Goal: Task Accomplishment & Management: Manage account settings

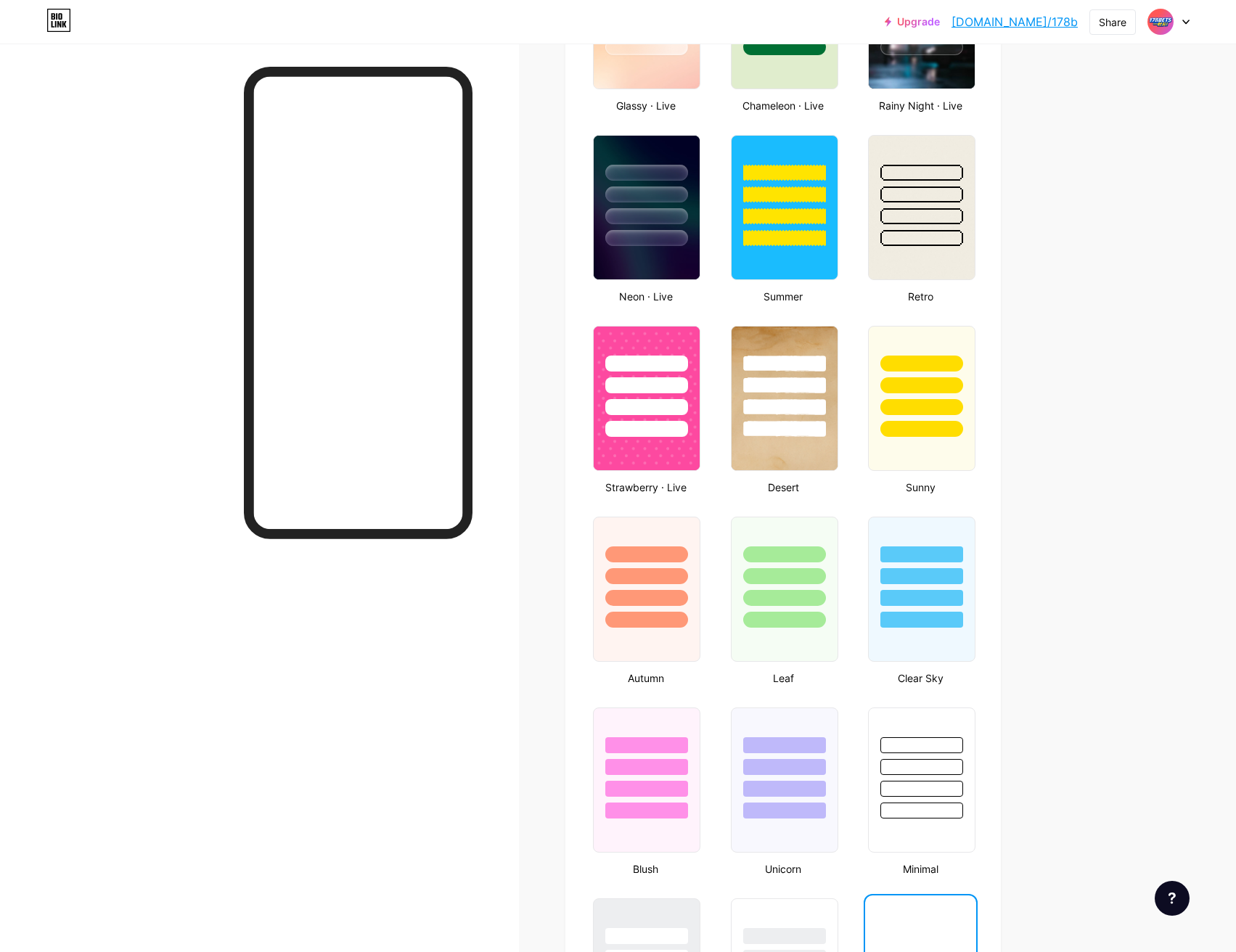
scroll to position [1160, 0]
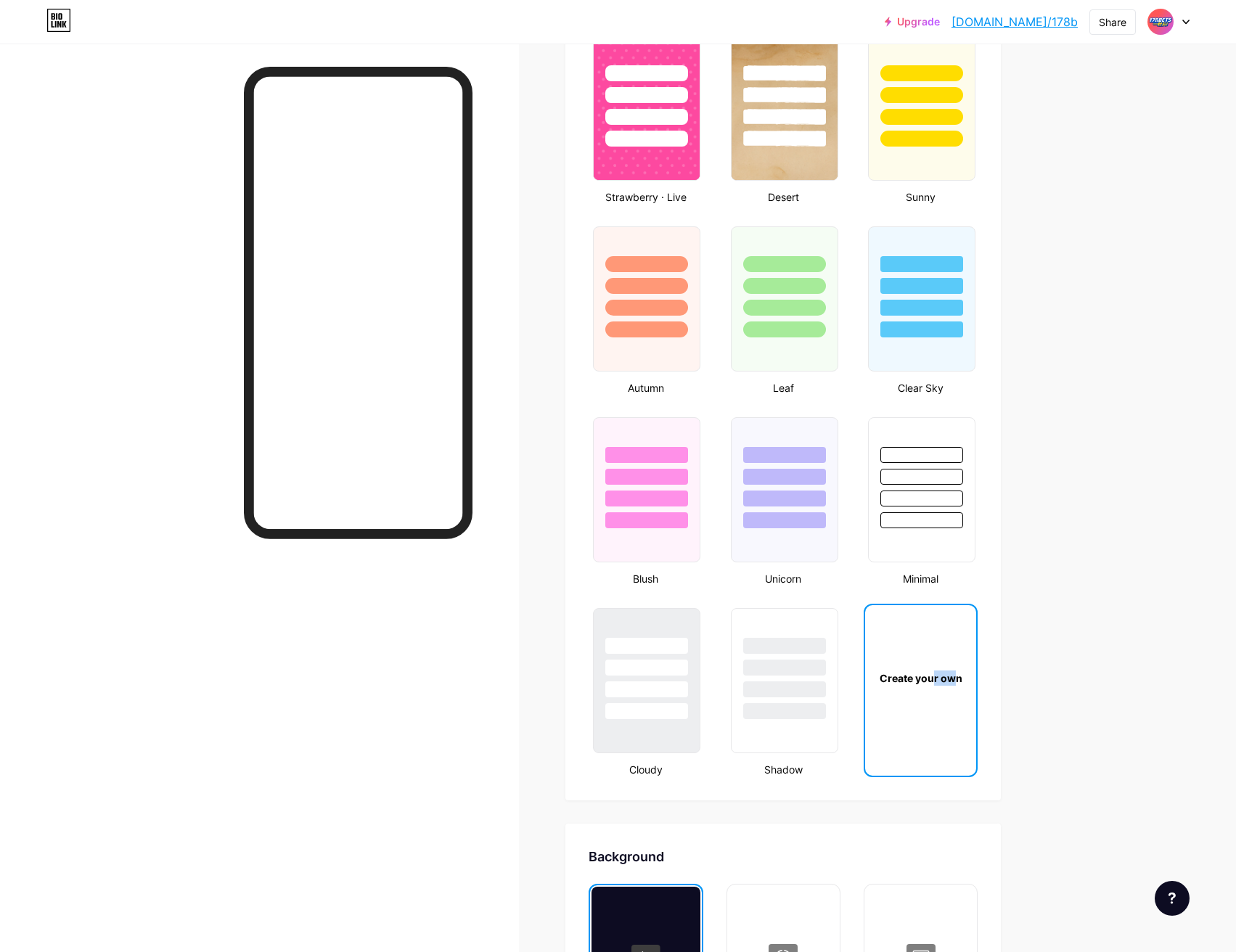
drag, startPoint x: 939, startPoint y: 672, endPoint x: 955, endPoint y: 657, distance: 21.9
click at [955, 657] on div "Create your own" at bounding box center [920, 677] width 111 height 145
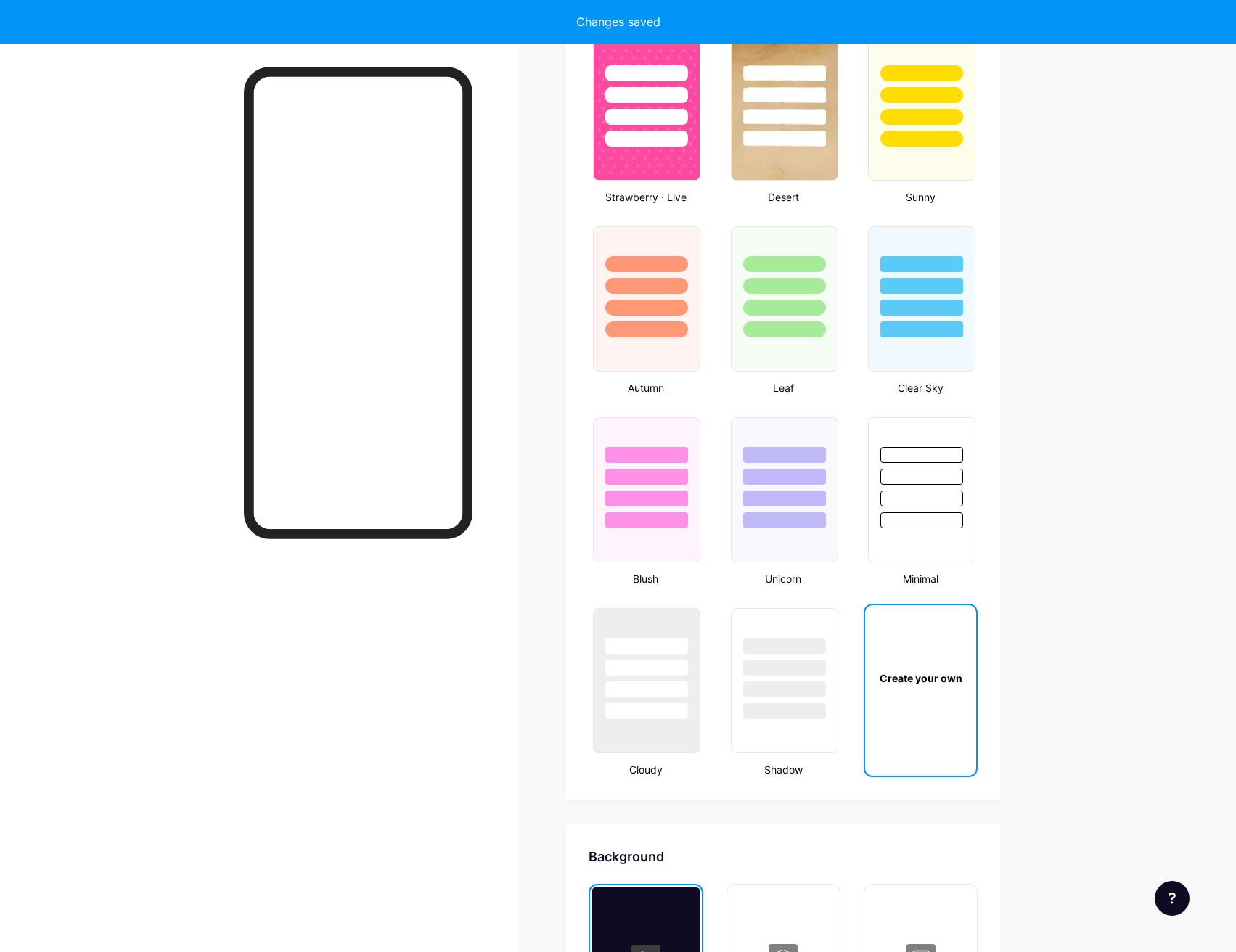
scroll to position [1926, 0]
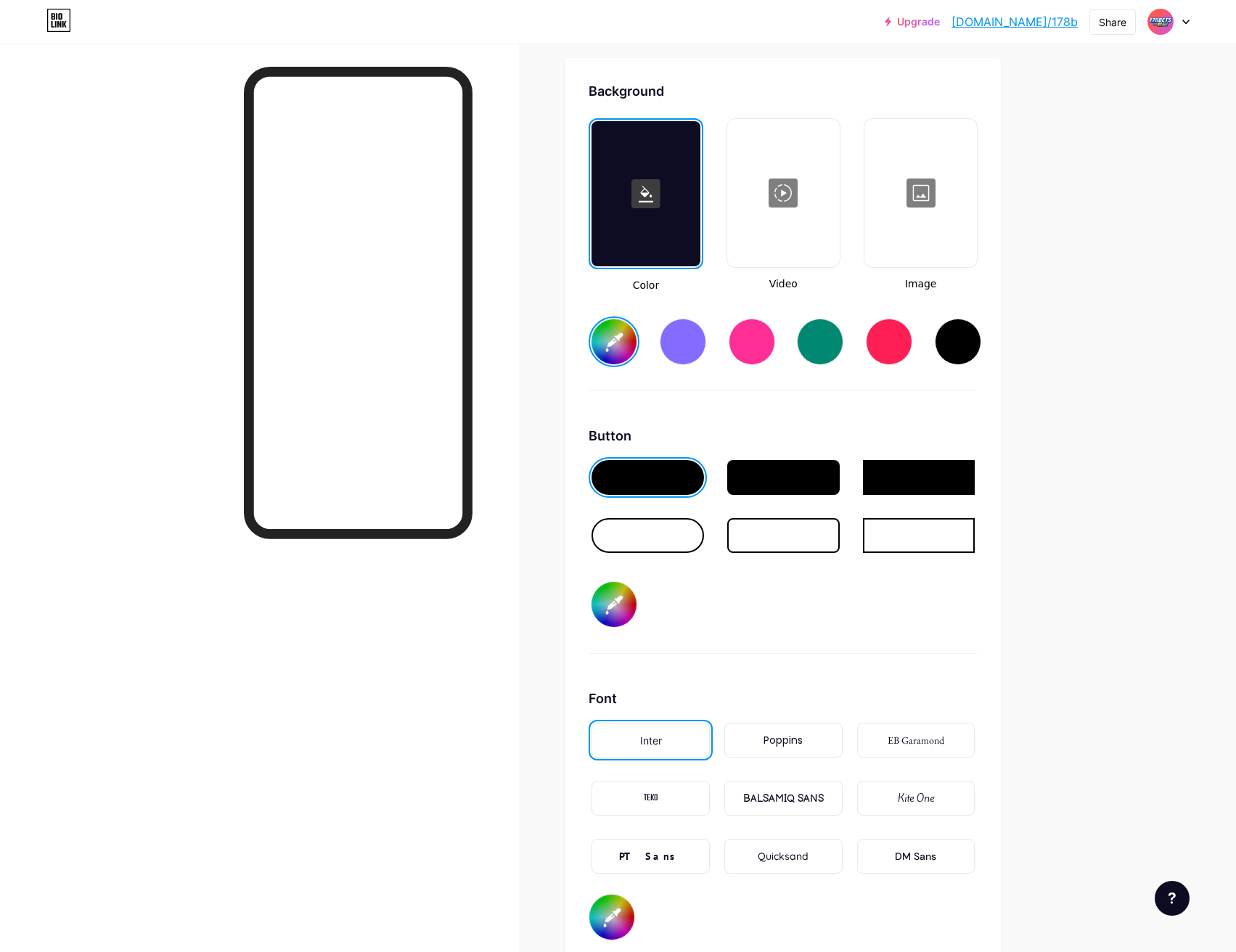
click at [911, 191] on div at bounding box center [920, 193] width 109 height 145
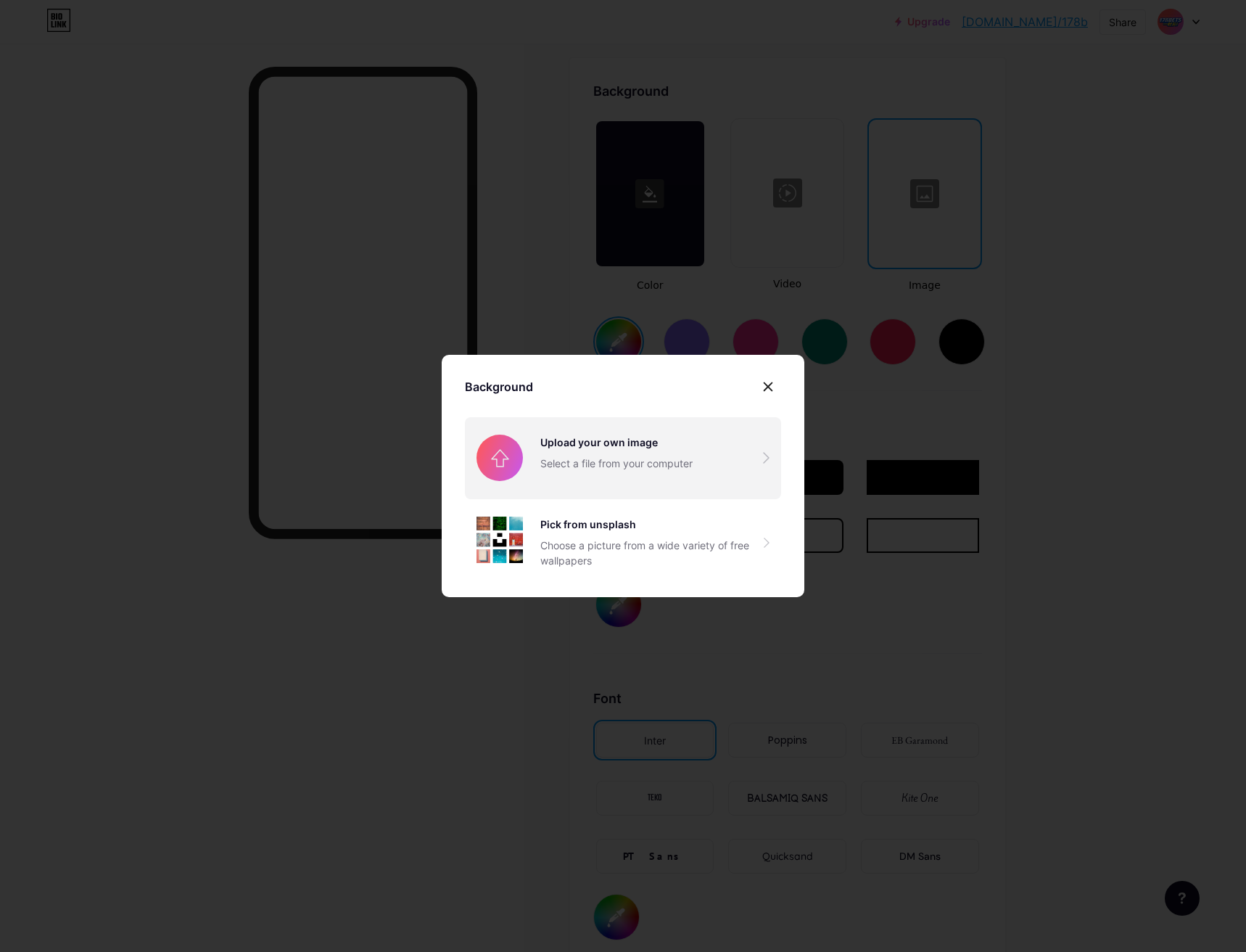
click at [576, 453] on input "file" at bounding box center [623, 457] width 316 height 82
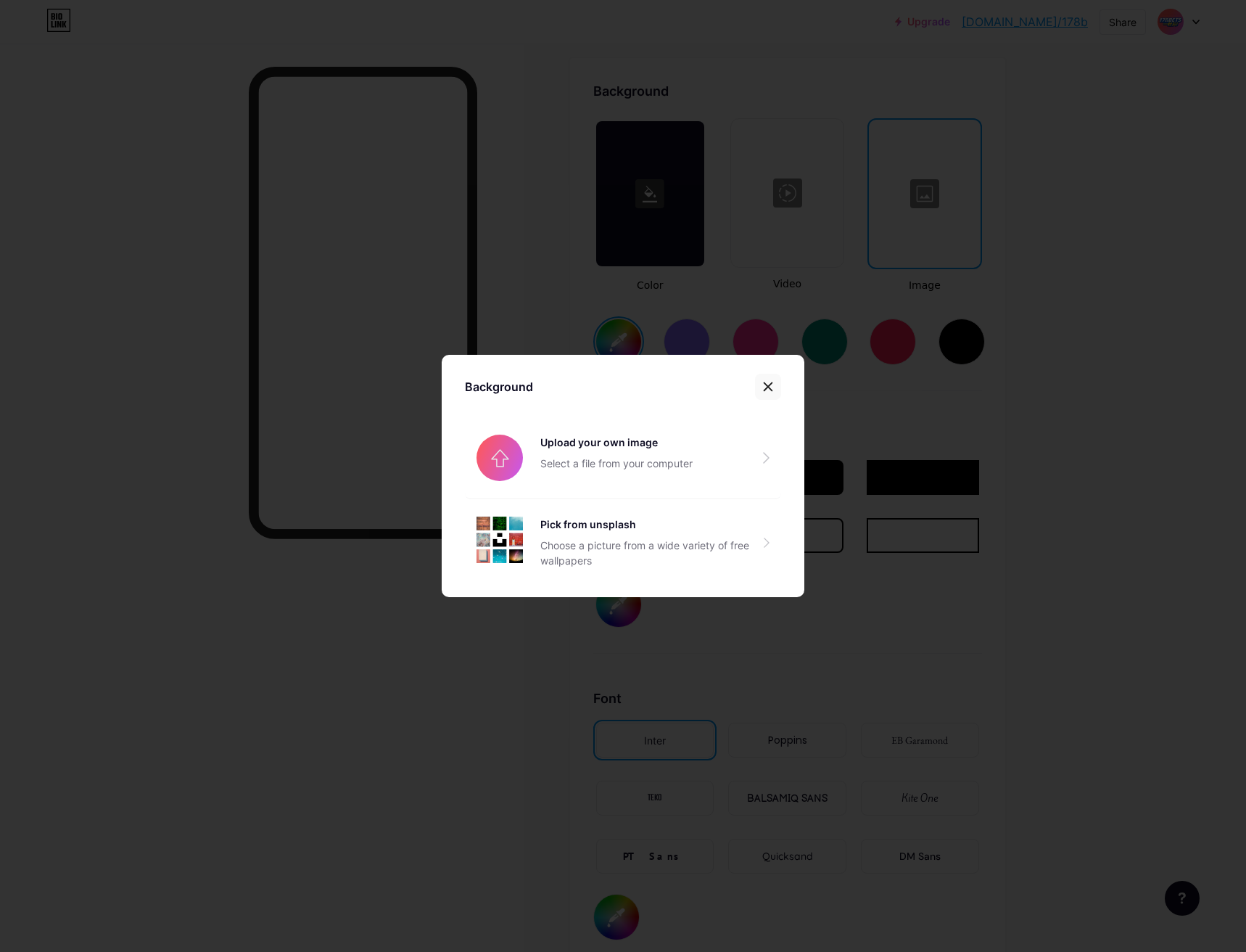
click at [766, 384] on icon at bounding box center [769, 387] width 8 height 8
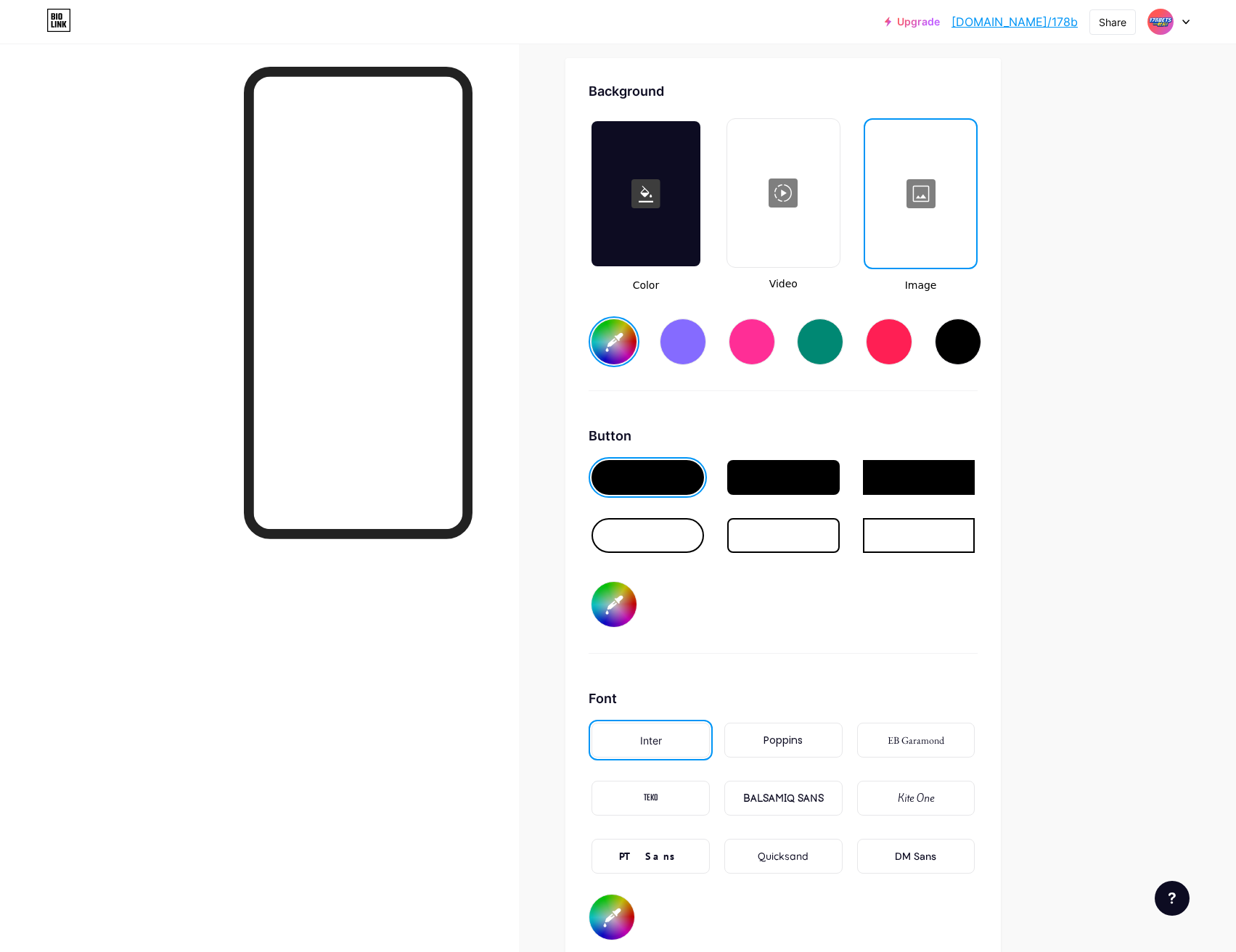
click at [620, 346] on input "#ffffff" at bounding box center [614, 342] width 45 height 45
type input "#0036fa"
click at [804, 405] on div "Background Color Video Image #0036fa Button #002aff Font Inter Poppins EB Garam…" at bounding box center [783, 511] width 389 height 859
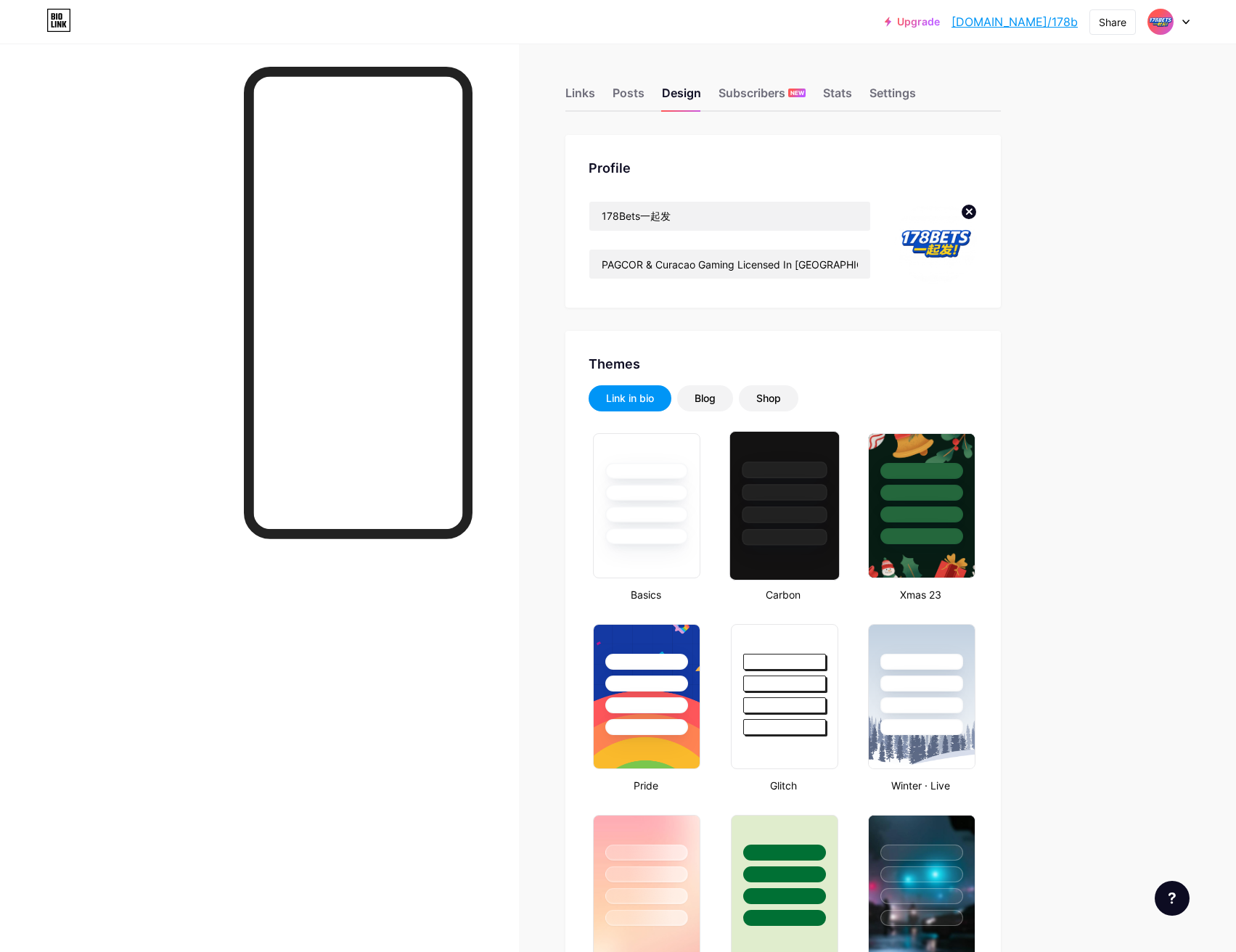
type input "#ffffff"
type input "#000000"
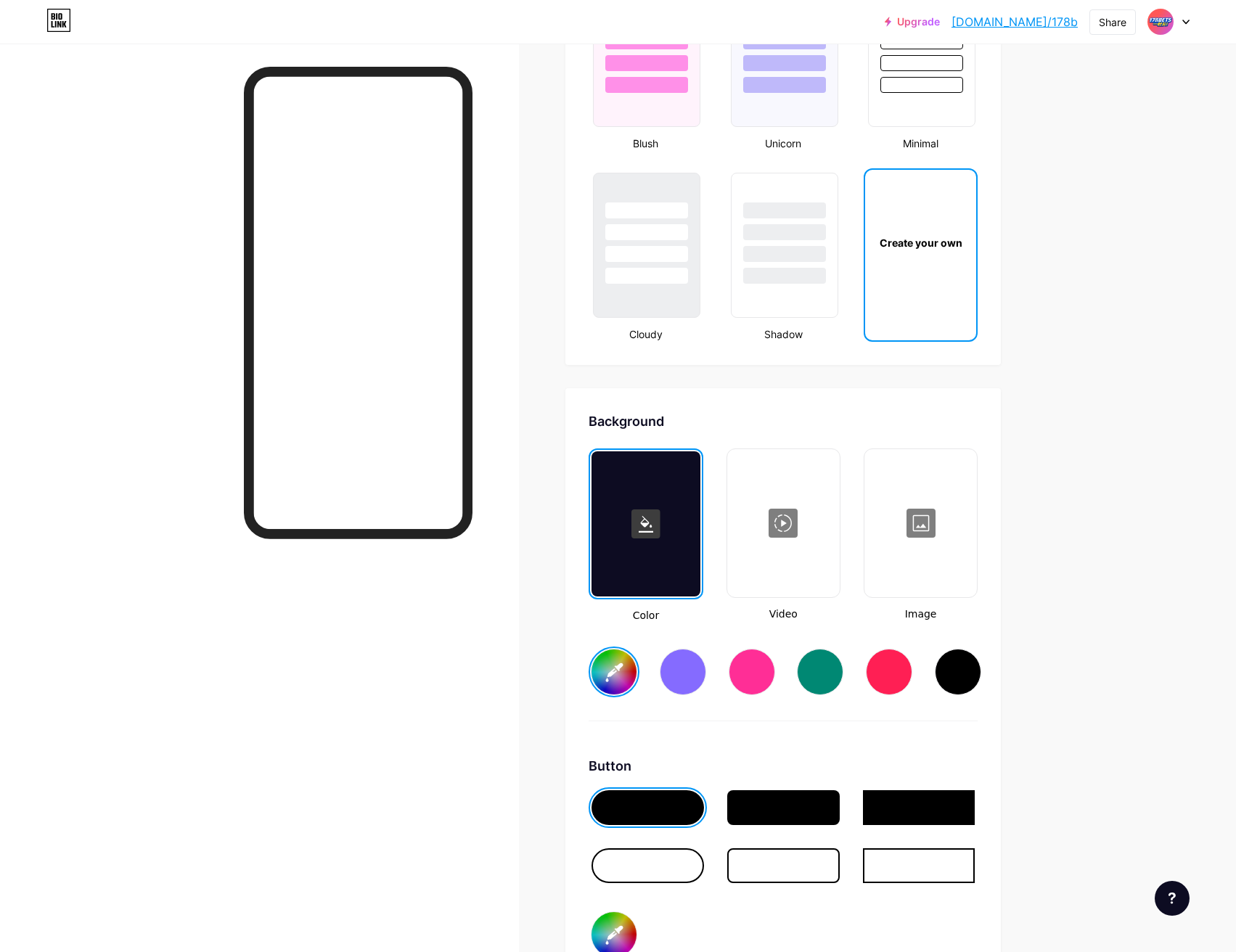
scroll to position [1814, 0]
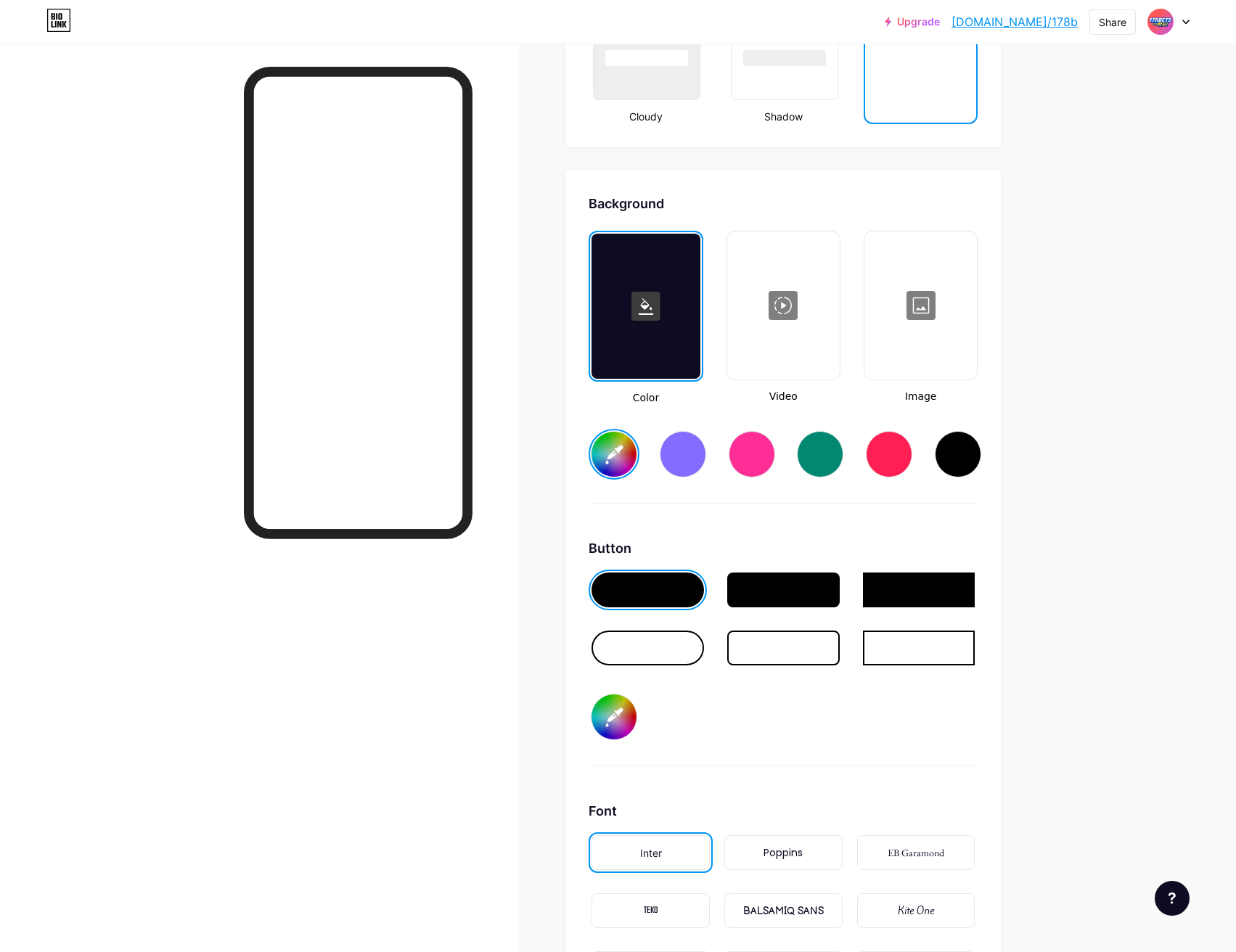
click at [617, 459] on input "#ffffff" at bounding box center [614, 454] width 45 height 45
type input "#001eff"
click at [957, 533] on div "Background Color Video Image #001eff Button #000000 Font Inter Poppins EB Garam…" at bounding box center [783, 623] width 389 height 859
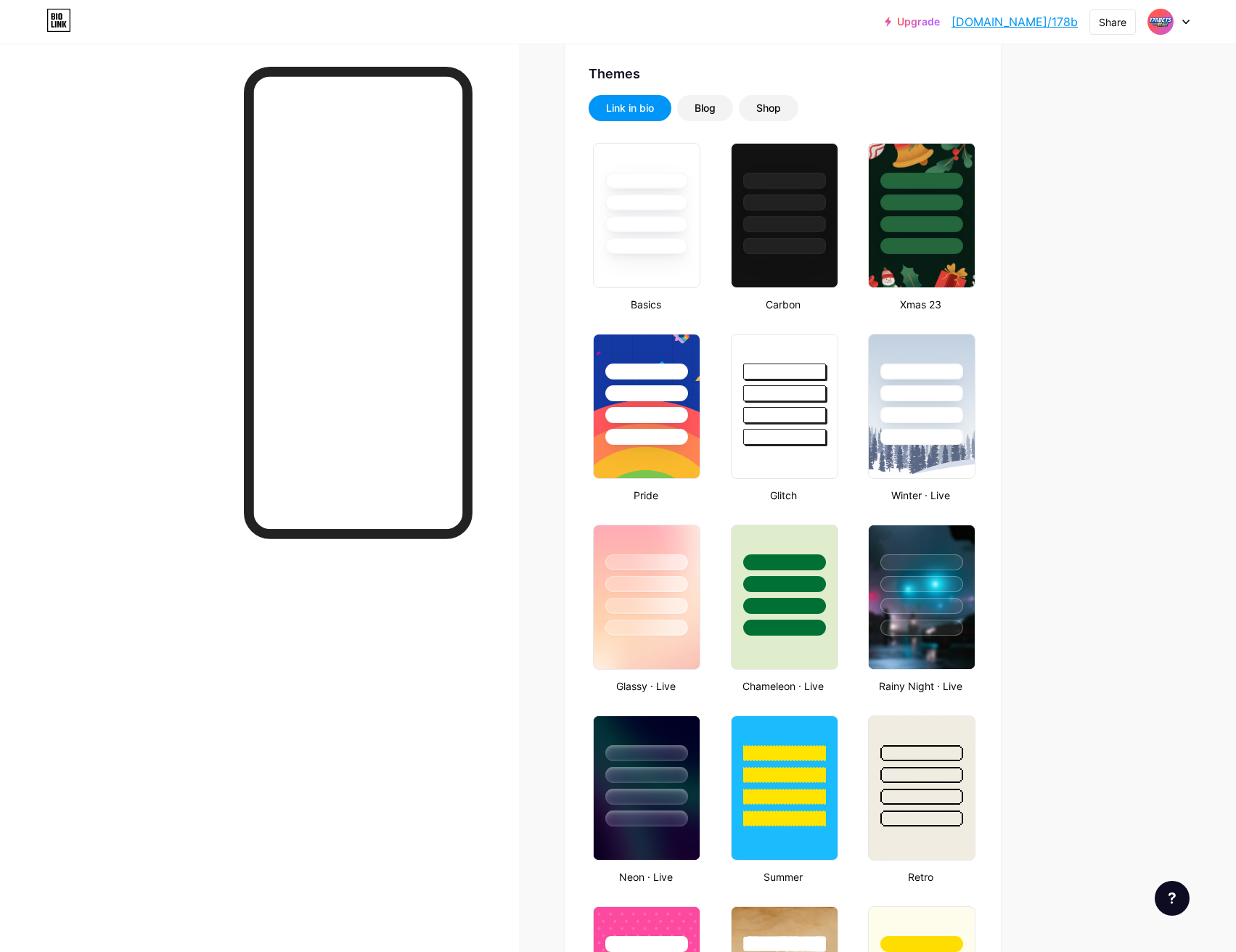
scroll to position [0, 0]
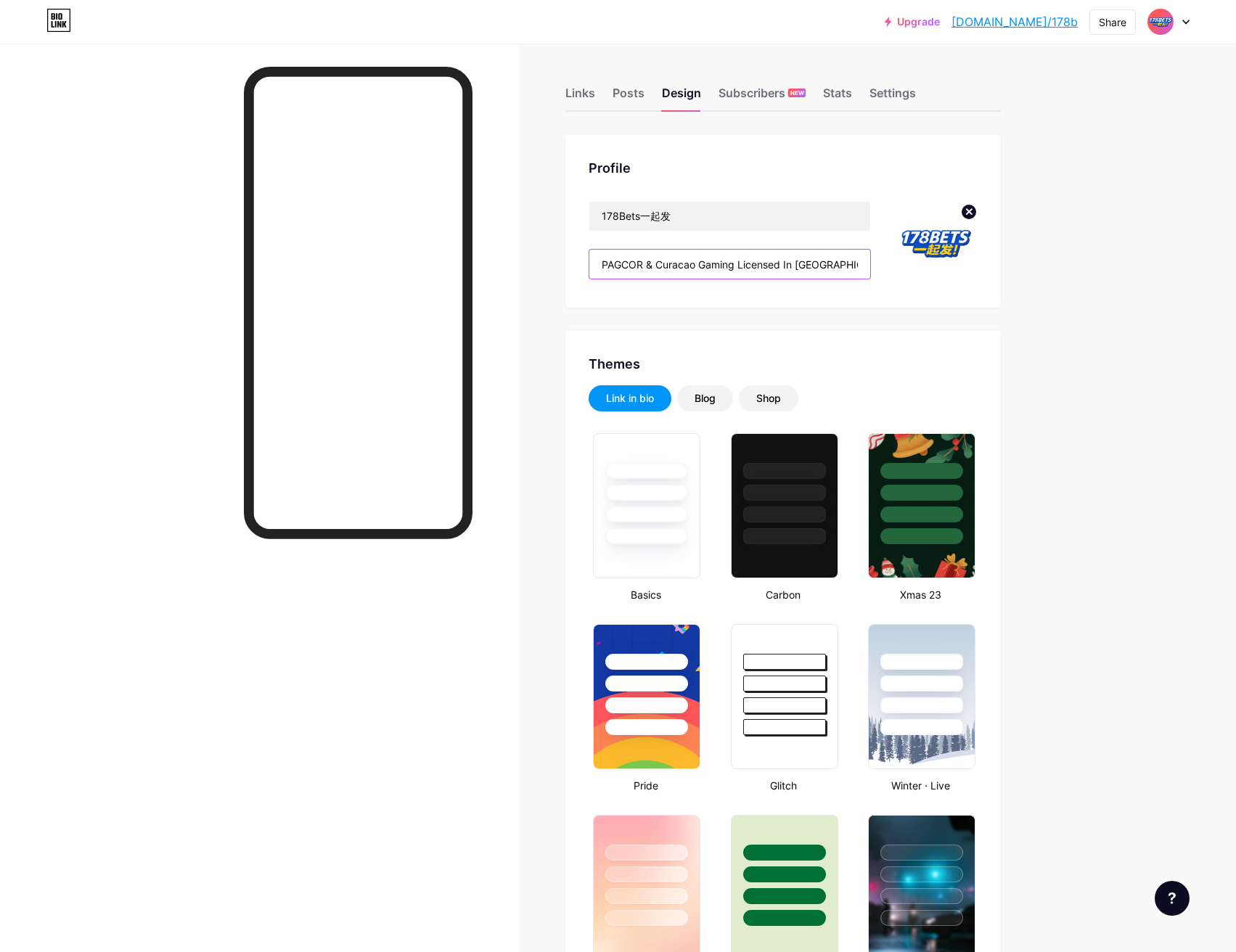
click at [828, 266] on input "PAGCOR & Curacao Gaming Licensed In [GEOGRAPHIC_DATA] Claim Free Credit RM10 No…" at bounding box center [729, 264] width 281 height 29
drag, startPoint x: 842, startPoint y: 265, endPoint x: 920, endPoint y: 270, distance: 78.2
click at [920, 270] on div "178Bets一起发 PAGCOR & Curacao Gaming Licensed In [GEOGRAPHIC_DATA] Claim Free Cre…" at bounding box center [783, 243] width 389 height 83
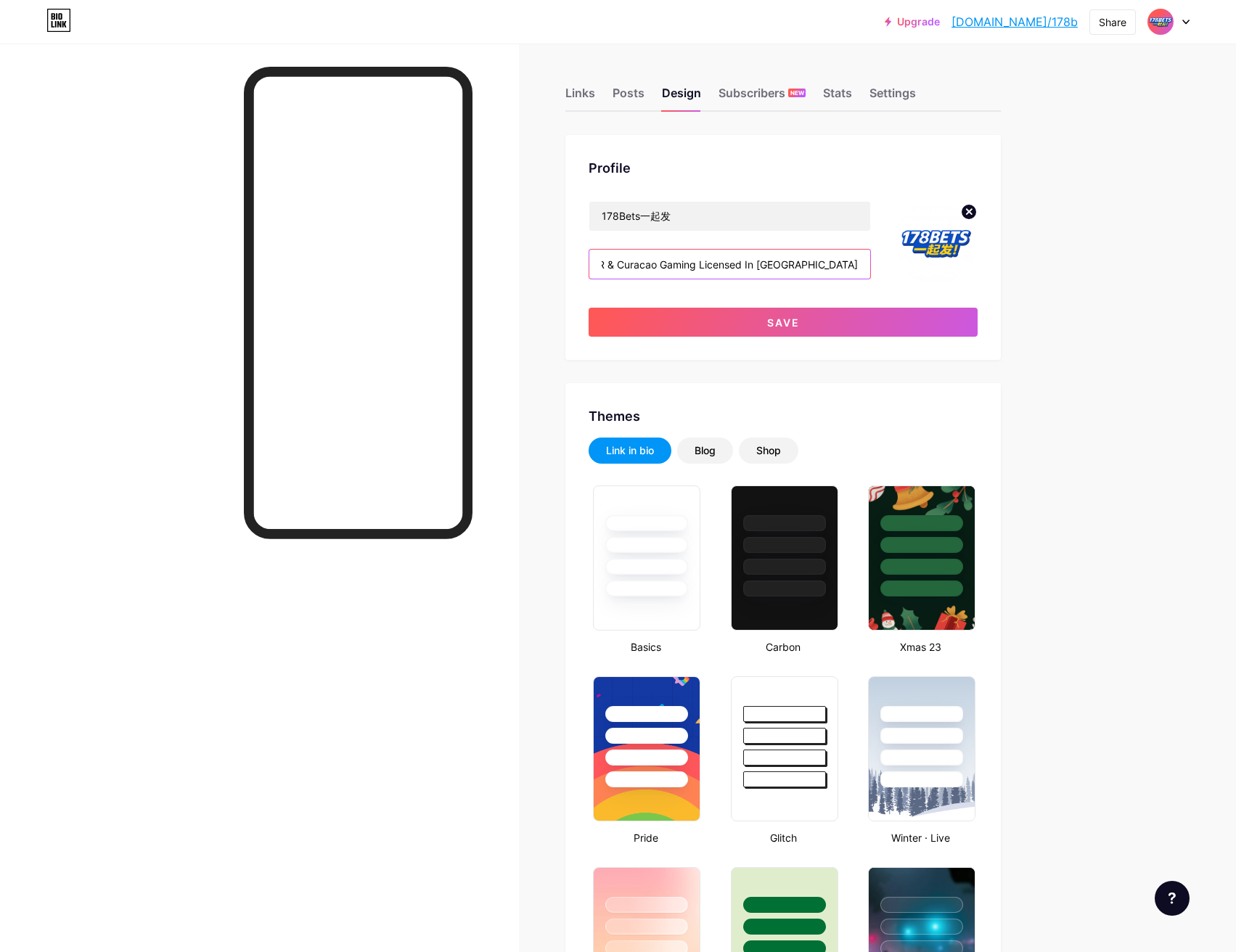
scroll to position [0, 0]
click at [861, 266] on input "PAGCOR & Curacao Gaming Licensed In [GEOGRAPHIC_DATA]" at bounding box center [729, 264] width 281 height 29
type input "PAGCOR & Curacao Gaming Licensed In [GEOGRAPHIC_DATA]"
click at [886, 319] on button "Save" at bounding box center [783, 322] width 389 height 29
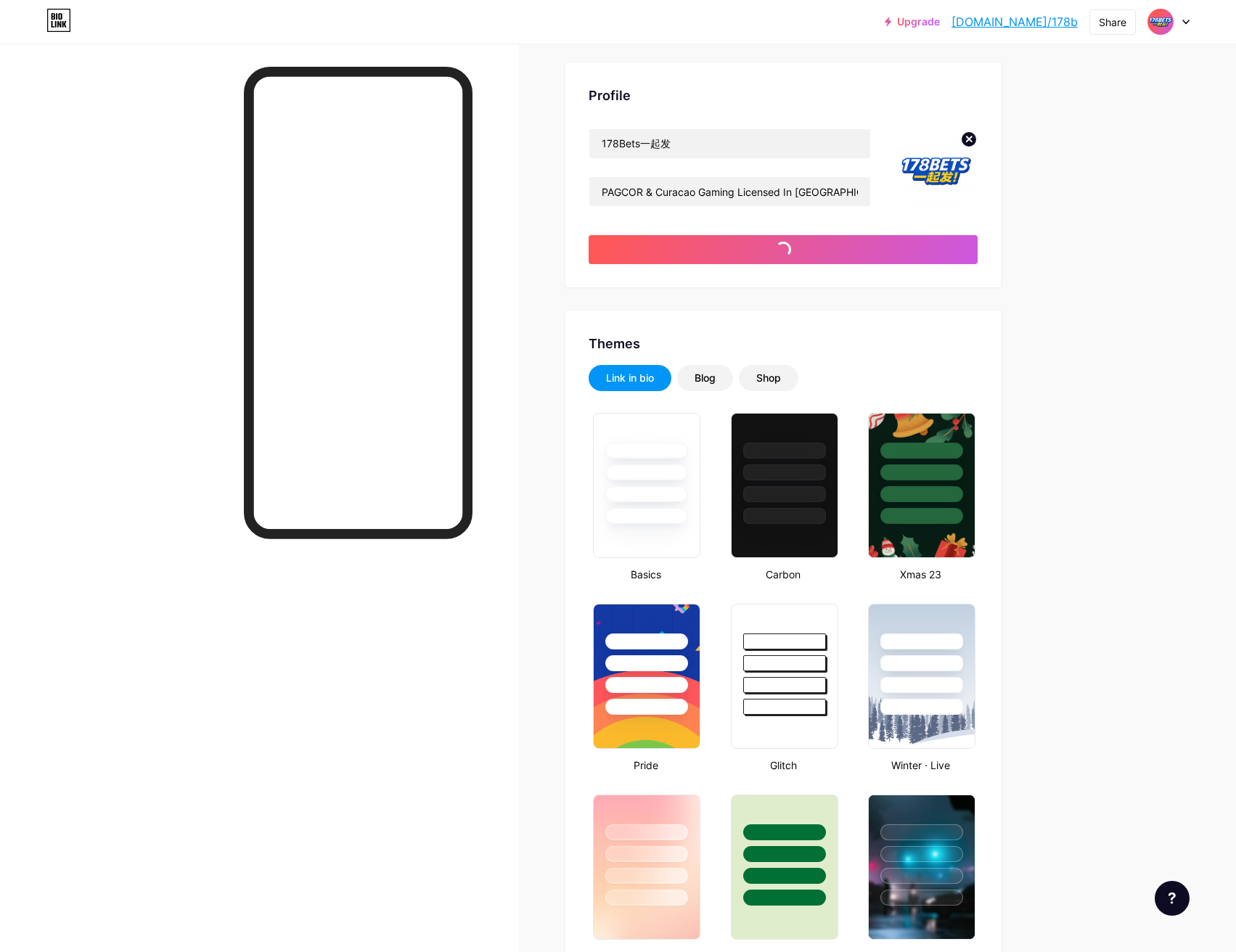
type input "#001eff"
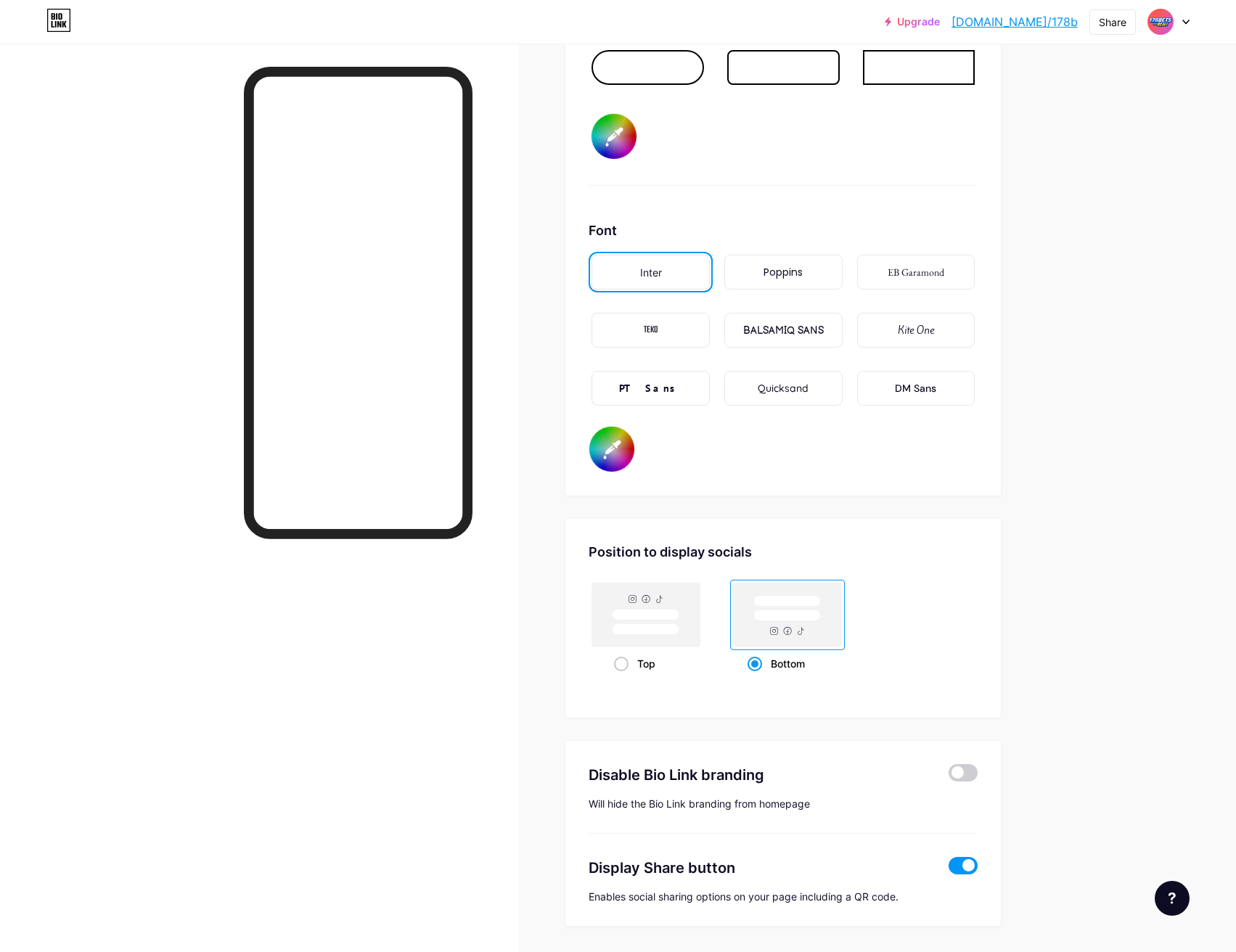
scroll to position [2441, 0]
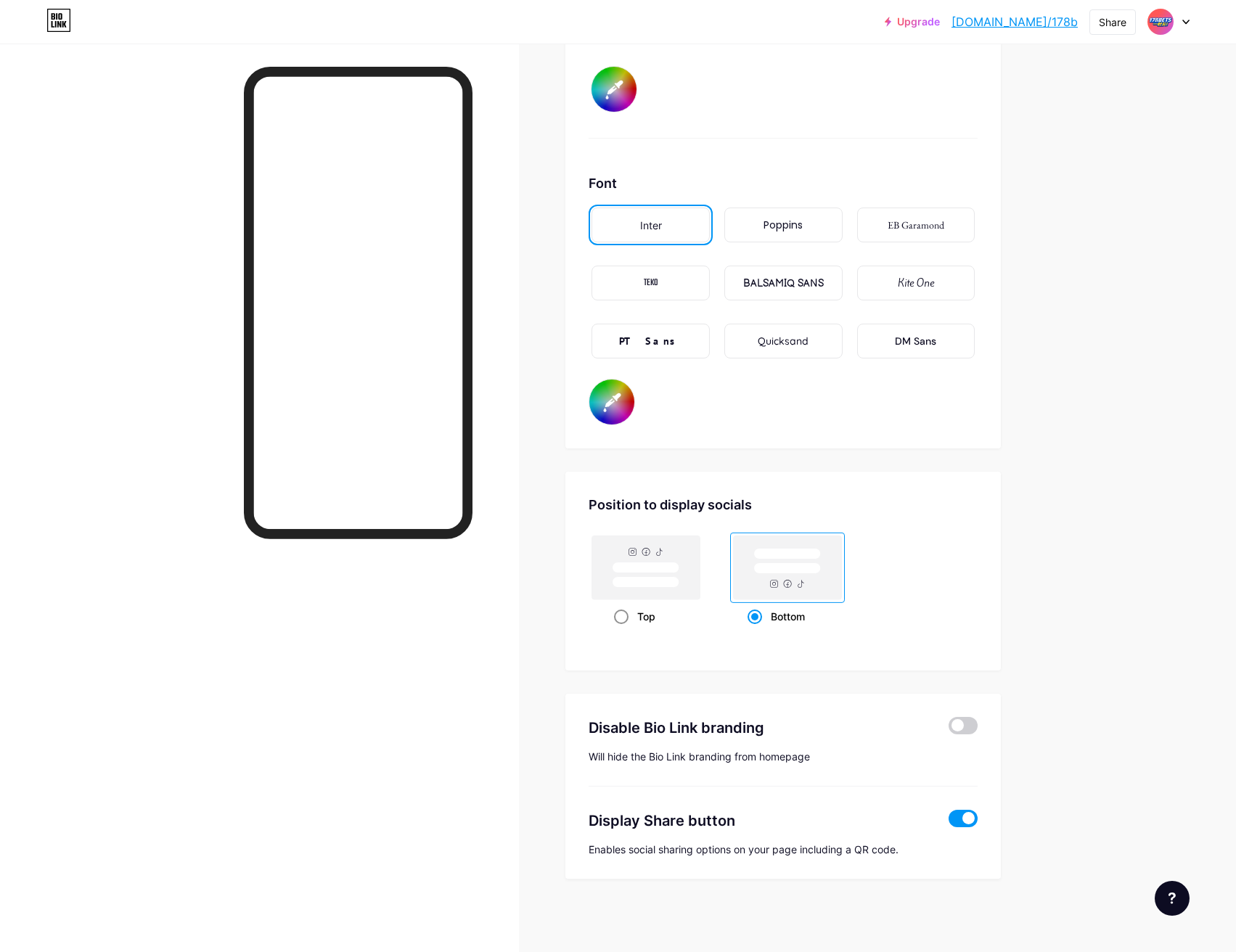
click at [692, 572] on rect at bounding box center [646, 567] width 108 height 64
click at [623, 629] on input "Top" at bounding box center [618, 634] width 10 height 10
radio input "true"
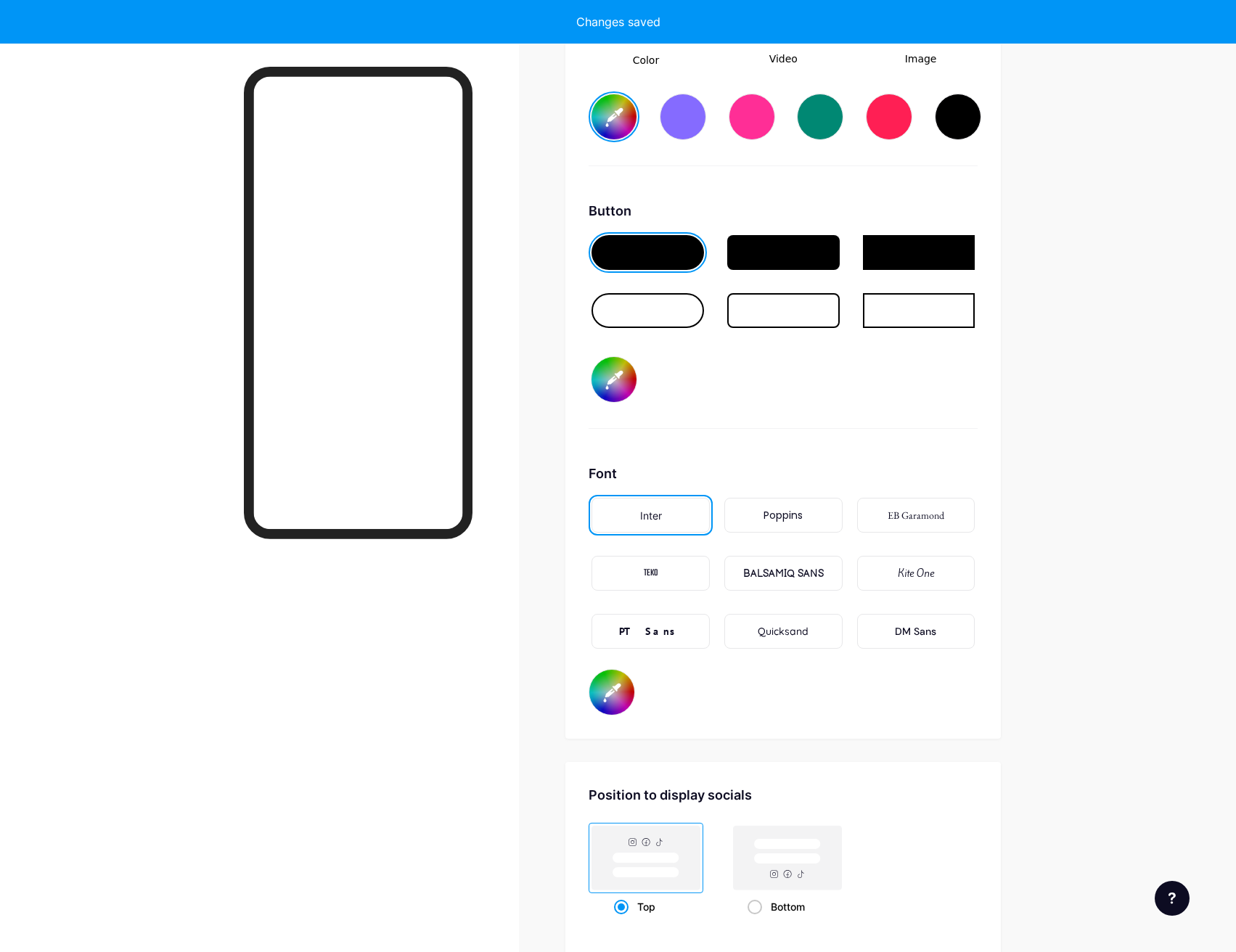
scroll to position [2006, 0]
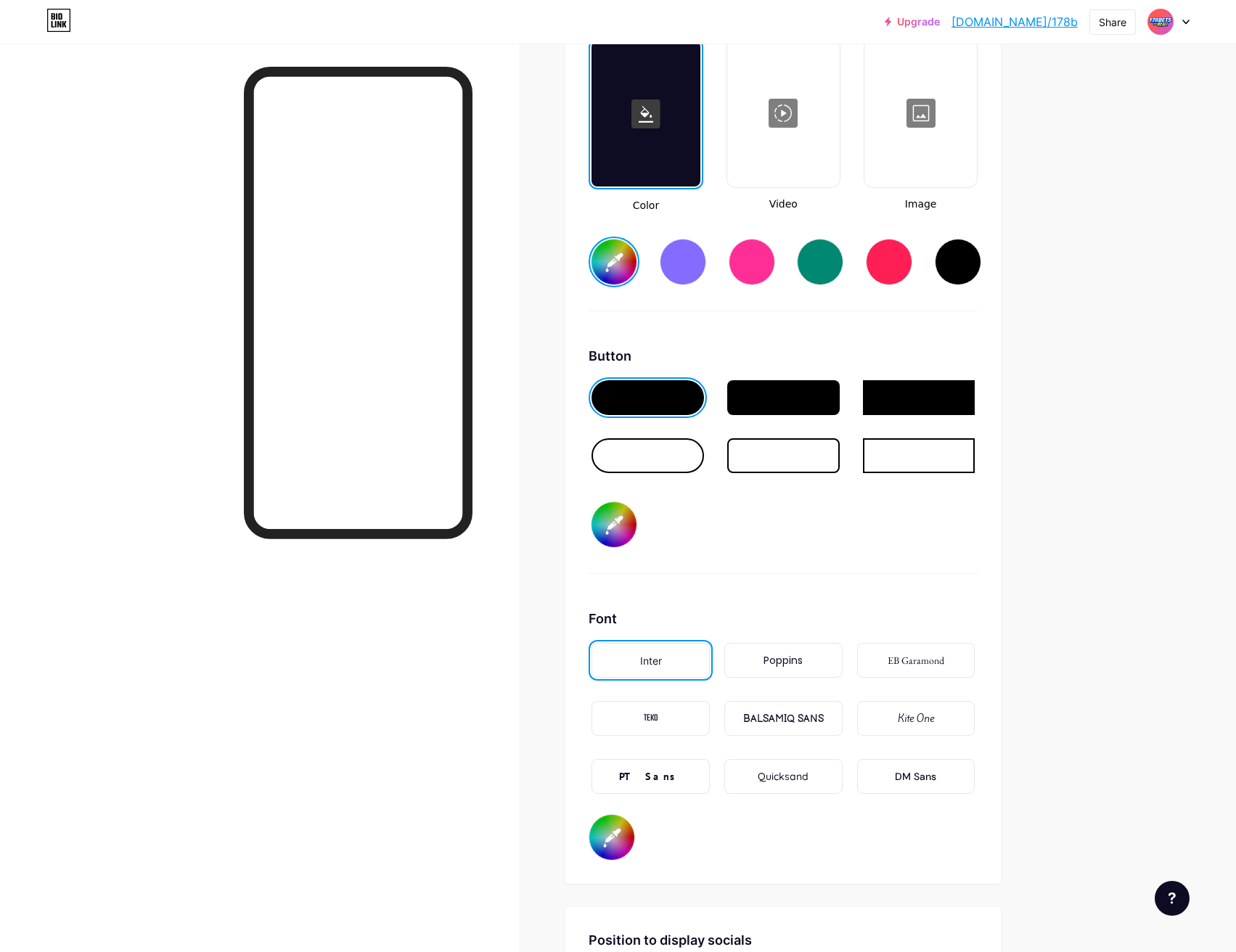
click at [623, 523] on input "#000000" at bounding box center [614, 524] width 45 height 45
type input "#001eff"
type input "#f2ea18"
type input "#001eff"
type input "#f3eb12"
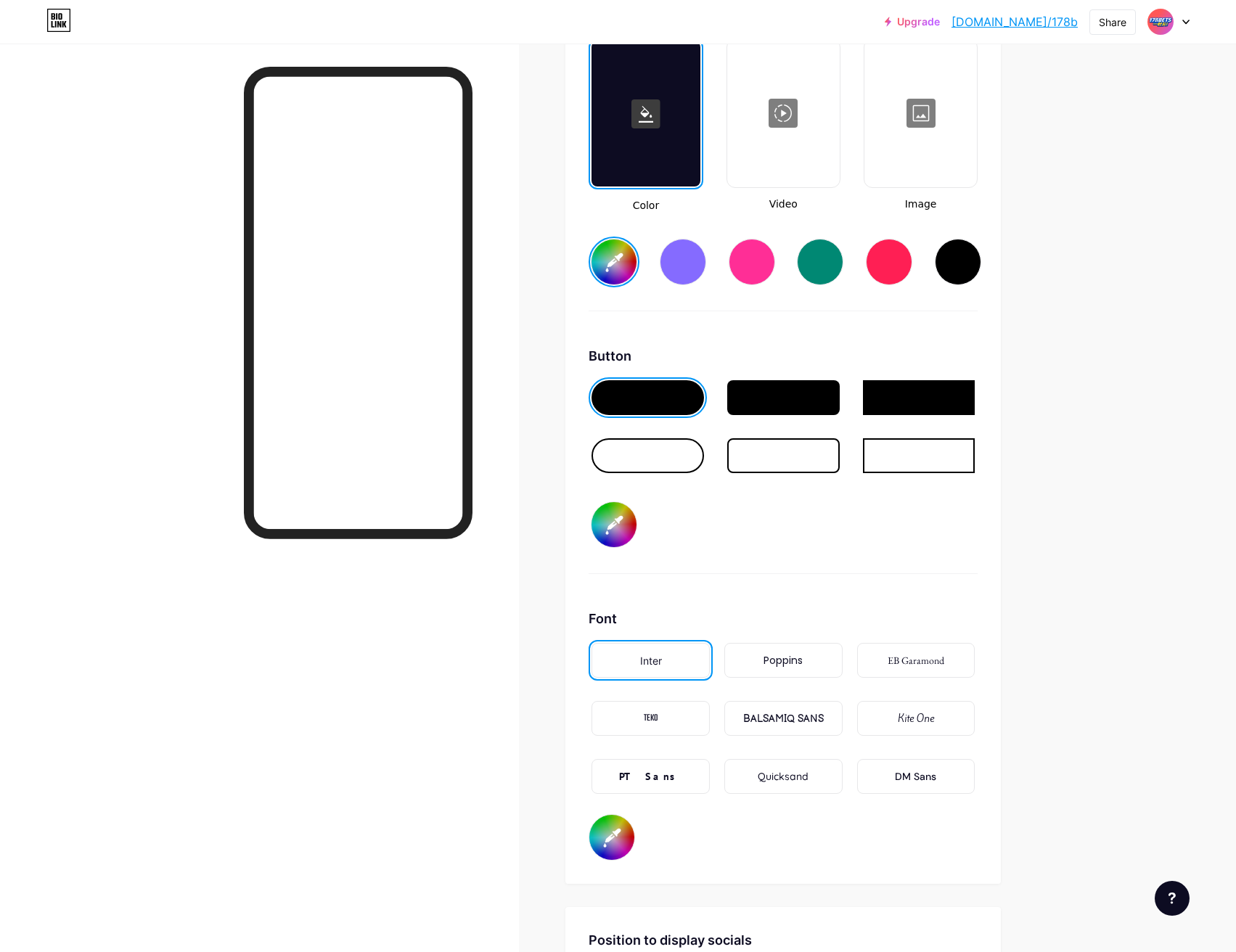
type input "#001eff"
type input "#f4ec10"
type input "#001eff"
type input "#f8f00d"
type input "#001eff"
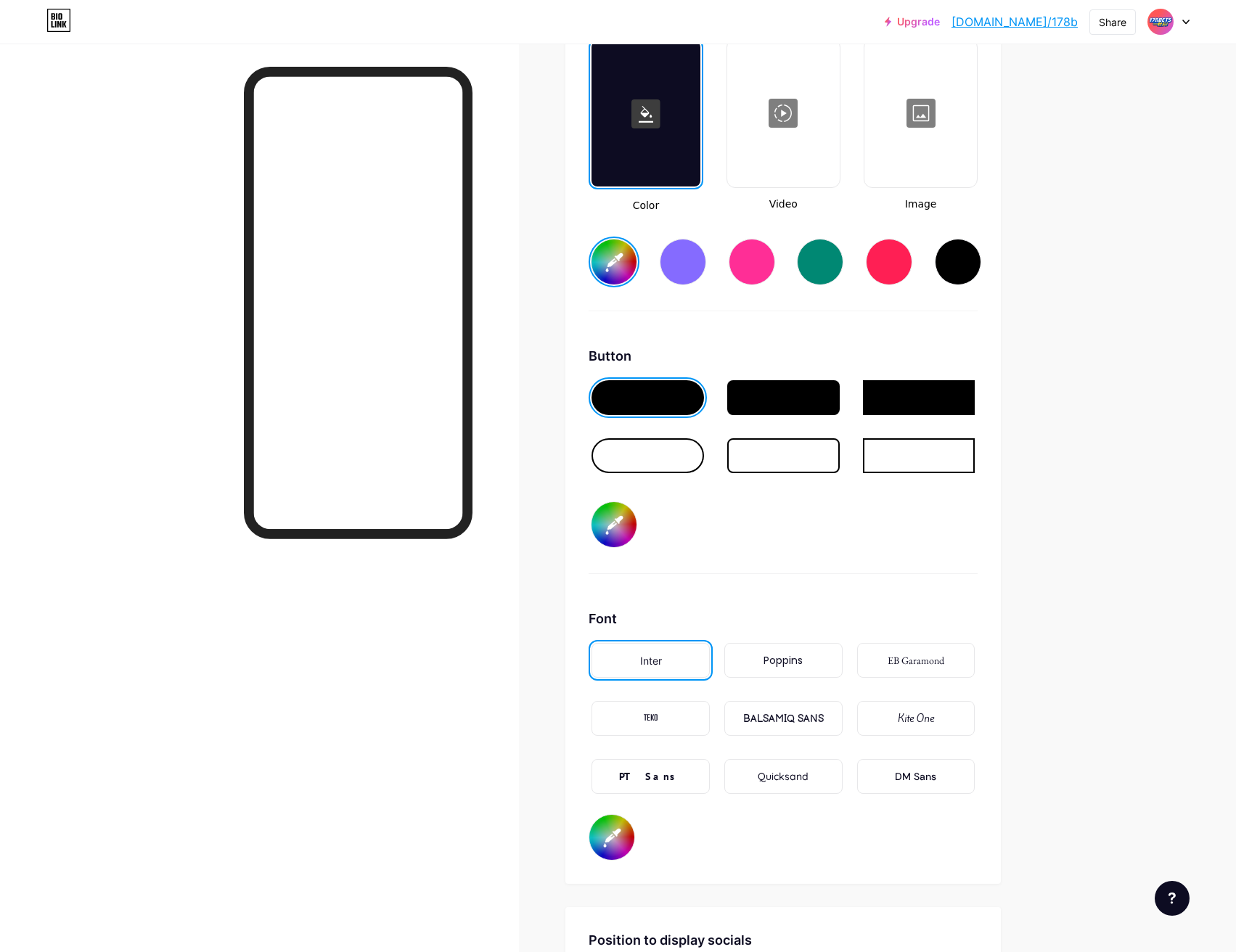
type input "#fbf304"
type input "#001eff"
type input "#fff700"
type input "#001eff"
type input "#f0eb66"
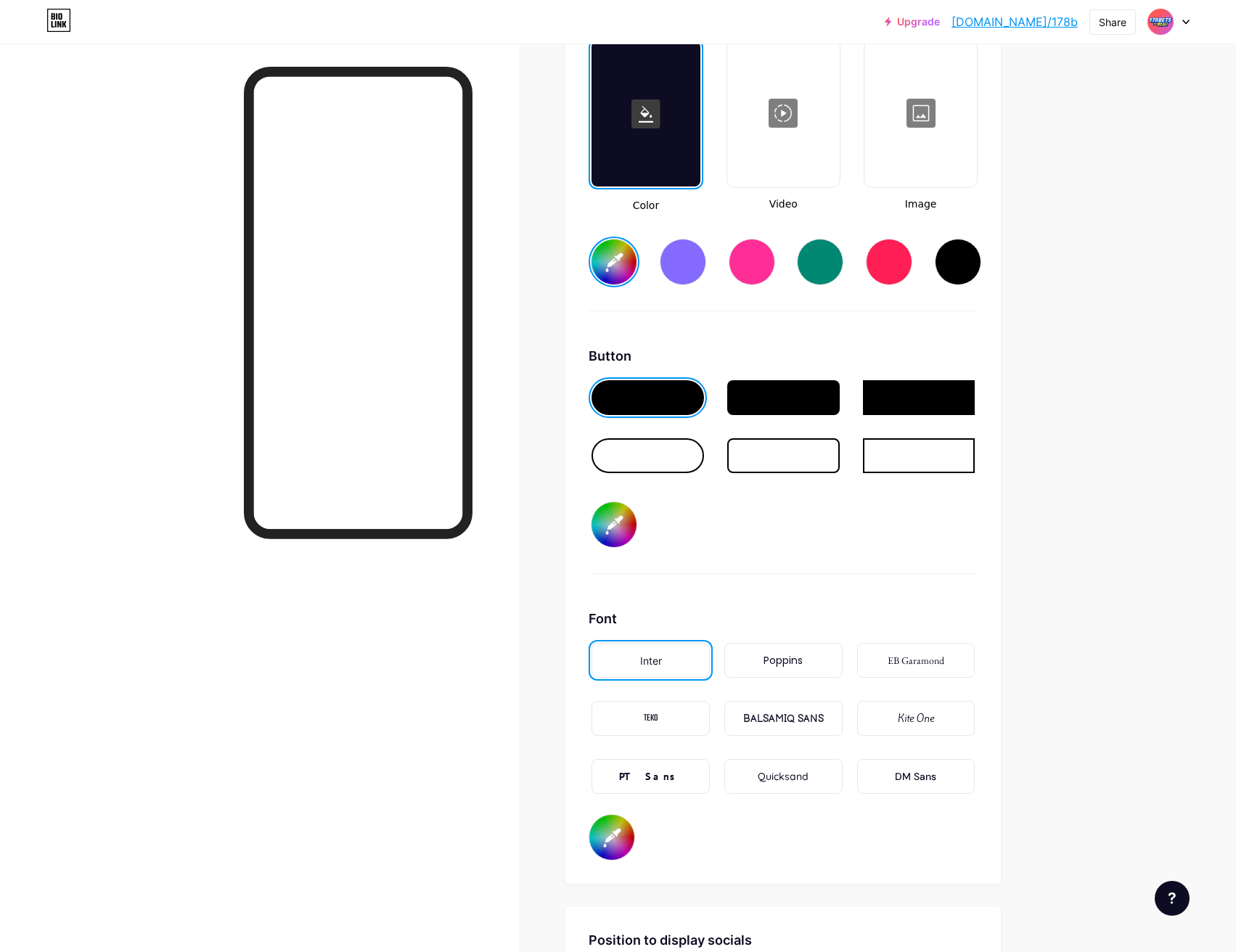
type input "#001eff"
type input "#efeb6b"
type input "#001eff"
type input "#eee972"
type input "#001eff"
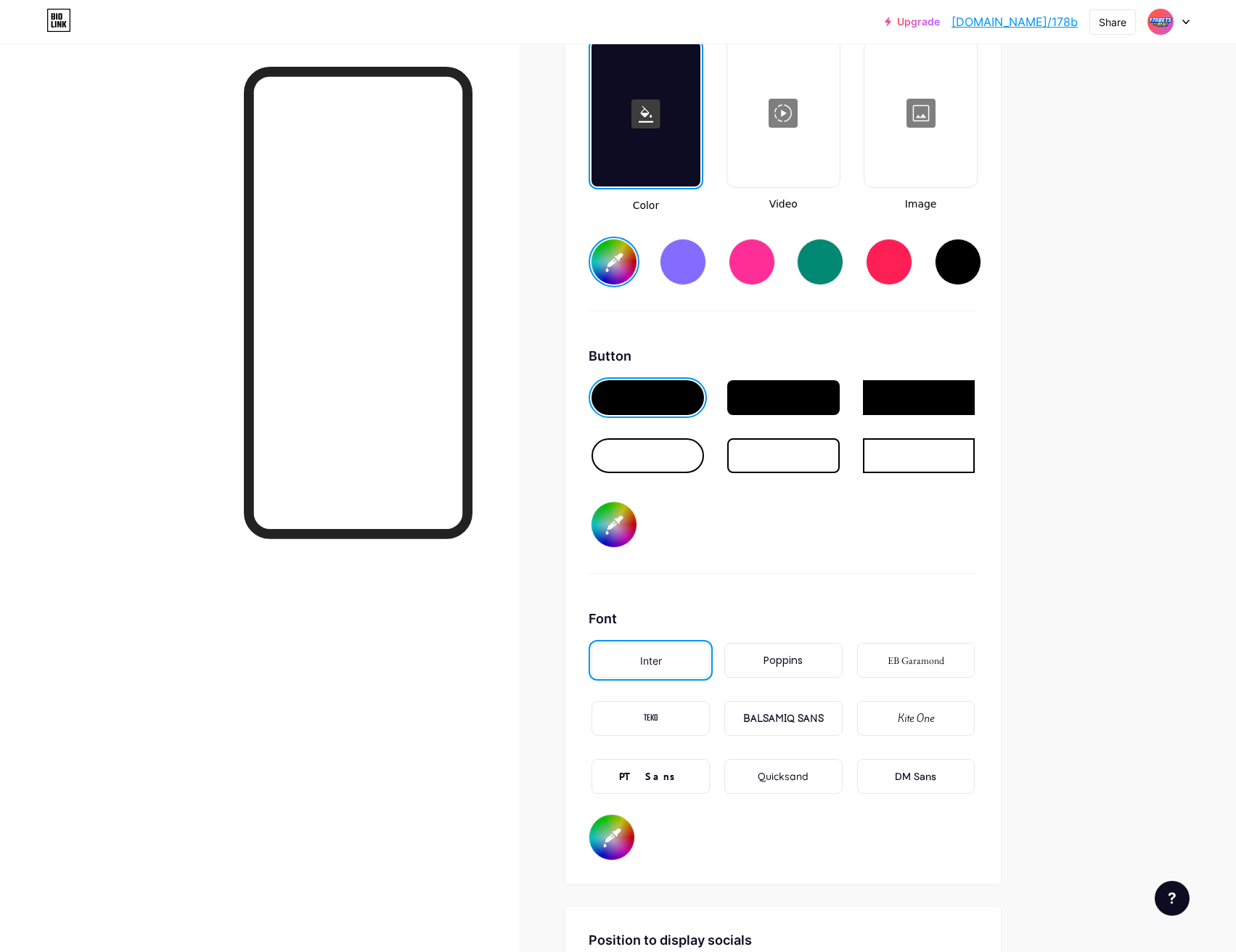
type input "#ece874"
type input "#001eff"
type input "#ece879"
type input "#001eff"
type input "#ece87e"
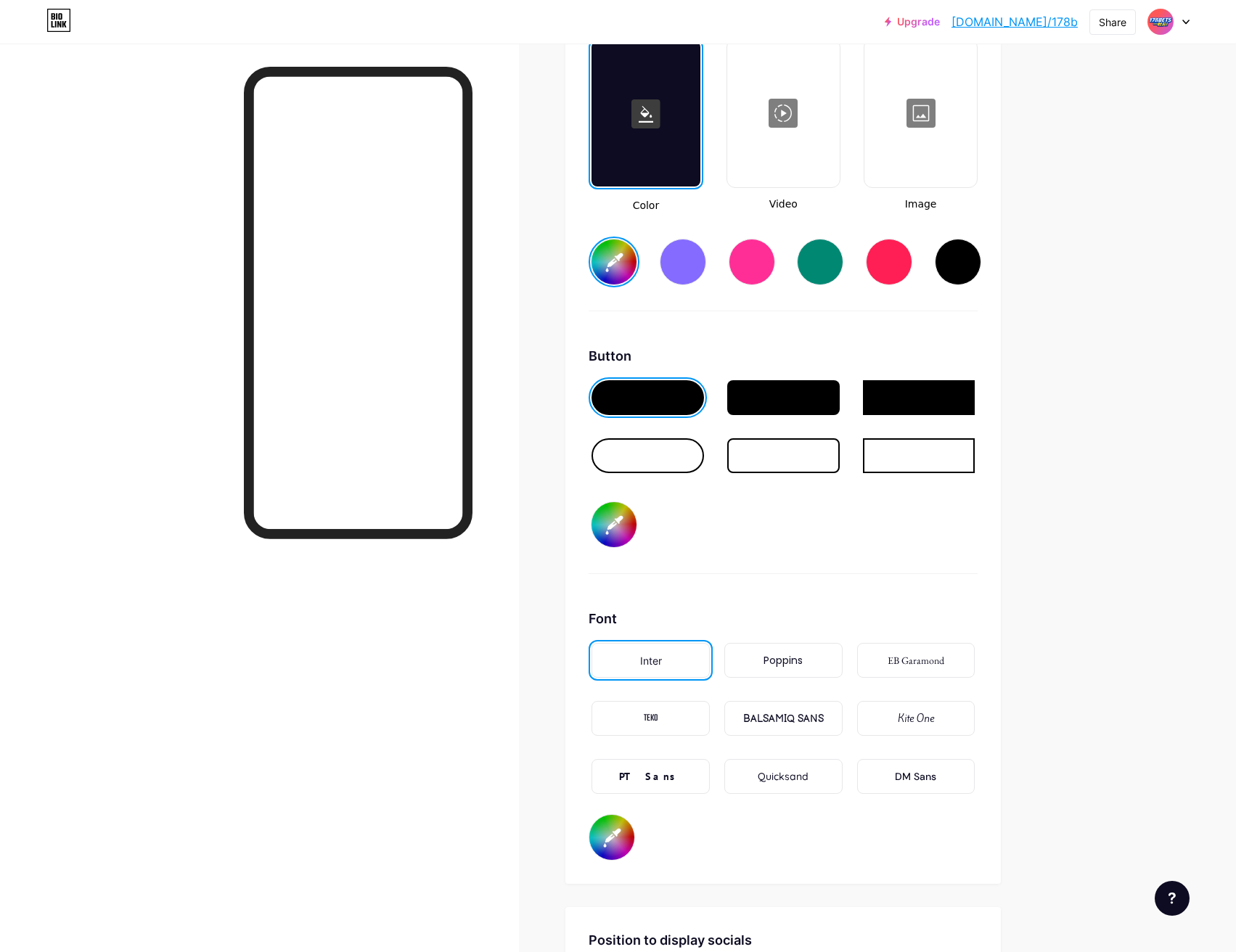
type input "#001eff"
type input "#eeeb86"
type input "#001eff"
type input "#f0ed89"
type input "#001eff"
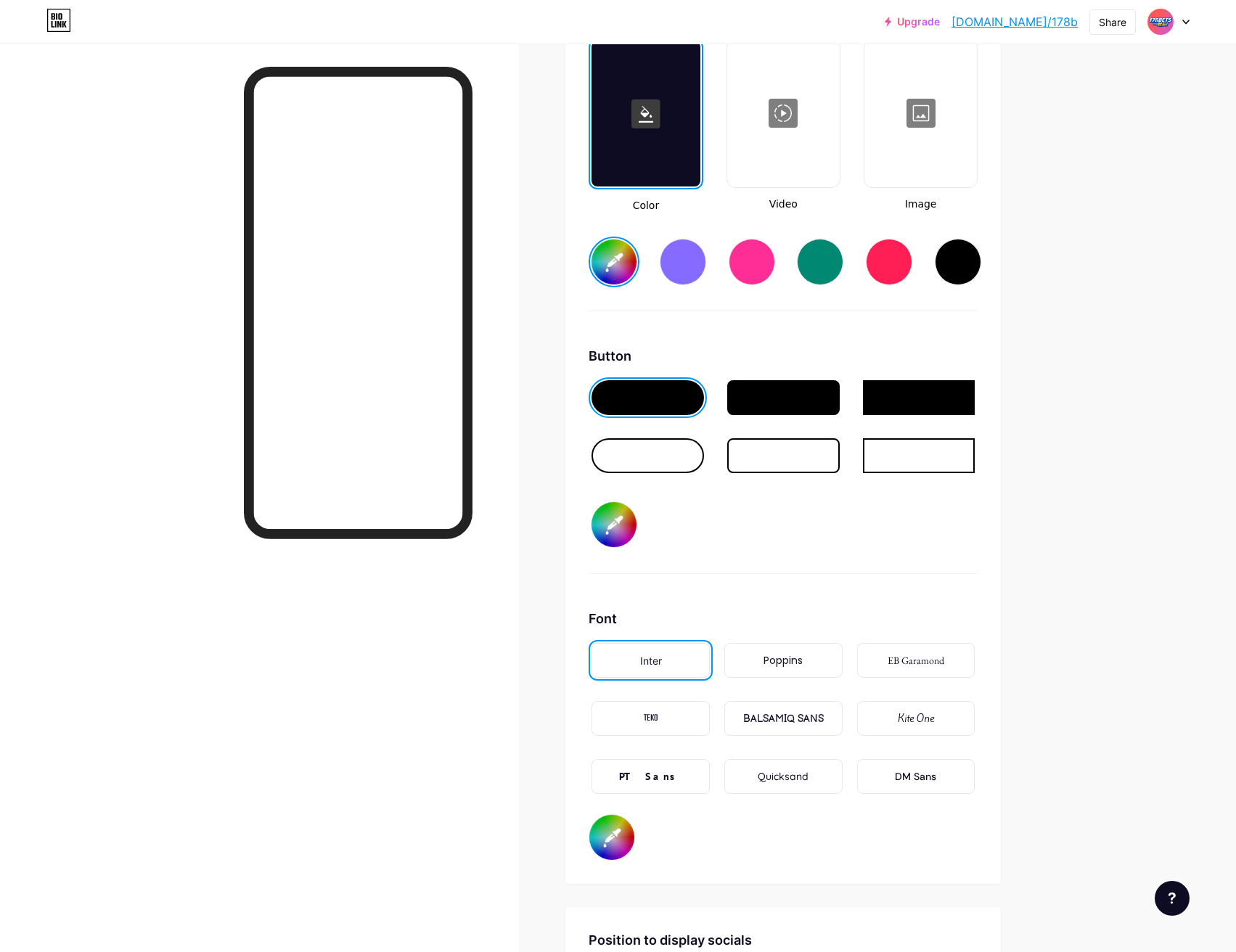
type input "#f5f28e"
type input "#001eff"
type input "#f9f690"
type input "#001eff"
type input "#fffc99"
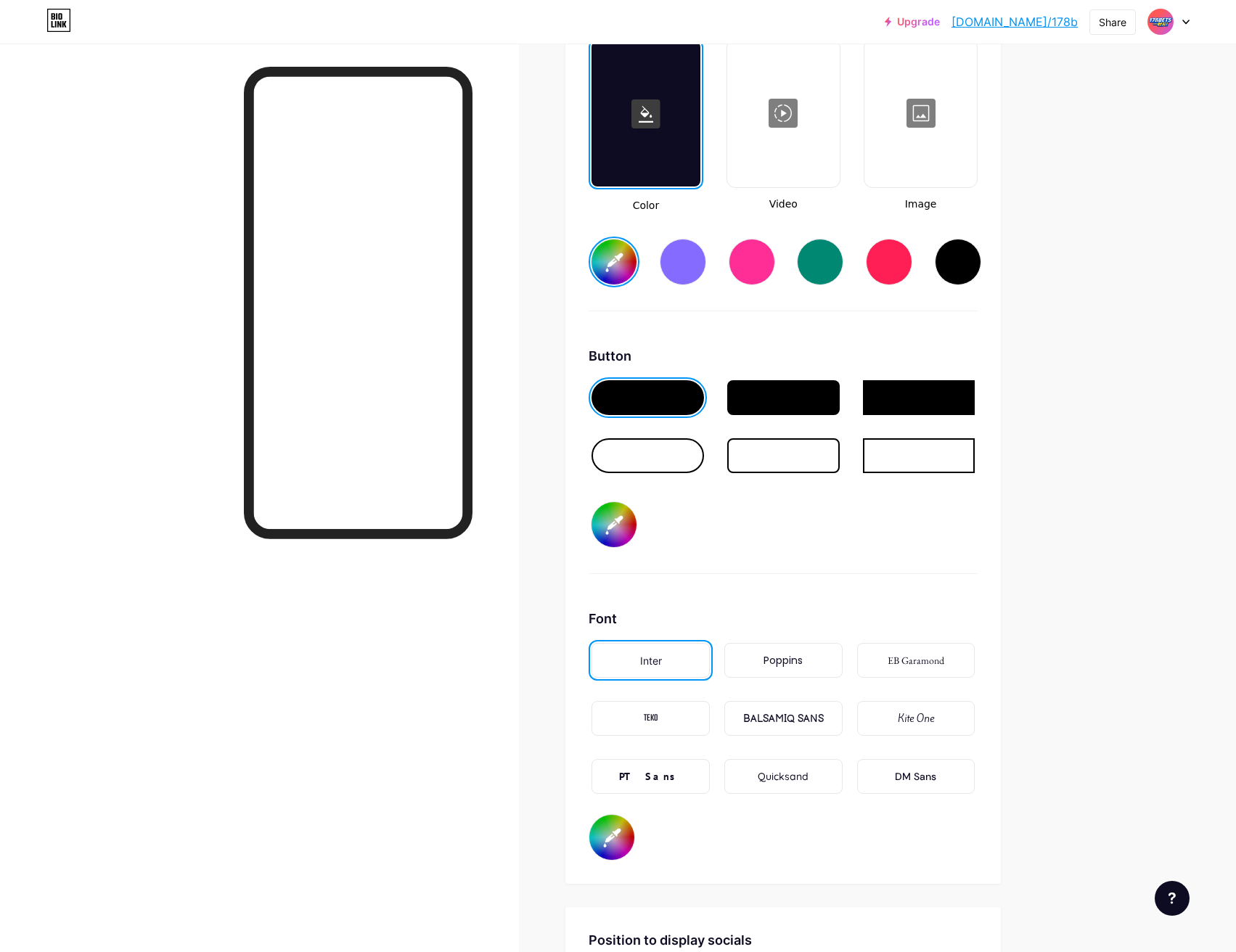
type input "#001eff"
type input "#fffc9e"
type input "#001eff"
type input "#fffca3"
type input "#001eff"
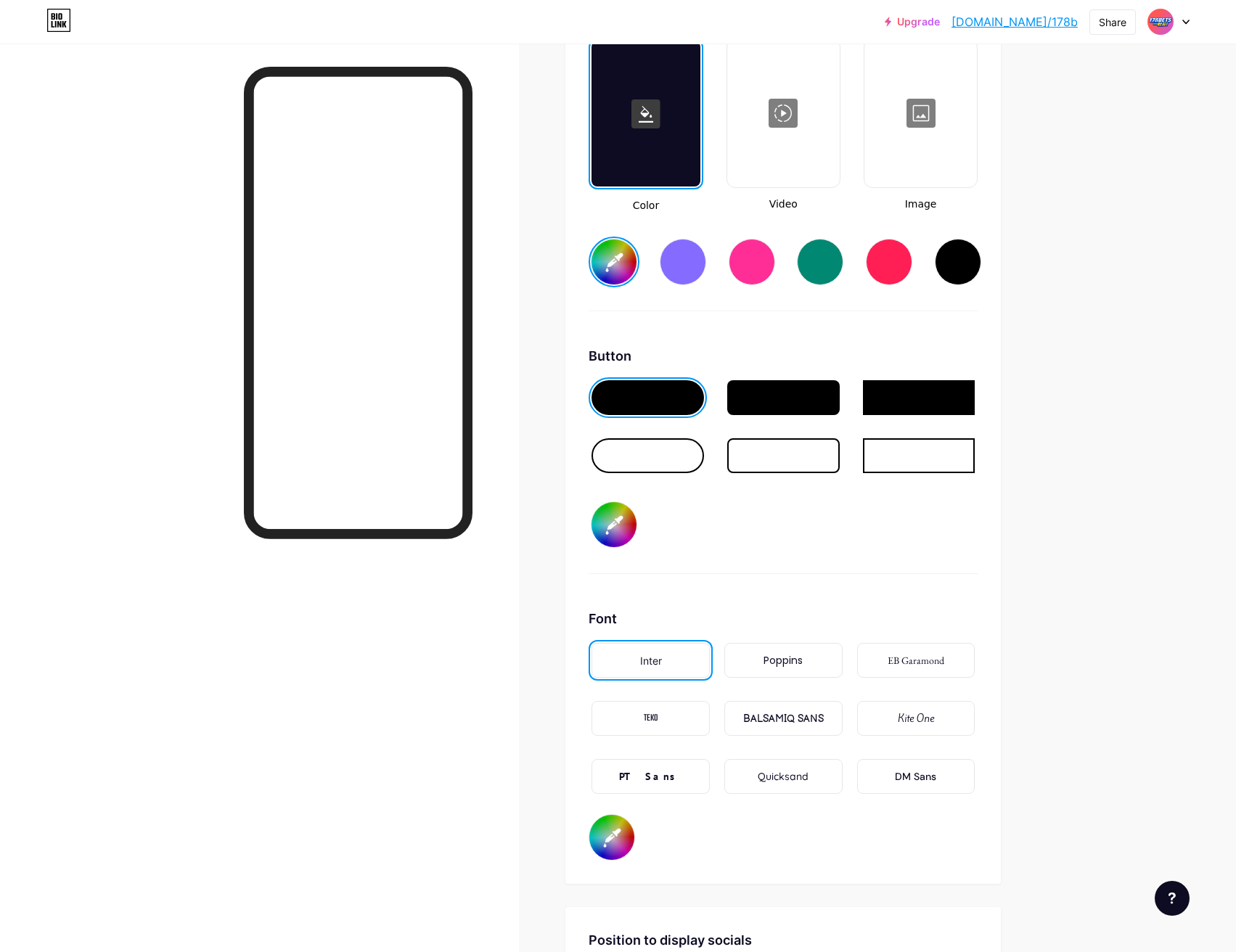
type input "#fffcad"
type input "#001eff"
type input "#fffdb8"
type input "#001eff"
type input "#fffdd1"
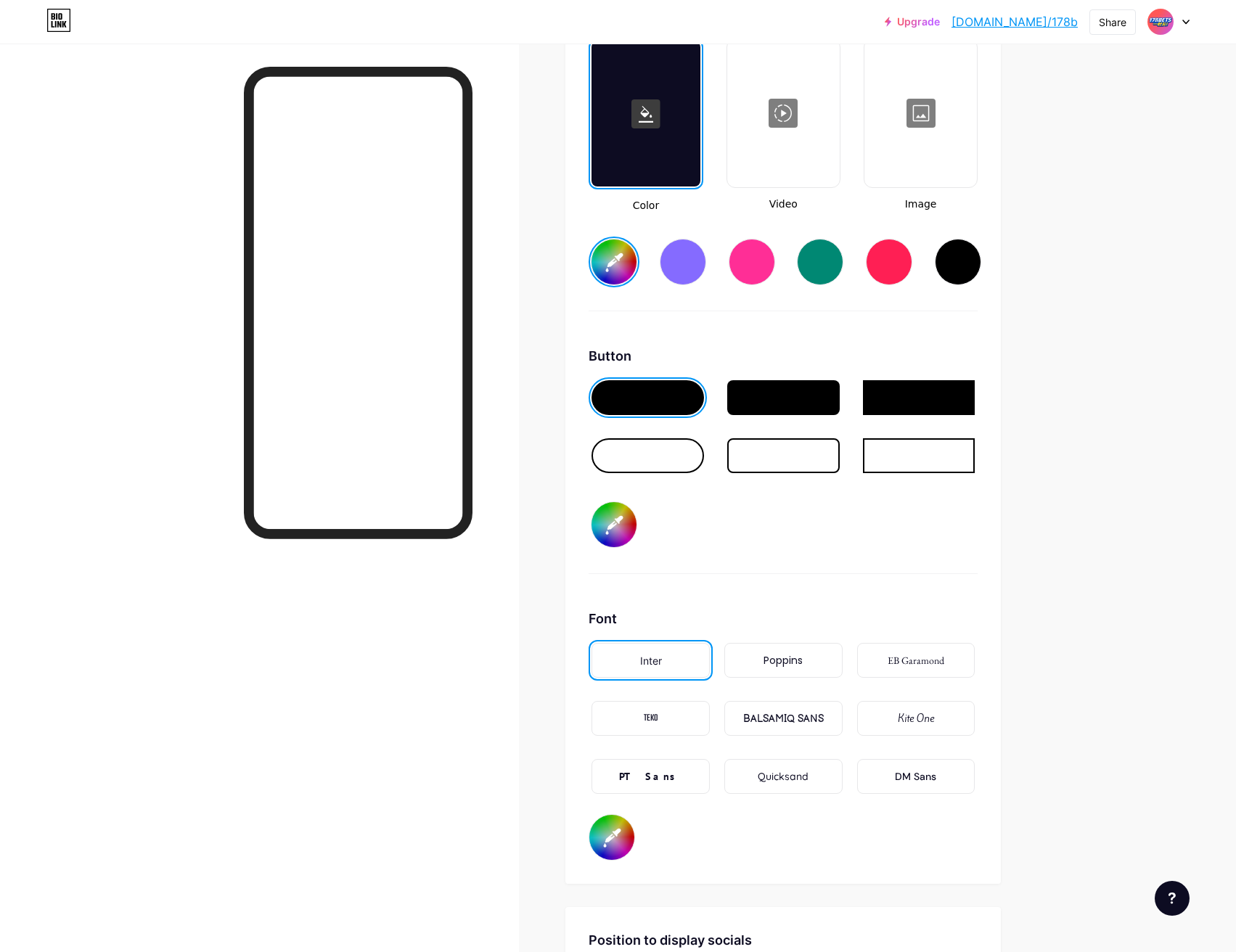
type input "#001eff"
type input "#fffee5"
type input "#001eff"
type input "#fffeeb"
type input "#001eff"
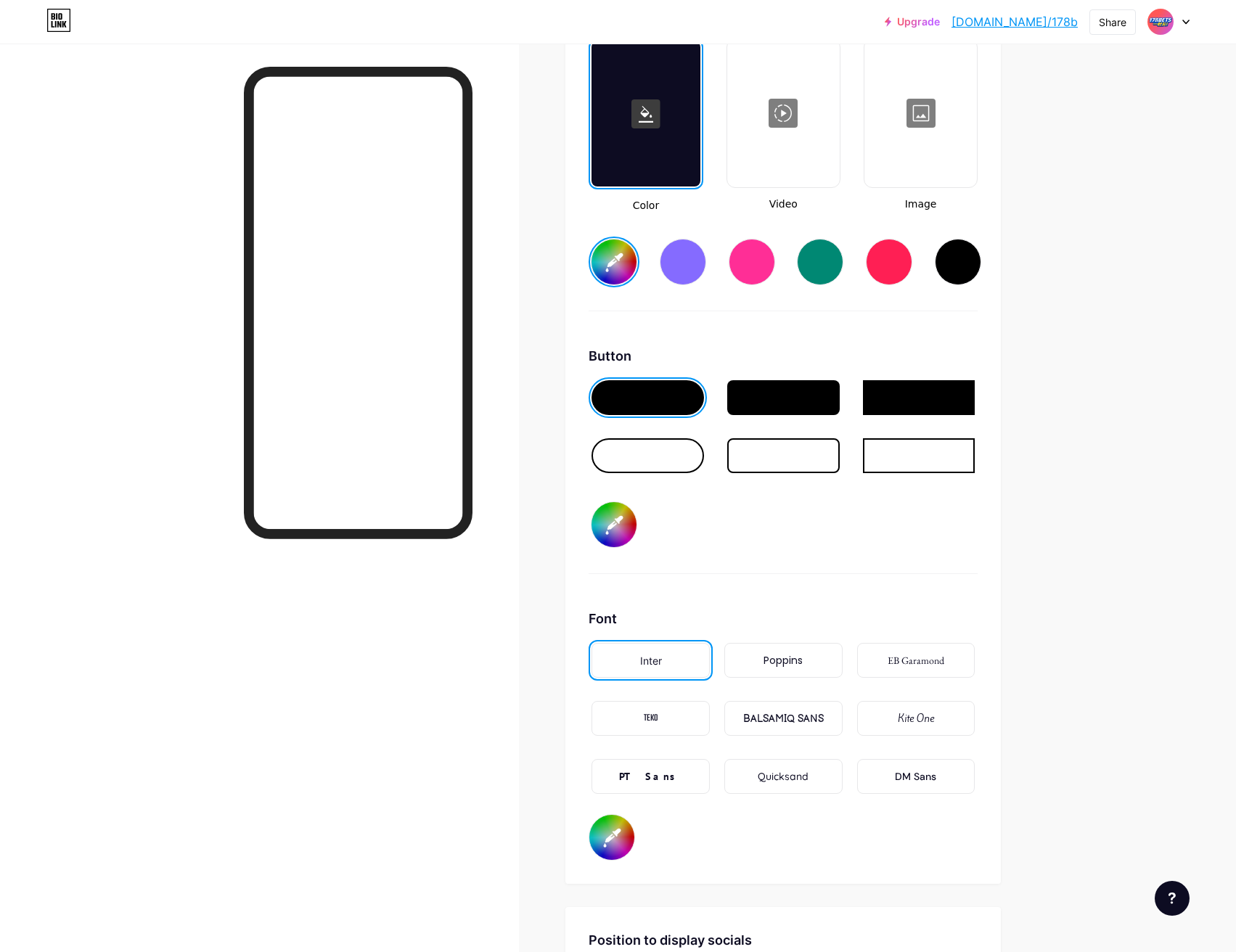
type input "#ffffff"
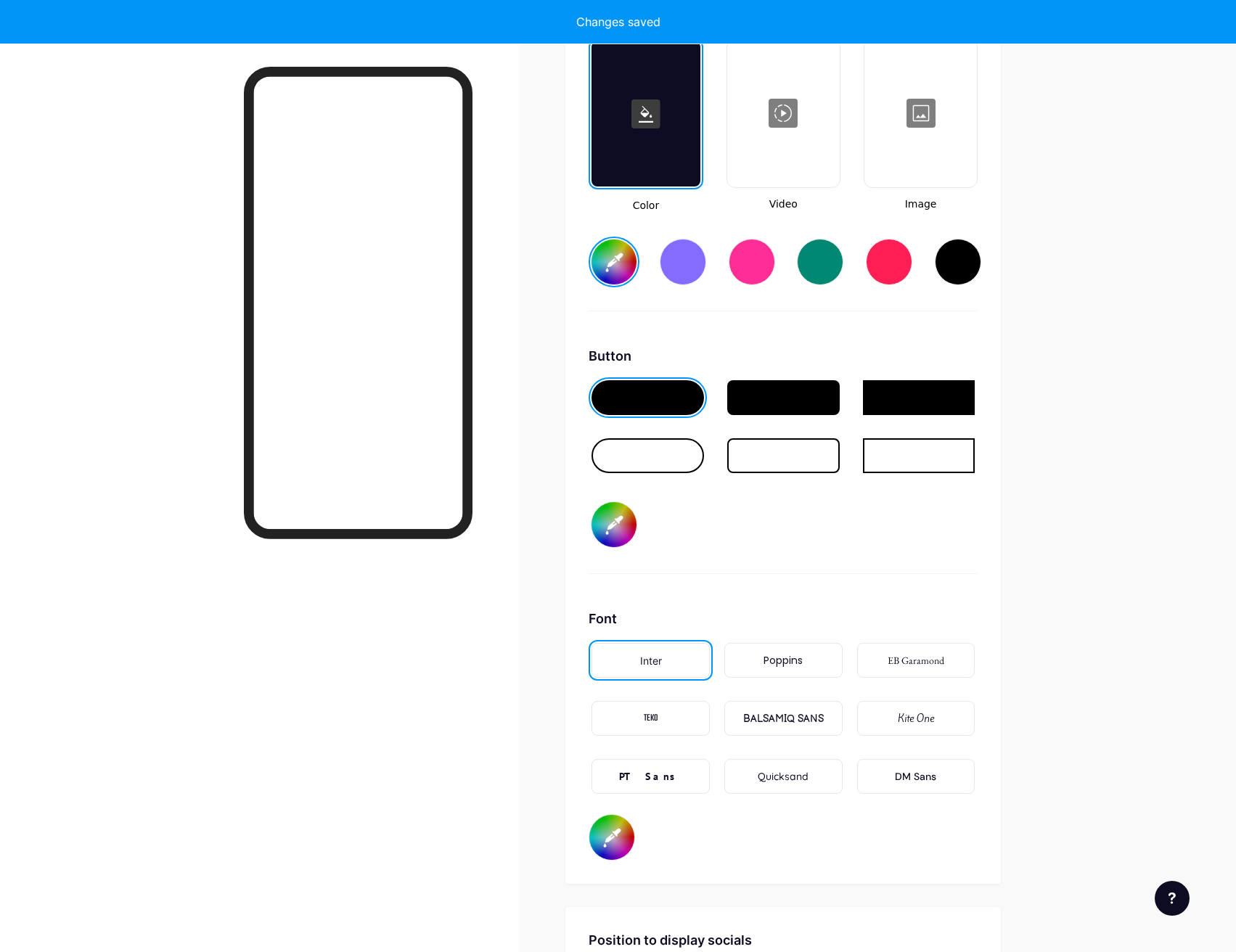
type input "#001eff"
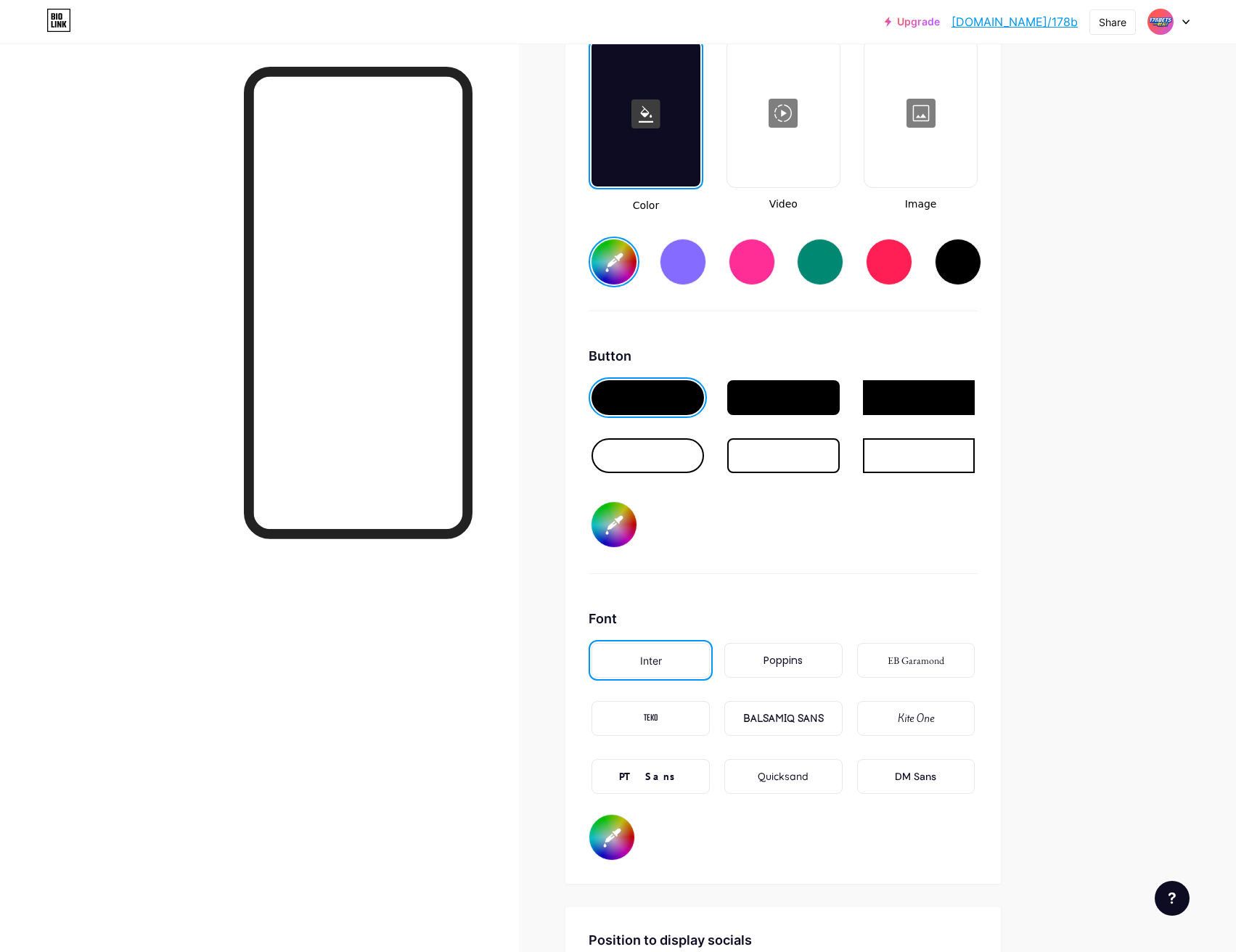
type input "#ffffff"
click at [679, 457] on div at bounding box center [648, 456] width 113 height 35
click at [613, 519] on input "#ffffff" at bounding box center [614, 524] width 45 height 45
type input "#001eff"
type input "#ce6969"
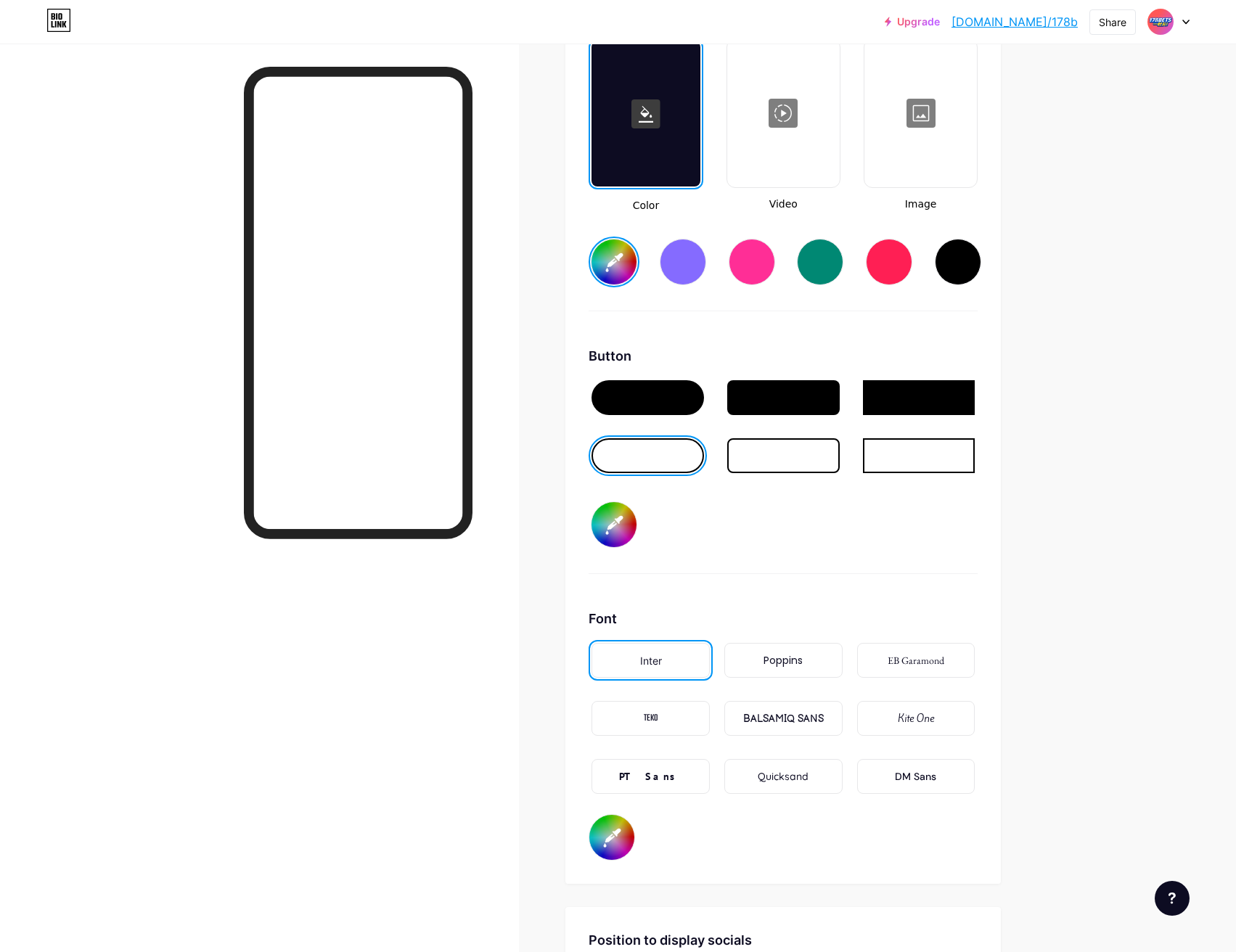
type input "#001eff"
type input "#d46363"
type input "#001eff"
type input "#d75b5b"
type input "#001eff"
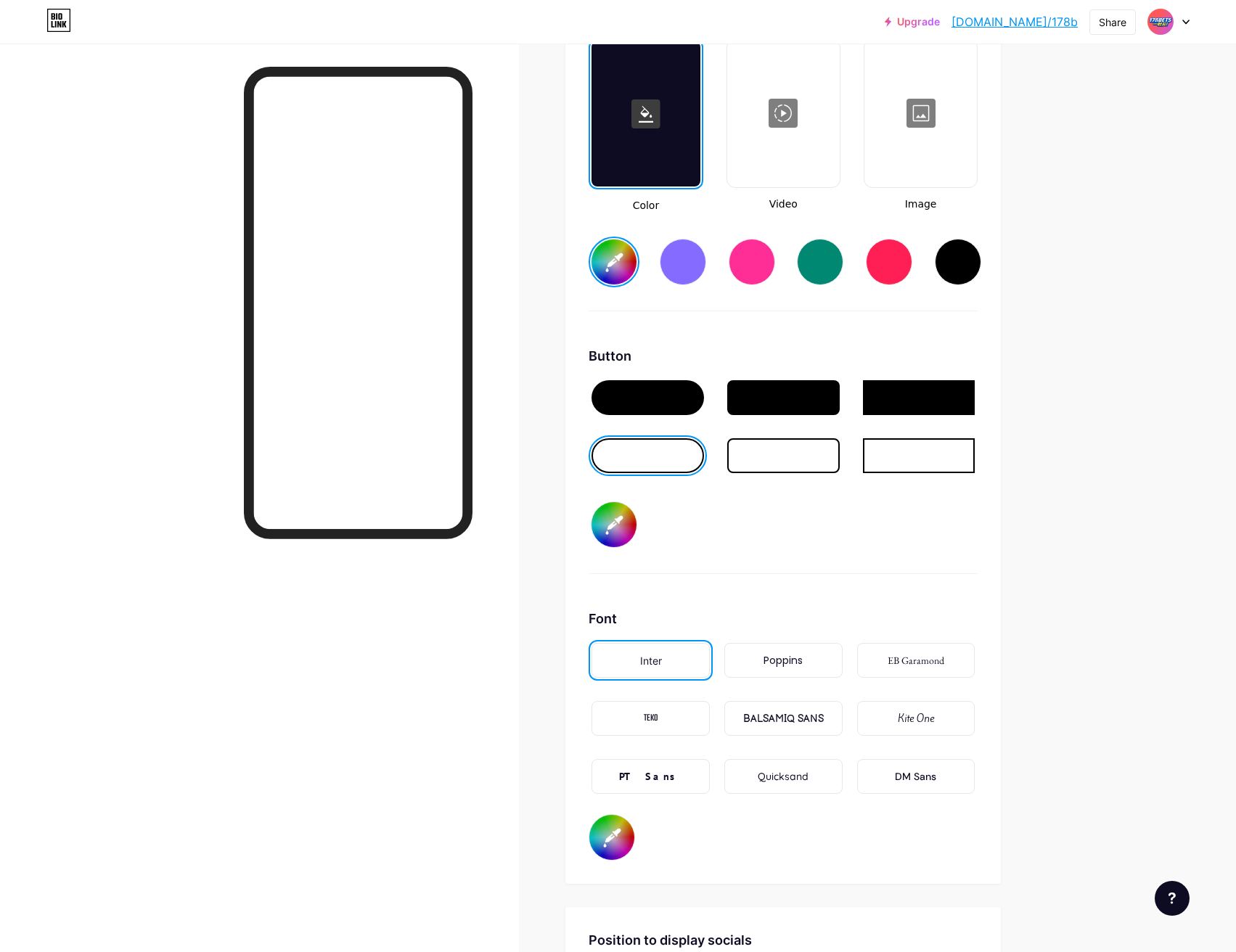
type input "#e14c4c"
type input "#001eff"
type input "#e74646"
type input "#001eff"
type input "#ed3535"
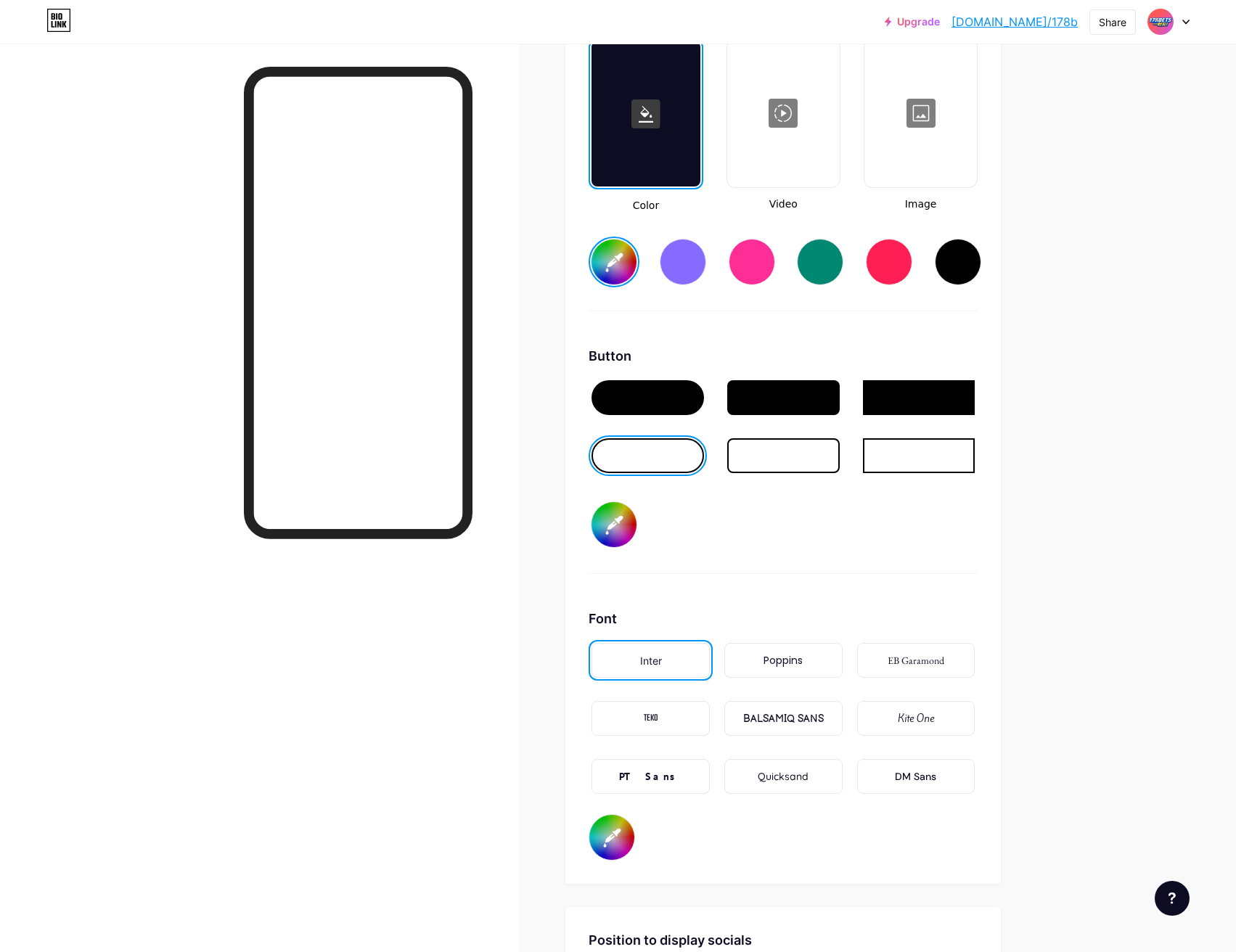
type input "#001eff"
type input "#f32b2b"
type input "#001eff"
type input "#f72626"
type input "#001eff"
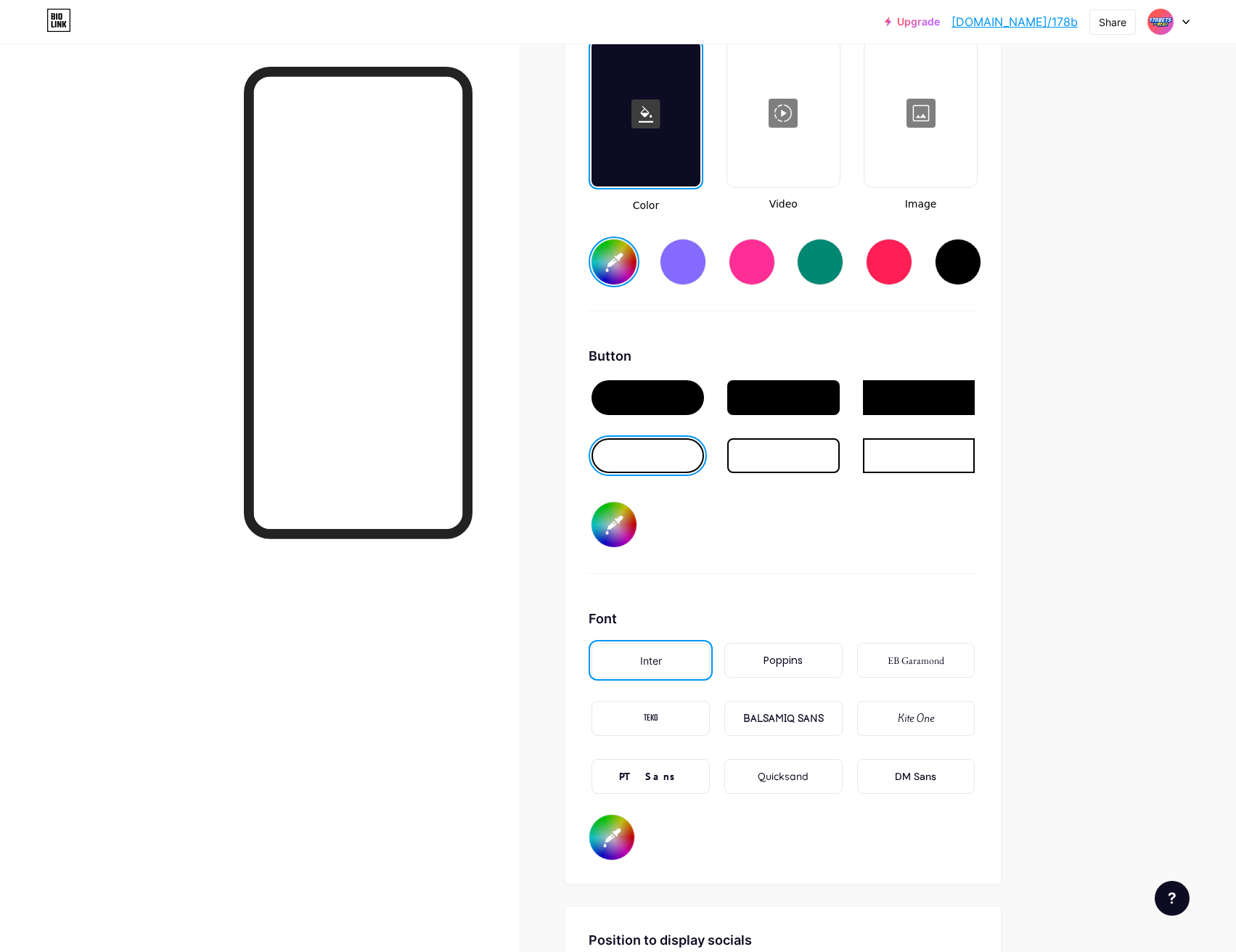
type input "#ff1a1a"
type input "#001eff"
type input "#ff1414"
type input "#001eff"
type input "#ff0000"
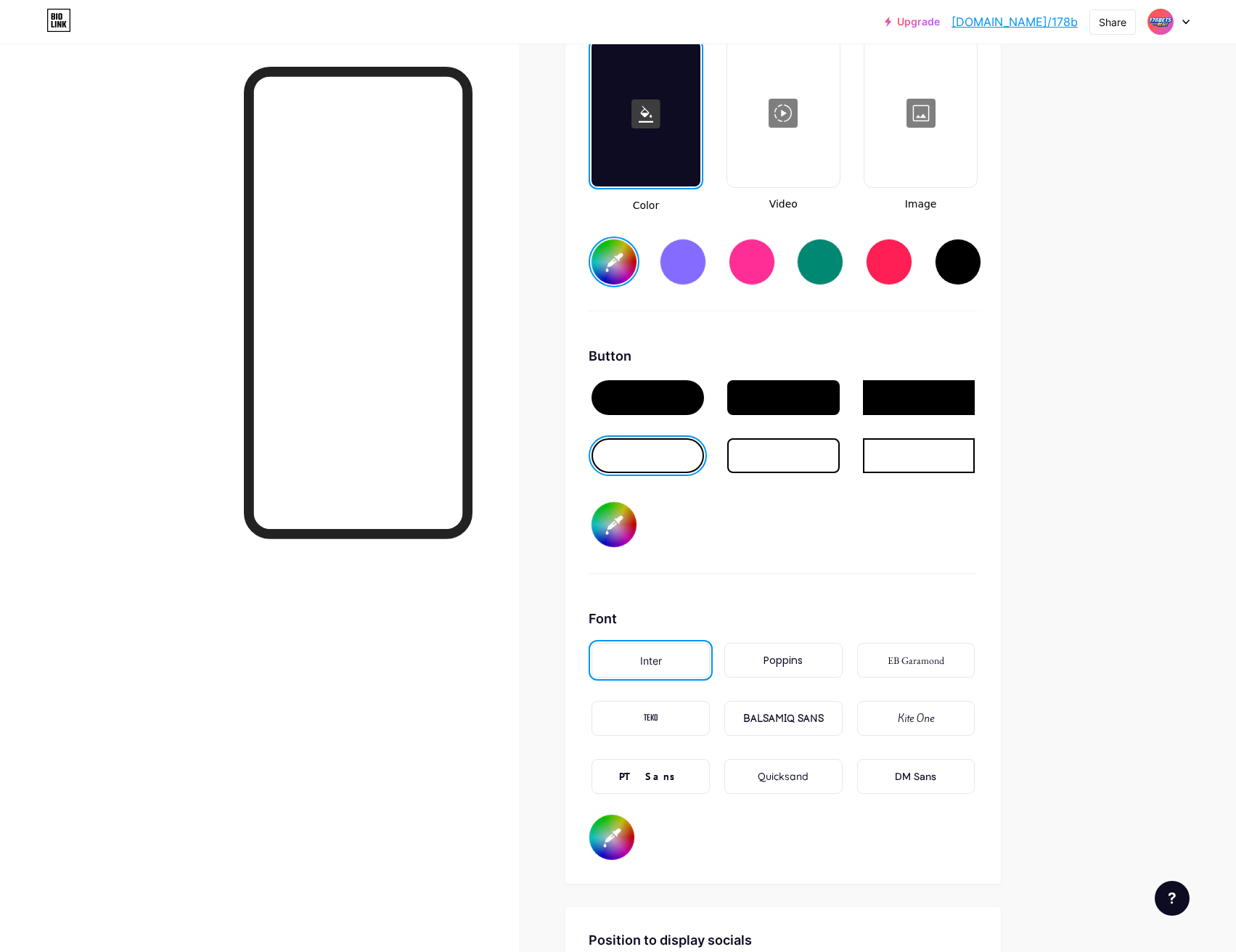
type input "#001eff"
type input "#ff006f"
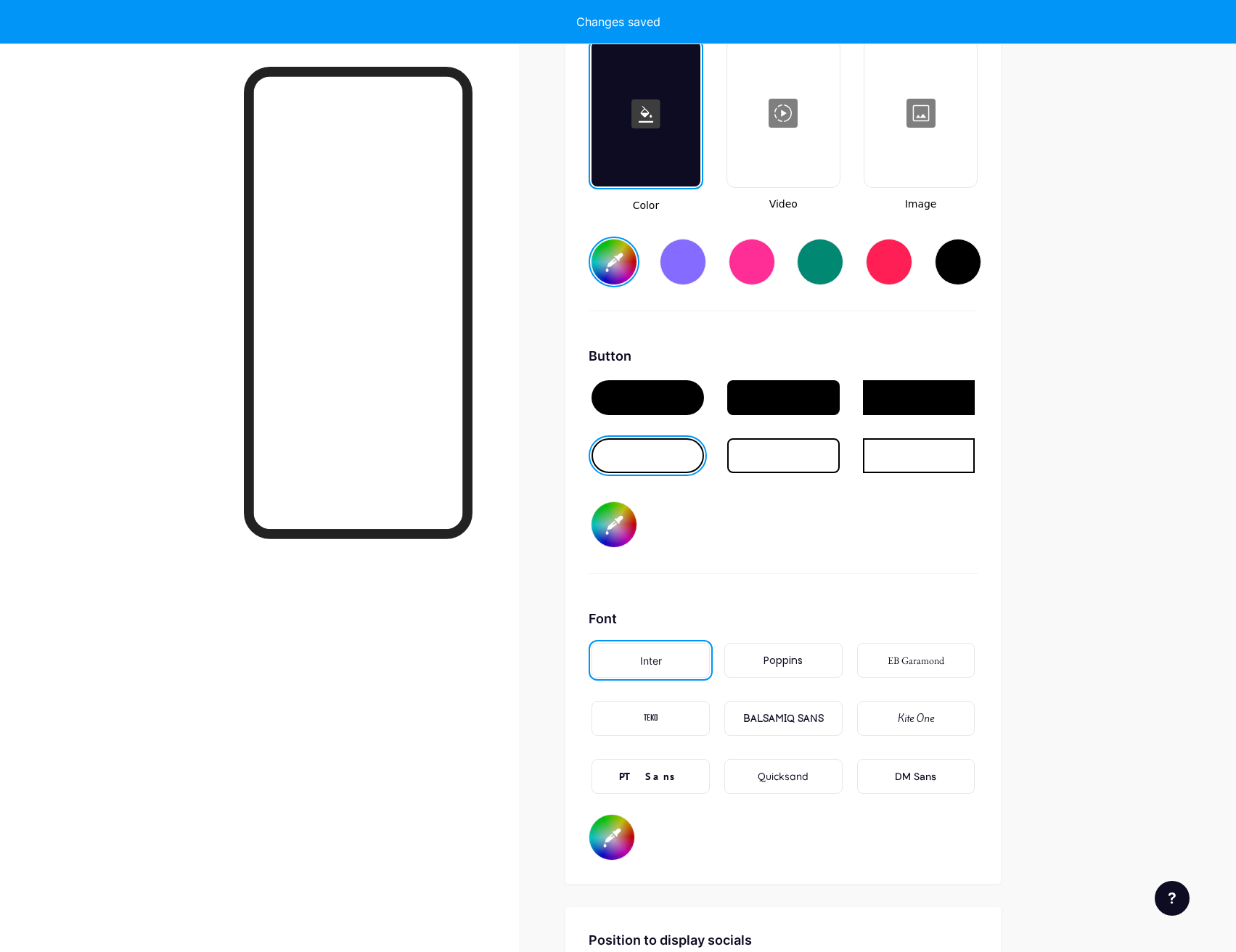
type input "#001eff"
type input "#ff0088"
type input "#001eff"
type input "#ff0095"
type input "#001eff"
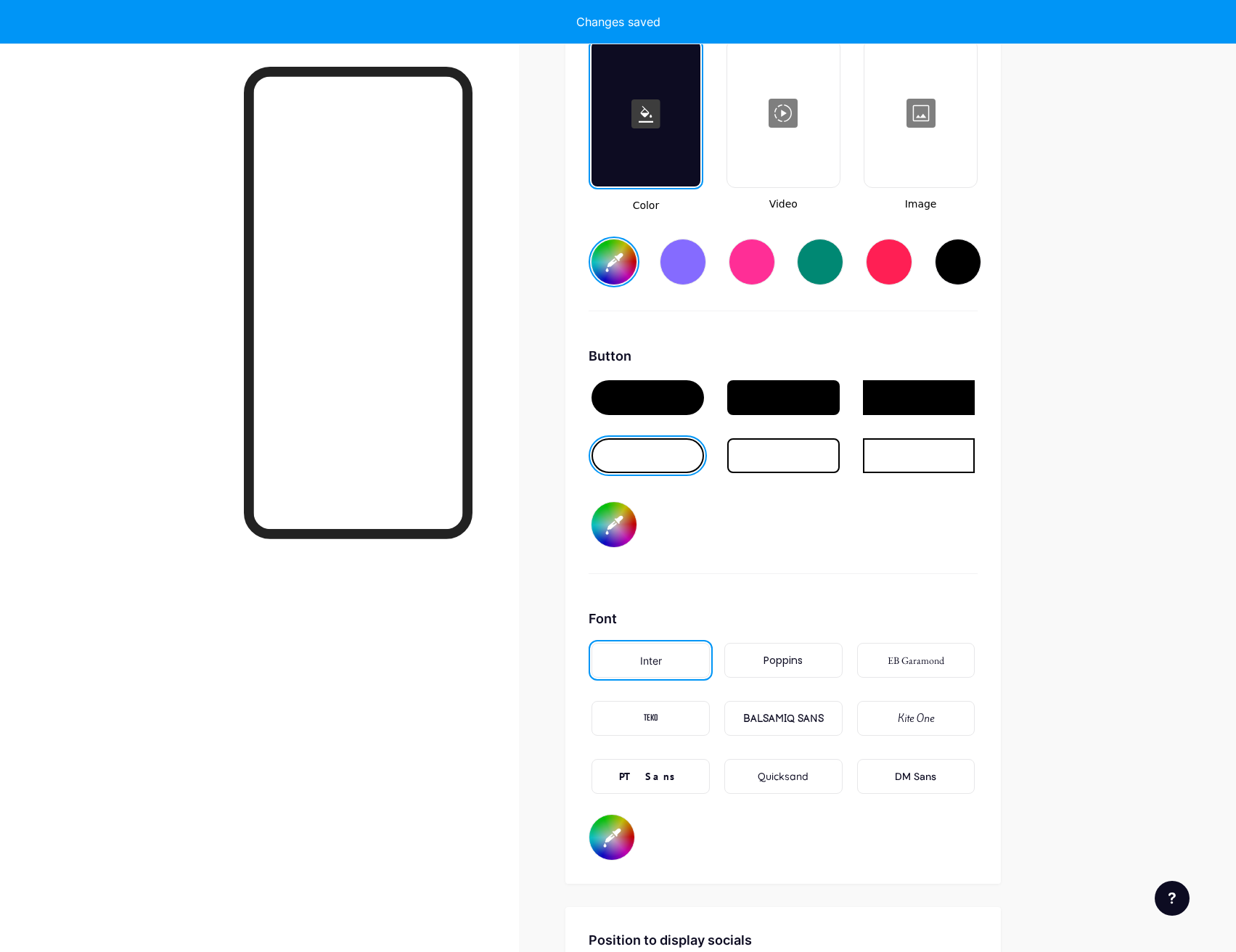
type input "#ff00ae"
type input "#001eff"
type input "#ff00bb"
type input "#001eff"
type input "#ff00c8"
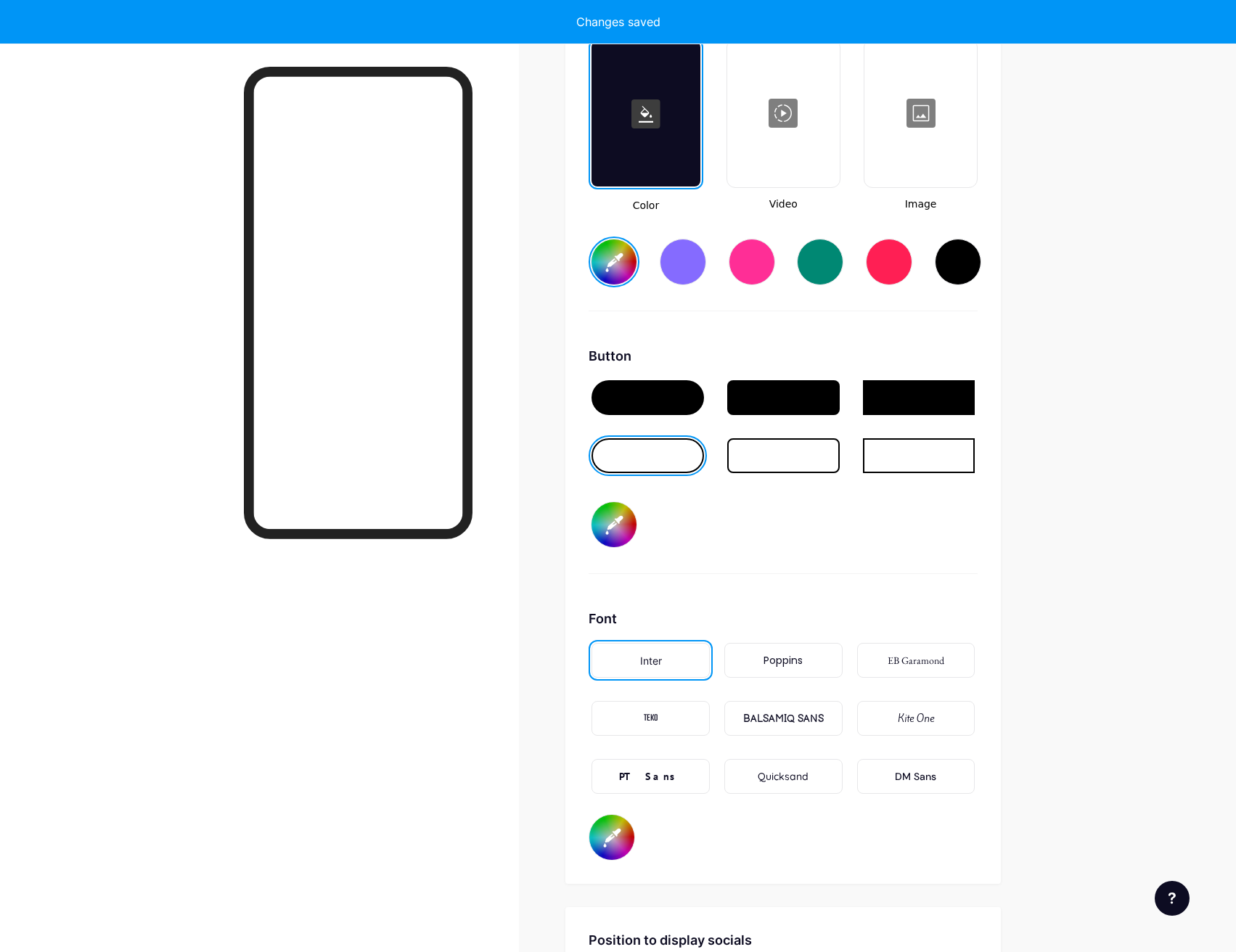
type input "#001eff"
type input "#ff00d4"
type input "#001eff"
type input "#ff00e1"
type input "#001eff"
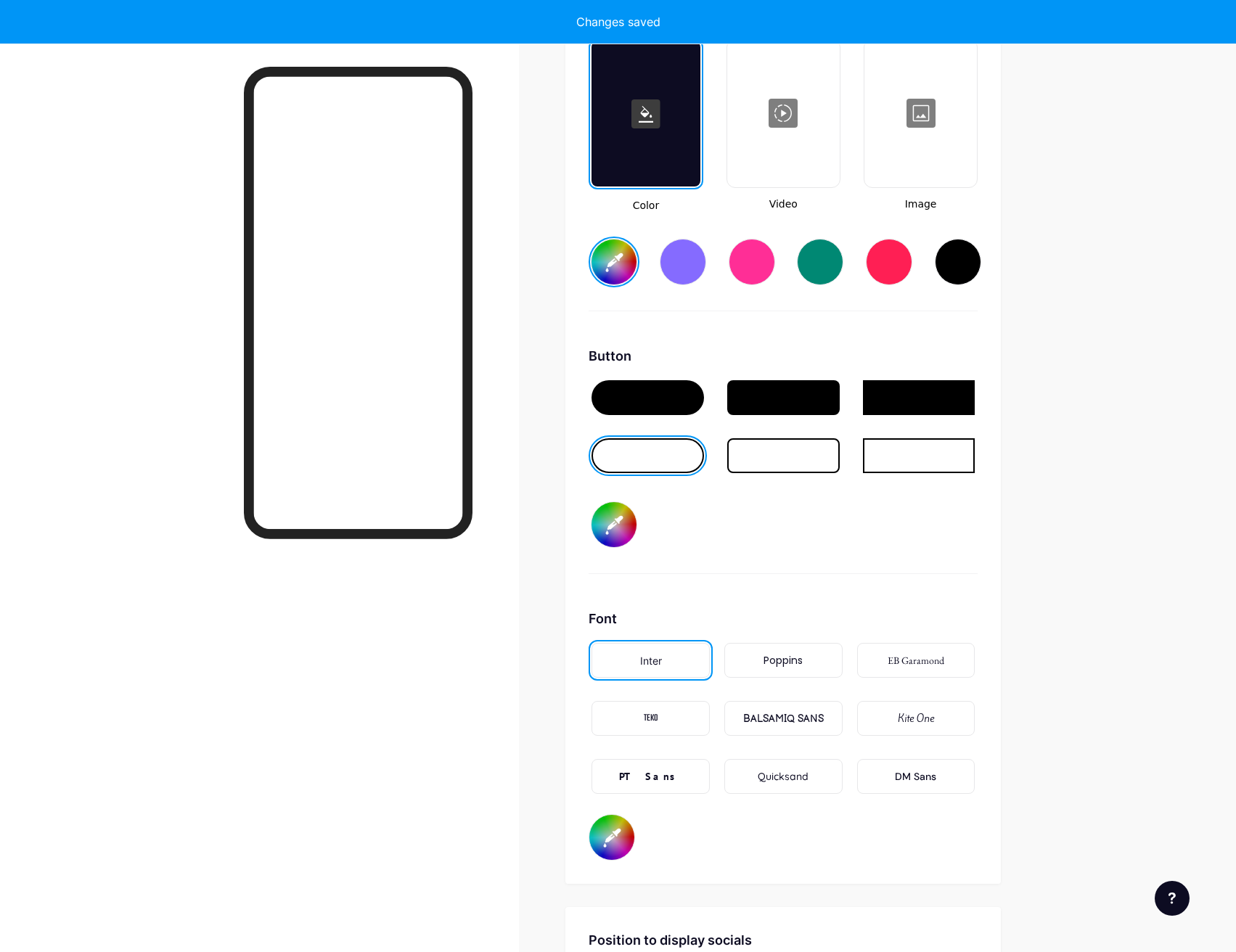
type input "#ff00ea"
type input "#001eff"
type input "#ff00f7"
type input "#001eff"
type input "#fb00ff"
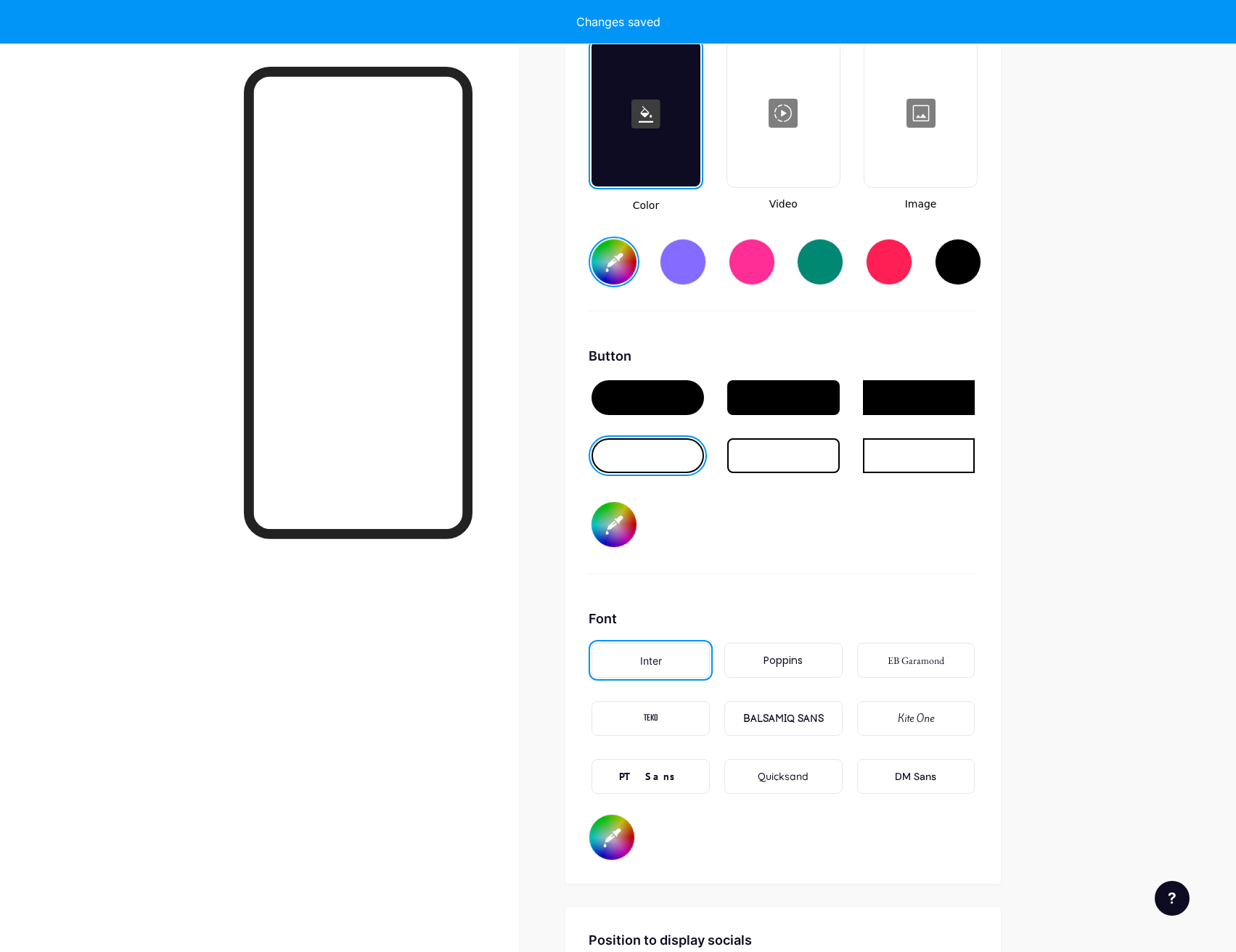
type input "#001eff"
type input "#ee00ff"
type input "#001eff"
type input "#e100ff"
type input "#001eff"
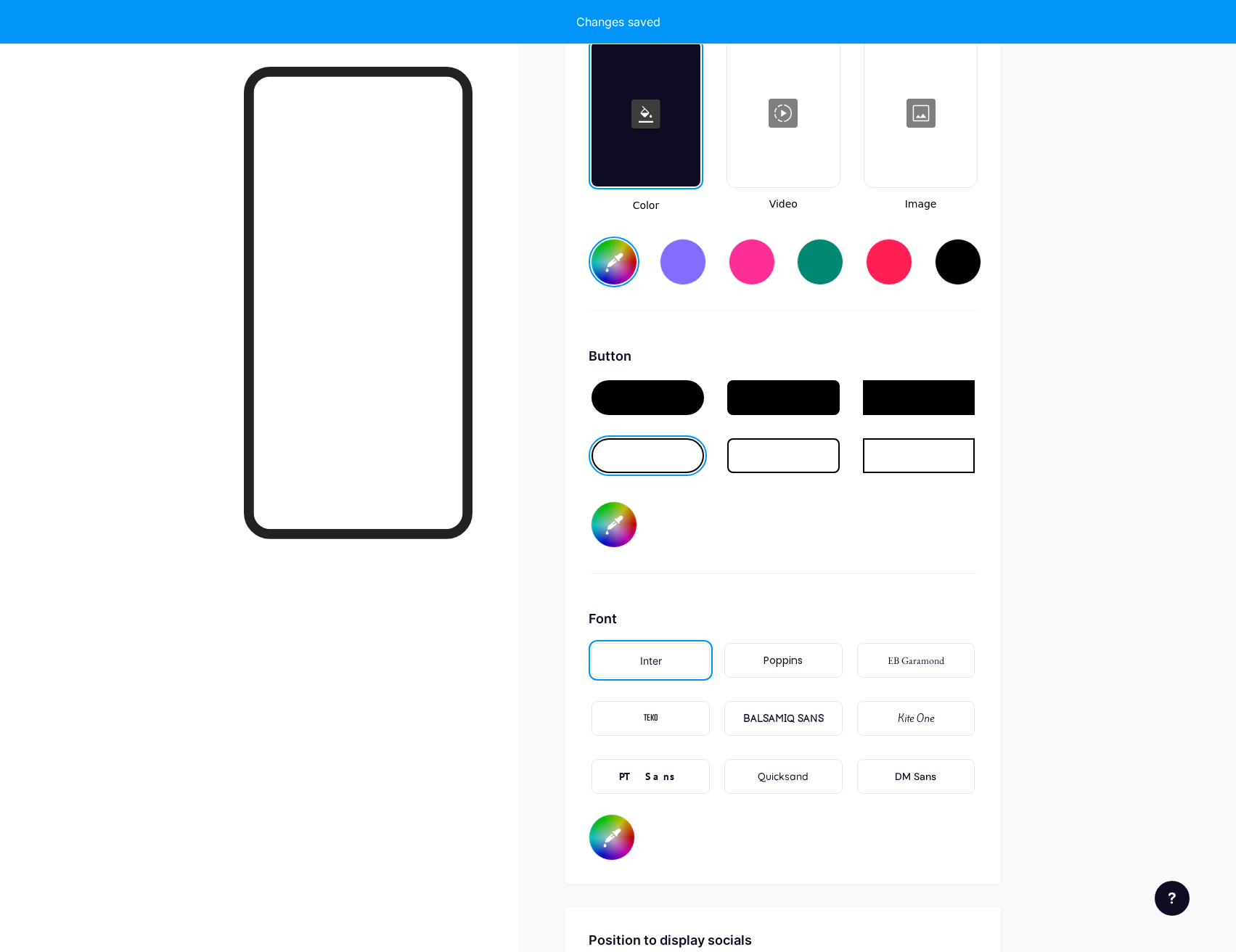
type input "#d400ff"
type input "#001eff"
type input "#c800ff"
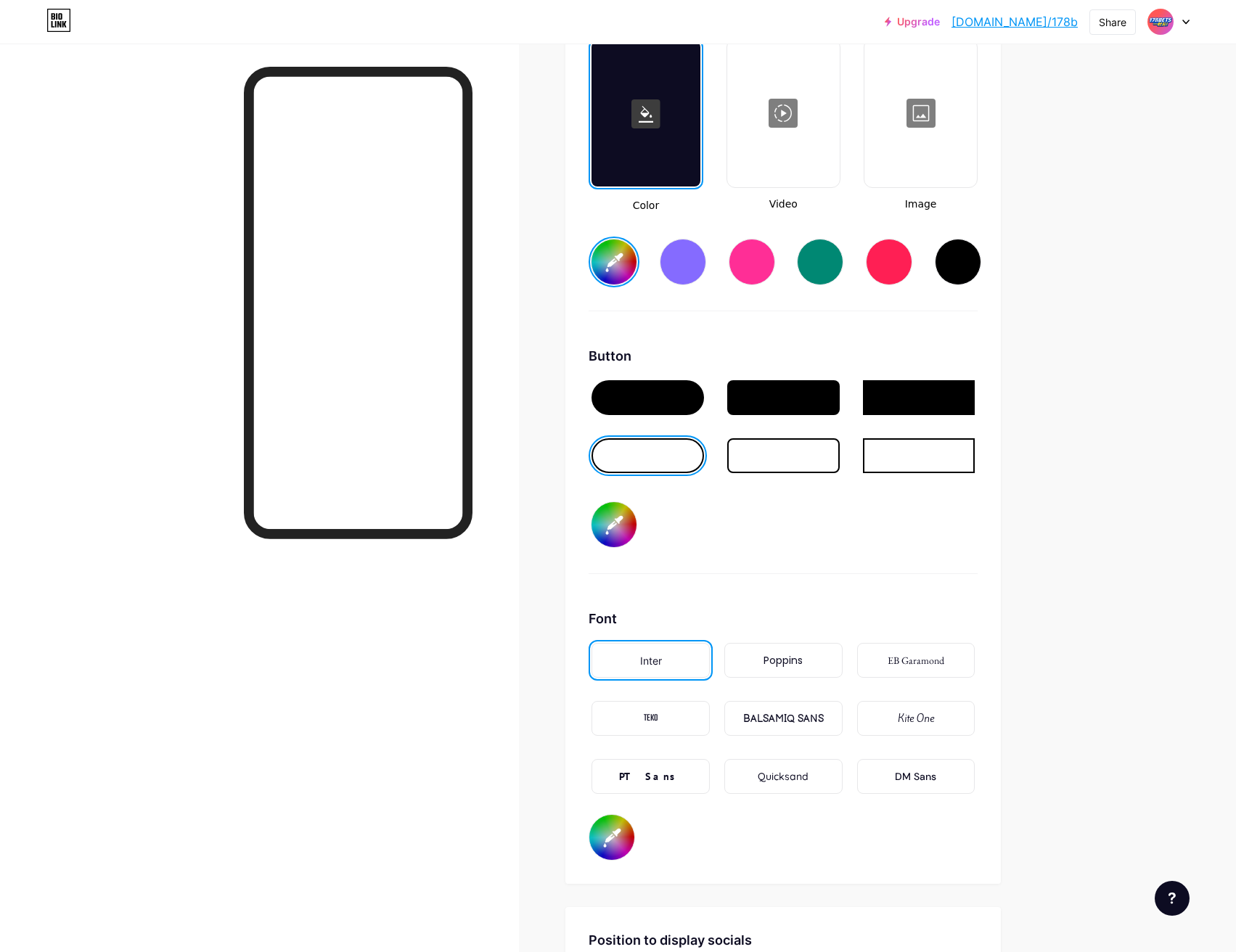
type input "#001eff"
type input "#ae00ff"
type input "#001eff"
type input "#a600ff"
type input "#001eff"
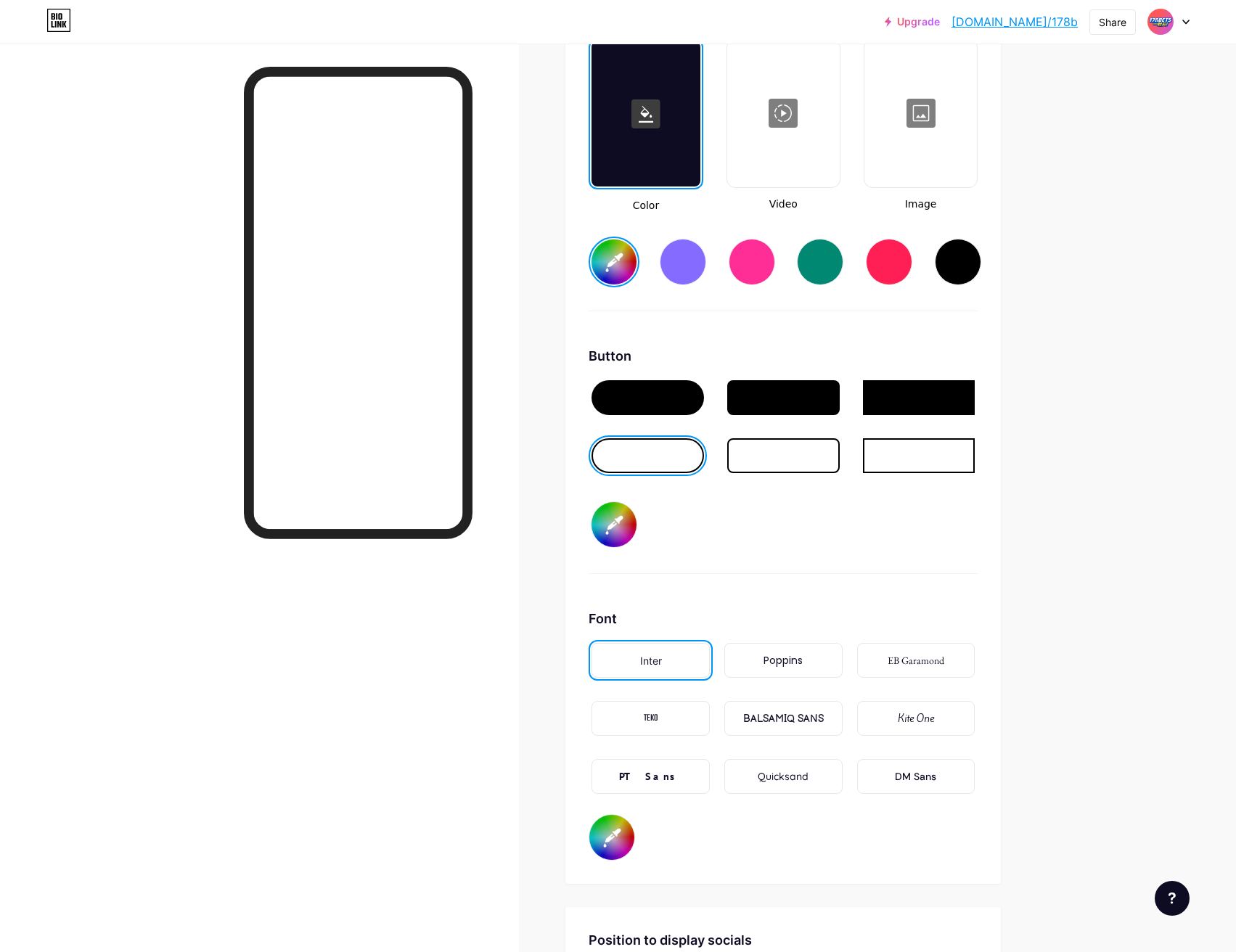
type input "#8000ff"
type input "#001eff"
type input "#7300ff"
type input "#001eff"
type input "#6600ff"
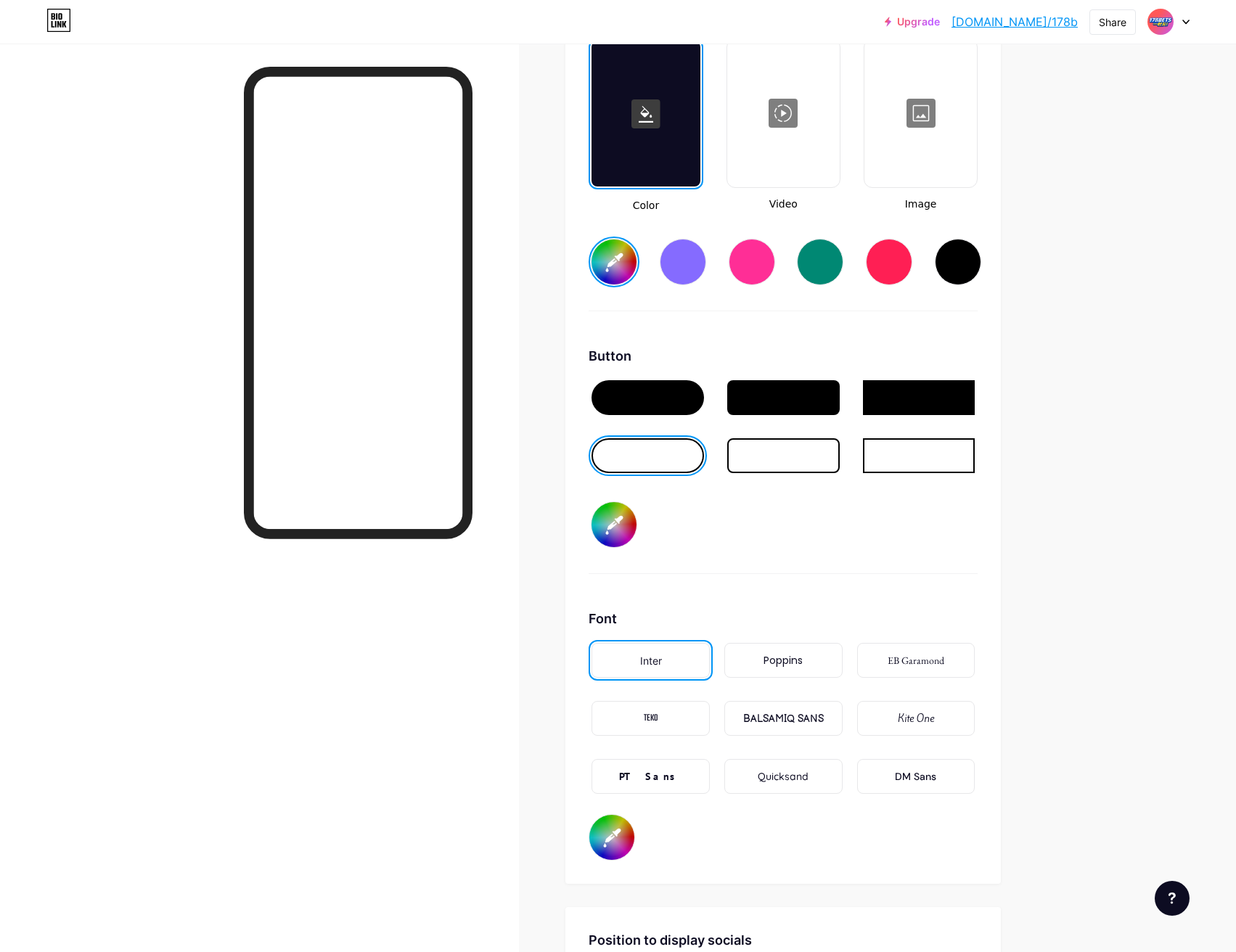
type input "#001eff"
type input "#5900ff"
type input "#001eff"
type input "#4c00ff"
type input "#001eff"
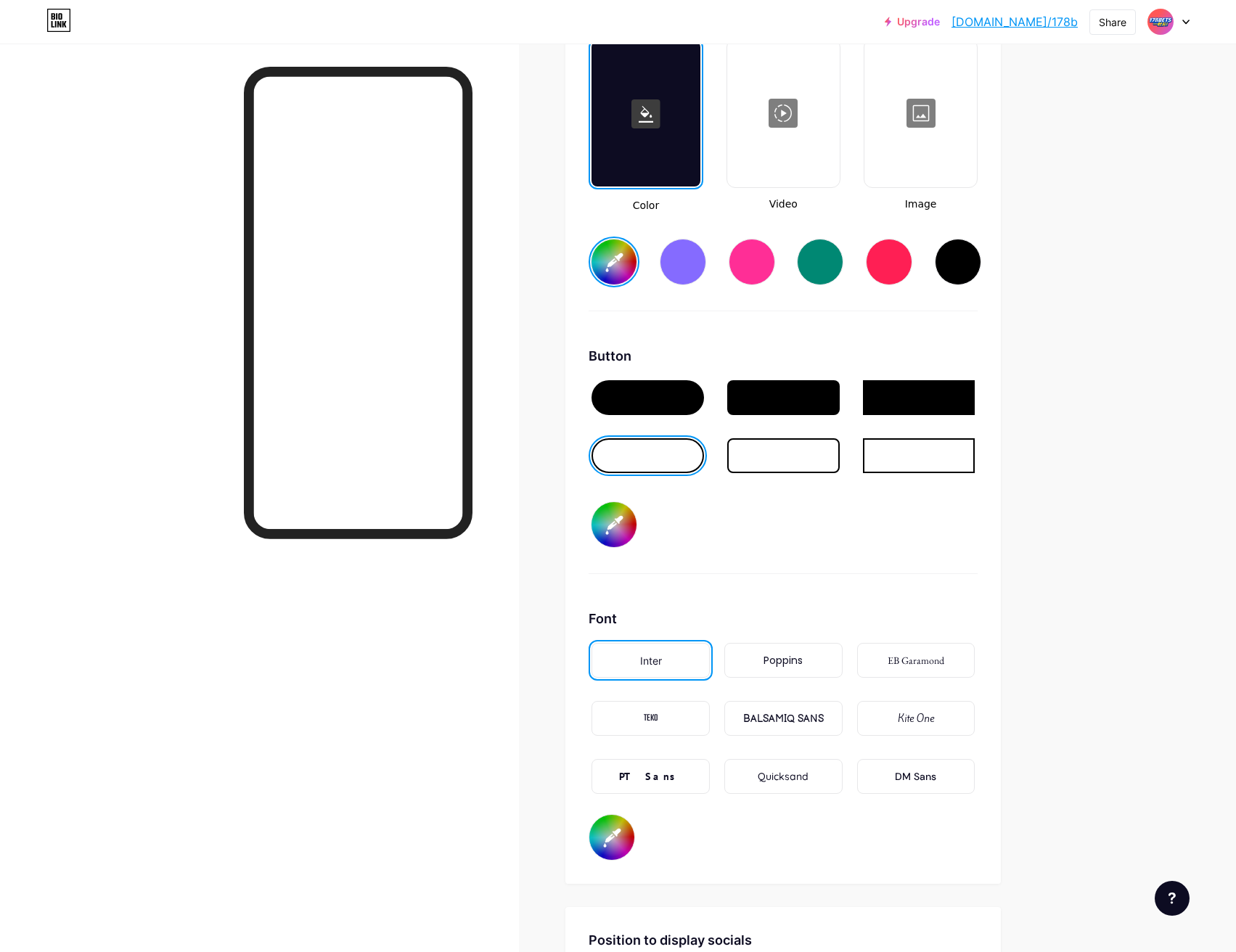
type input "#4400ff"
type input "#001eff"
type input "#3700ff"
type input "#001eff"
type input "#2b00ff"
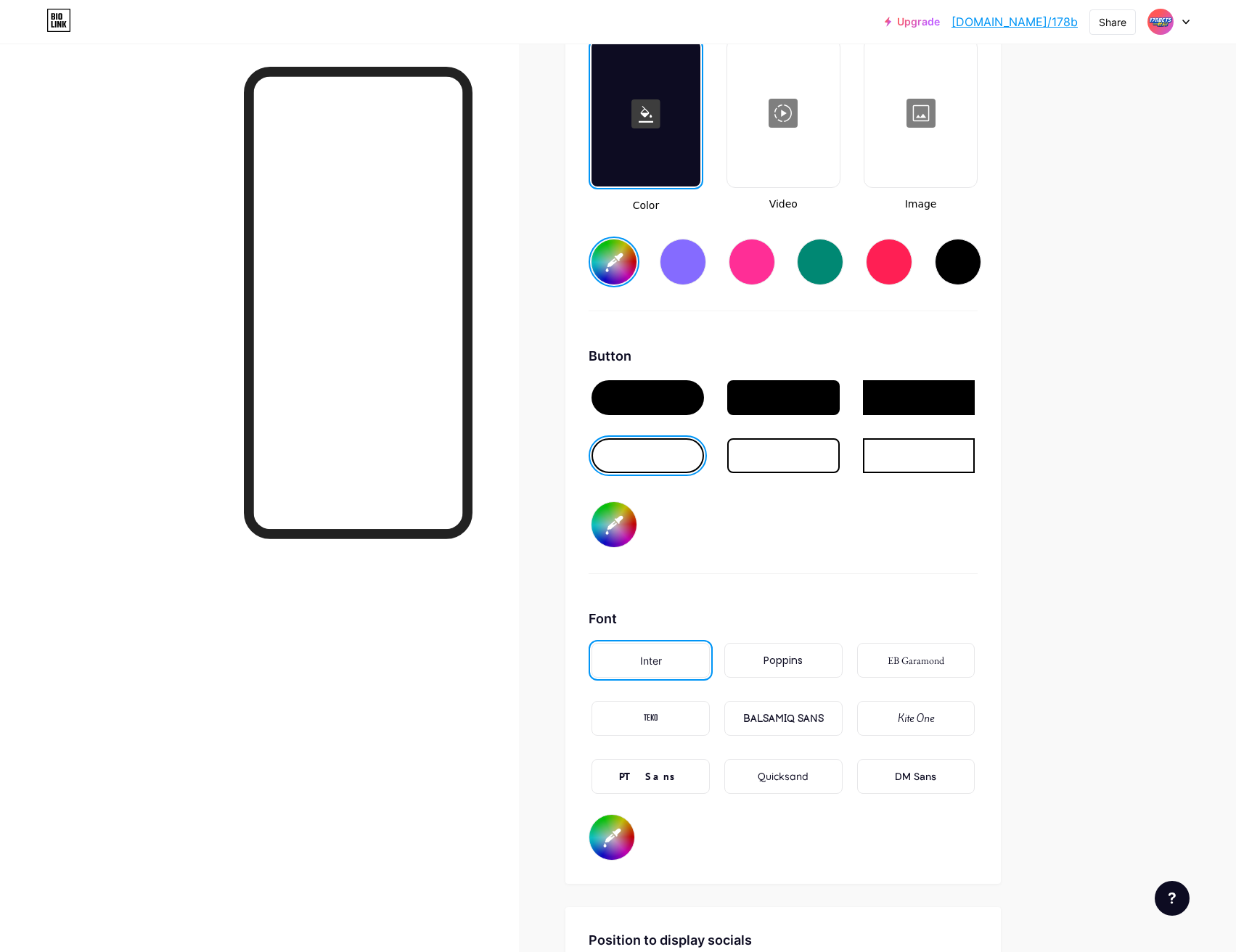
type input "#001eff"
type input "#1100ff"
type input "#001eff"
type input "#0008ff"
type input "#001eff"
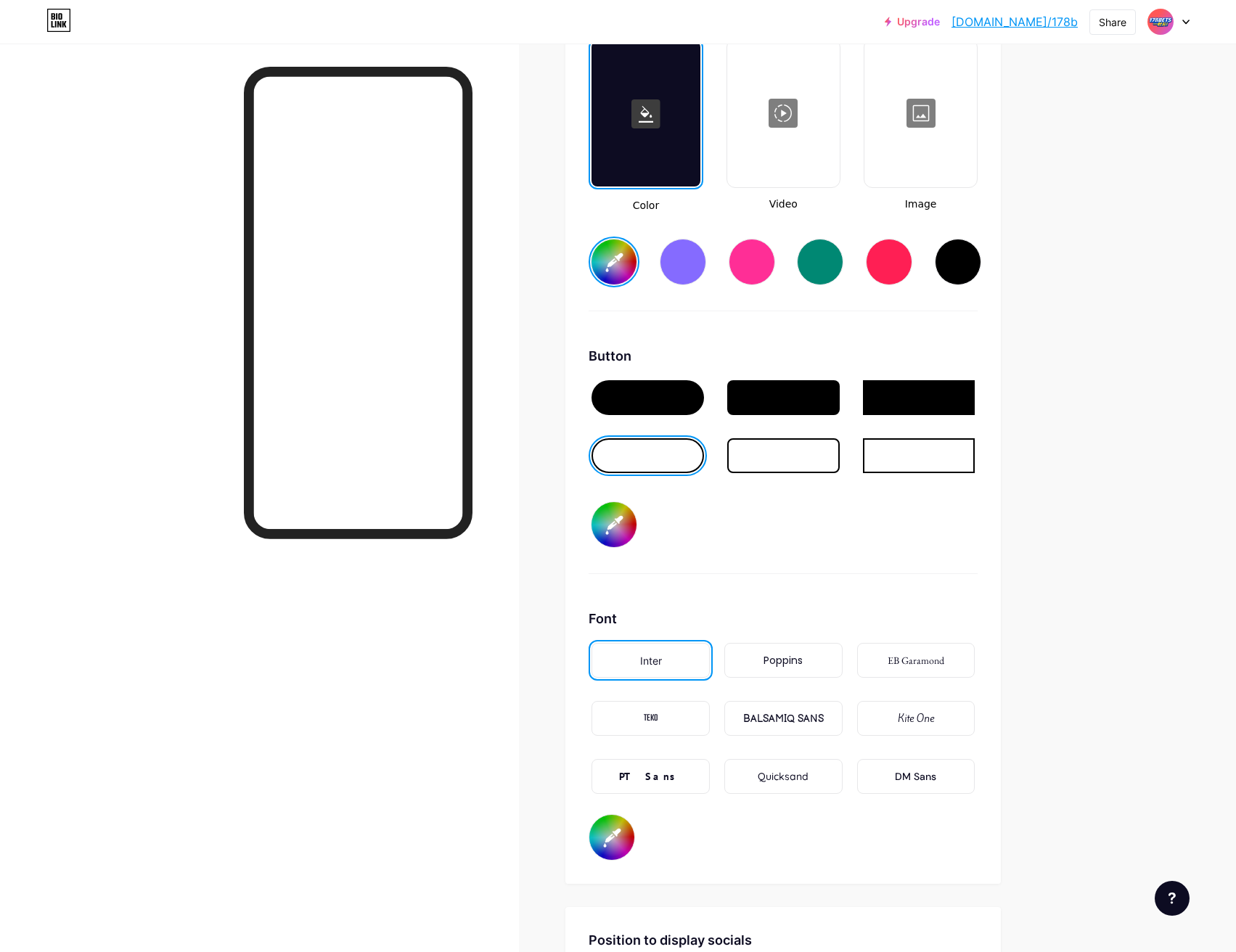
type input "#0037ff"
type input "#001eff"
type input "#0040ff"
type input "#001eff"
type input "#004cff"
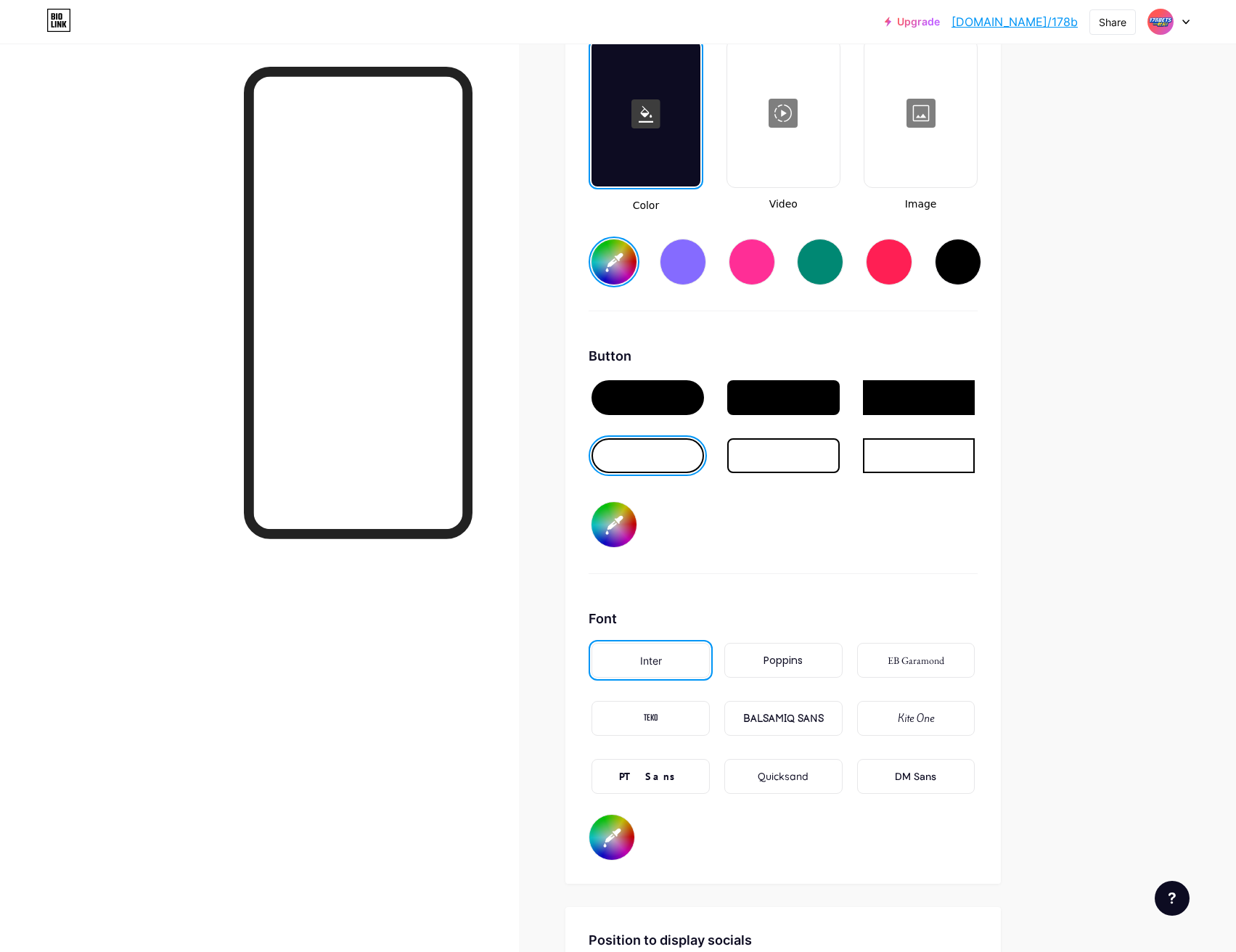
type input "#001eff"
type input "#0066ff"
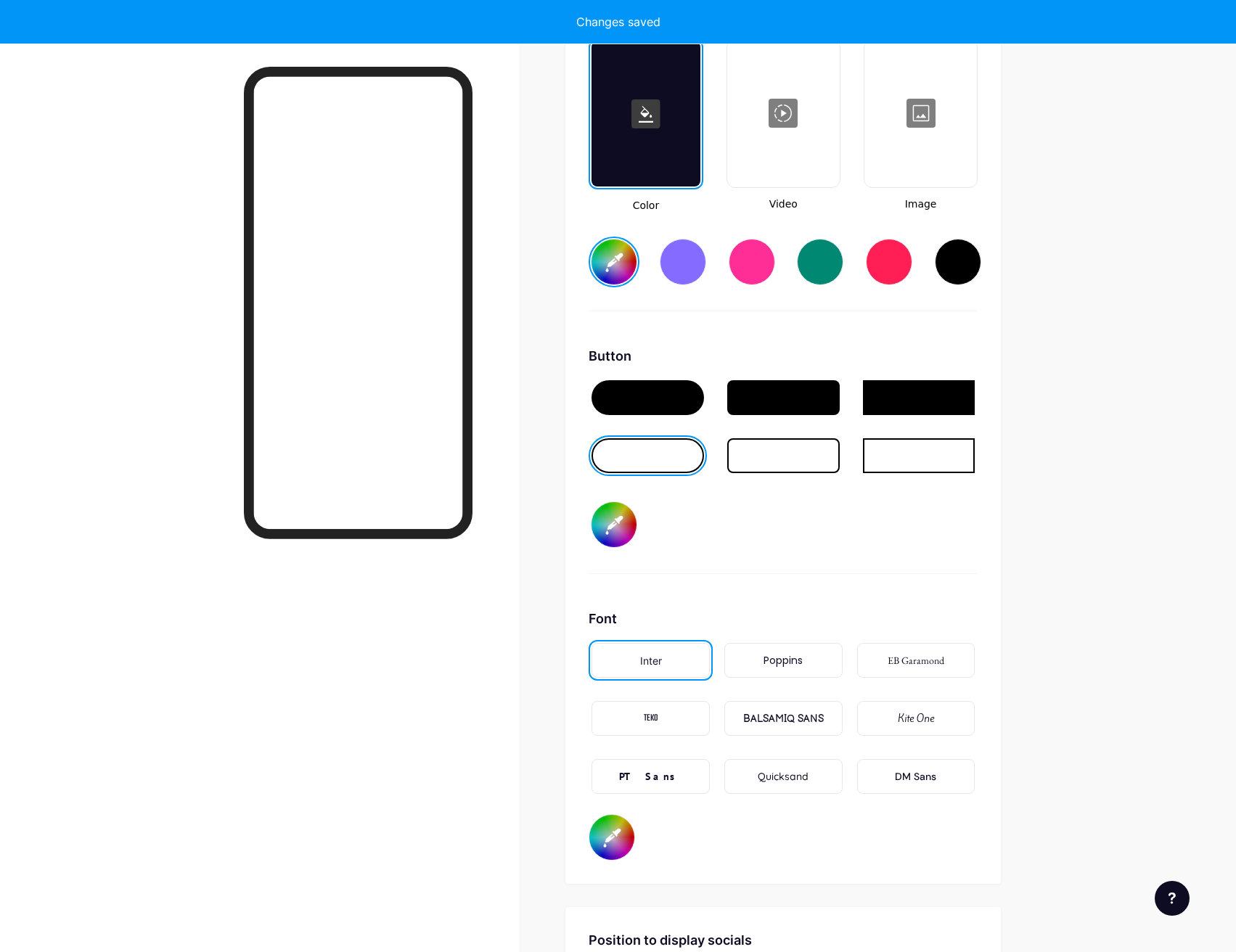
type input "#001eff"
type input "#006eff"
type input "#001eff"
type input "#007bff"
type input "#001eff"
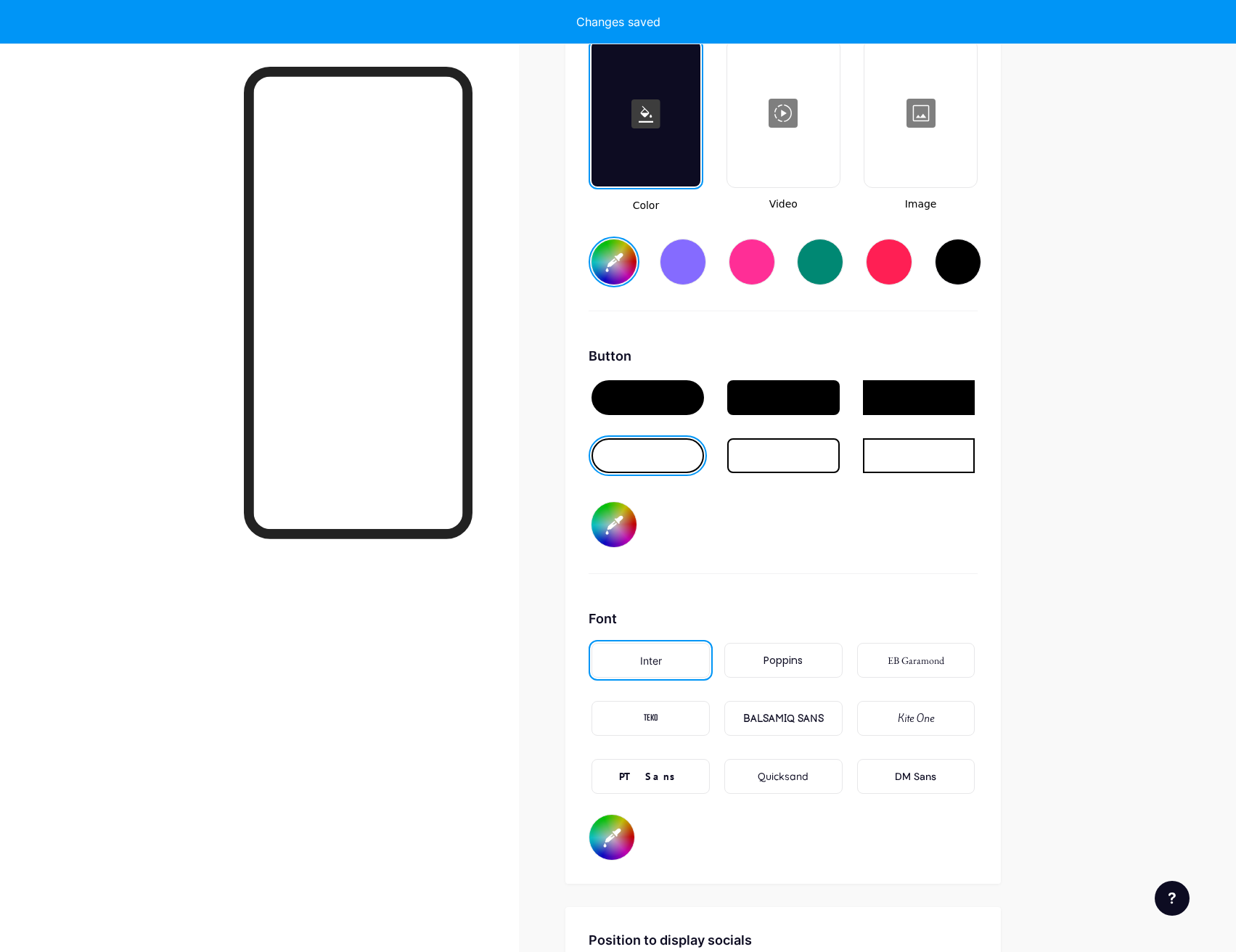
type input "#0088ff"
type input "#001eff"
type input "#00bfff"
type input "#001eff"
type input "#00d9ff"
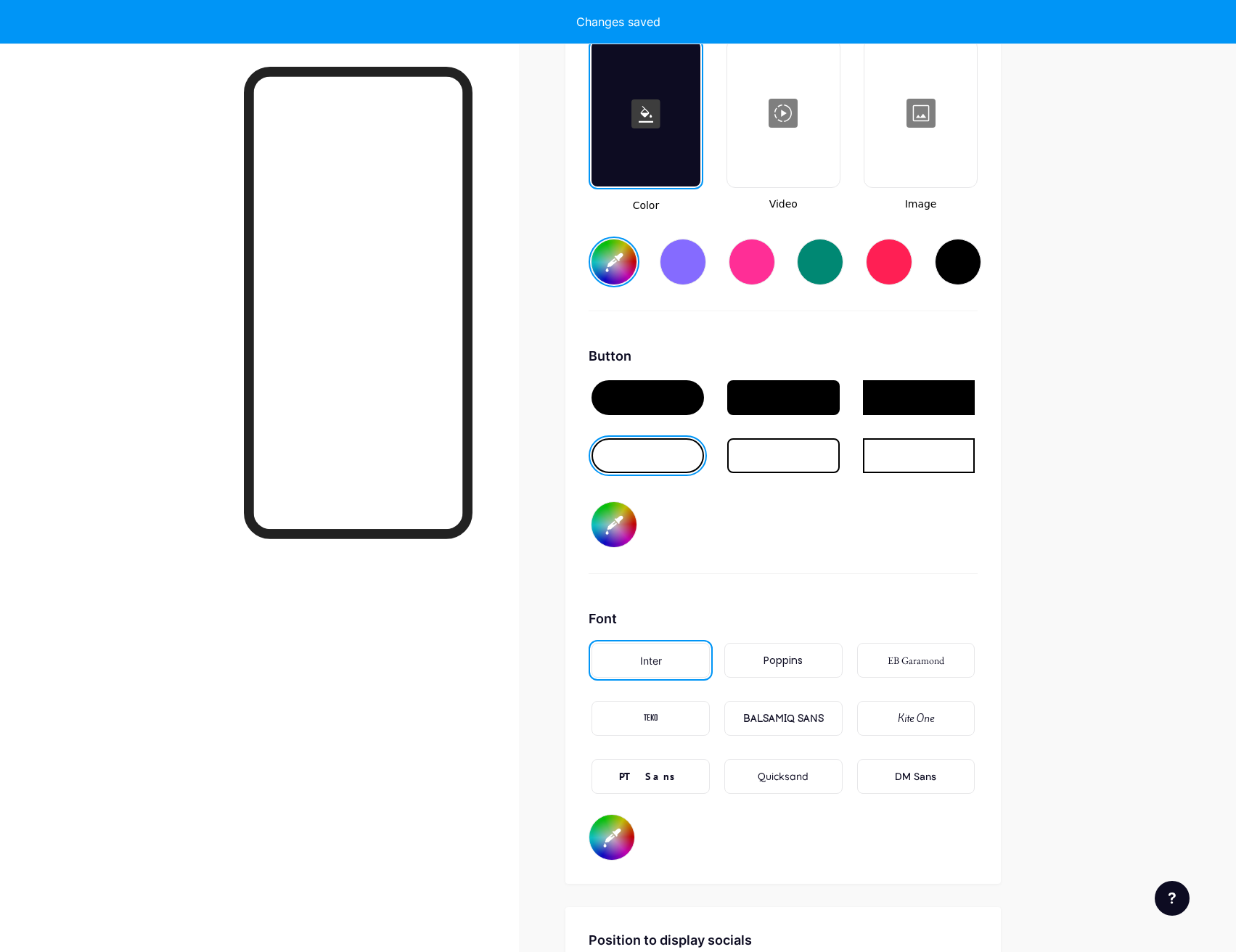
type input "#001eff"
type input "#00ccff"
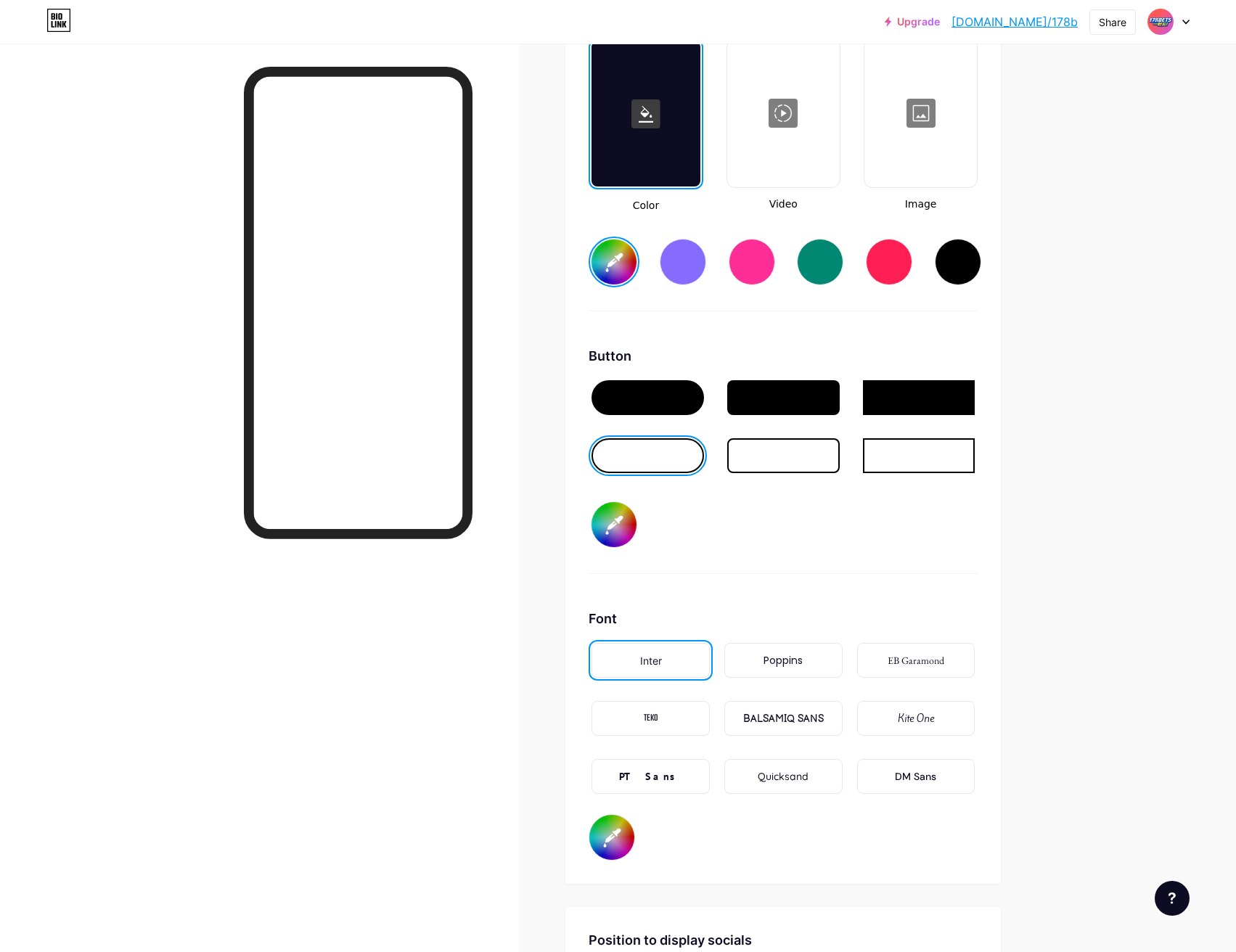
type input "#001eff"
type input "#00bfff"
type input "#001eff"
type input "#00b3ff"
type input "#001eff"
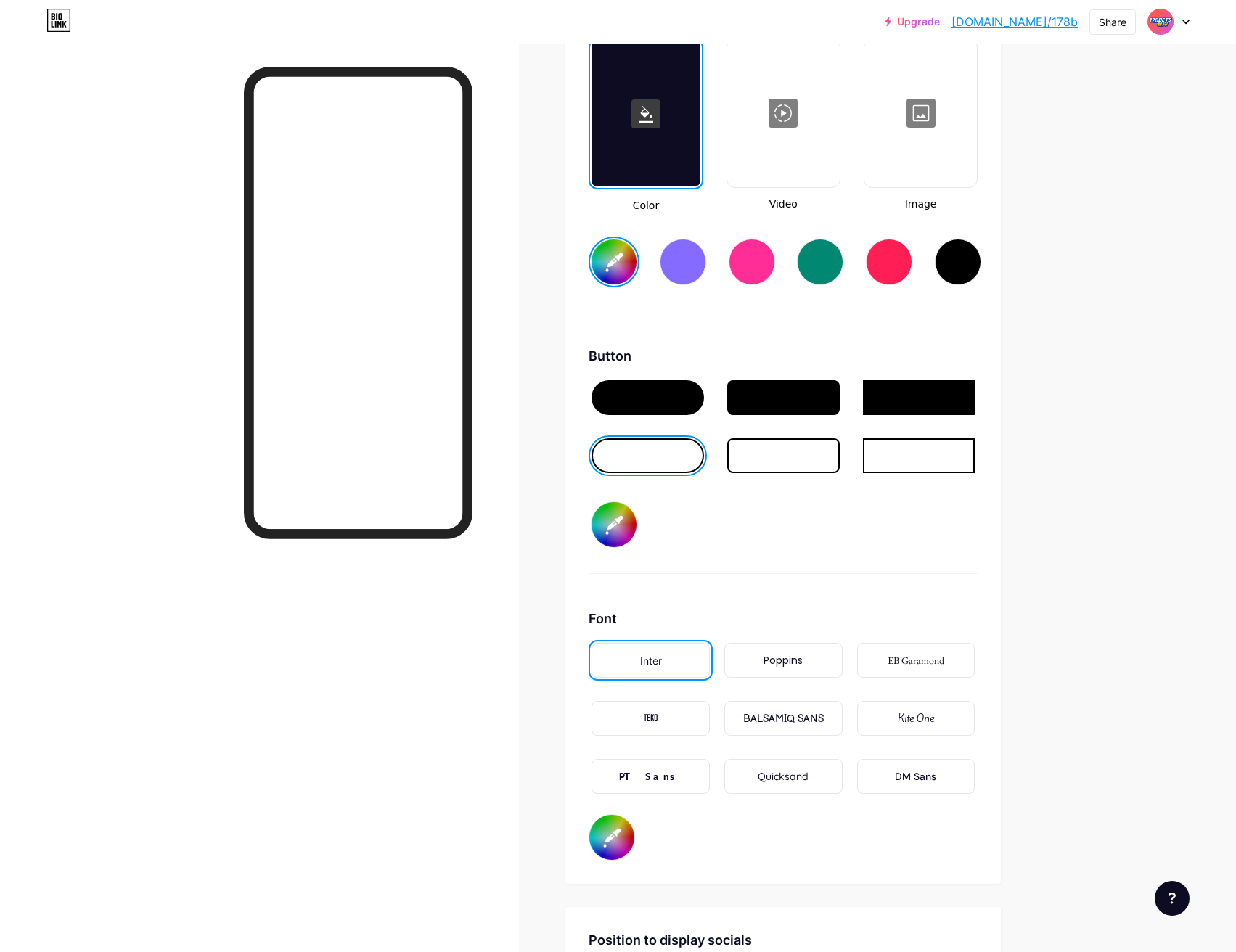
type input "#00aaff"
type input "#001eff"
type input "#009dff"
type input "#001eff"
type input "#0091ff"
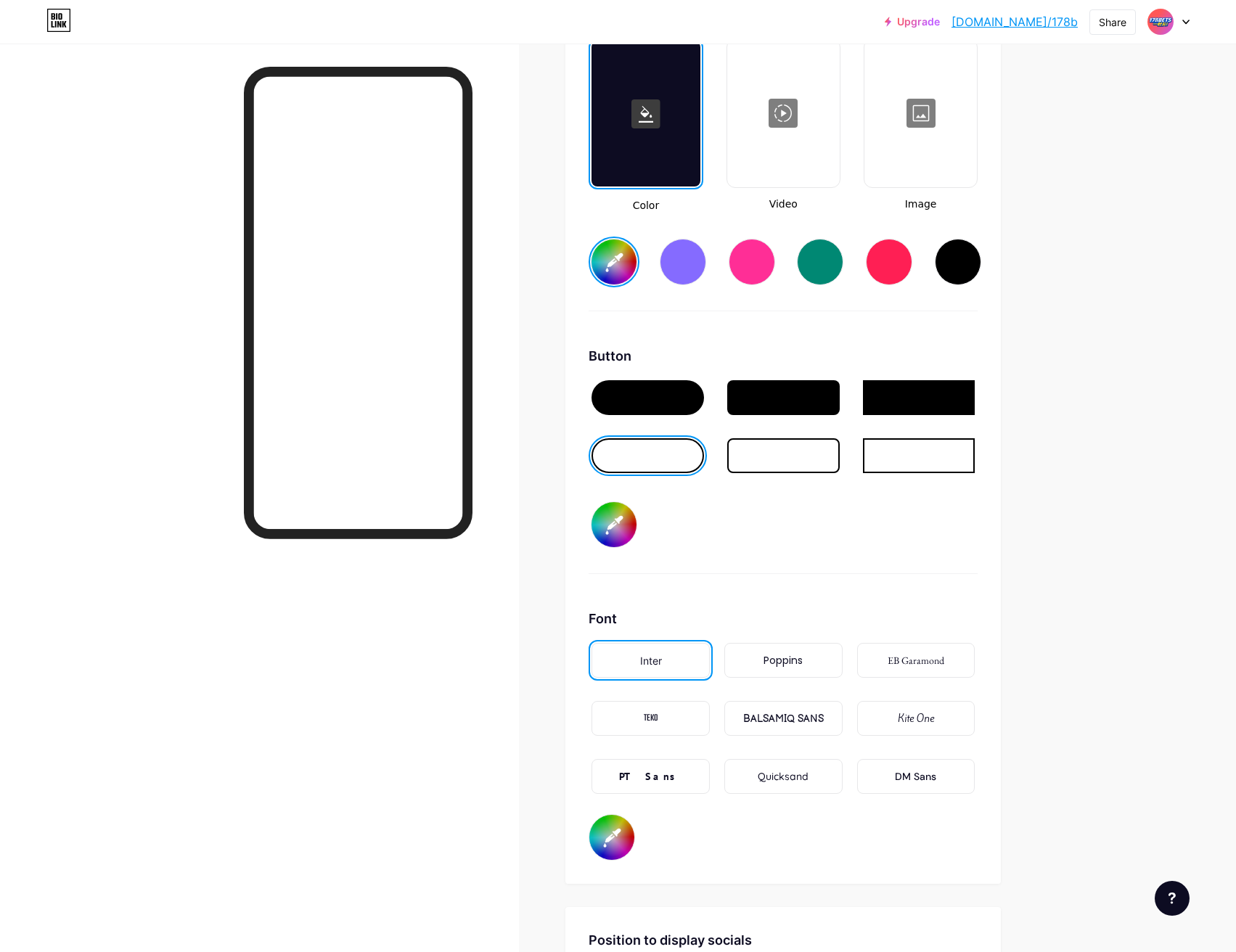
type input "#001eff"
type input "#0088ff"
type input "#001eff"
type input "#007bff"
type input "#001eff"
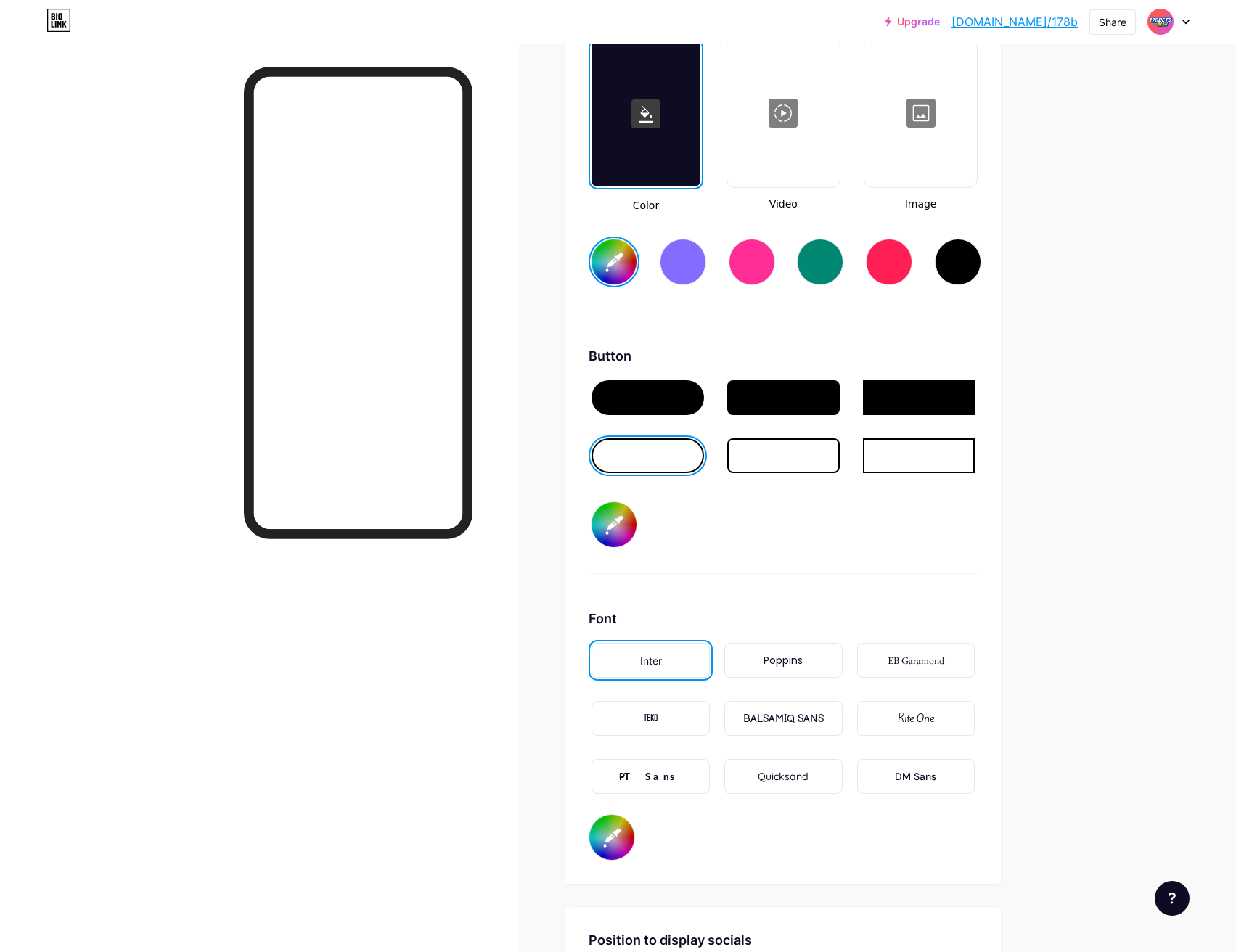
type input "#006eff"
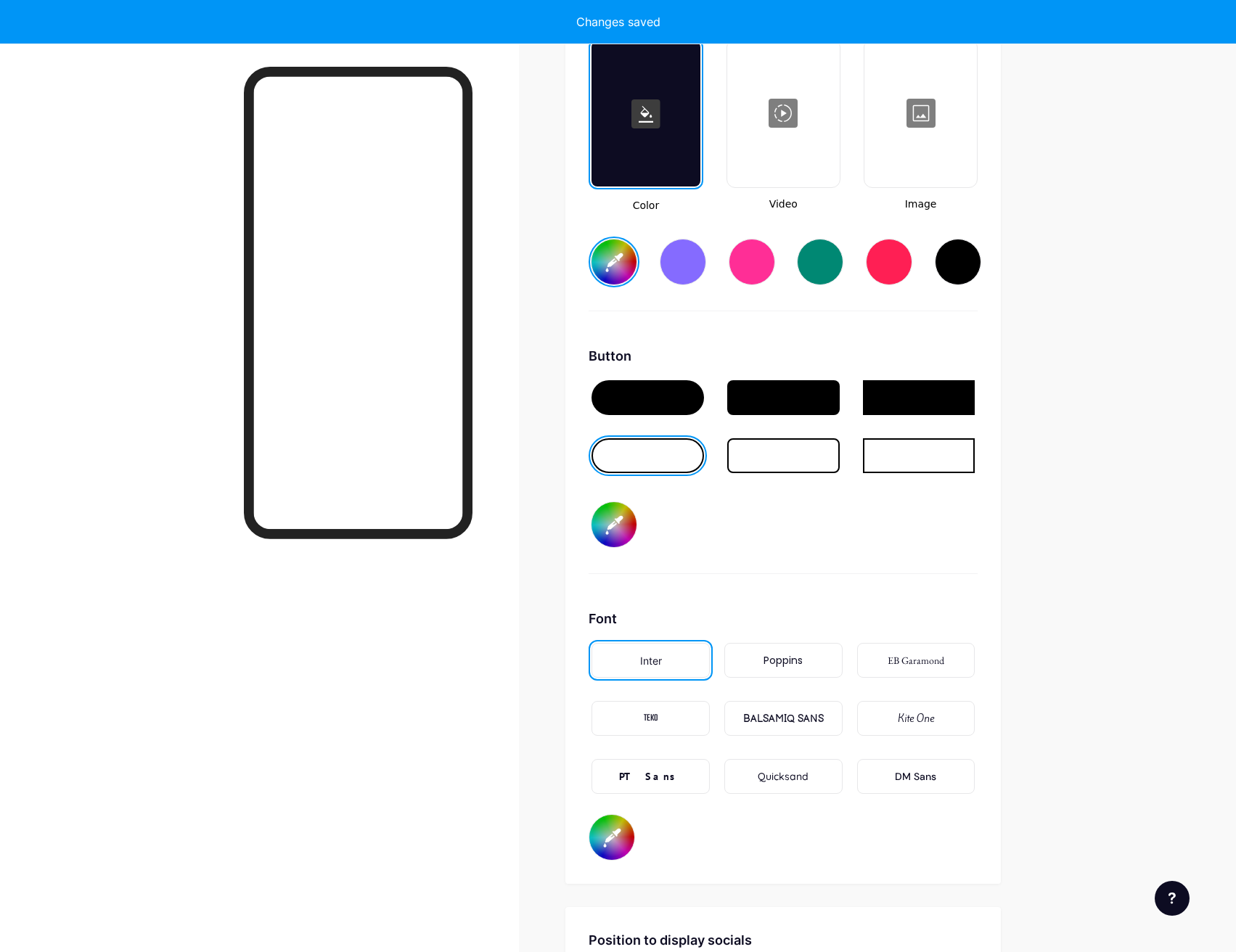
type input "#001eff"
type input "#0066ff"
type input "#001eff"
type input "#0055ff"
type input "#001eff"
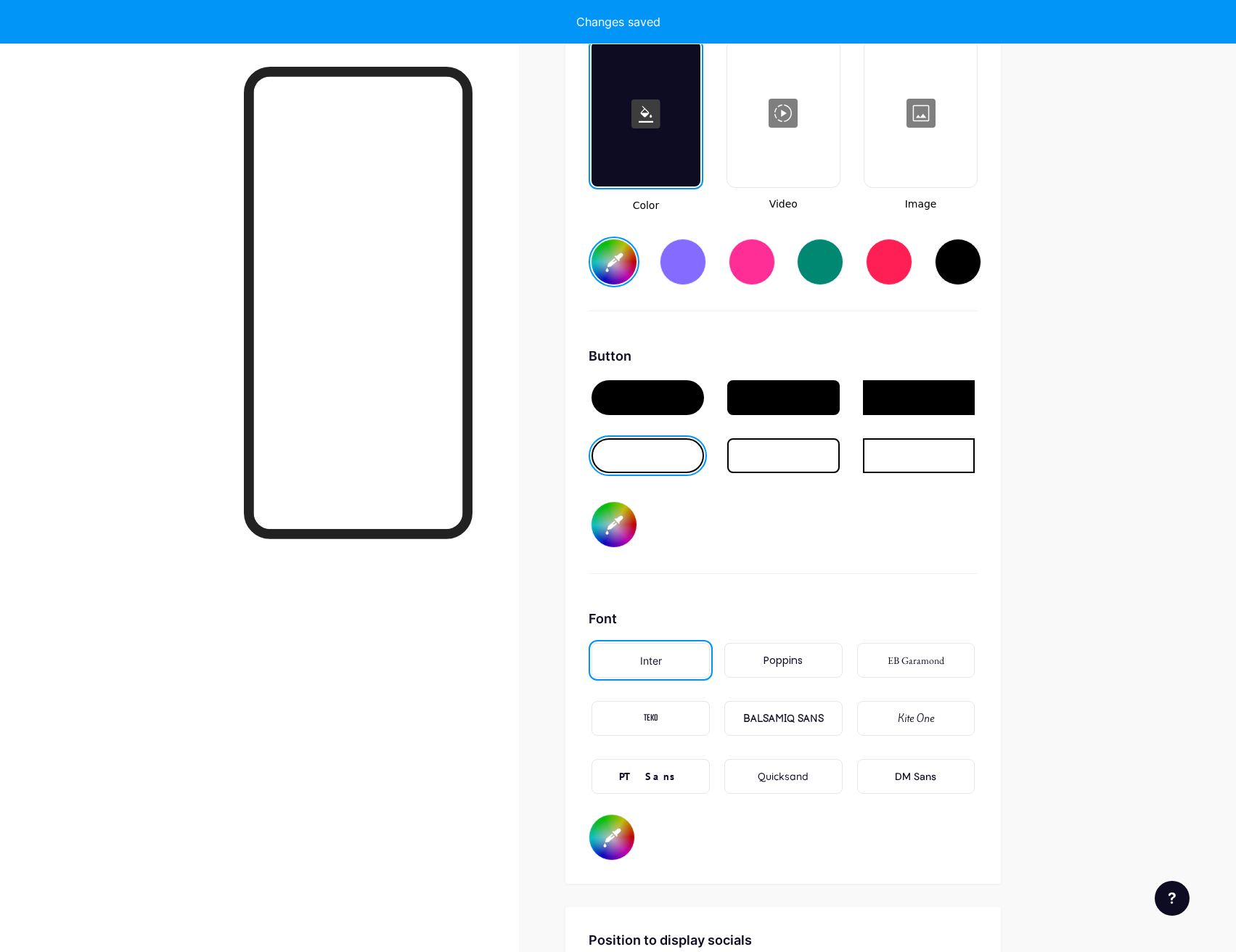
type input "#004cff"
type input "#001eff"
type input "#0040ff"
type input "#001eff"
type input "#0037ff"
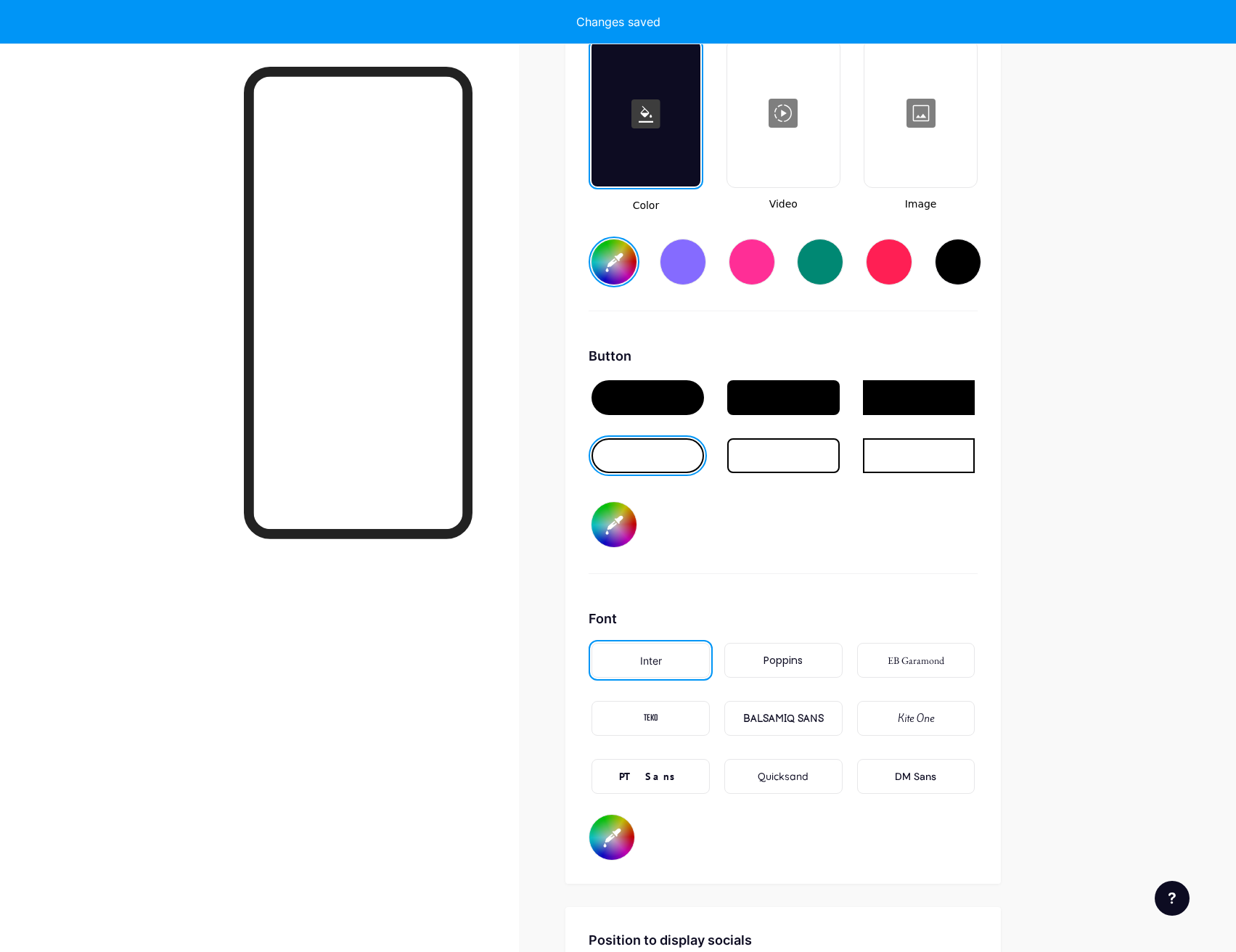
type input "#001eff"
type input "#002aff"
type input "#001eff"
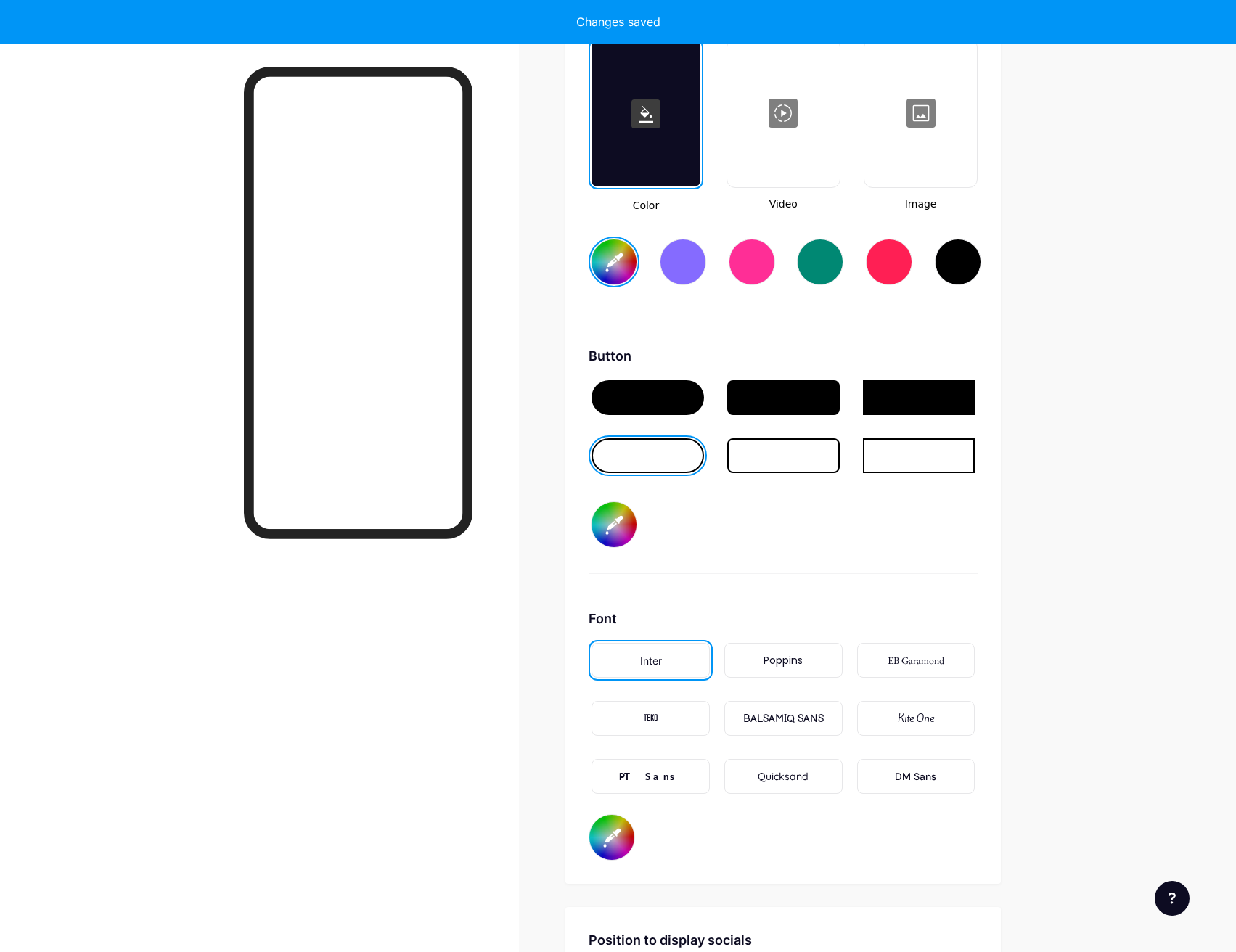
type input "#0011ff"
type input "#001eff"
type input "#0008ff"
type input "#001eff"
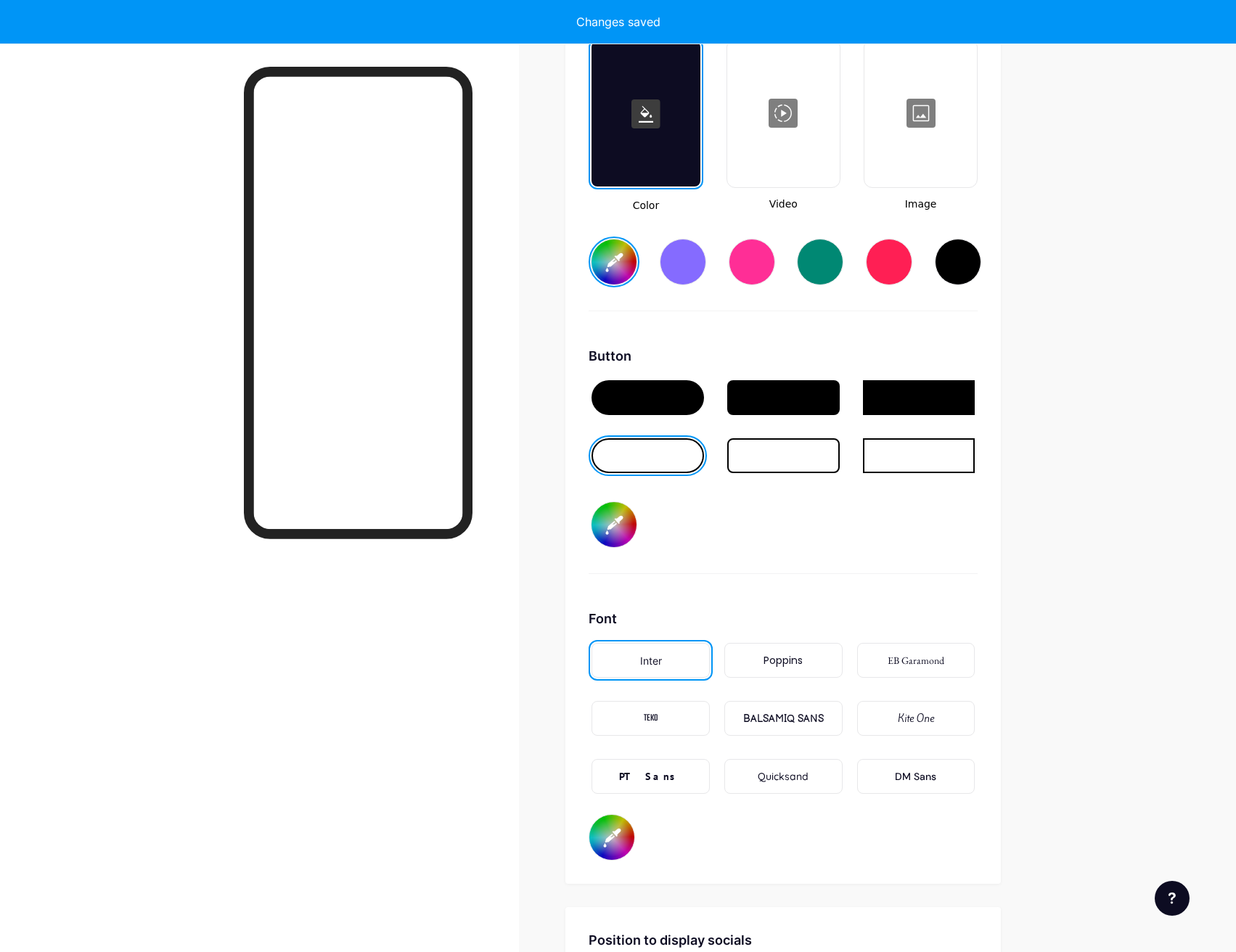
type input "#001eff"
type input "#0040ff"
type input "#001eff"
type input "#004cff"
type input "#001eff"
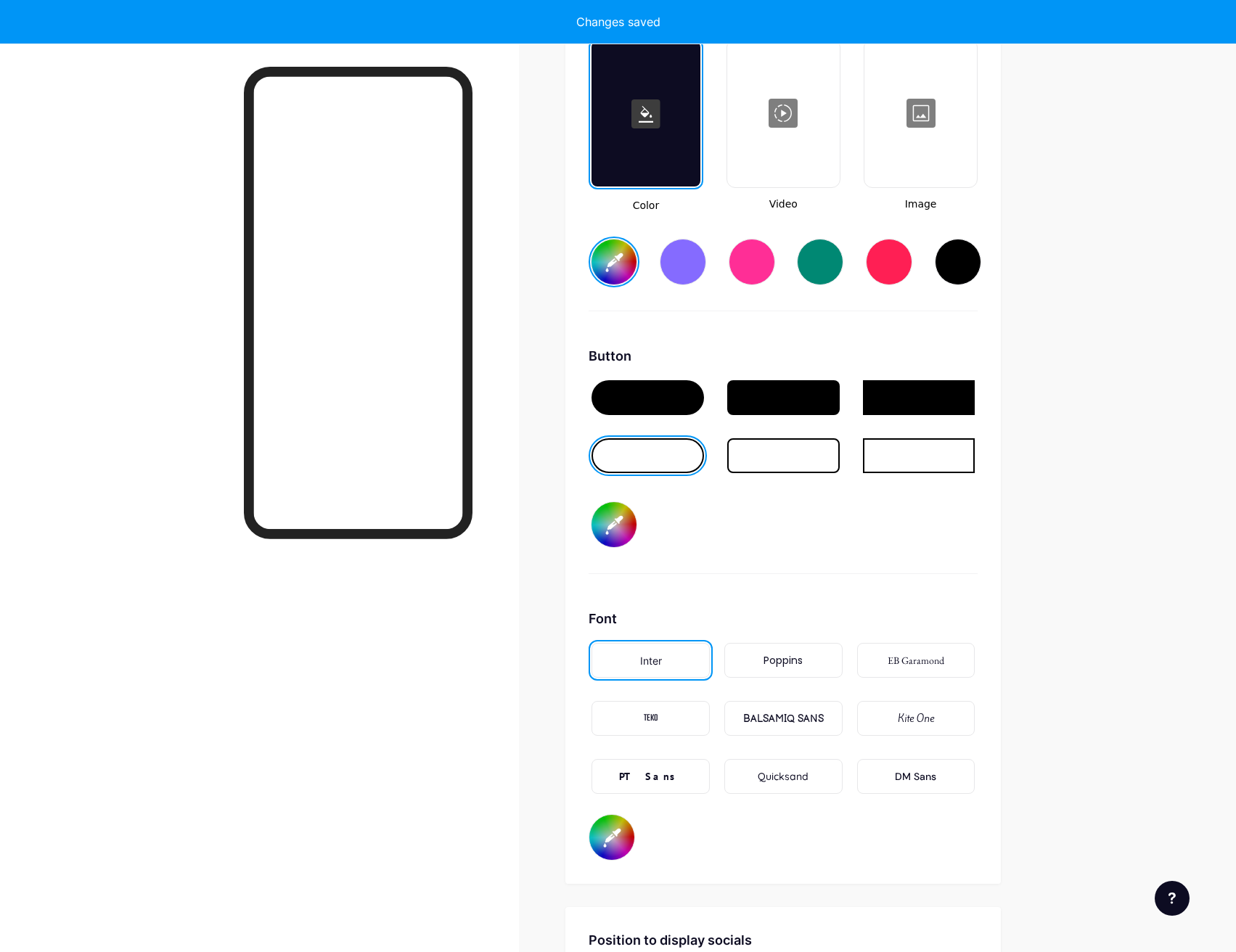
type input "#0066ff"
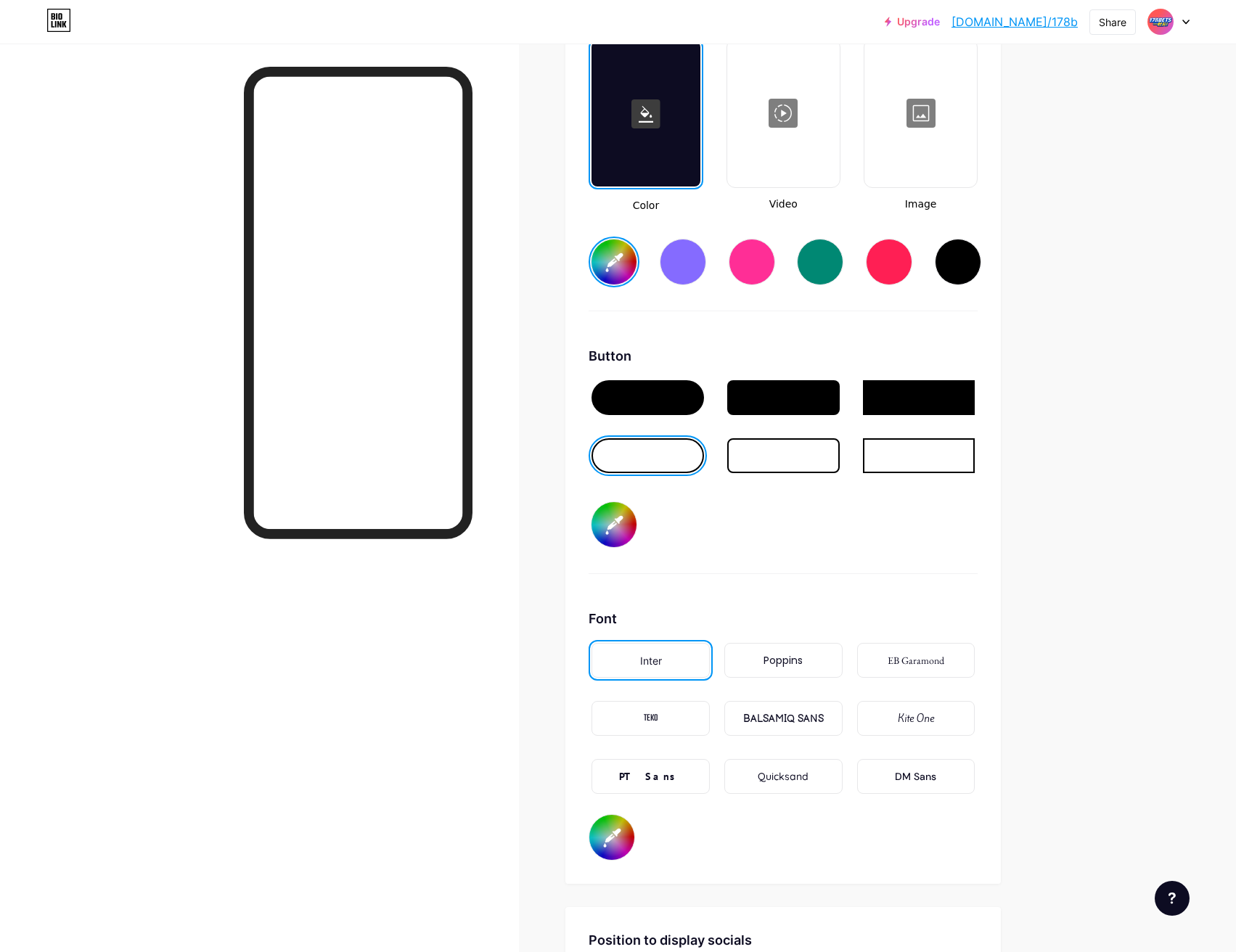
type input "#001eff"
type input "#0088ff"
type input "#001eff"
type input "#00b3ff"
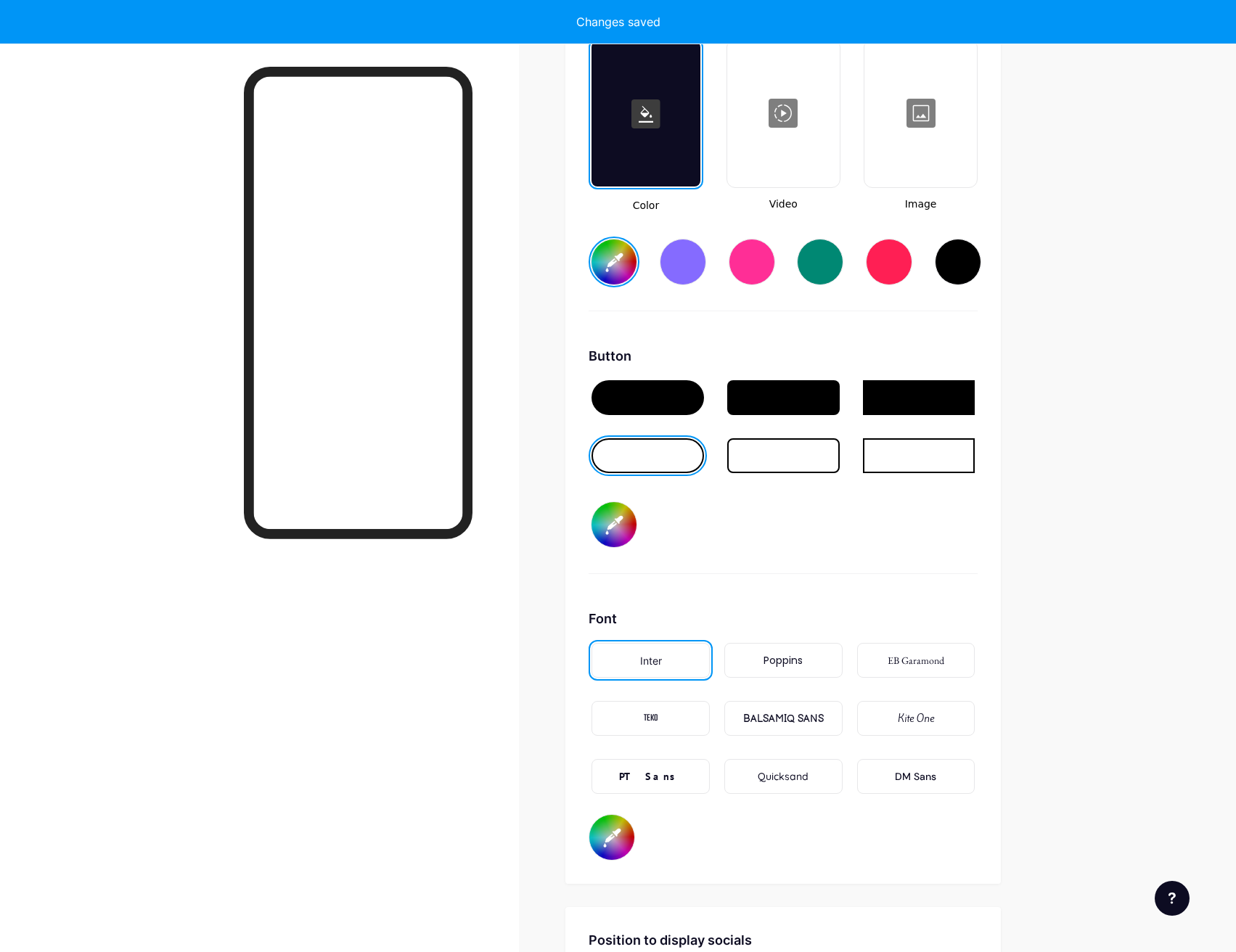
click at [663, 399] on div at bounding box center [648, 398] width 113 height 35
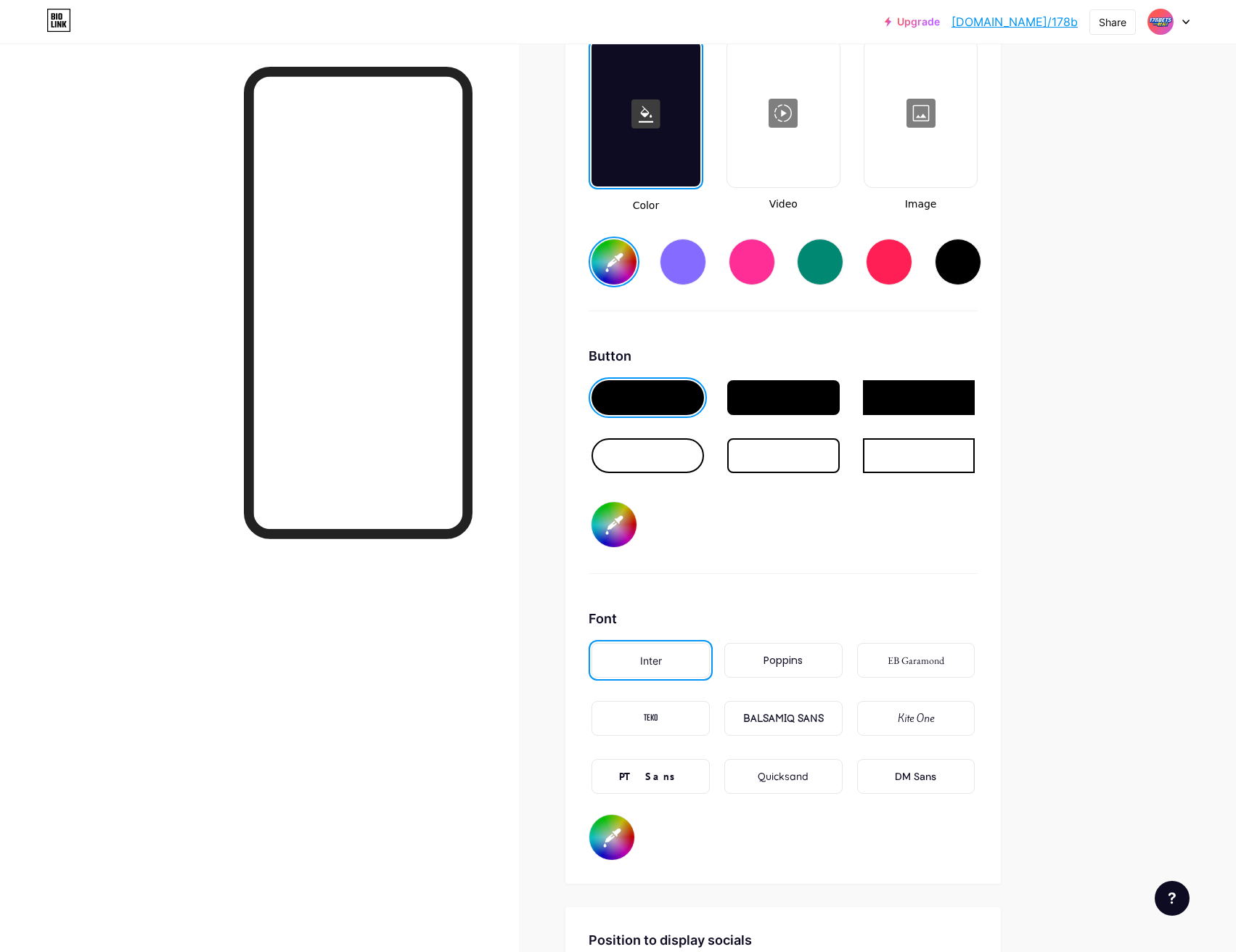
click at [621, 530] on input "#ffdd00" at bounding box center [614, 524] width 45 height 45
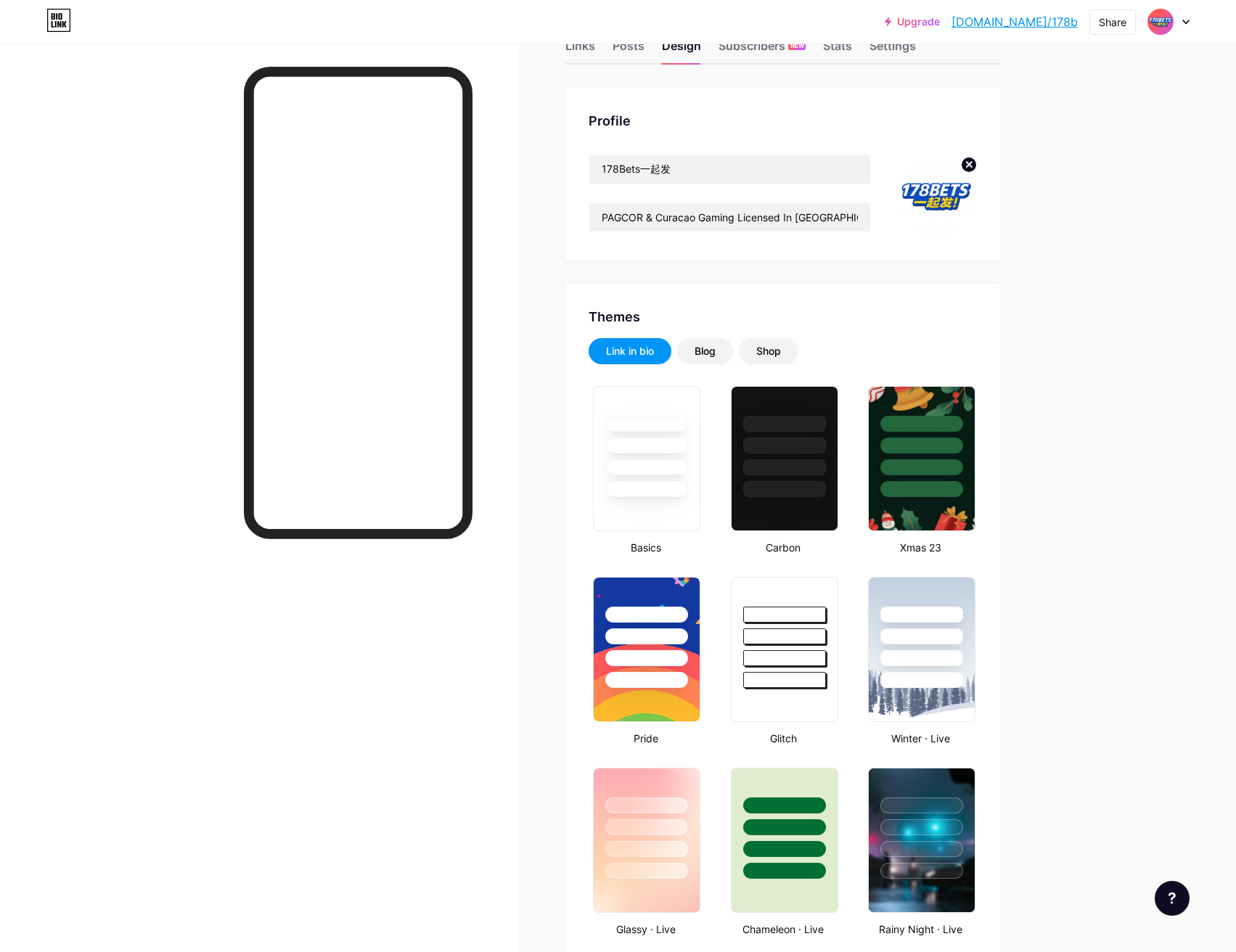
scroll to position [0, 0]
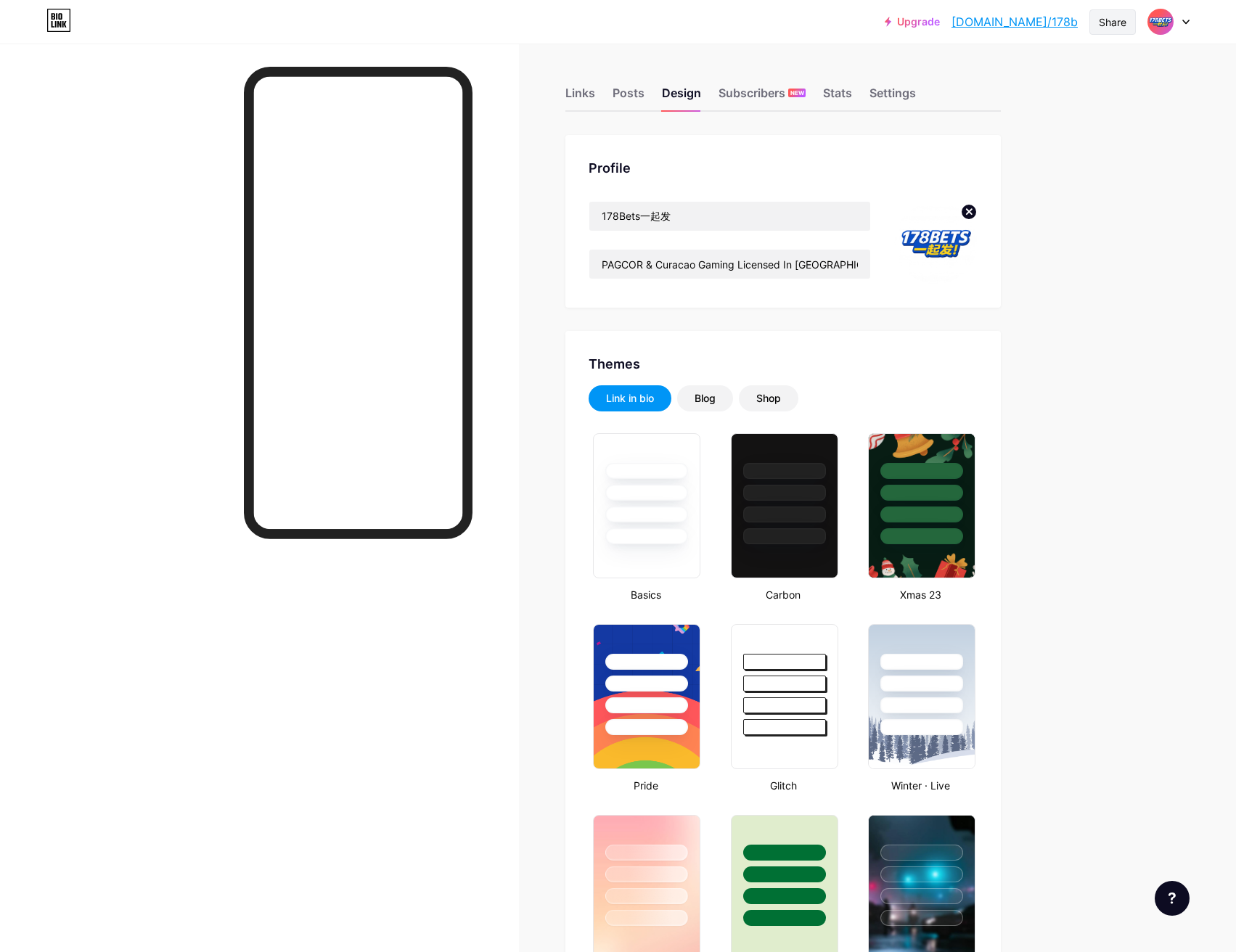
click at [1122, 17] on div "Share" at bounding box center [1112, 21] width 28 height 15
click at [997, 75] on div "Copy link" at bounding box center [992, 75] width 54 height 17
click at [1184, 25] on div at bounding box center [1168, 21] width 42 height 26
click at [639, 94] on div "Posts" at bounding box center [628, 97] width 32 height 26
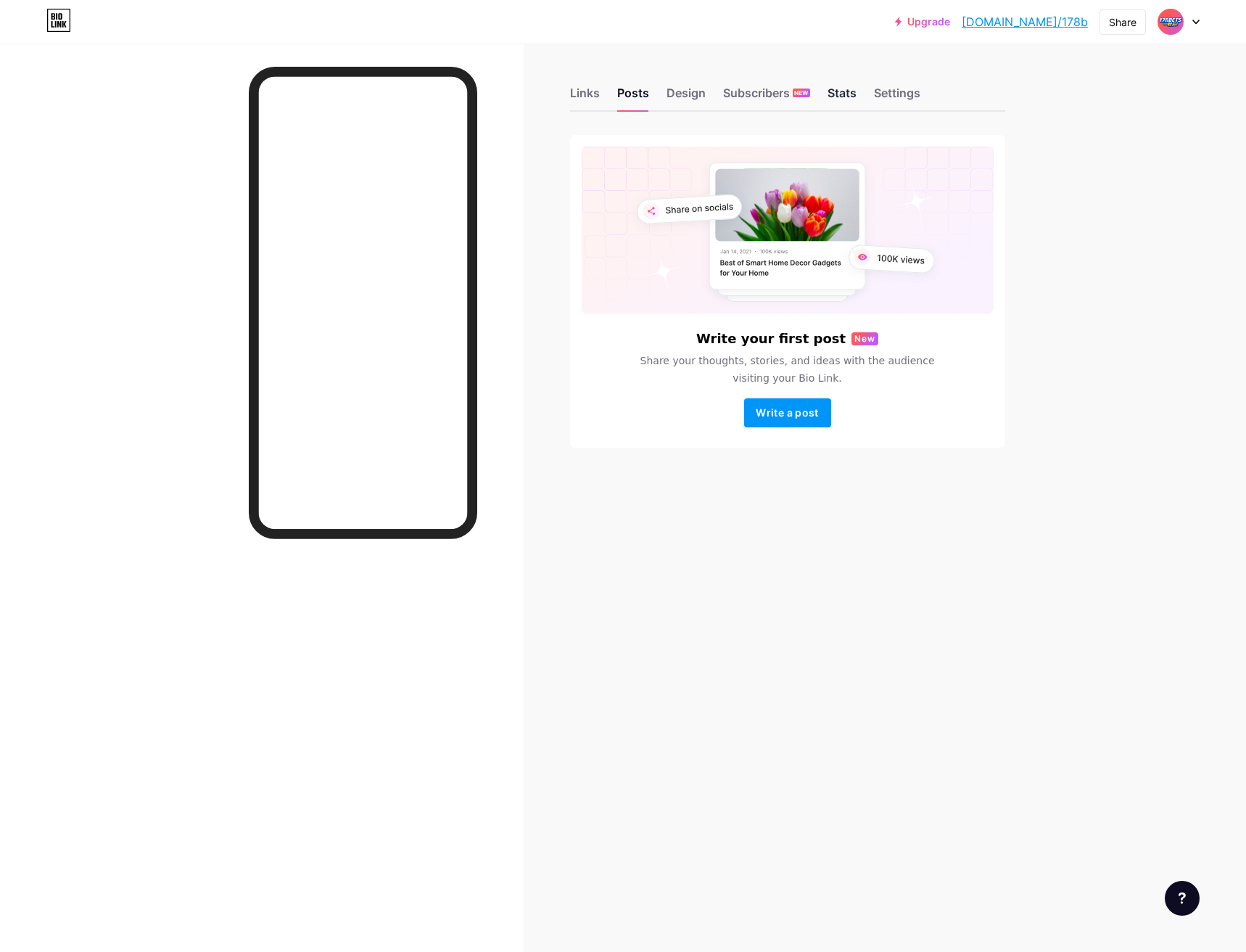
click at [846, 96] on div "Stats" at bounding box center [842, 97] width 29 height 26
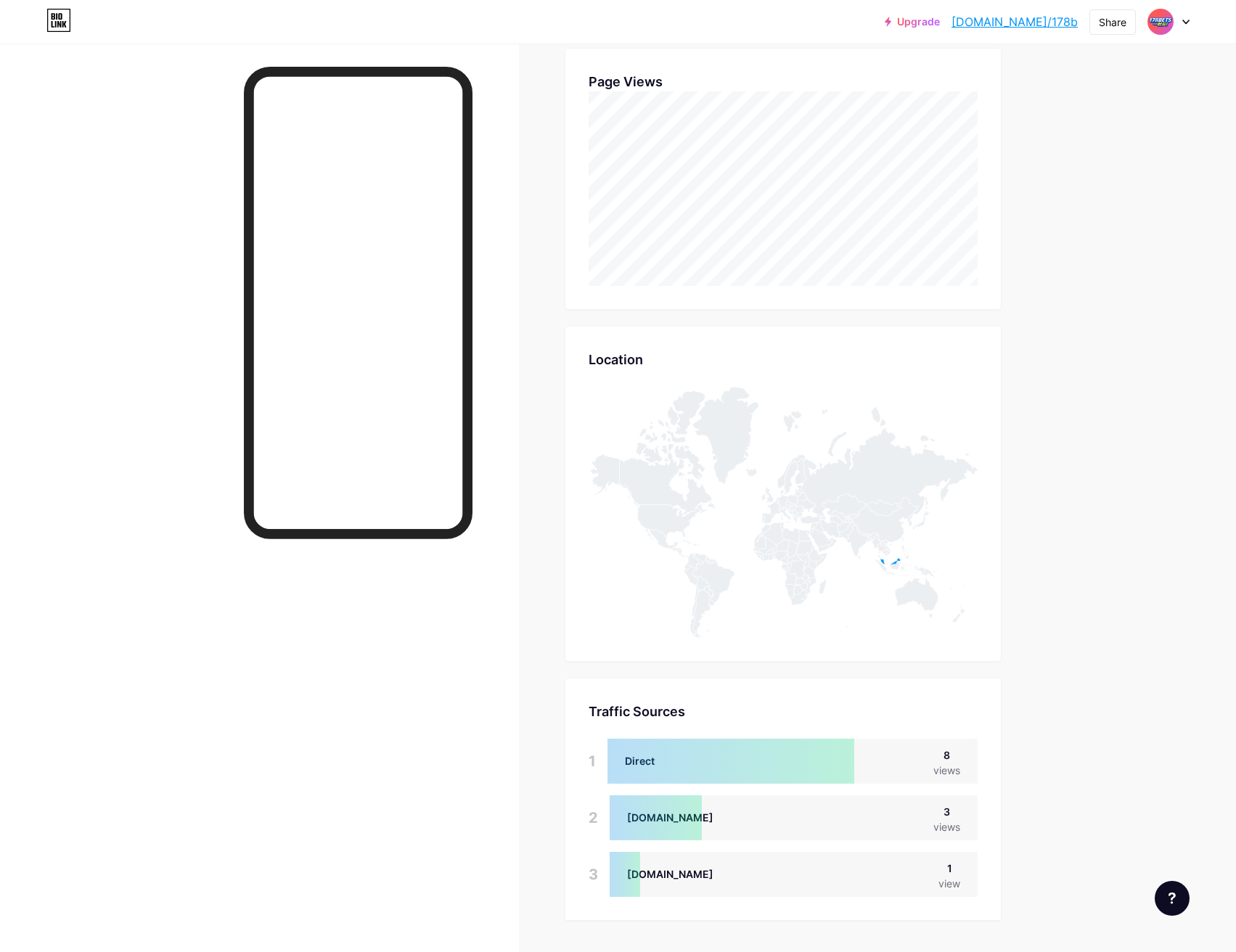
scroll to position [403, 0]
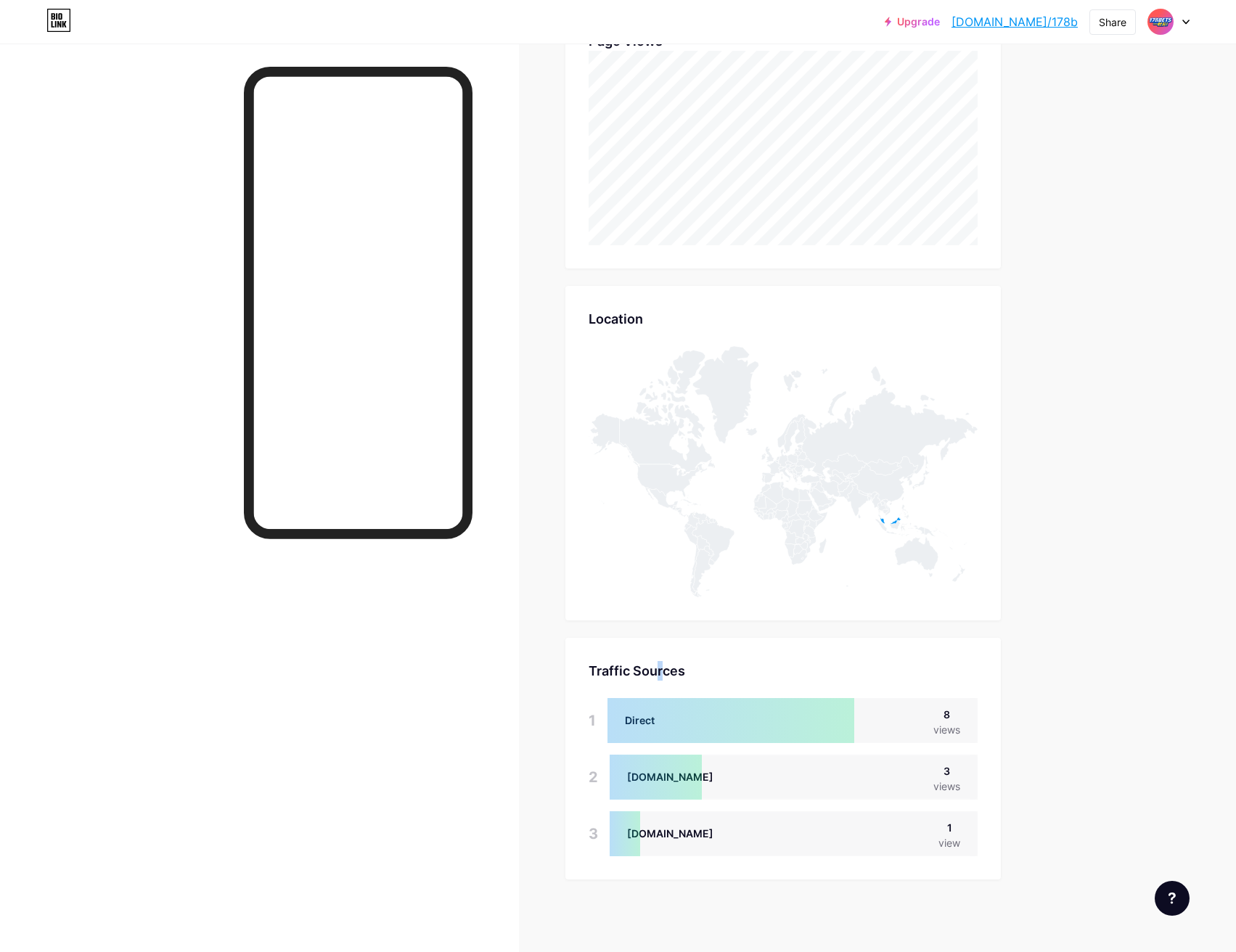
click at [666, 671] on div "Traffic Sources" at bounding box center [783, 671] width 389 height 20
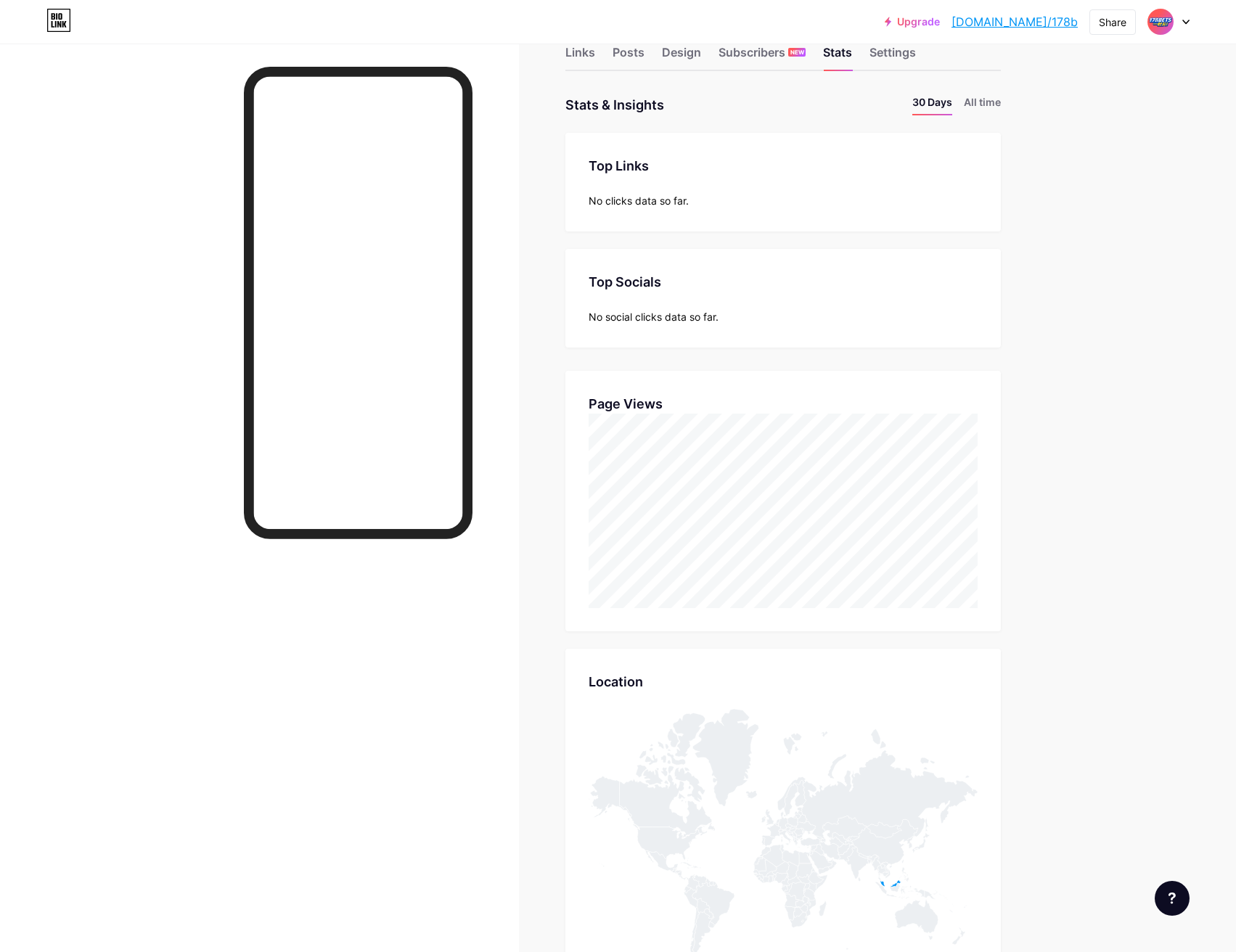
scroll to position [0, 0]
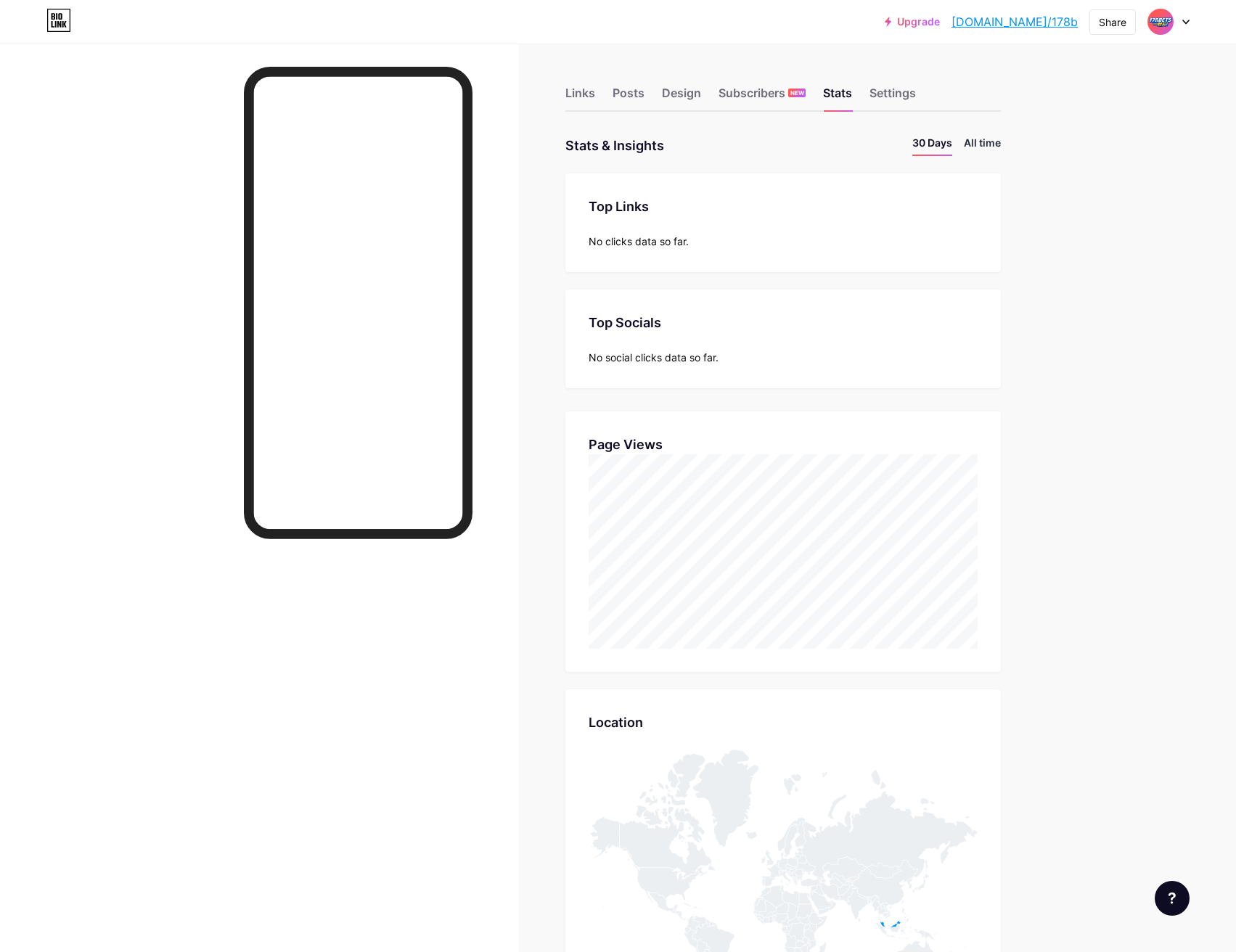
click at [980, 146] on li "All time" at bounding box center [982, 145] width 37 height 21
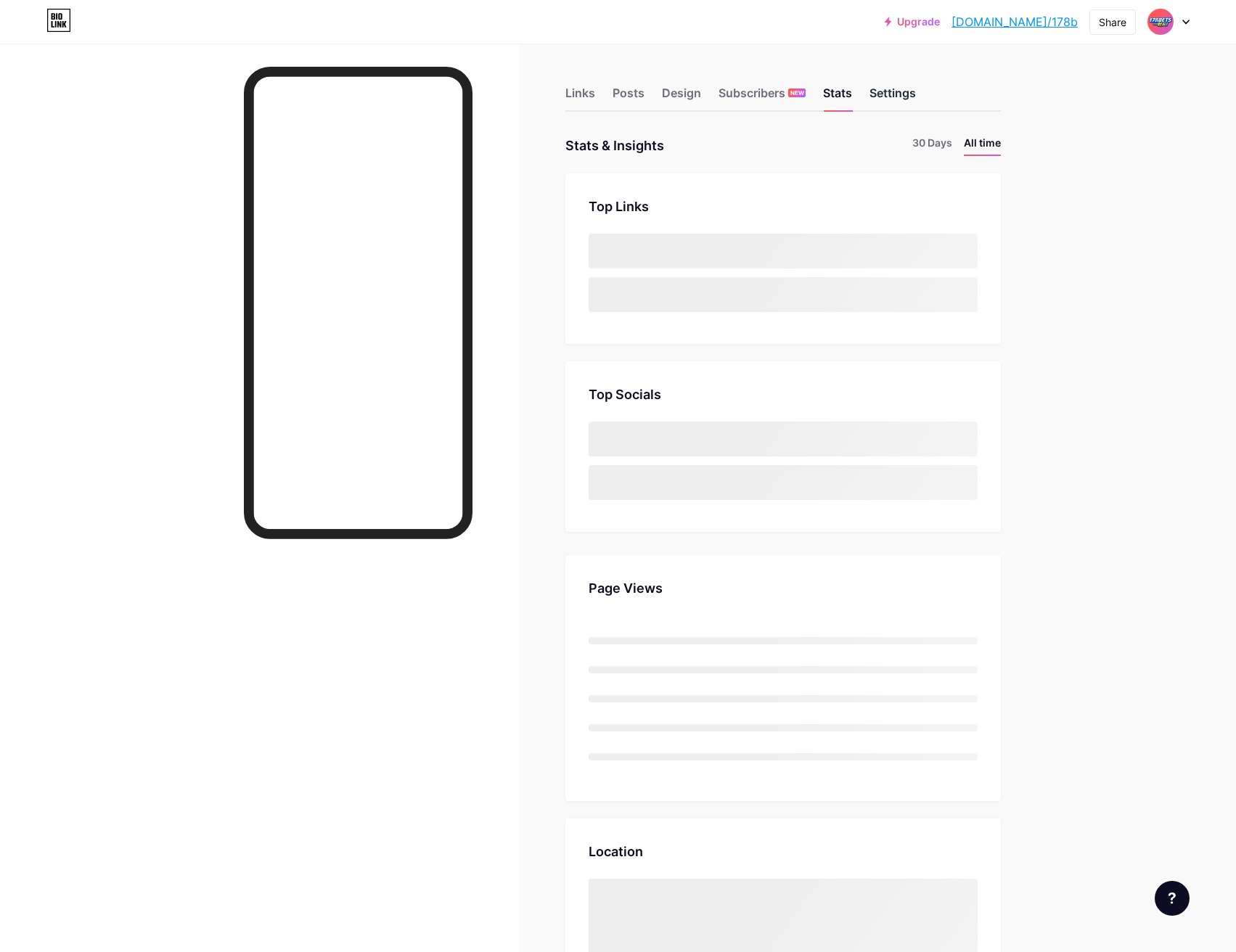
click at [896, 97] on div "Settings" at bounding box center [892, 97] width 47 height 26
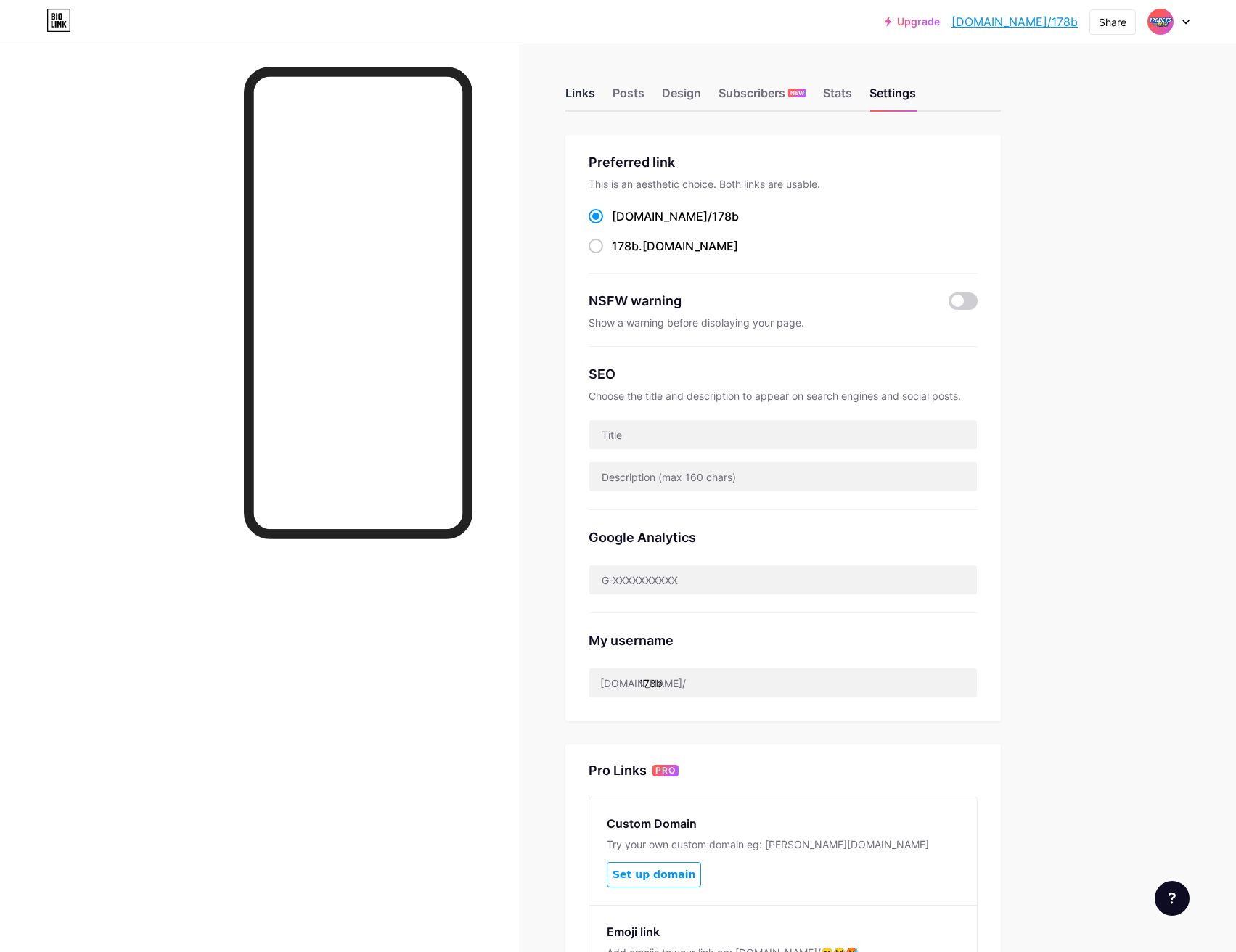
click at [591, 90] on div "Links" at bounding box center [580, 97] width 30 height 26
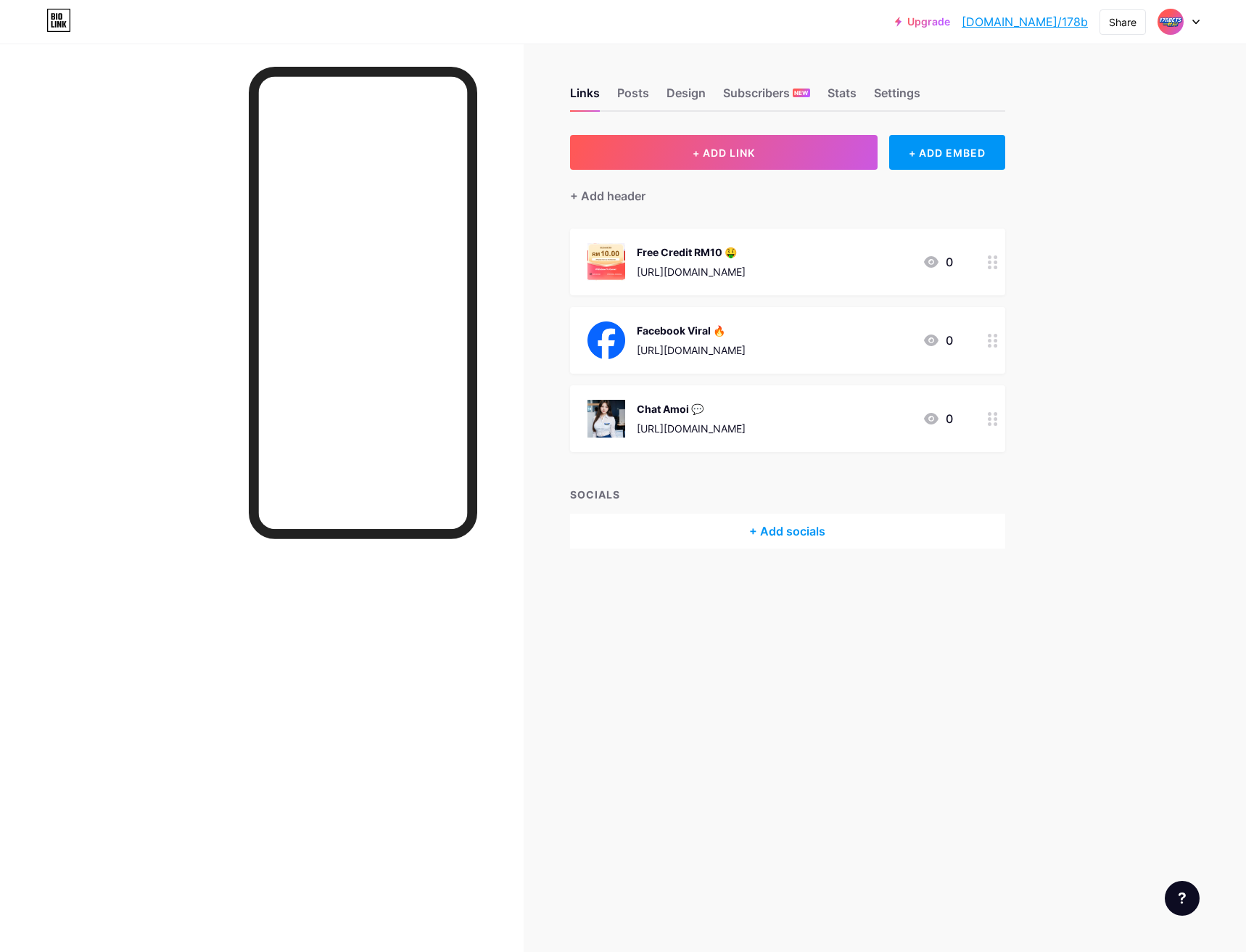
click at [732, 526] on div "+ Add socials" at bounding box center [787, 531] width 435 height 35
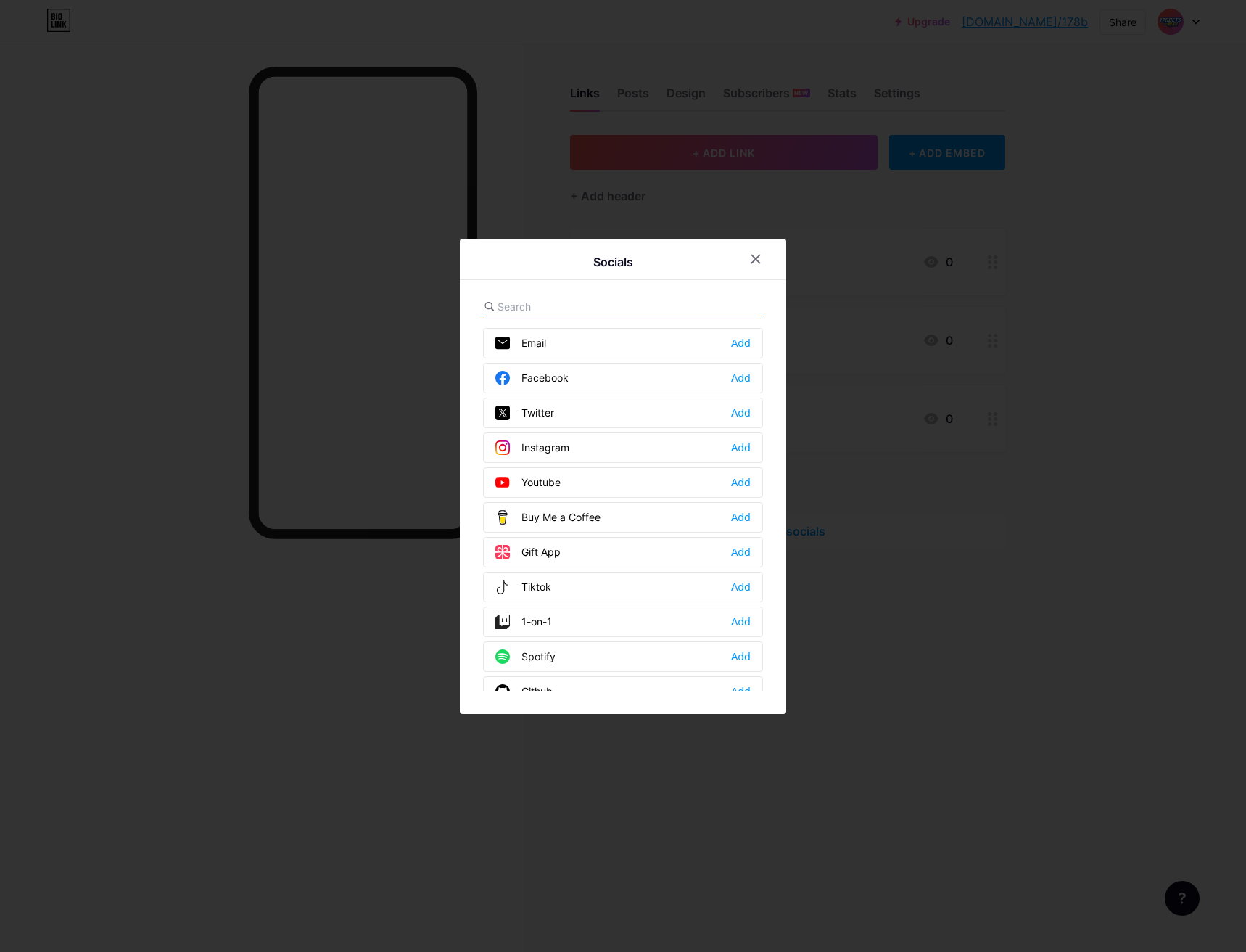
click at [549, 484] on div "Youtube" at bounding box center [528, 482] width 65 height 14
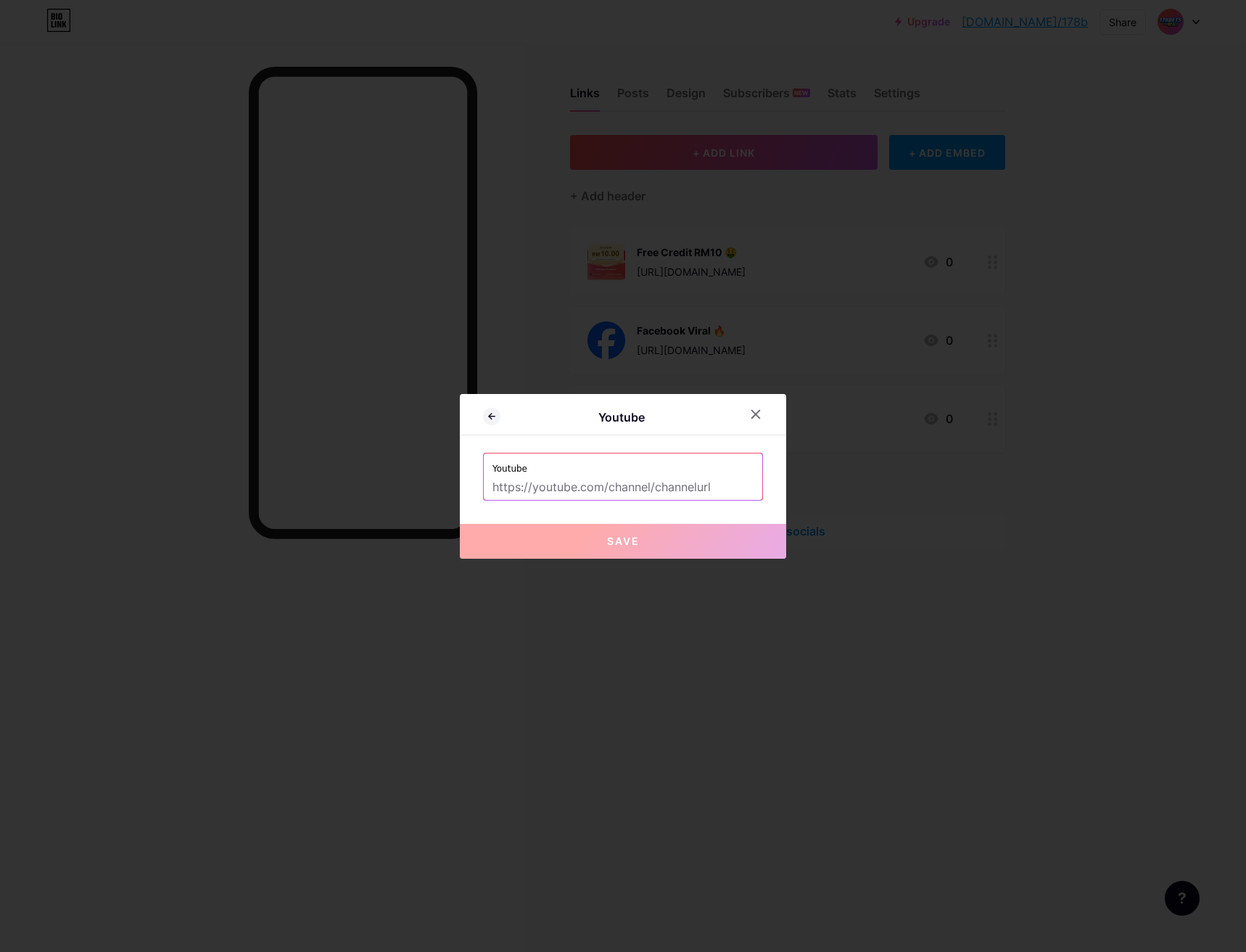
click at [577, 490] on input "text" at bounding box center [622, 487] width 261 height 25
click at [585, 490] on input "text" at bounding box center [622, 487] width 261 height 25
paste input "[URL][DOMAIN_NAME]"
click at [621, 533] on button "Save" at bounding box center [623, 541] width 327 height 35
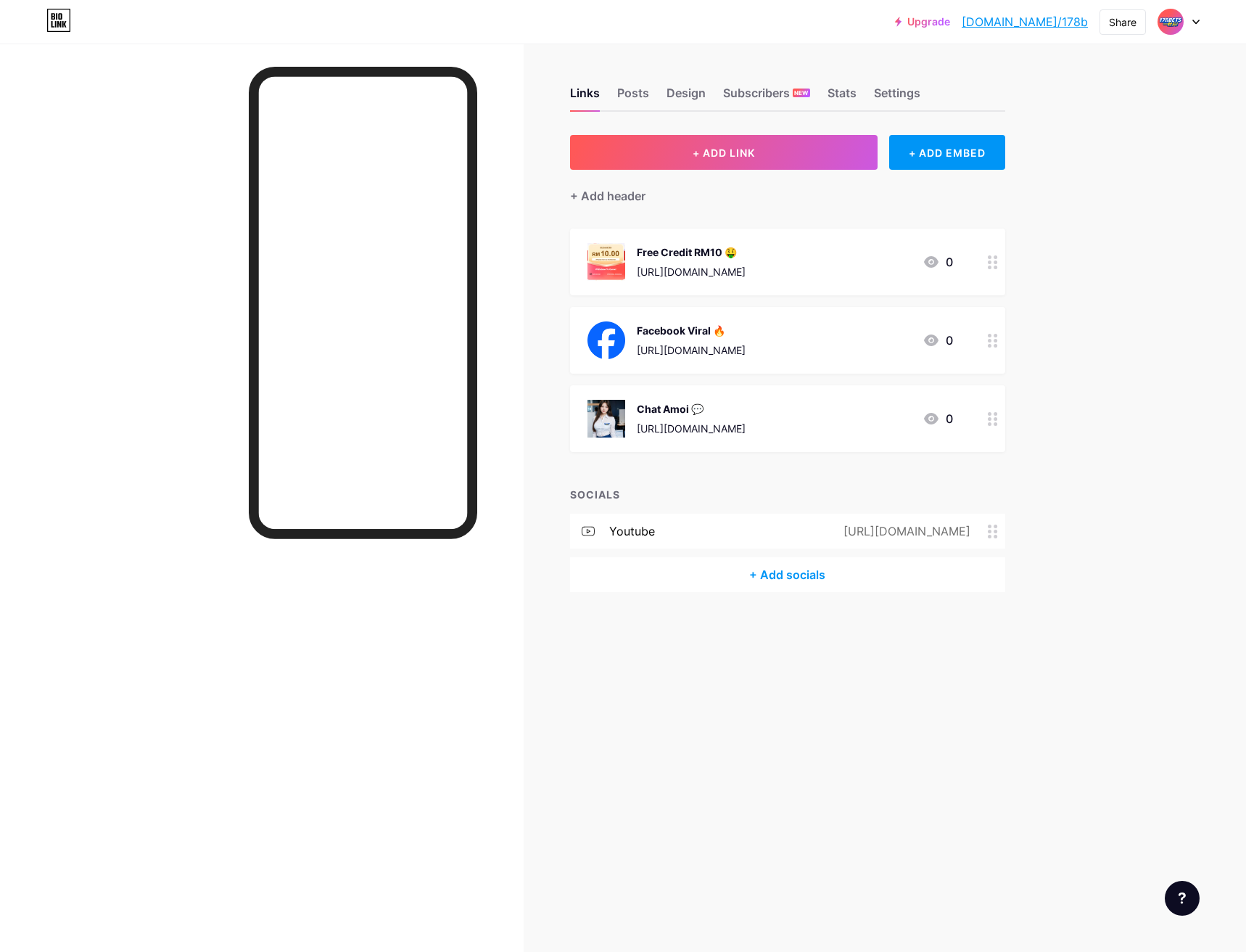
click at [989, 532] on circle at bounding box center [990, 531] width 4 height 4
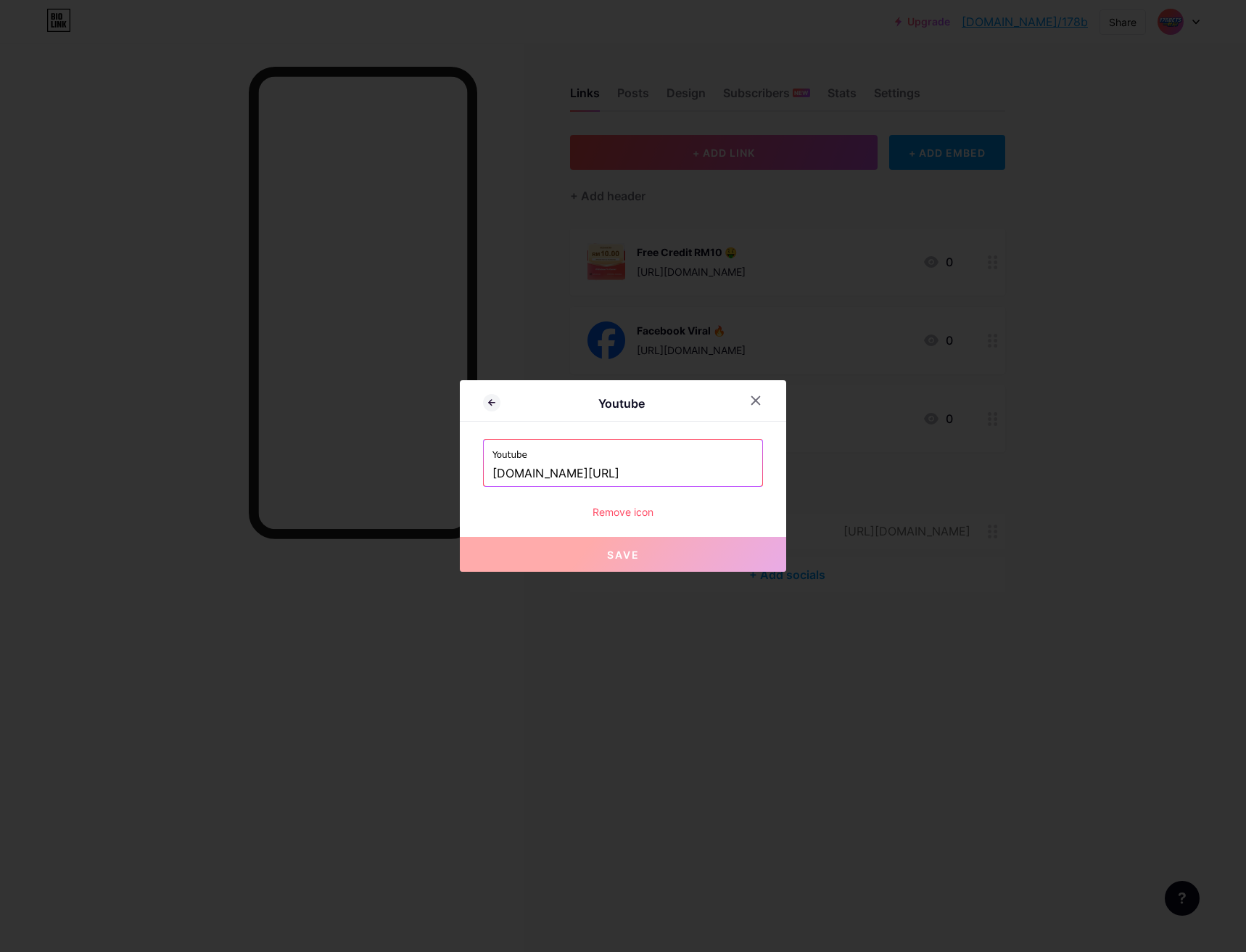
click at [633, 511] on div "Remove icon" at bounding box center [623, 511] width 280 height 15
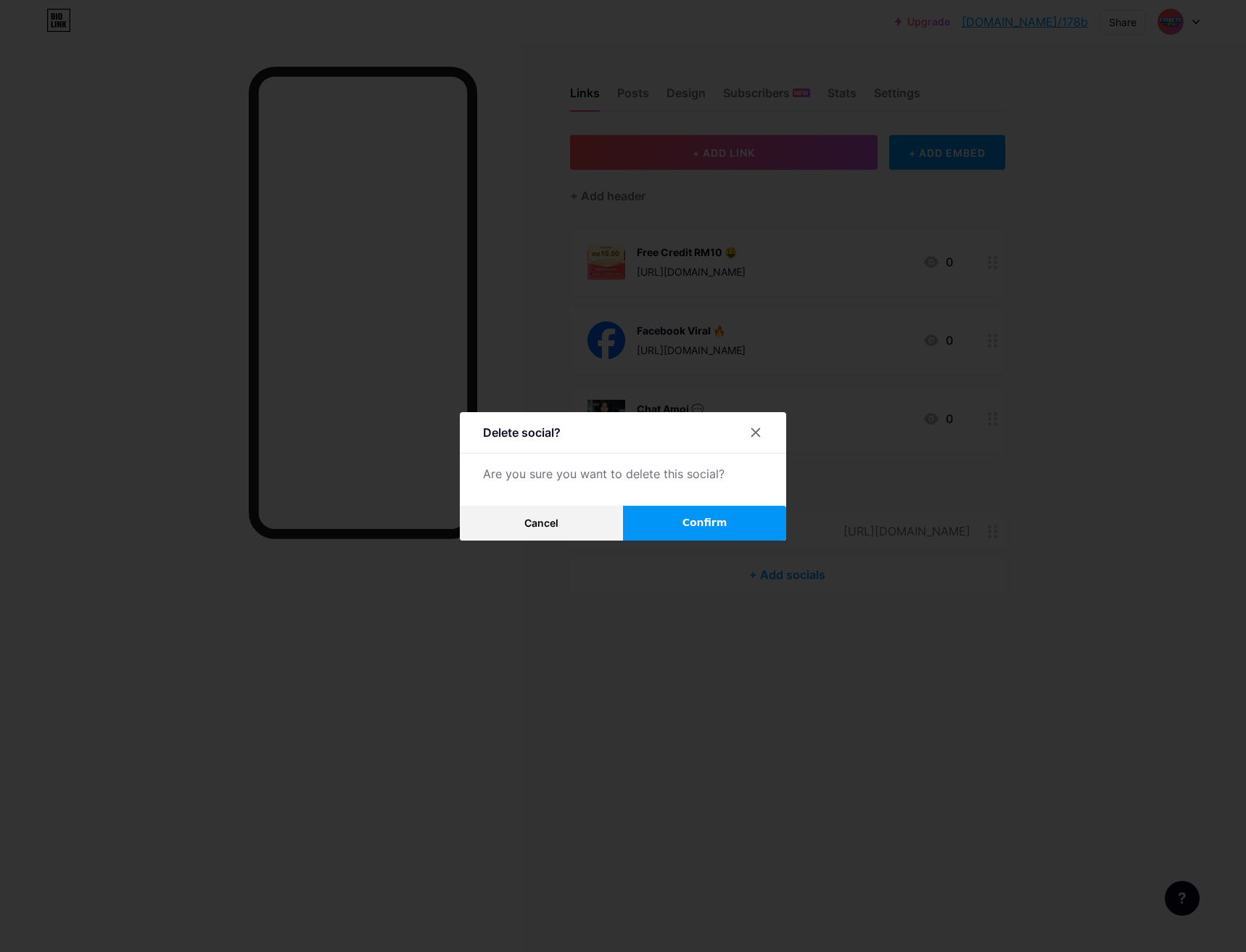
click at [682, 526] on span "Confirm" at bounding box center [705, 522] width 45 height 15
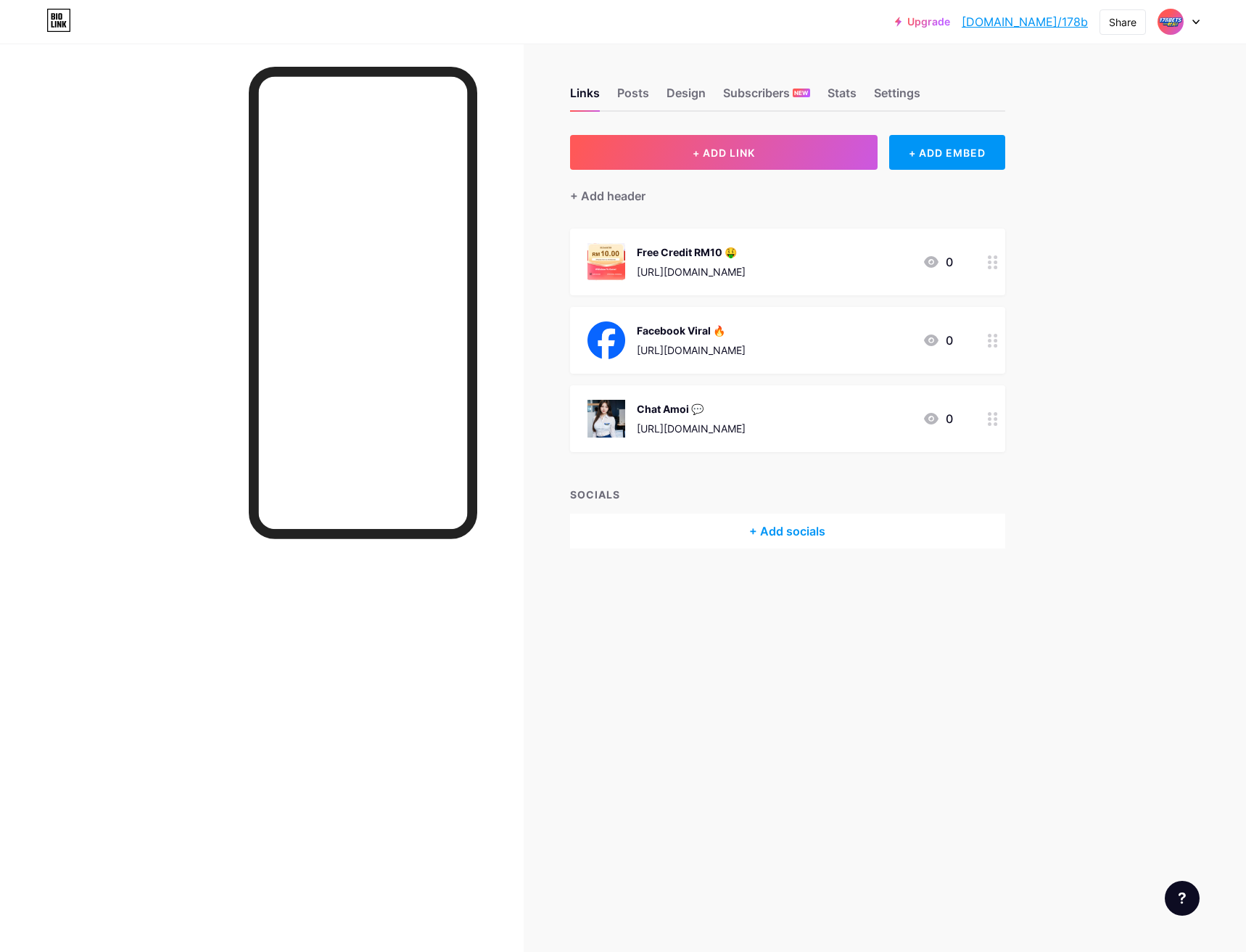
click at [742, 530] on div "+ Add socials" at bounding box center [787, 531] width 435 height 35
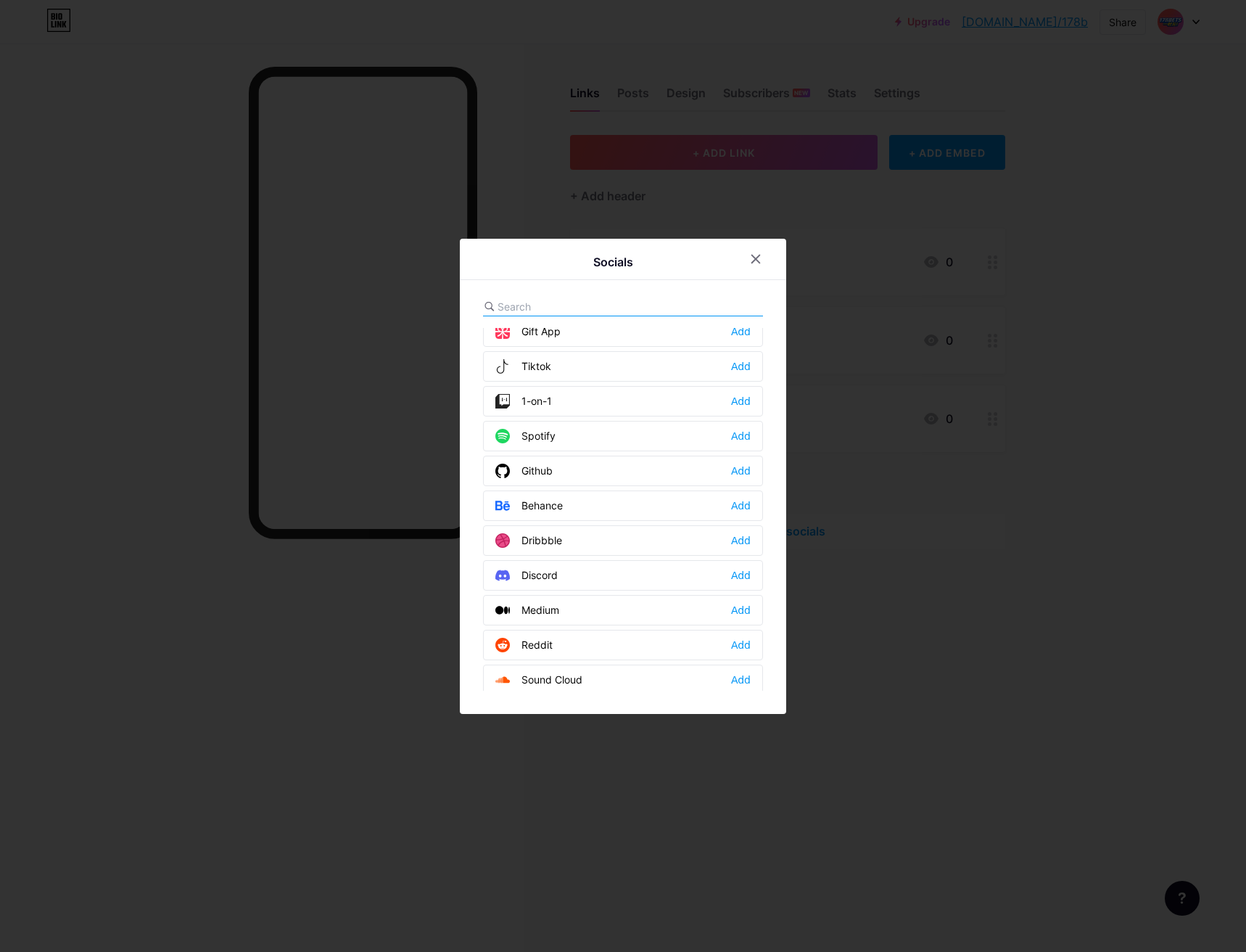
scroll to position [75, 0]
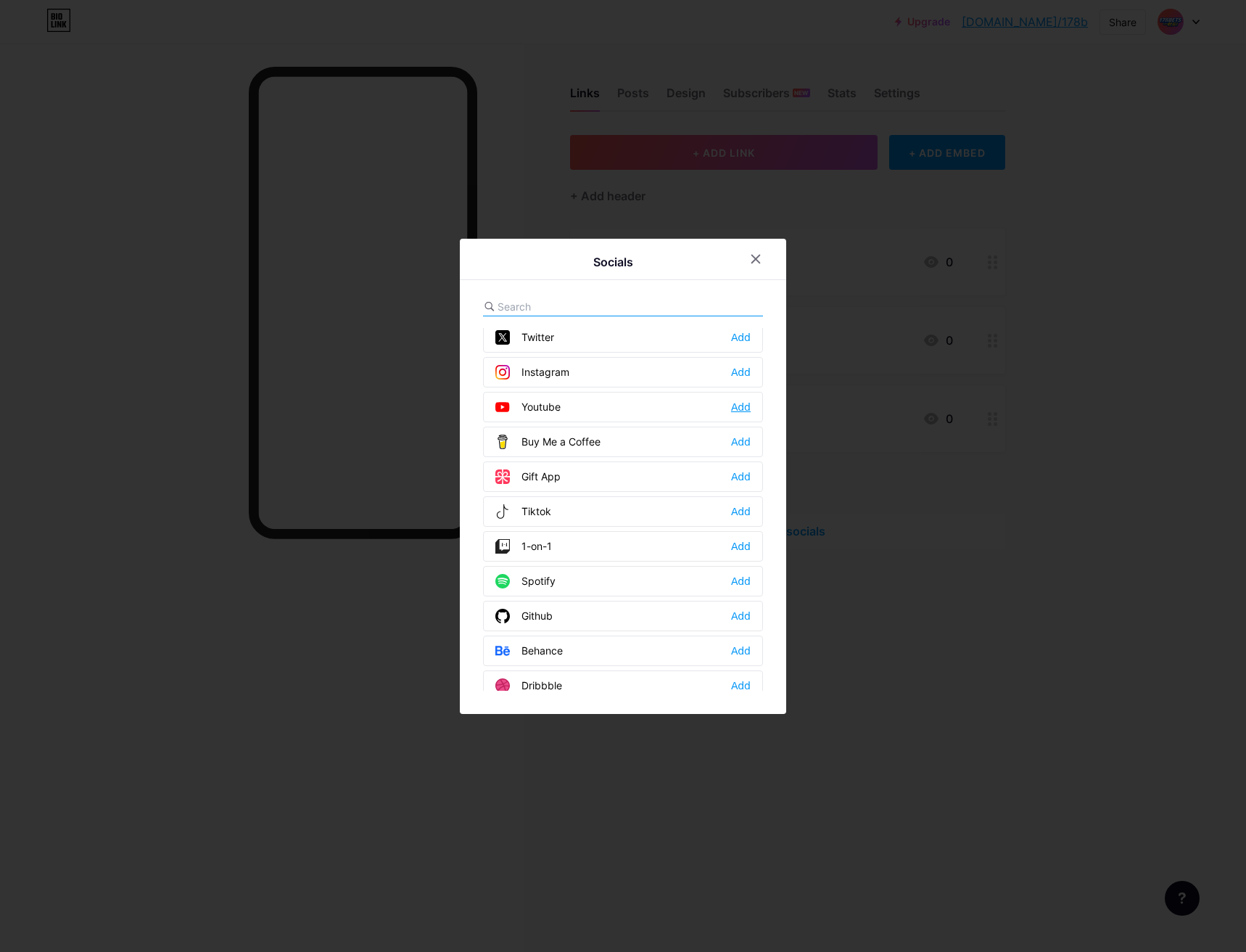
click at [740, 406] on div "Add" at bounding box center [741, 407] width 20 height 14
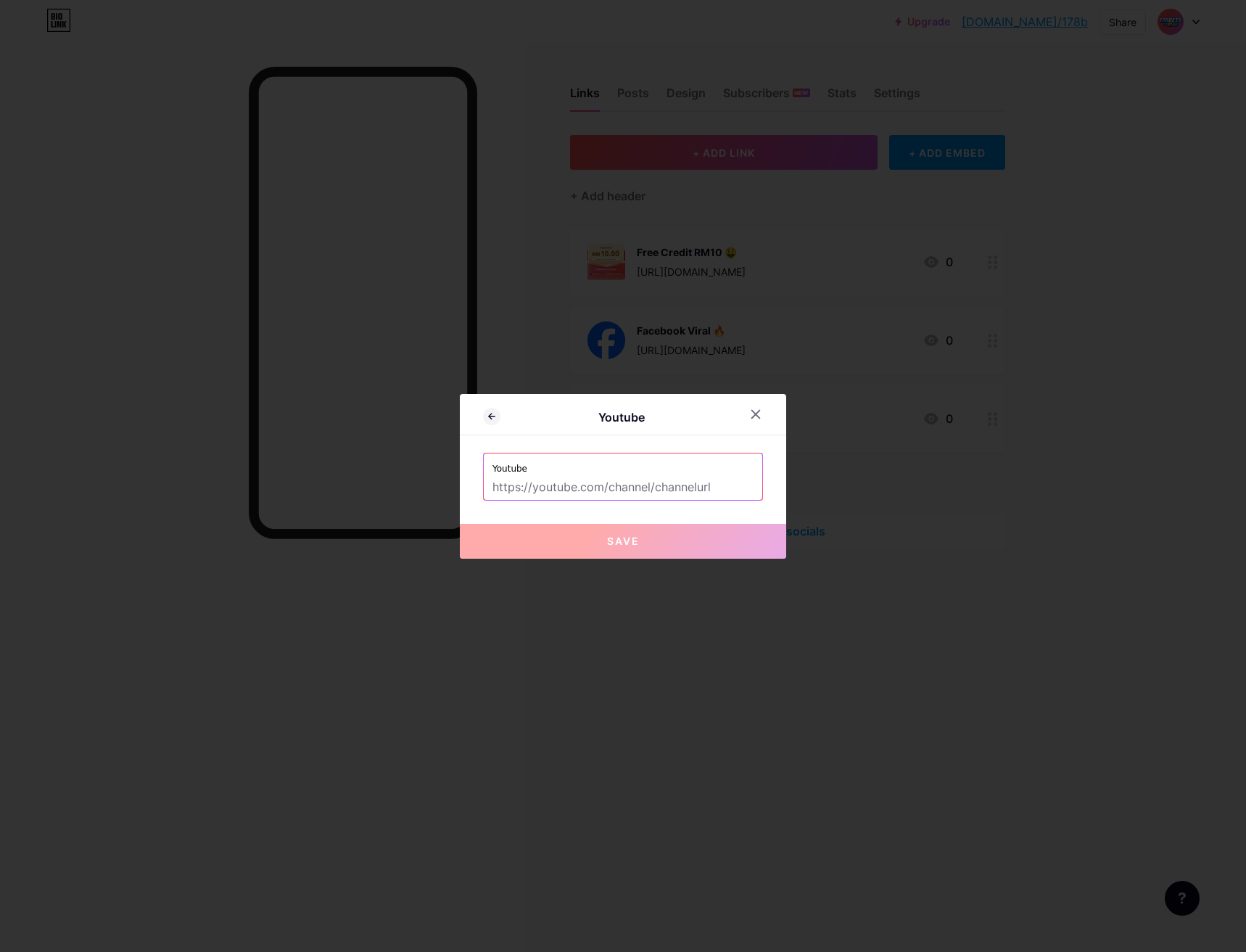
click at [627, 485] on input "text" at bounding box center [622, 487] width 261 height 25
paste input "[URL][DOMAIN_NAME]"
click at [626, 541] on span "Save" at bounding box center [623, 541] width 32 height 13
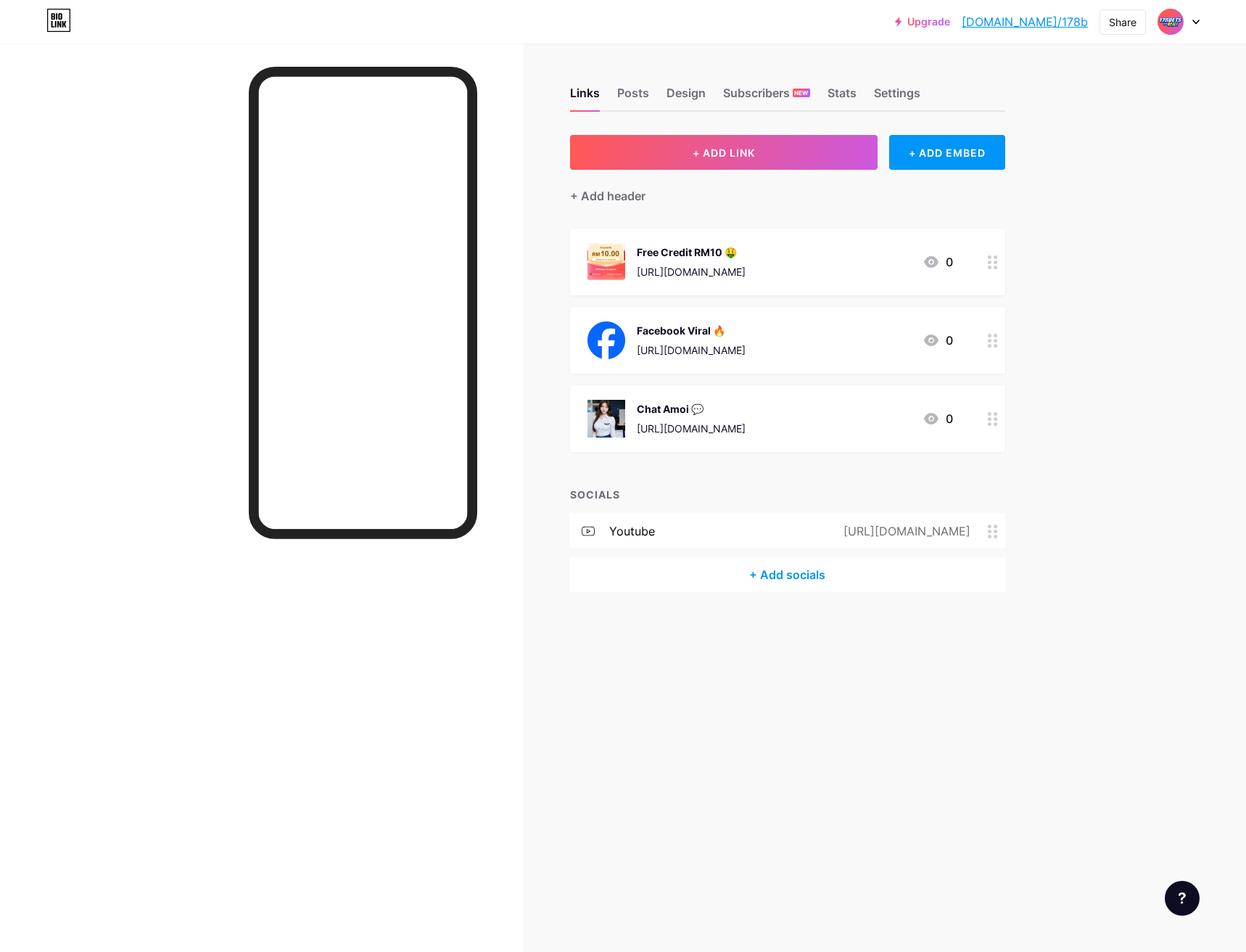
click at [999, 534] on span at bounding box center [997, 531] width 17 height 13
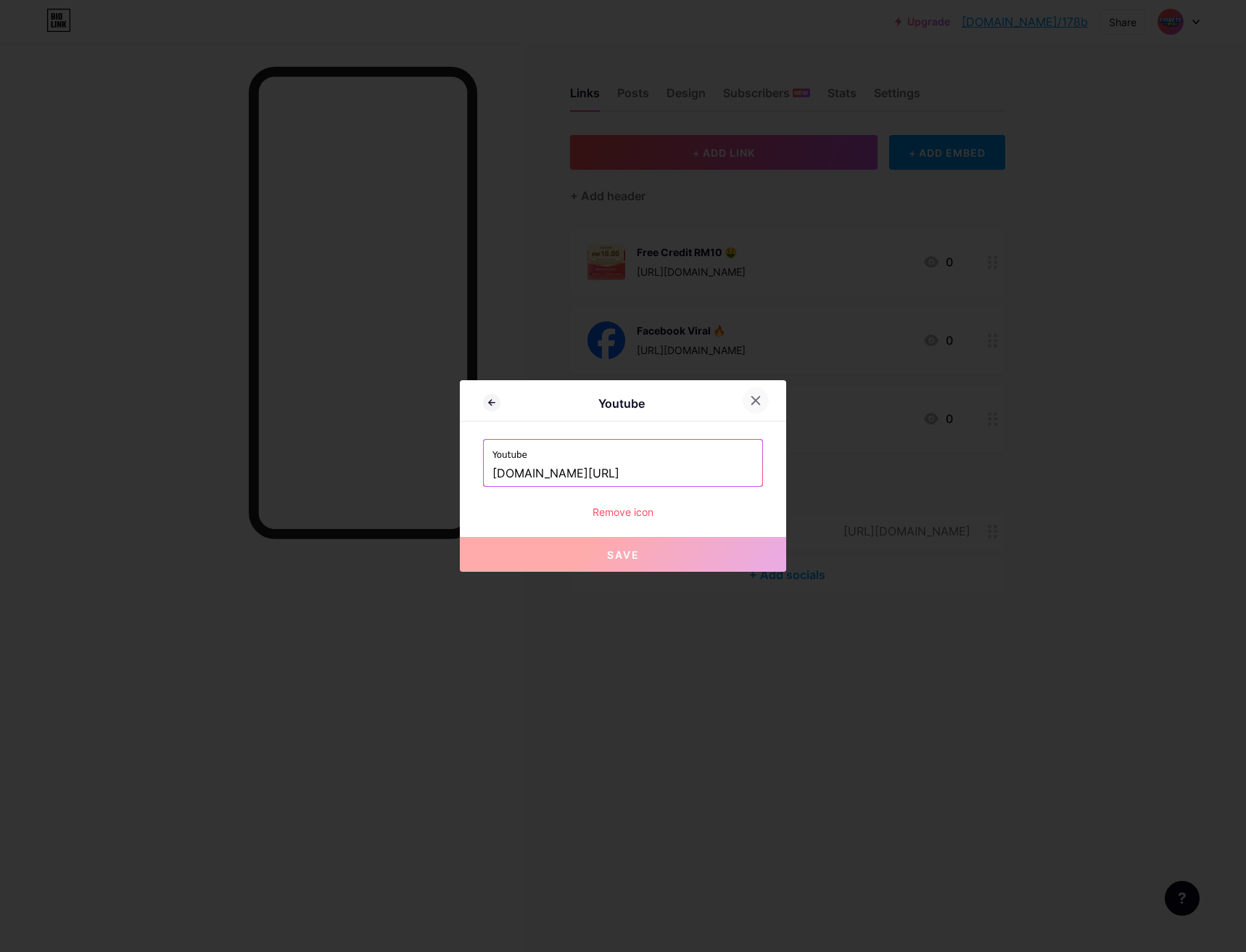
click at [750, 404] on icon at bounding box center [755, 400] width 12 height 12
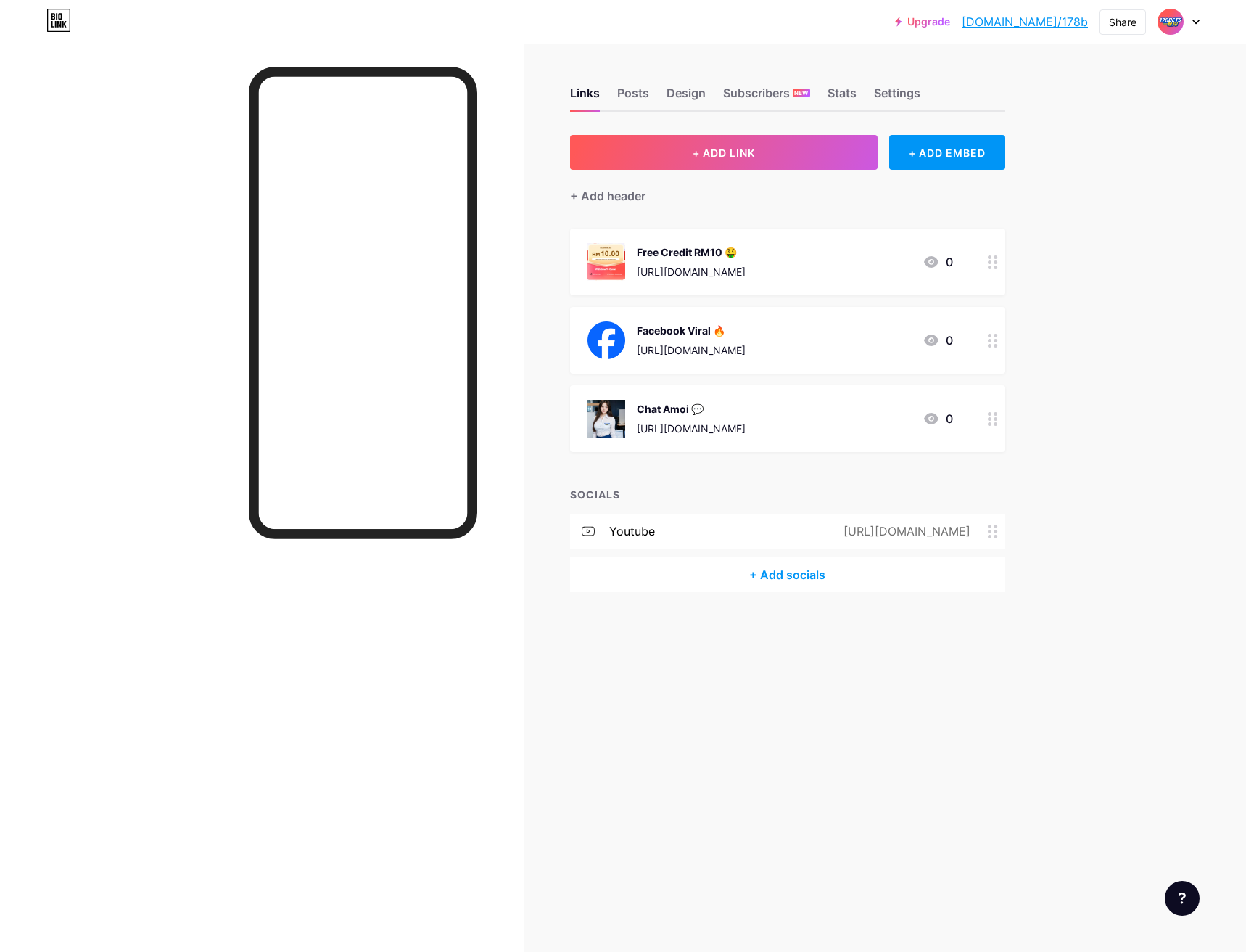
drag, startPoint x: 881, startPoint y: 689, endPoint x: 848, endPoint y: 627, distance: 70.2
click at [878, 682] on div "Links Posts Design Subscribers NEW Stats Settings + ADD LINK + ADD EMBED + Add …" at bounding box center [533, 476] width 1066 height 952
click at [593, 526] on icon at bounding box center [588, 531] width 13 height 13
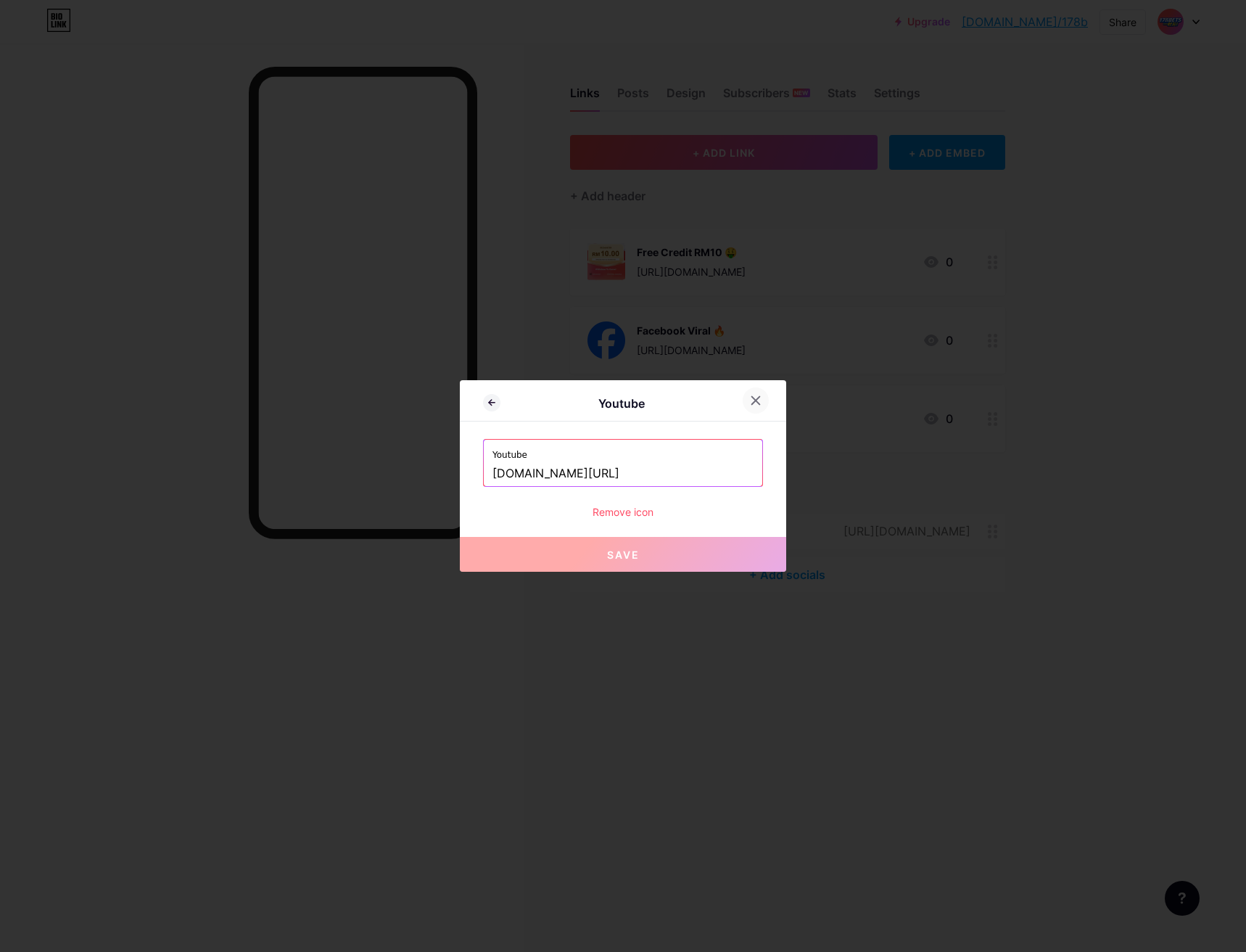
click at [750, 403] on icon at bounding box center [755, 400] width 12 height 12
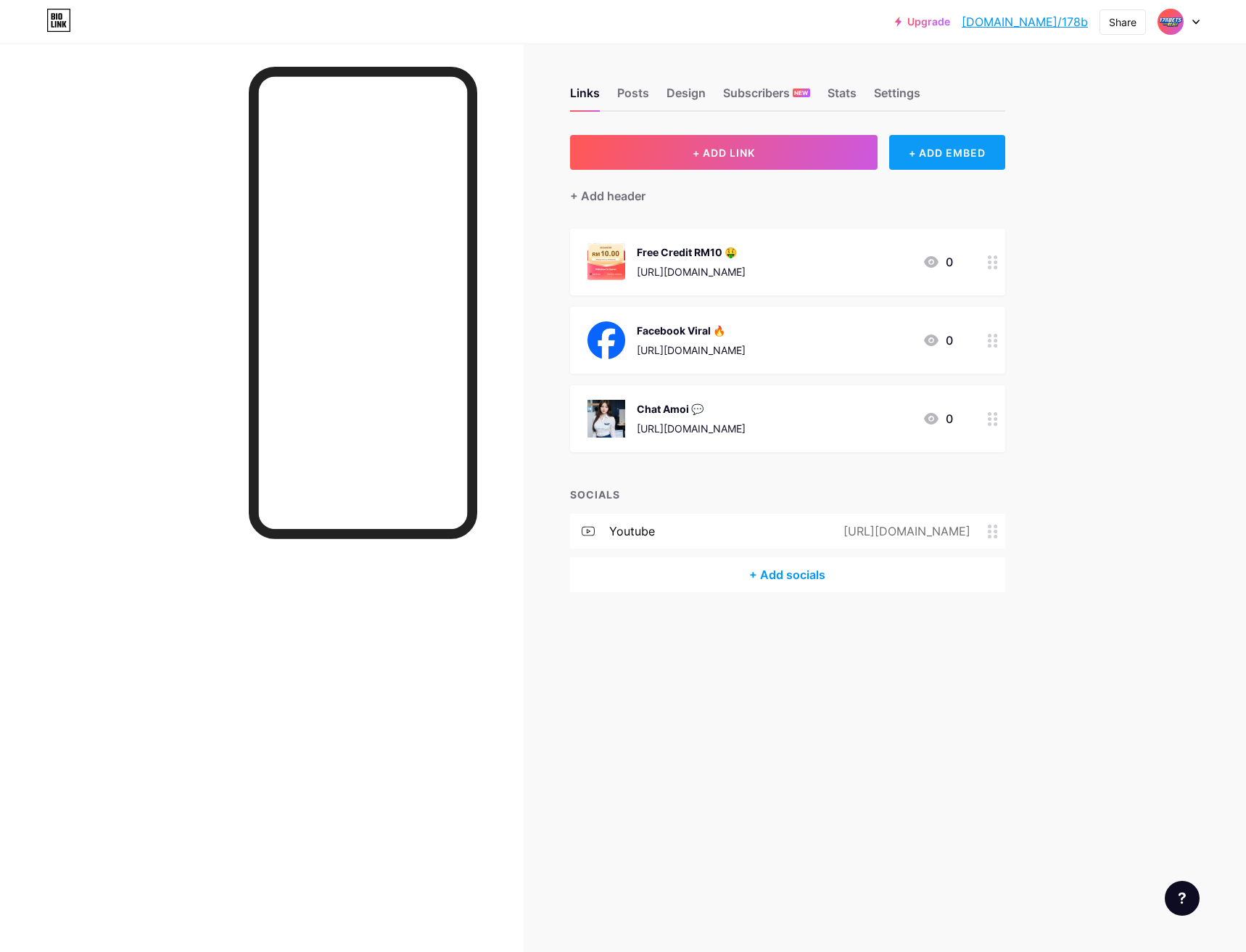
click at [922, 147] on div "+ ADD EMBED" at bounding box center [947, 152] width 116 height 35
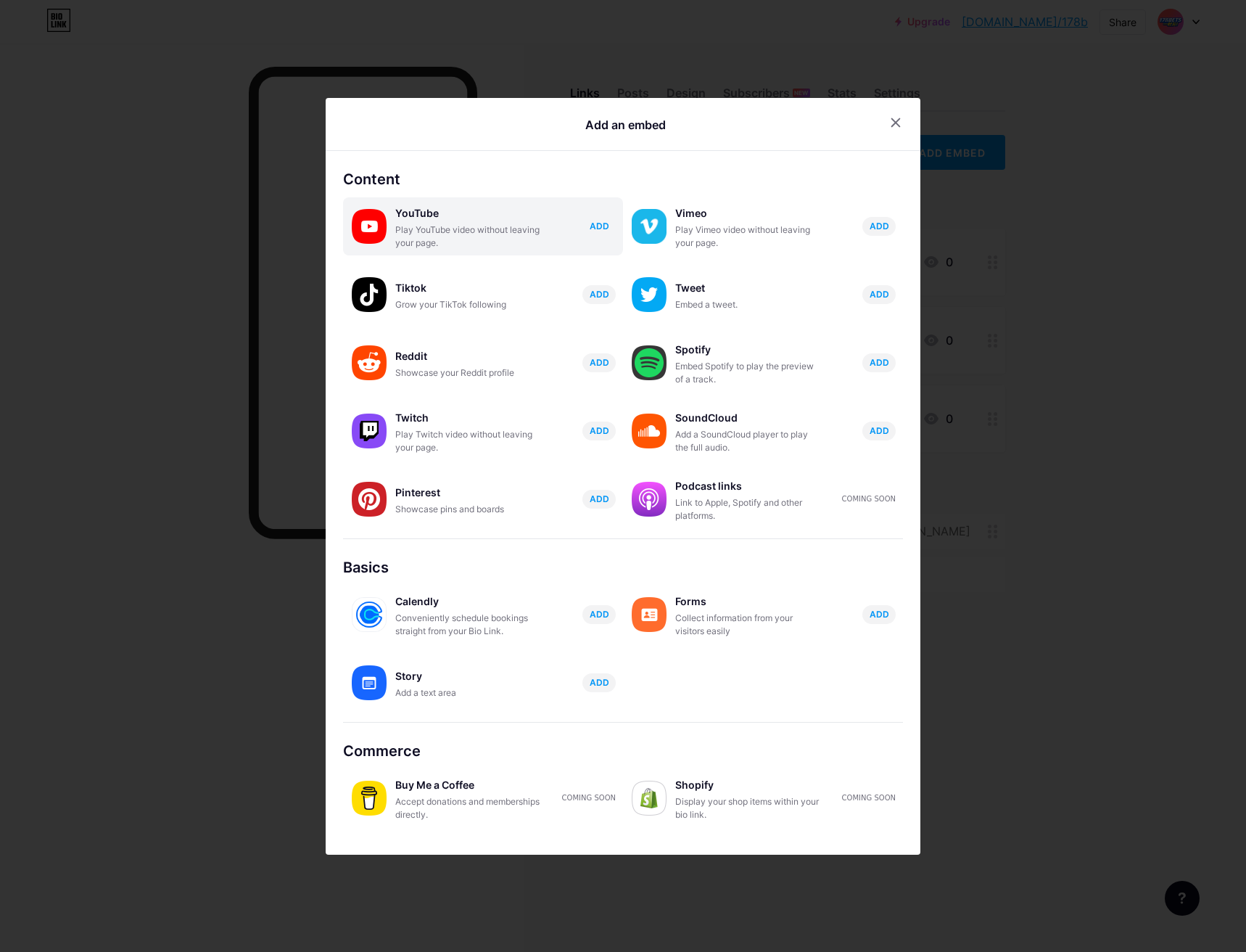
click at [594, 227] on span "ADD" at bounding box center [599, 226] width 20 height 13
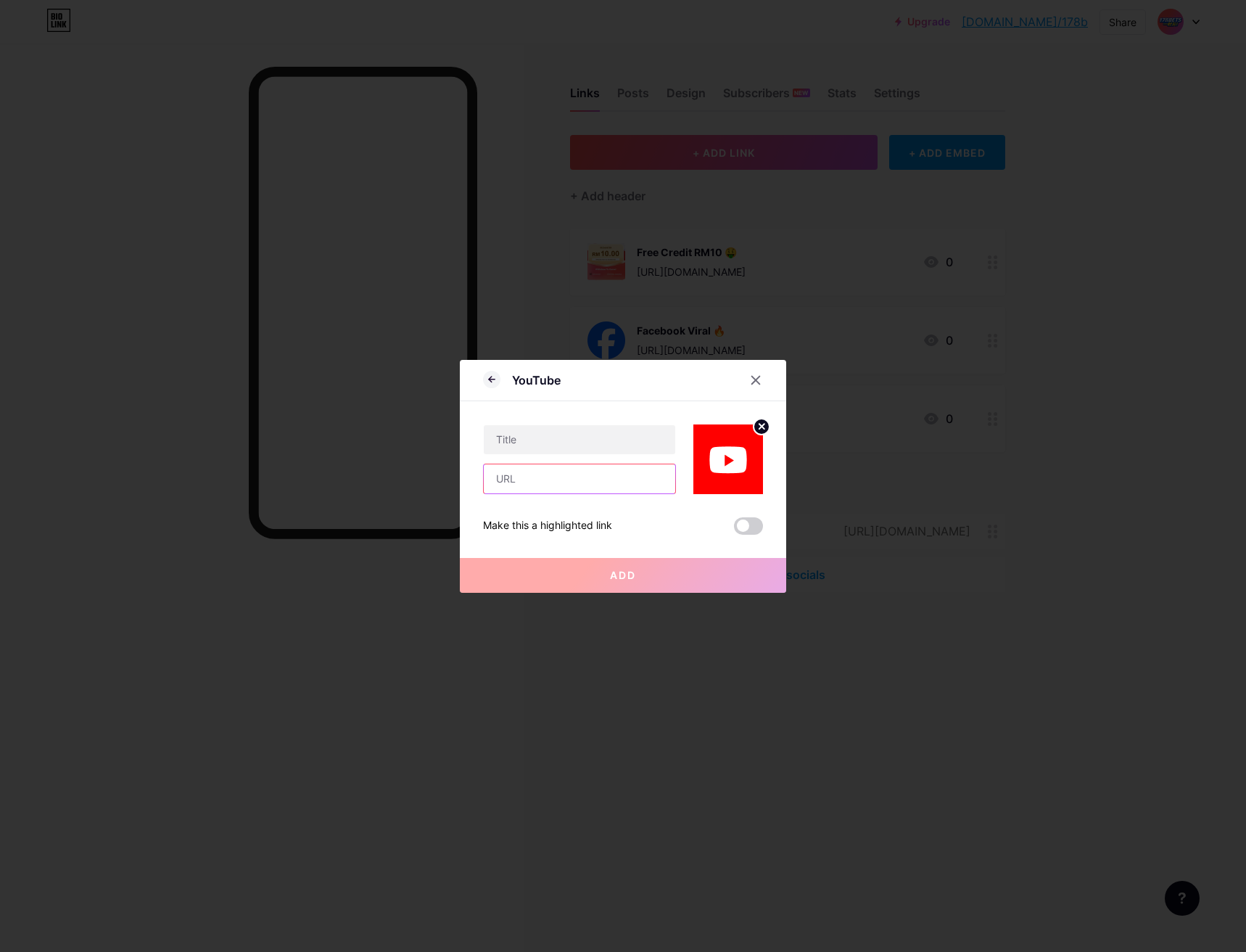
click at [518, 473] on input "text" at bounding box center [579, 479] width 192 height 29
paste input "[URL][DOMAIN_NAME]"
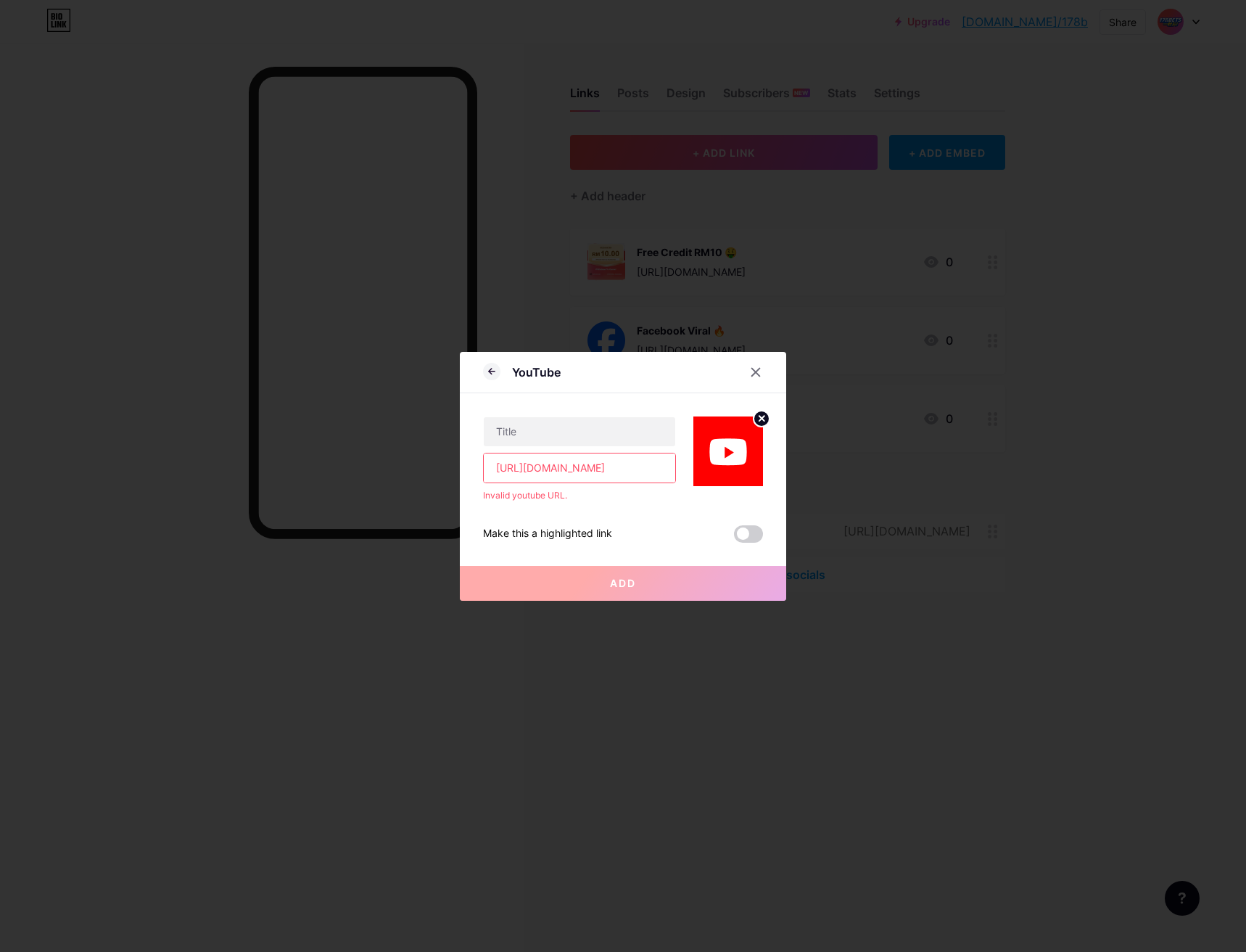
click at [509, 470] on input "[URL][DOMAIN_NAME]" at bounding box center [579, 468] width 192 height 29
drag, startPoint x: 511, startPoint y: 471, endPoint x: 707, endPoint y: 465, distance: 196.1
click at [707, 465] on div "[URL][DOMAIN_NAME] Invalid youtube URL." at bounding box center [623, 447] width 280 height 109
drag, startPoint x: 513, startPoint y: 472, endPoint x: 676, endPoint y: 464, distance: 163.2
click at [676, 464] on div "[URL][DOMAIN_NAME] Invalid youtube URL." at bounding box center [623, 447] width 280 height 109
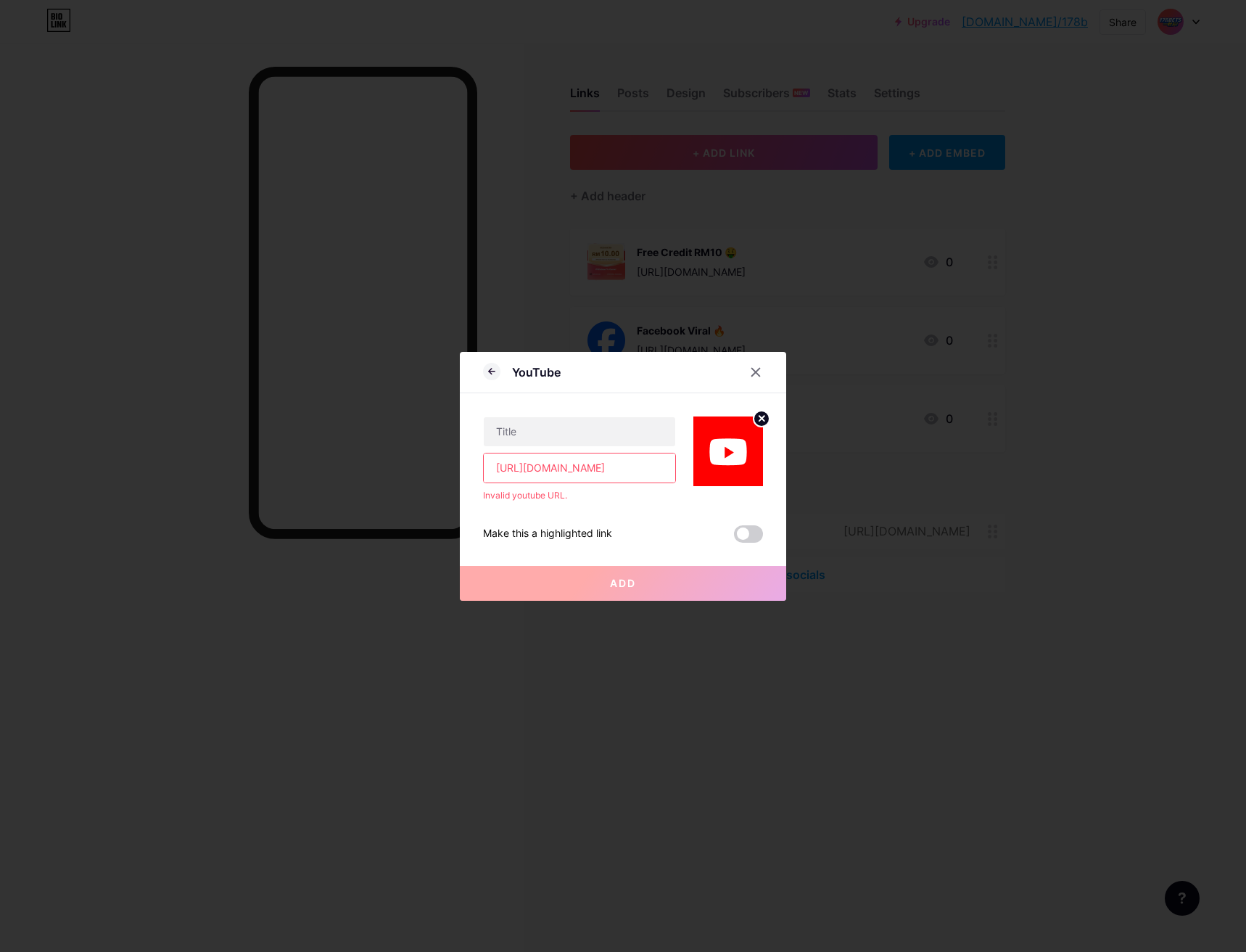
paste input "text"
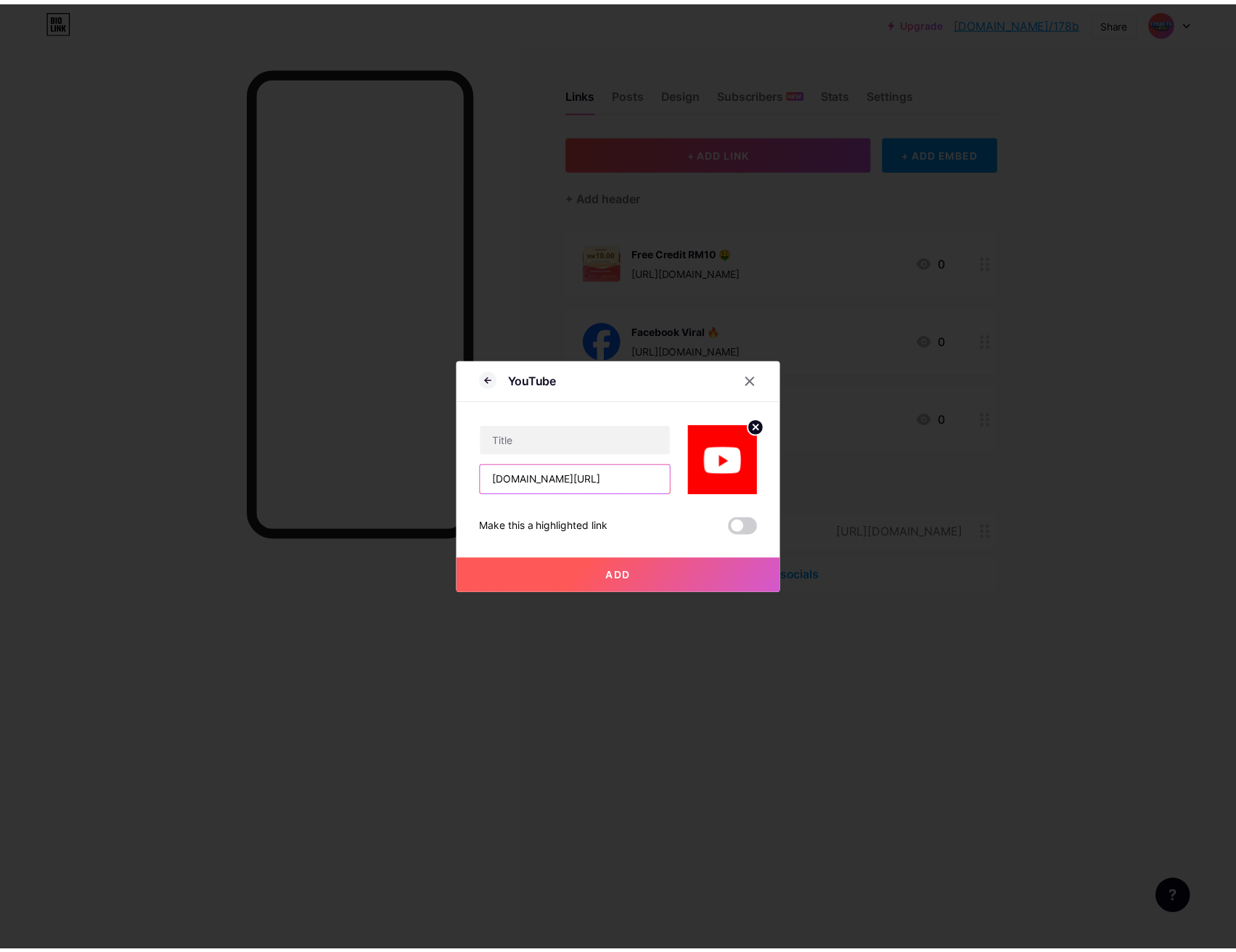
scroll to position [0, 0]
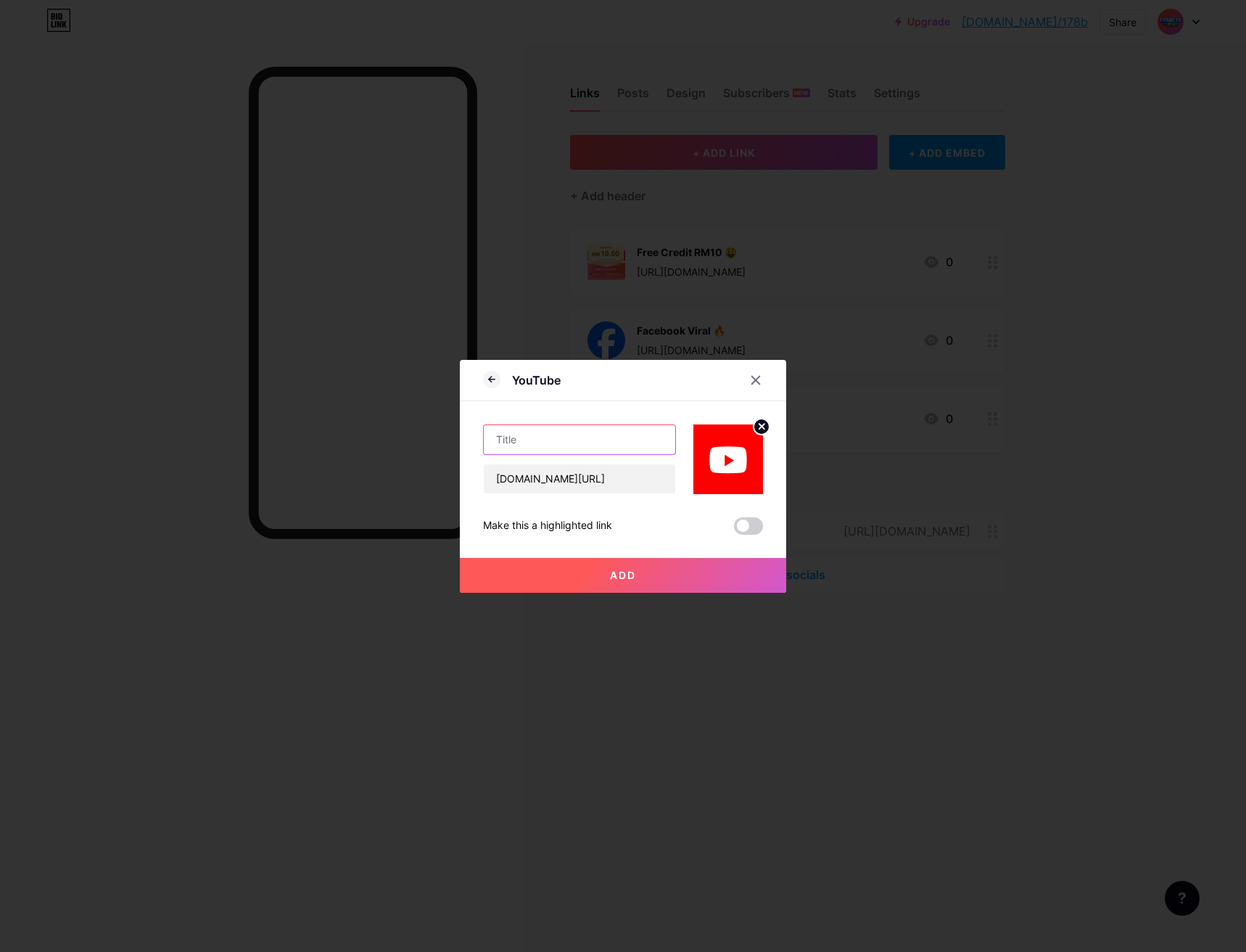
click at [532, 446] on input "text" at bounding box center [579, 439] width 192 height 29
drag, startPoint x: 530, startPoint y: 439, endPoint x: 593, endPoint y: 443, distance: 63.1
click at [593, 443] on input "Tutorial Claim & Play" at bounding box center [579, 439] width 192 height 29
click at [672, 575] on button "Add" at bounding box center [623, 575] width 327 height 35
click at [612, 584] on button "Add" at bounding box center [623, 575] width 327 height 35
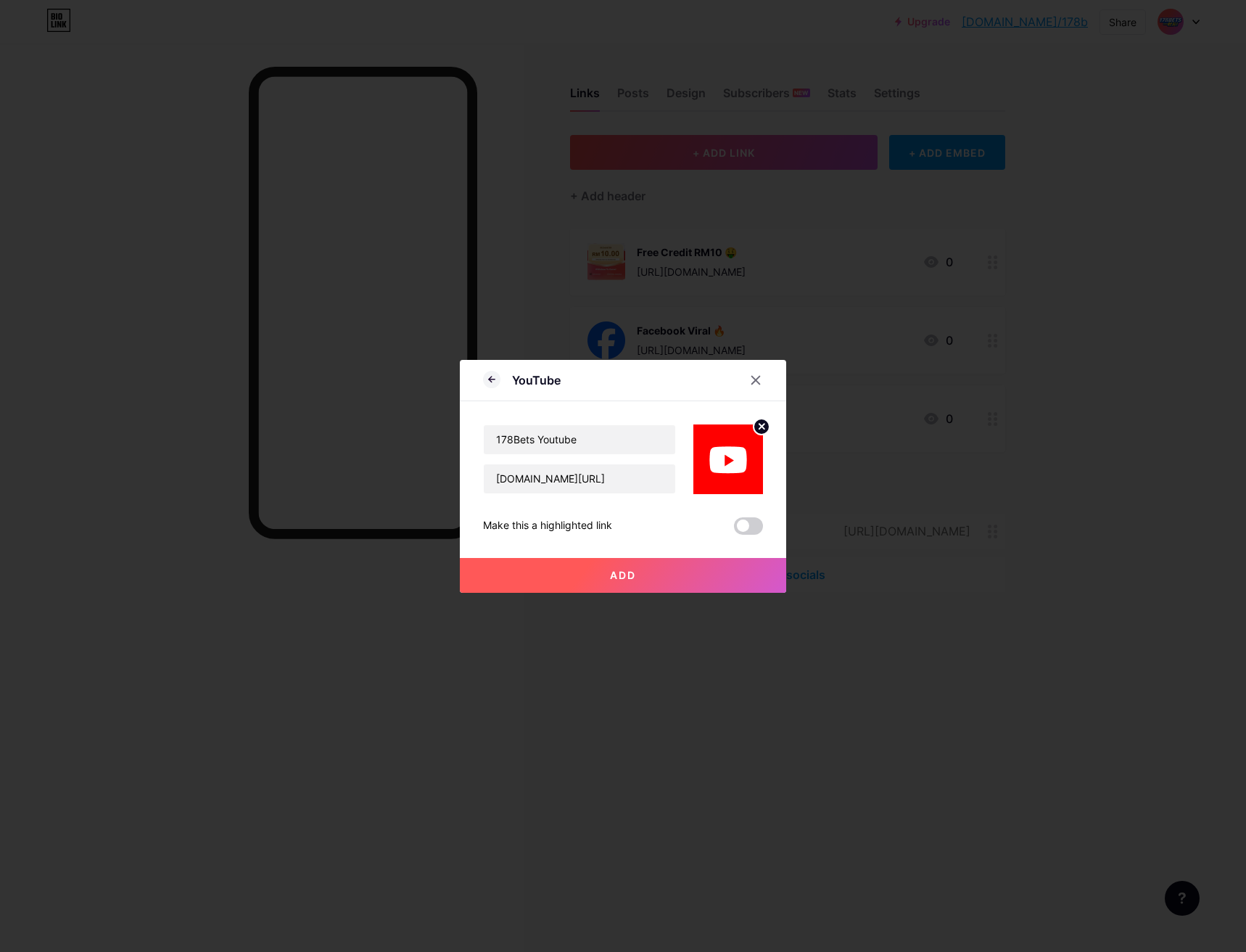
click at [612, 584] on button "Add" at bounding box center [623, 575] width 327 height 35
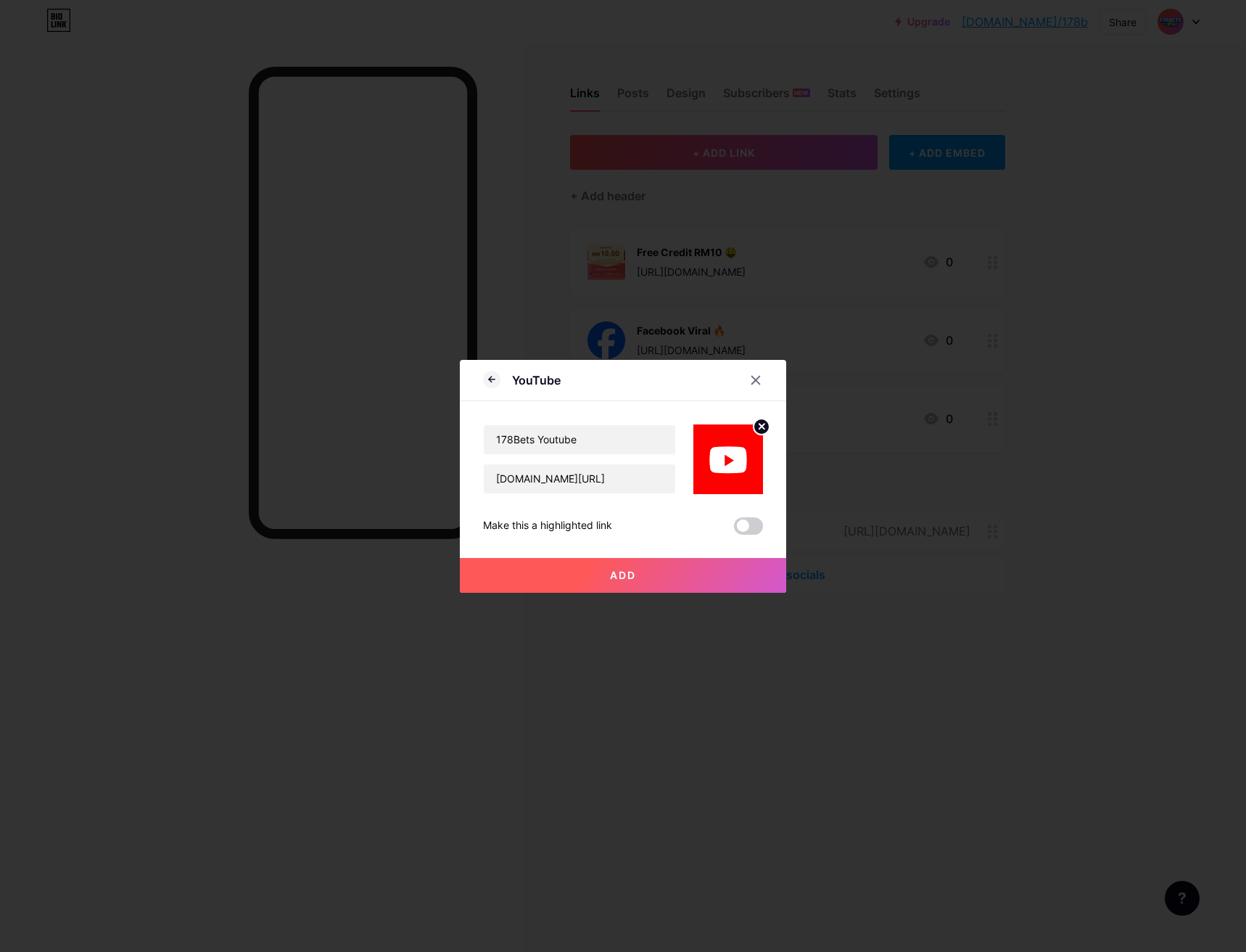
click at [612, 584] on button "Add" at bounding box center [623, 575] width 327 height 35
click at [745, 528] on span at bounding box center [748, 526] width 29 height 17
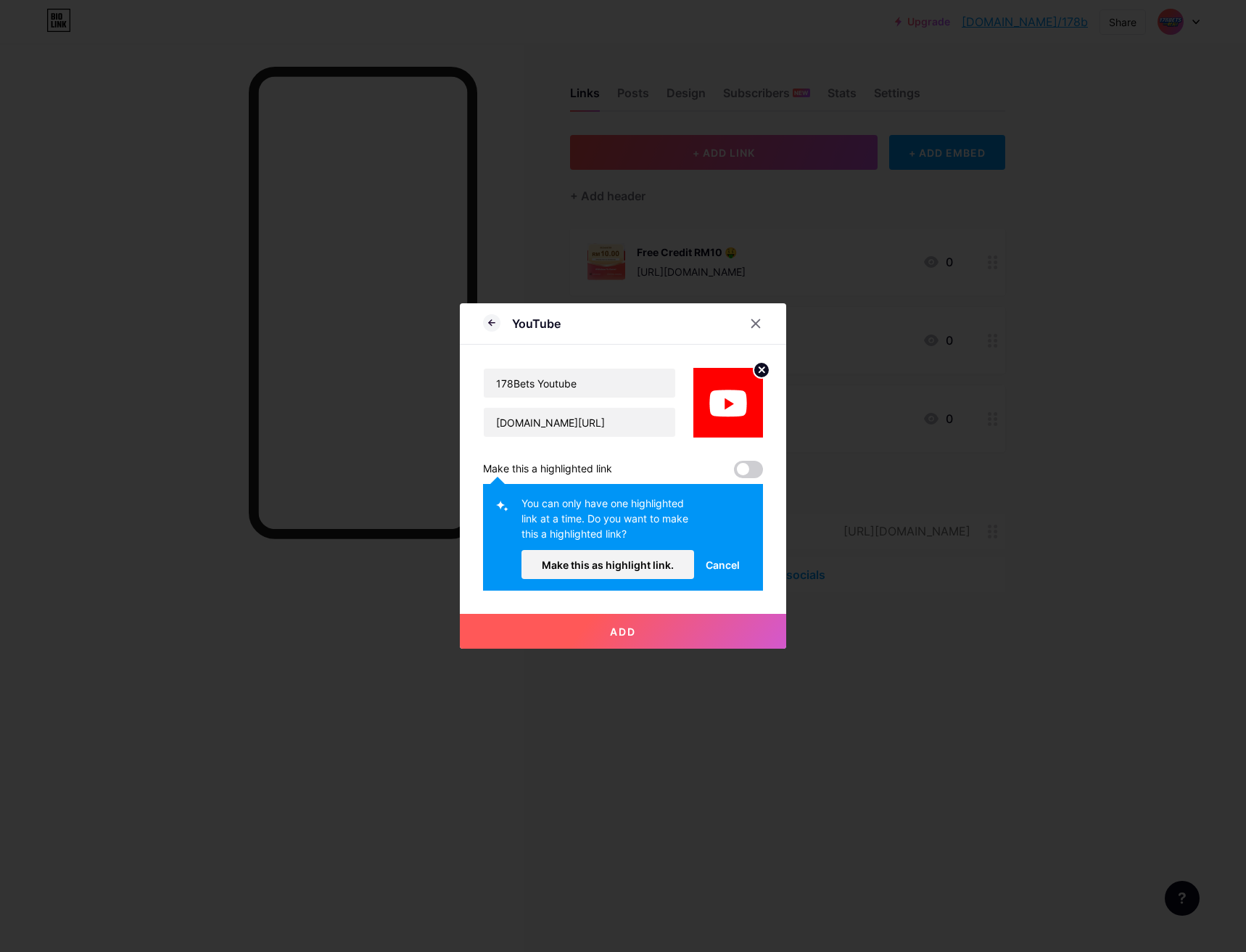
click at [682, 470] on div "Make this a highlighted link" at bounding box center [623, 469] width 280 height 17
click at [719, 561] on span "Cancel" at bounding box center [722, 564] width 34 height 15
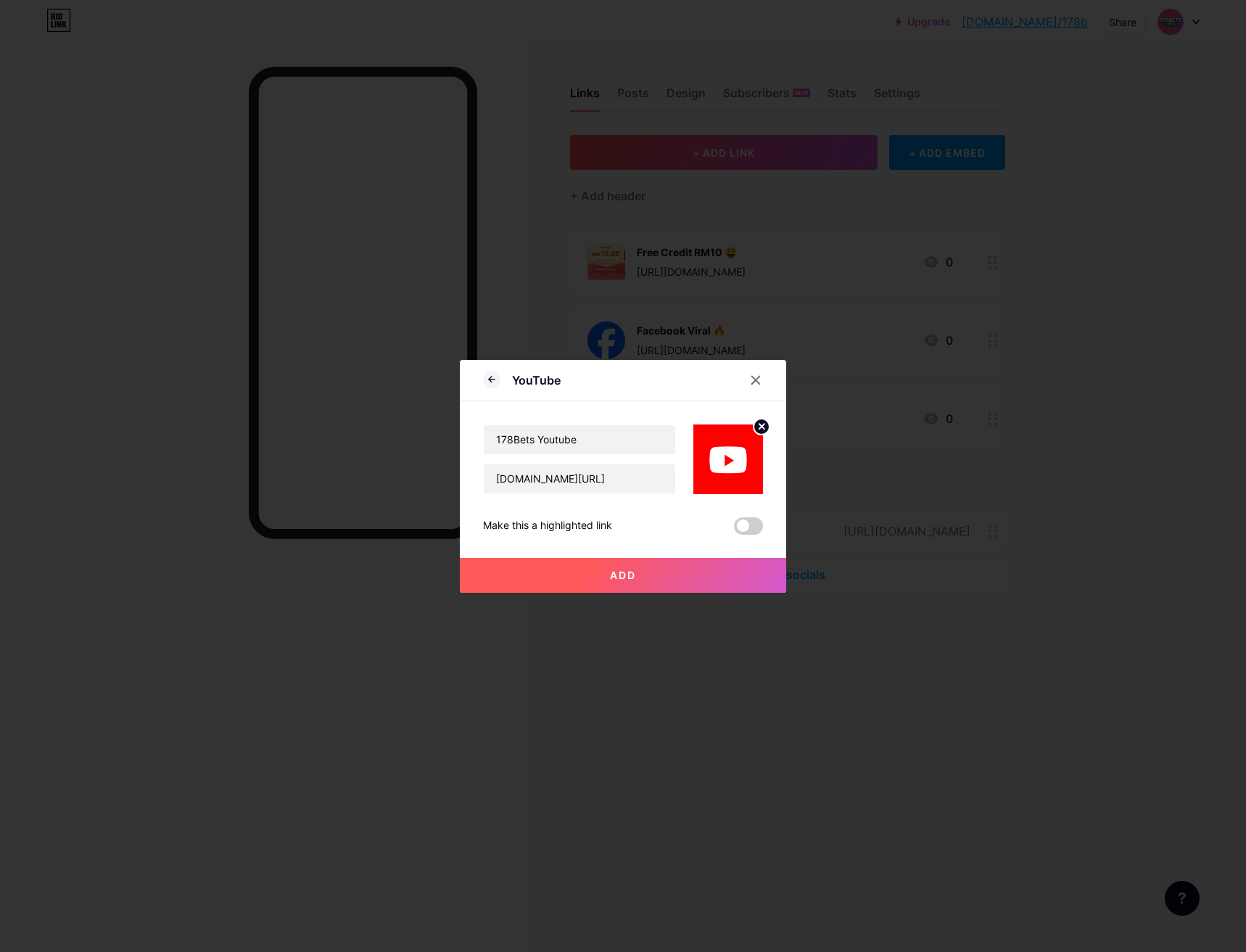
click at [620, 575] on span "Add" at bounding box center [623, 575] width 26 height 13
click at [536, 445] on input "178Bets Youtube" at bounding box center [579, 439] width 192 height 29
click at [548, 442] on input "178Bets Youtube" at bounding box center [579, 439] width 192 height 29
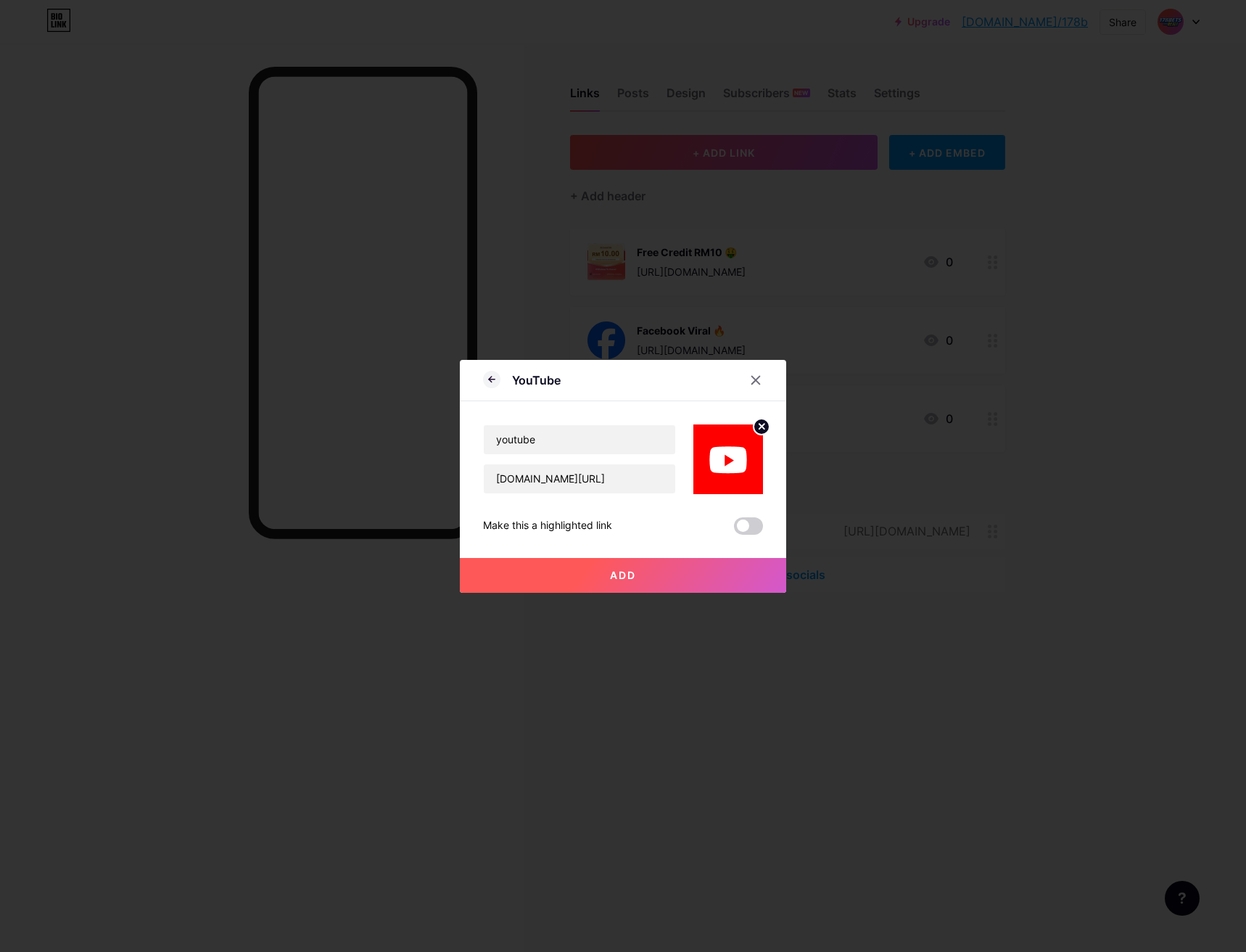
click at [553, 558] on button "Add" at bounding box center [623, 575] width 327 height 35
click at [639, 572] on button "Add" at bounding box center [623, 575] width 327 height 35
click at [633, 572] on button "Add" at bounding box center [623, 575] width 327 height 35
click at [629, 568] on button "Add" at bounding box center [623, 575] width 327 height 35
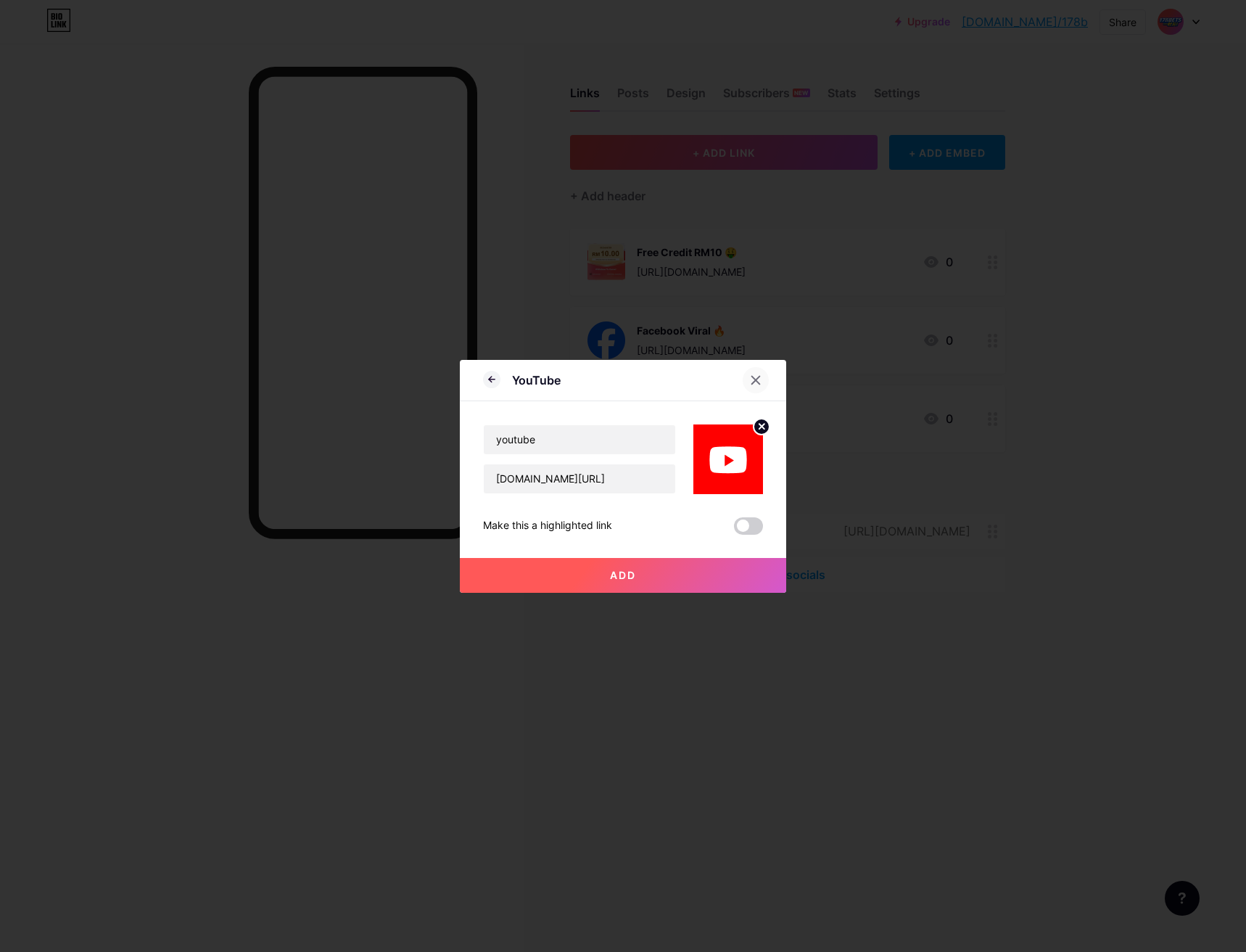
click at [751, 384] on icon at bounding box center [755, 380] width 12 height 12
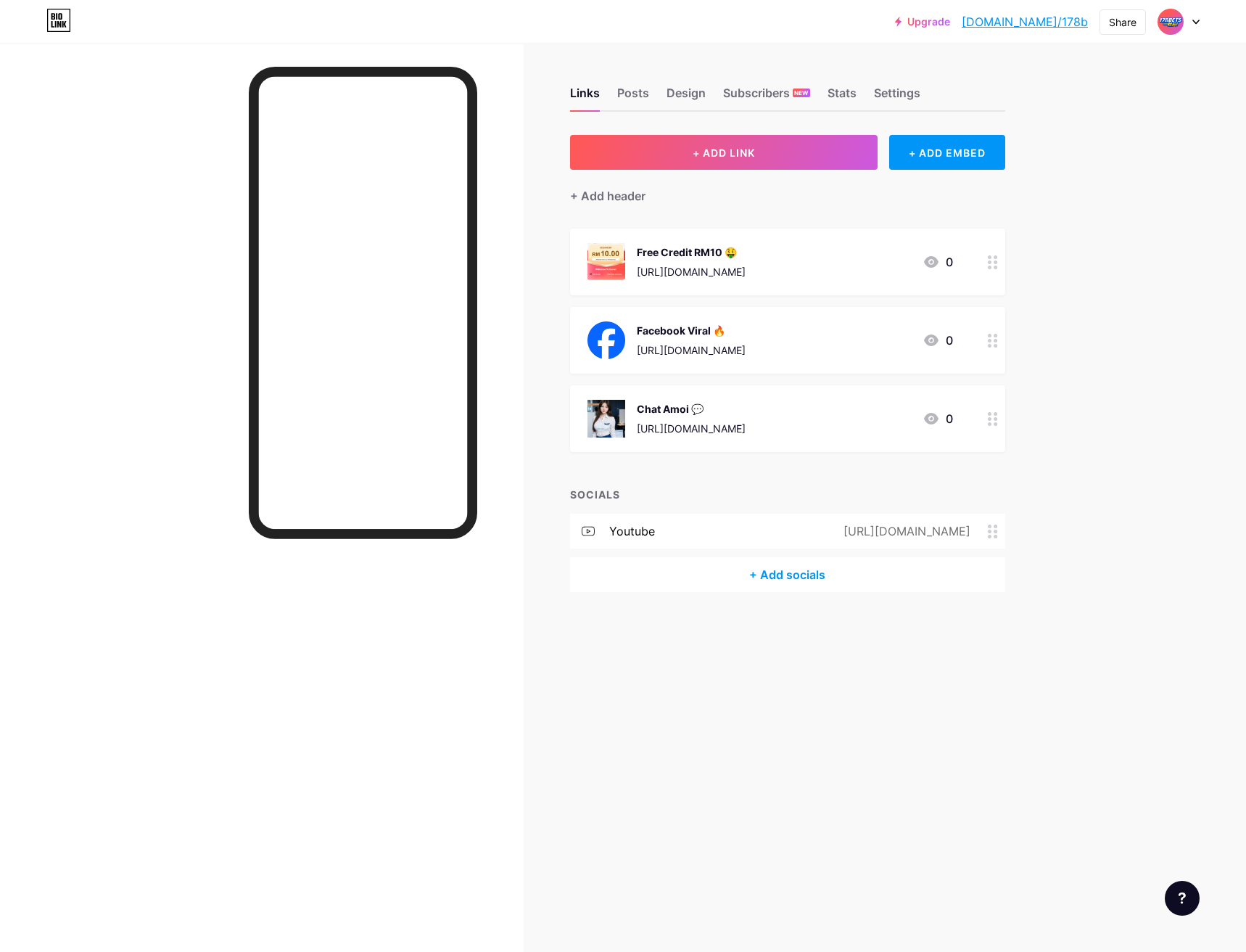
click at [803, 579] on div "+ Add socials" at bounding box center [787, 575] width 435 height 35
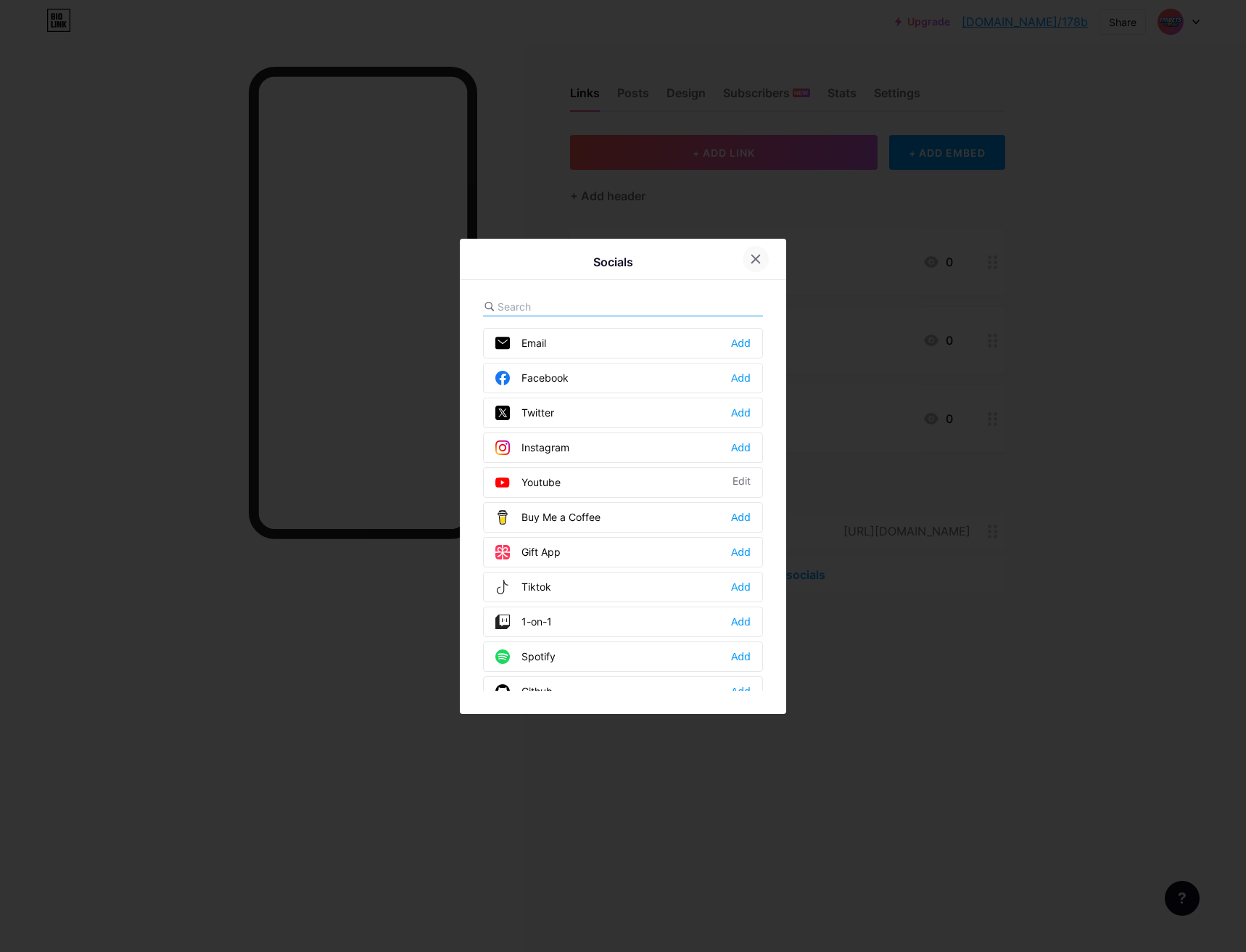
click at [752, 259] on icon at bounding box center [756, 258] width 8 height 8
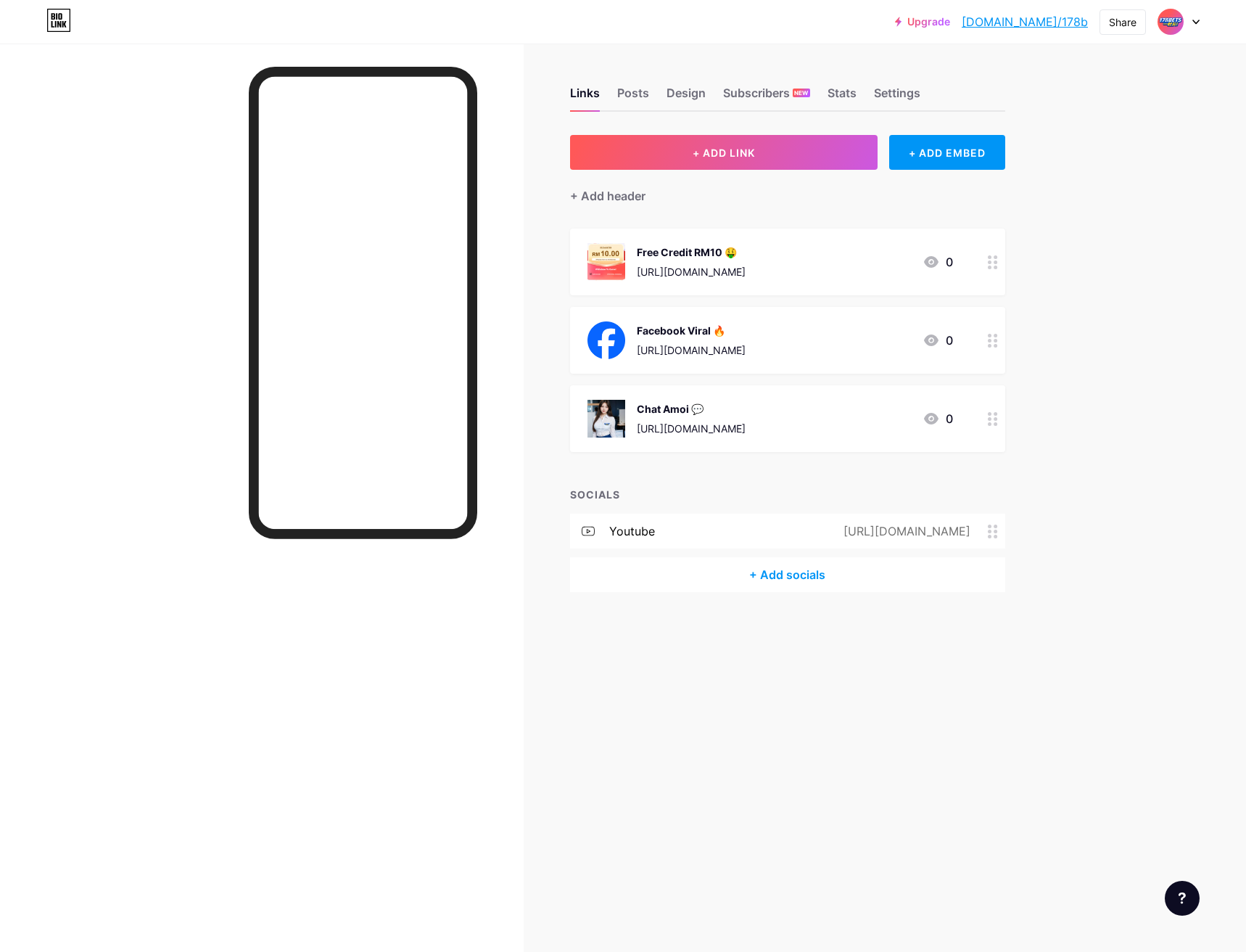
click at [801, 573] on div "+ Add socials" at bounding box center [787, 575] width 435 height 35
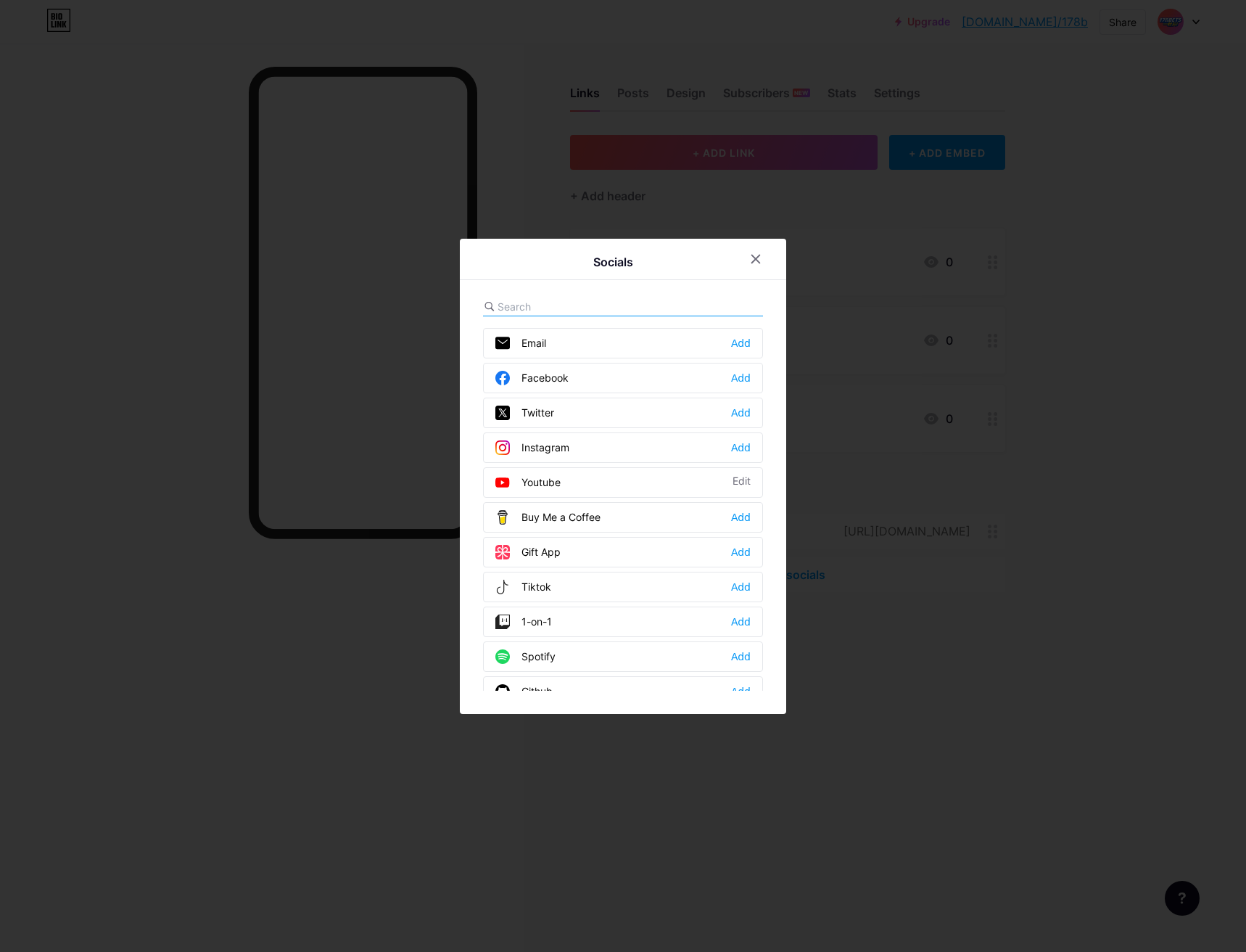
click at [683, 366] on div "Facebook Add" at bounding box center [623, 378] width 280 height 30
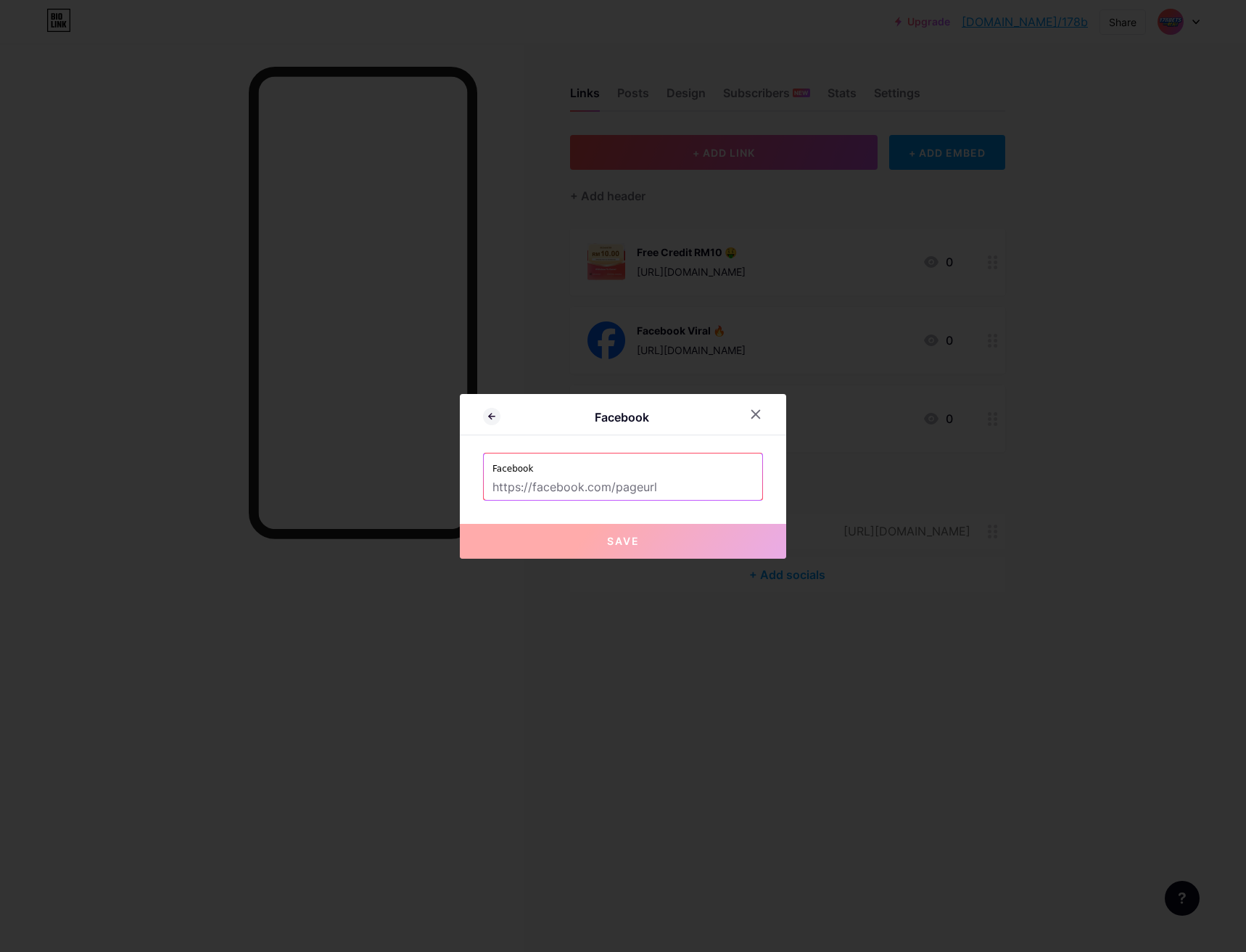
drag, startPoint x: 569, startPoint y: 486, endPoint x: 587, endPoint y: 504, distance: 25.5
click at [569, 486] on input "text" at bounding box center [622, 487] width 261 height 25
paste input "[URL][DOMAIN_NAME]"
click at [594, 545] on button "Save" at bounding box center [623, 541] width 327 height 35
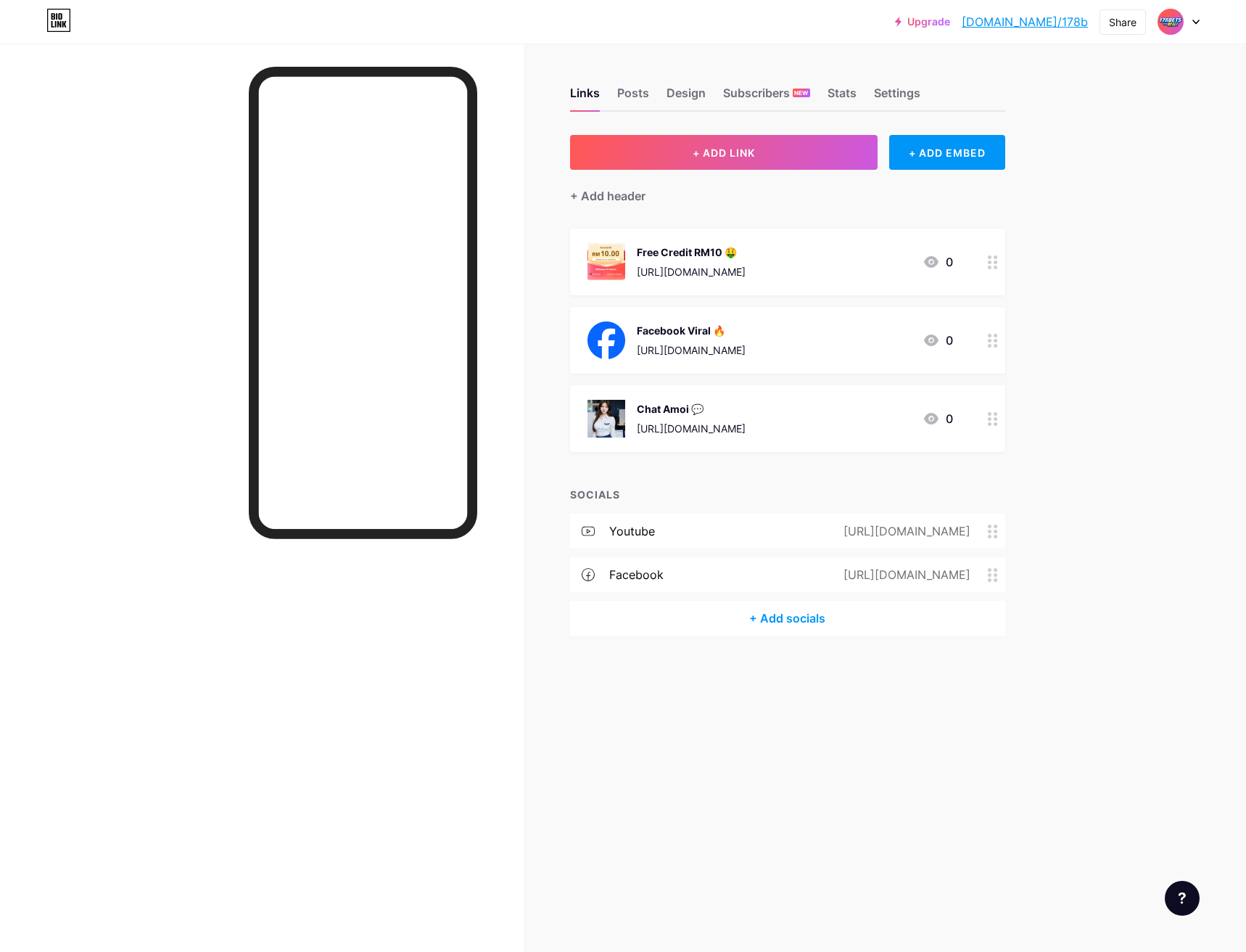
click at [997, 335] on icon at bounding box center [993, 340] width 10 height 13
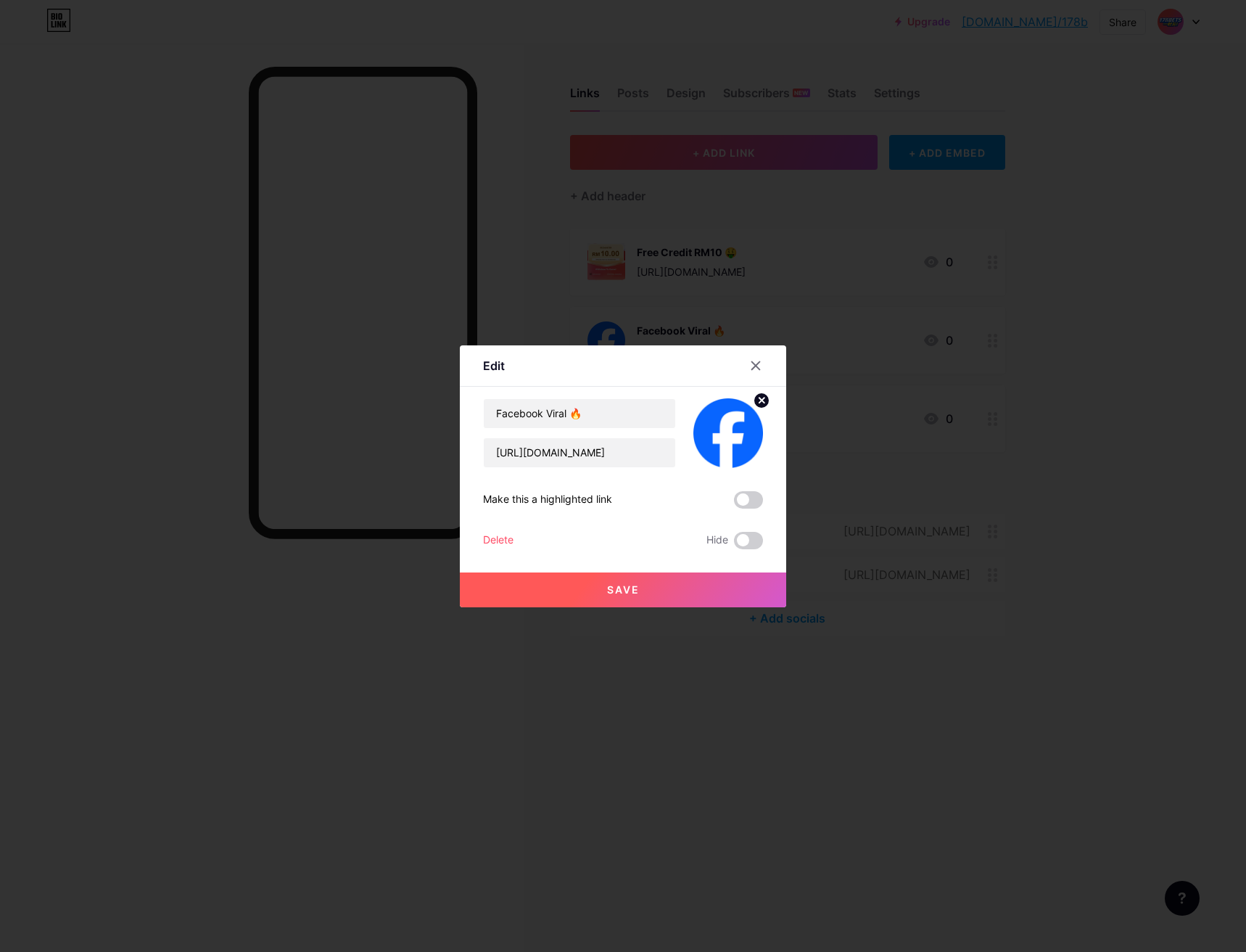
click at [759, 398] on icon at bounding box center [762, 400] width 5 height 5
click at [599, 457] on input "[URL][DOMAIN_NAME]" at bounding box center [579, 453] width 192 height 29
paste input "[DOMAIN_NAME][URL]"
drag, startPoint x: 535, startPoint y: 414, endPoint x: 423, endPoint y: 427, distance: 112.8
click at [423, 427] on div "Edit Content YouTube Play YouTube video without leaving your page. ADD Vimeo Pl…" at bounding box center [623, 476] width 1246 height 952
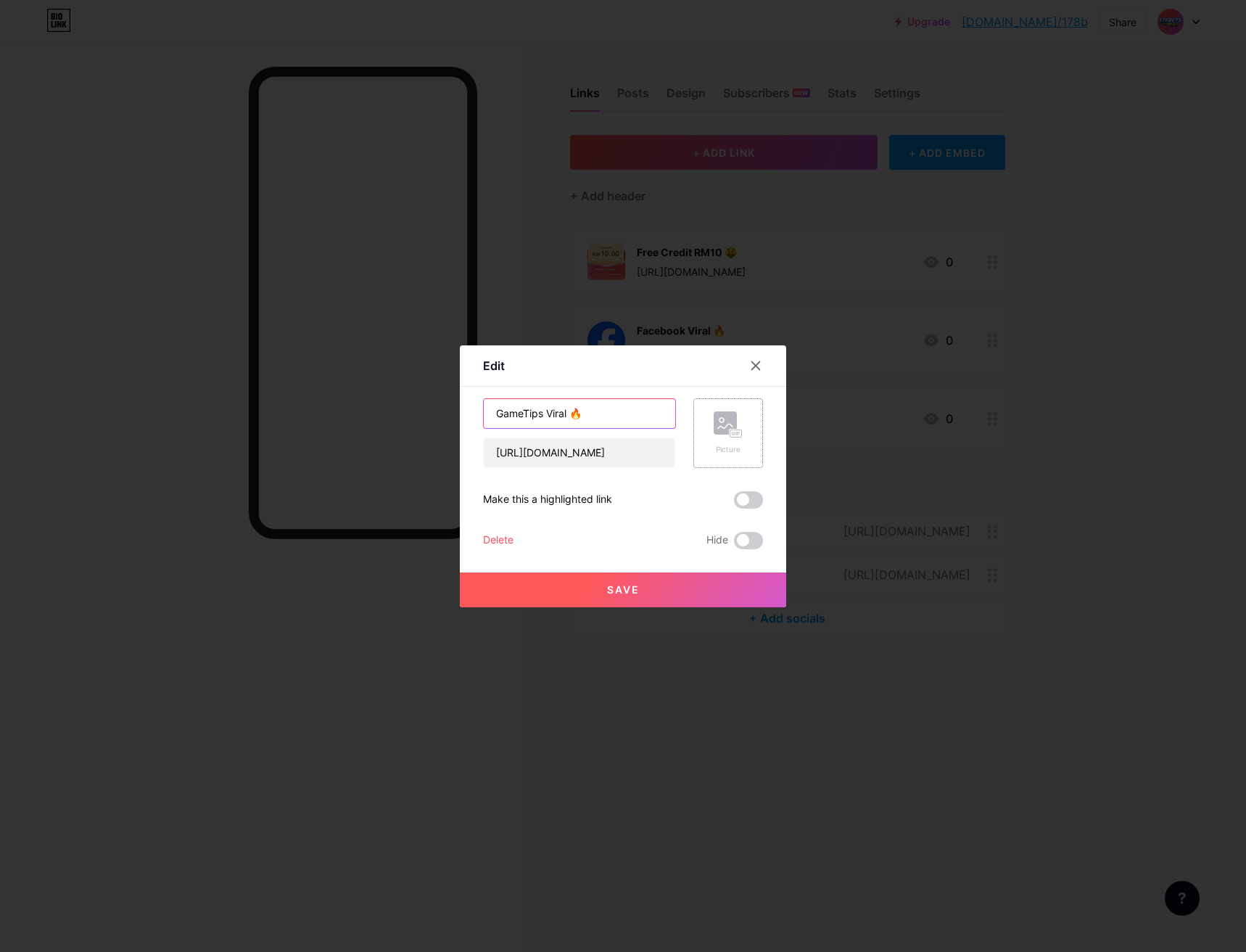
click at [550, 415] on input "GameTips Viral 🔥" at bounding box center [579, 413] width 192 height 29
click at [492, 411] on input "GameTips 🔥" at bounding box center [579, 413] width 192 height 29
drag, startPoint x: 548, startPoint y: 413, endPoint x: 473, endPoint y: 415, distance: 75.0
click at [473, 415] on div "Edit Content YouTube Play YouTube video without leaving your page. ADD Vimeo Pl…" at bounding box center [623, 476] width 327 height 262
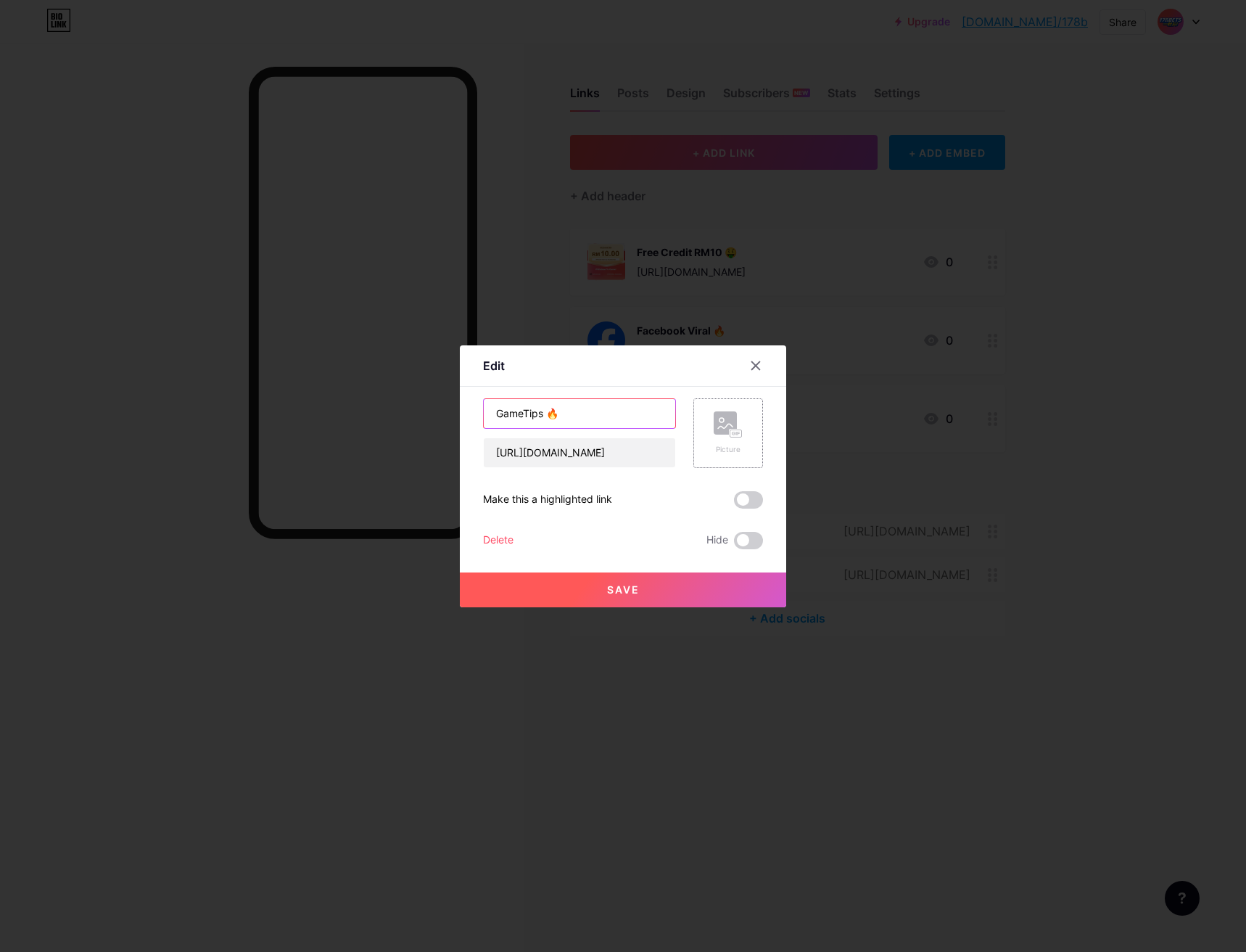
click at [490, 418] on input "GameTips 🔥" at bounding box center [579, 413] width 192 height 29
click at [580, 415] on input "Jackpot GameTips 🔥" at bounding box center [579, 413] width 192 height 29
click at [625, 452] on input "[URL][DOMAIN_NAME]" at bounding box center [579, 453] width 192 height 29
click at [606, 411] on input "Jackpot GameTips 🔥" at bounding box center [579, 413] width 192 height 29
click at [742, 429] on div "Picture" at bounding box center [728, 433] width 70 height 70
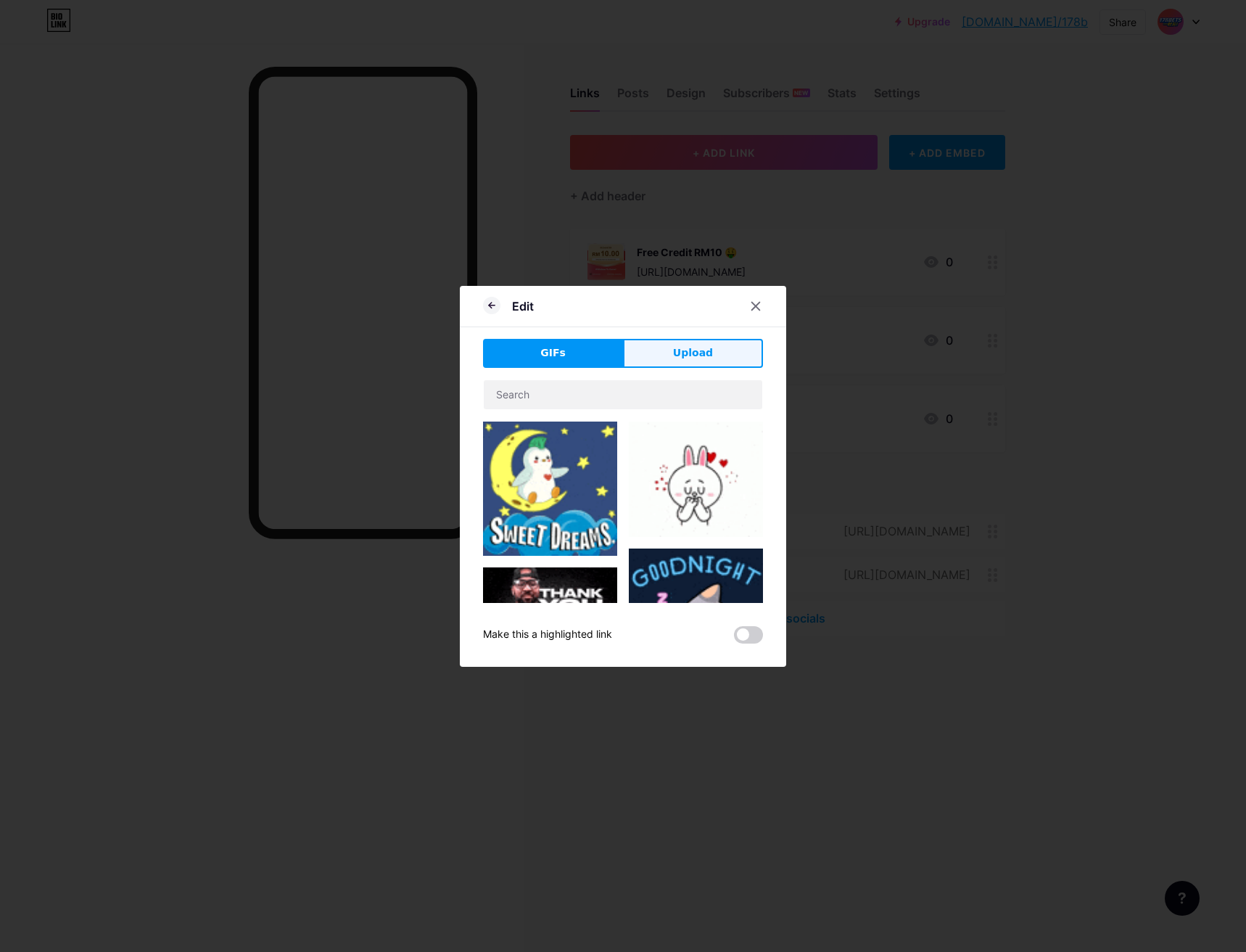
click at [709, 361] on button "Upload" at bounding box center [693, 353] width 140 height 29
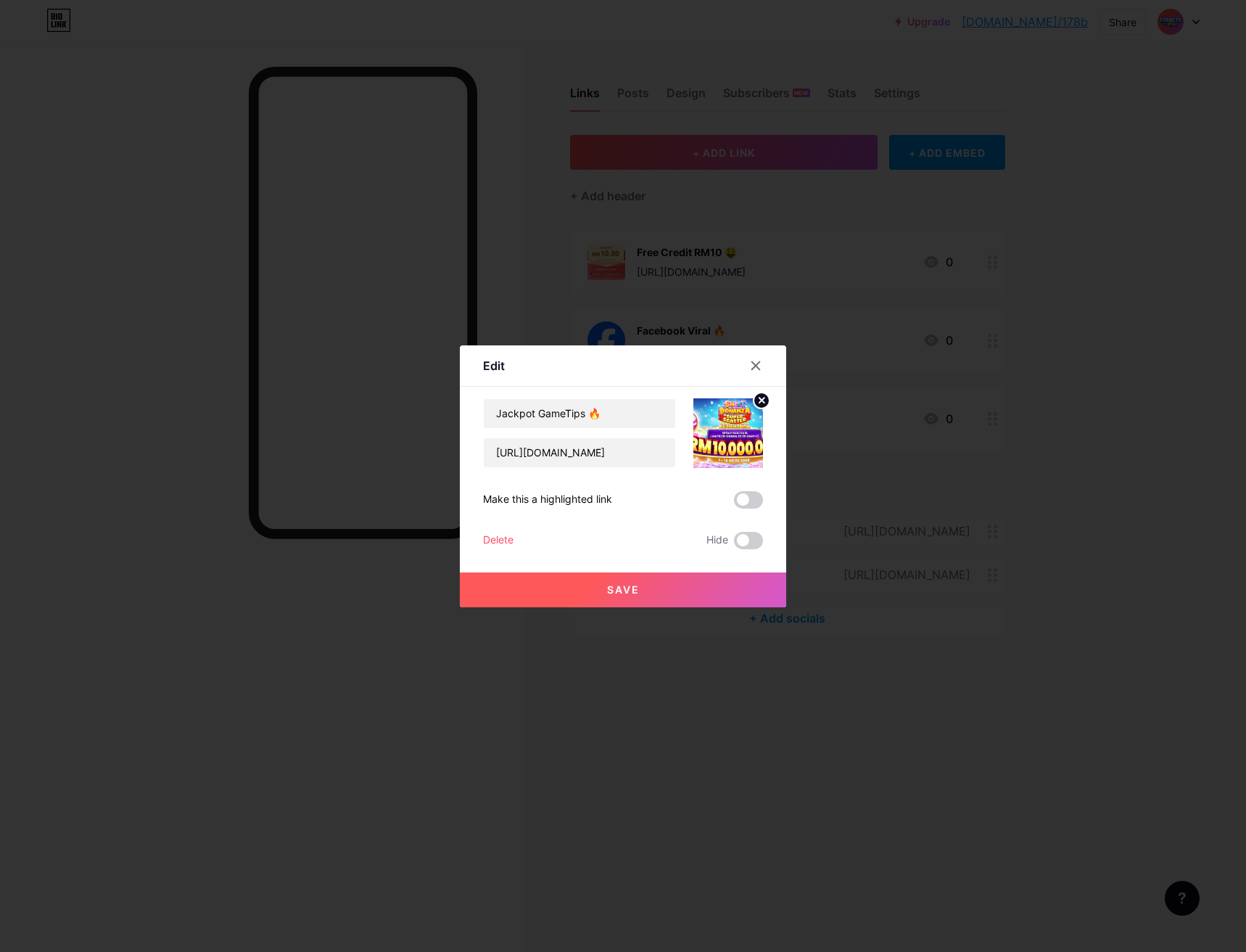
click at [669, 587] on button "Save" at bounding box center [623, 590] width 327 height 35
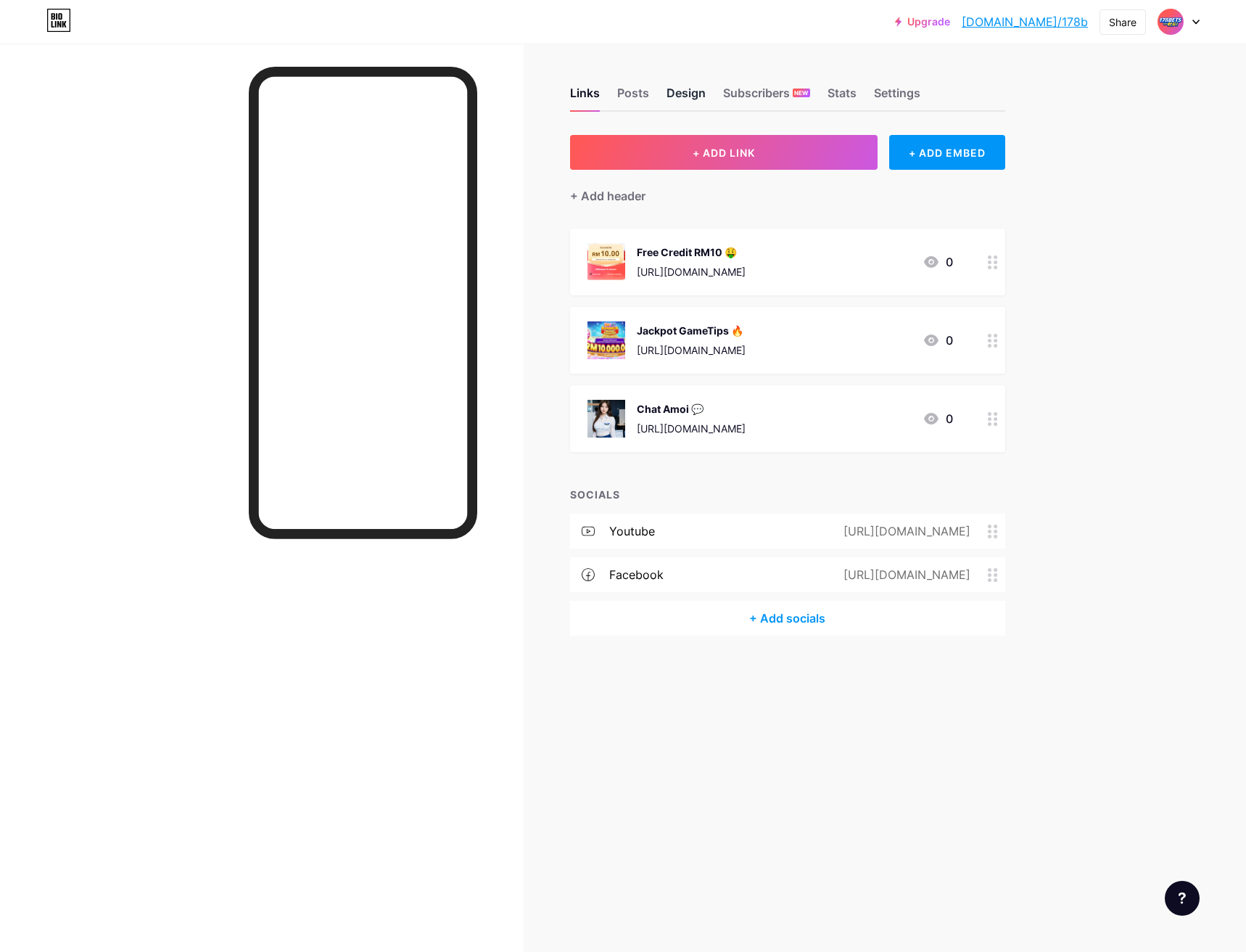
click at [695, 98] on div "Design" at bounding box center [686, 97] width 39 height 26
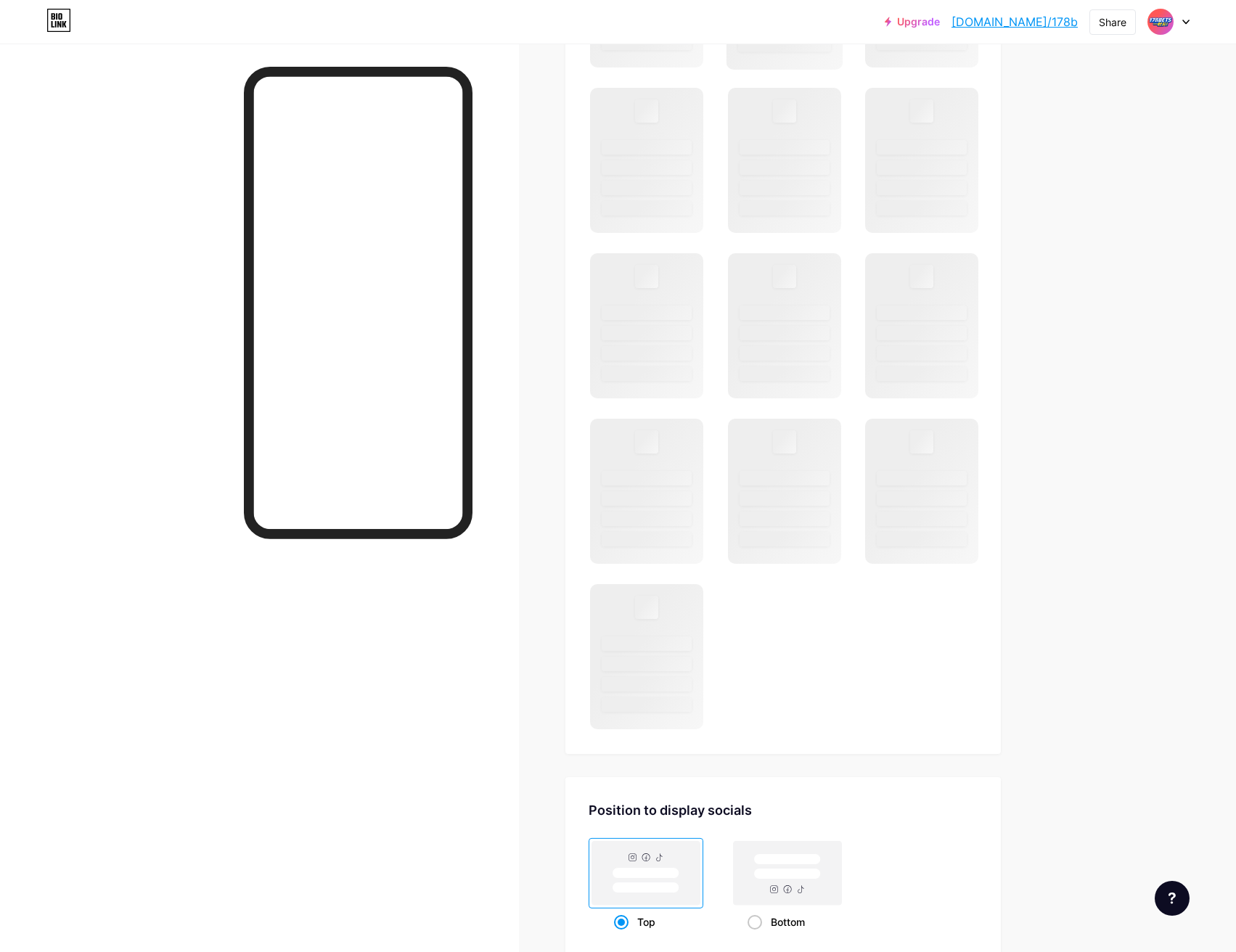
scroll to position [813, 0]
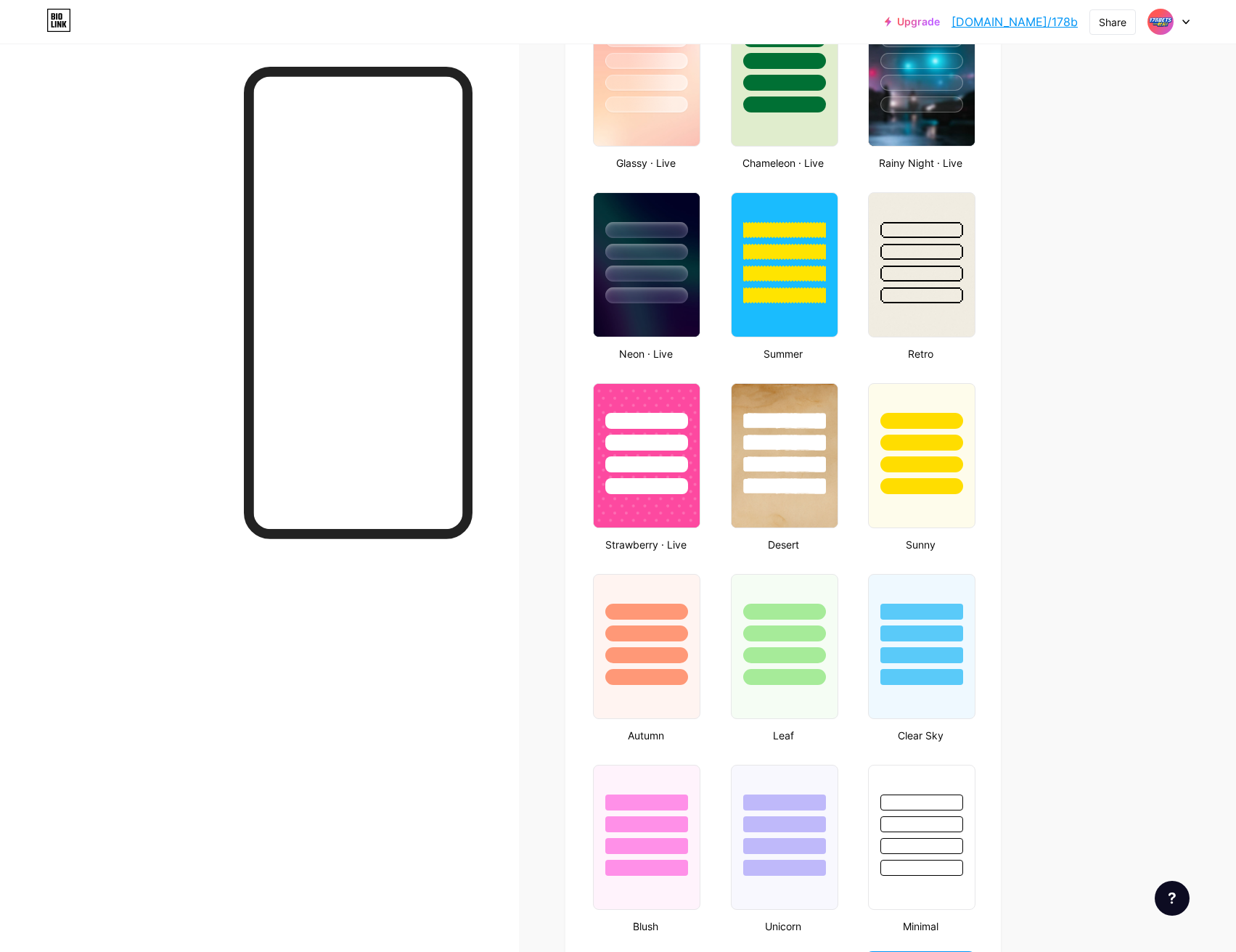
click at [784, 564] on div "Basics Carbon Xmas 23 Pride Glitch Winter · Live Glassy · Live Chameleon · Live…" at bounding box center [783, 370] width 389 height 1509
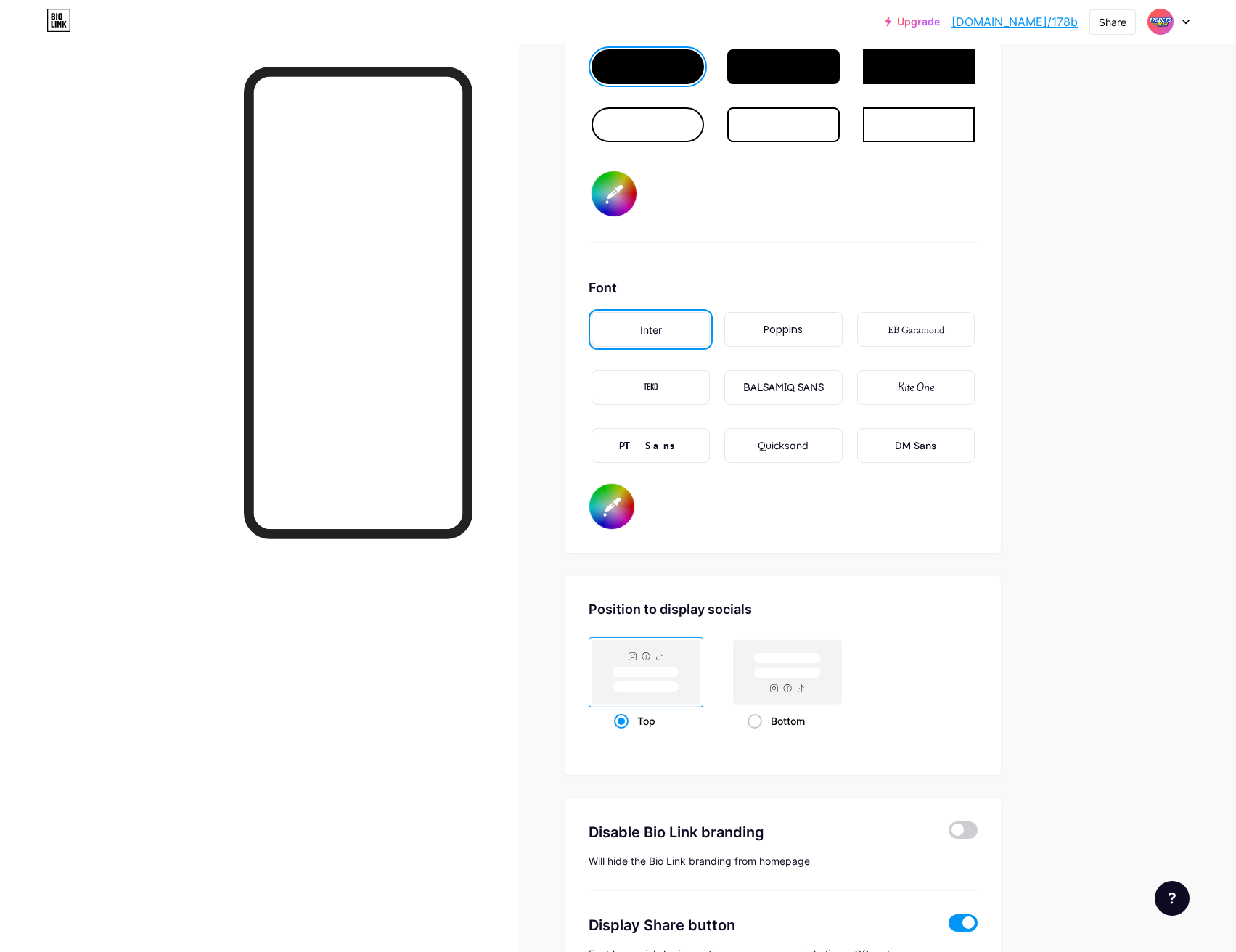
scroll to position [2441, 0]
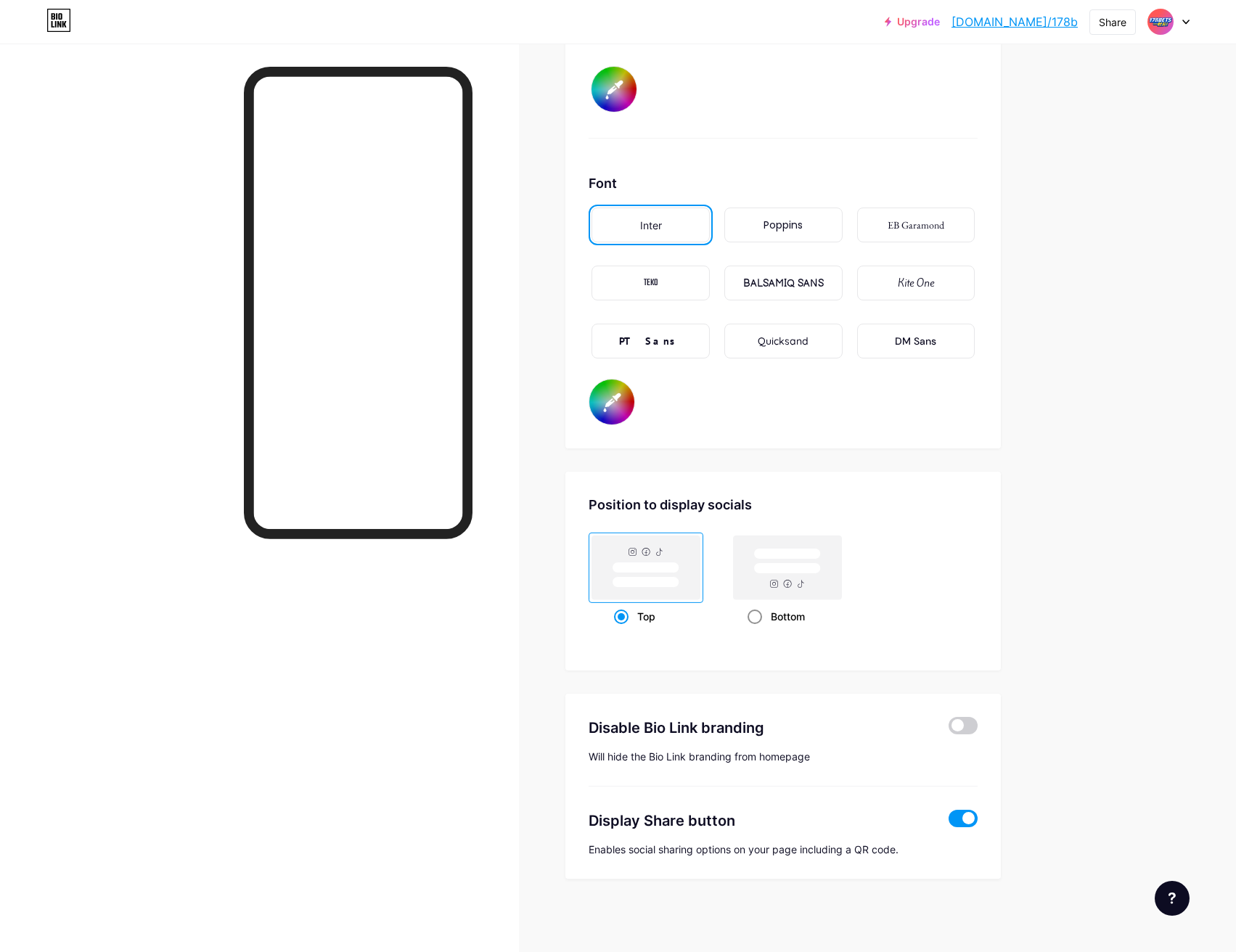
click at [788, 551] on rect at bounding box center [787, 554] width 67 height 11
click at [757, 629] on input "Bottom" at bounding box center [752, 634] width 10 height 10
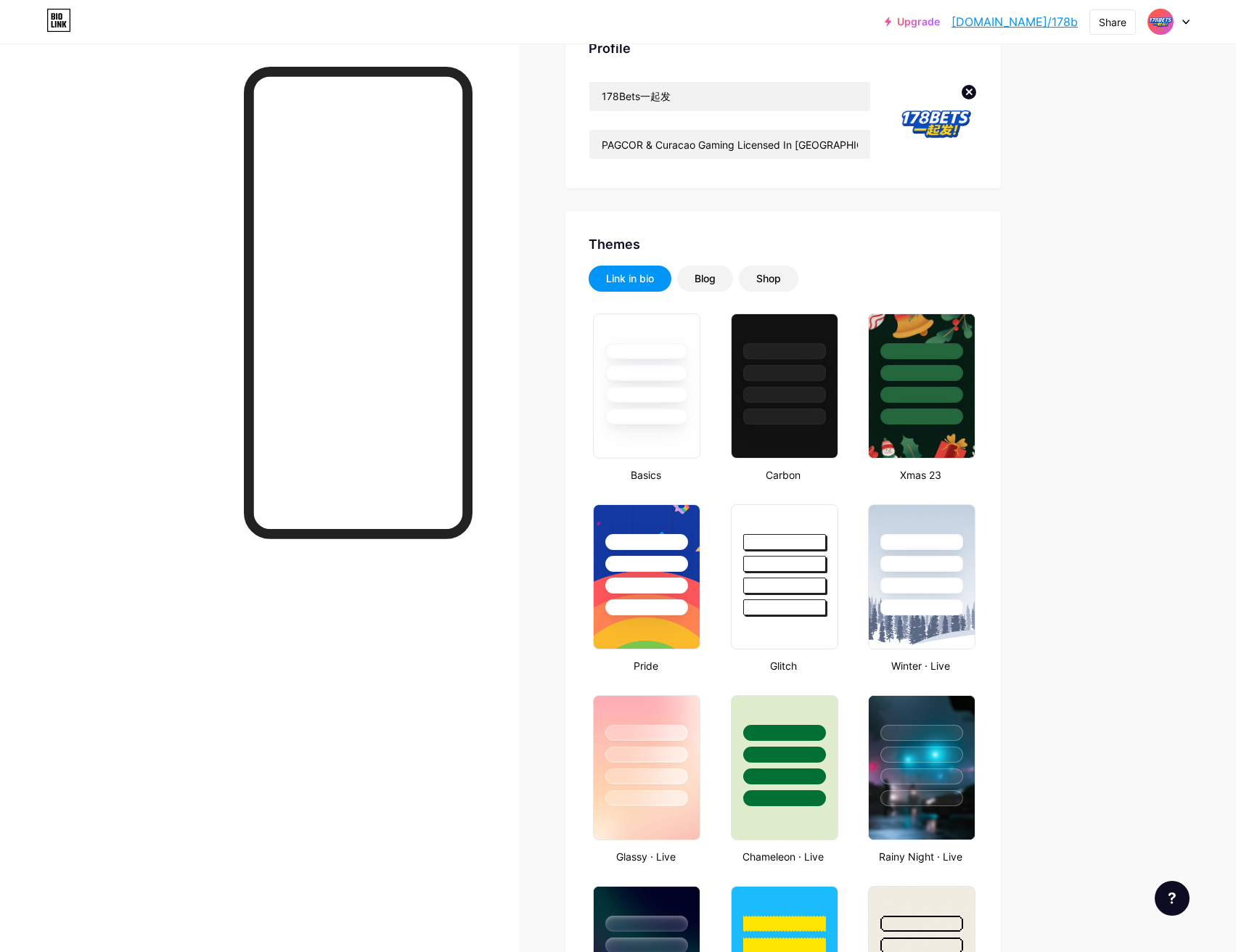
scroll to position [0, 0]
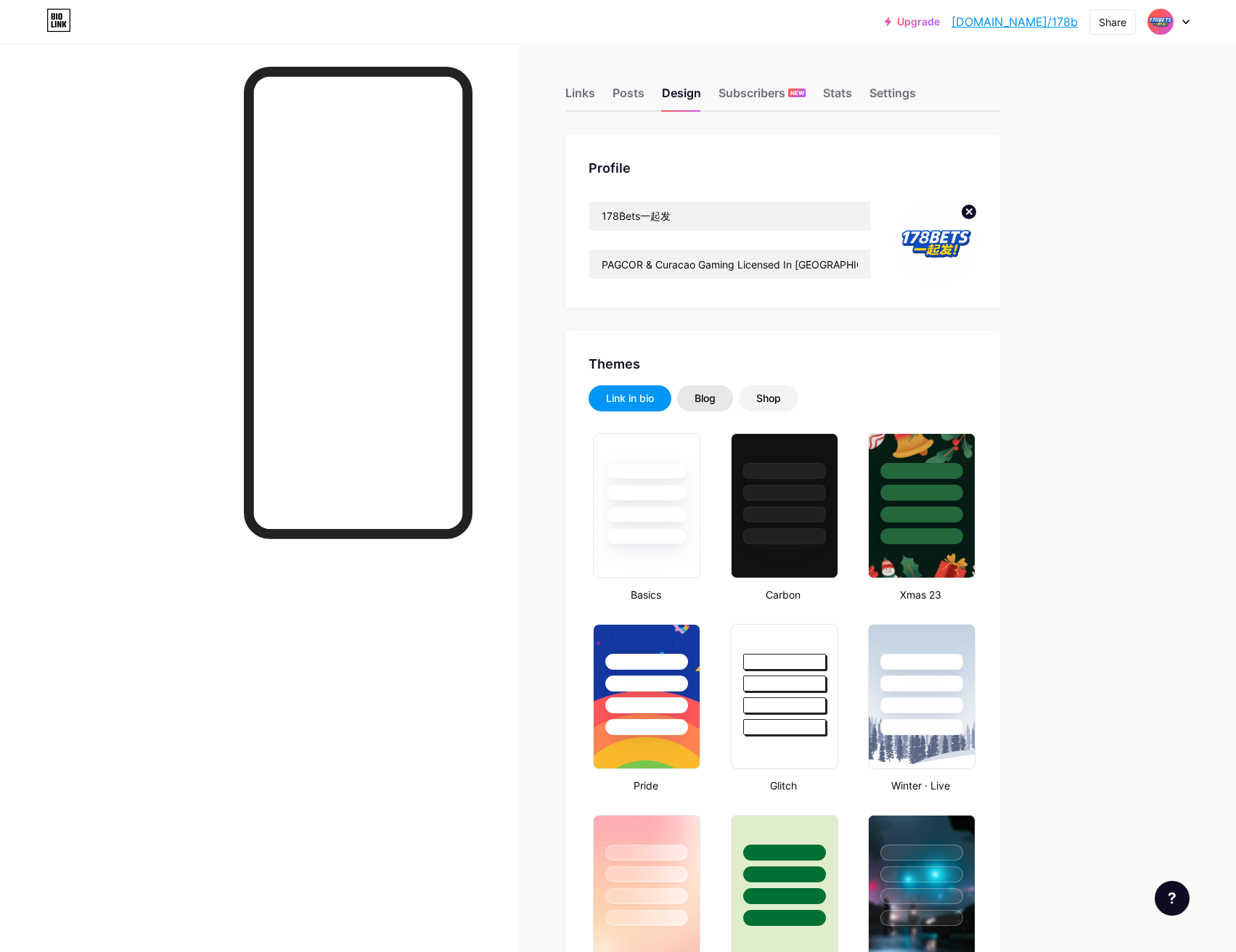
click at [715, 397] on div "Blog" at bounding box center [705, 398] width 21 height 14
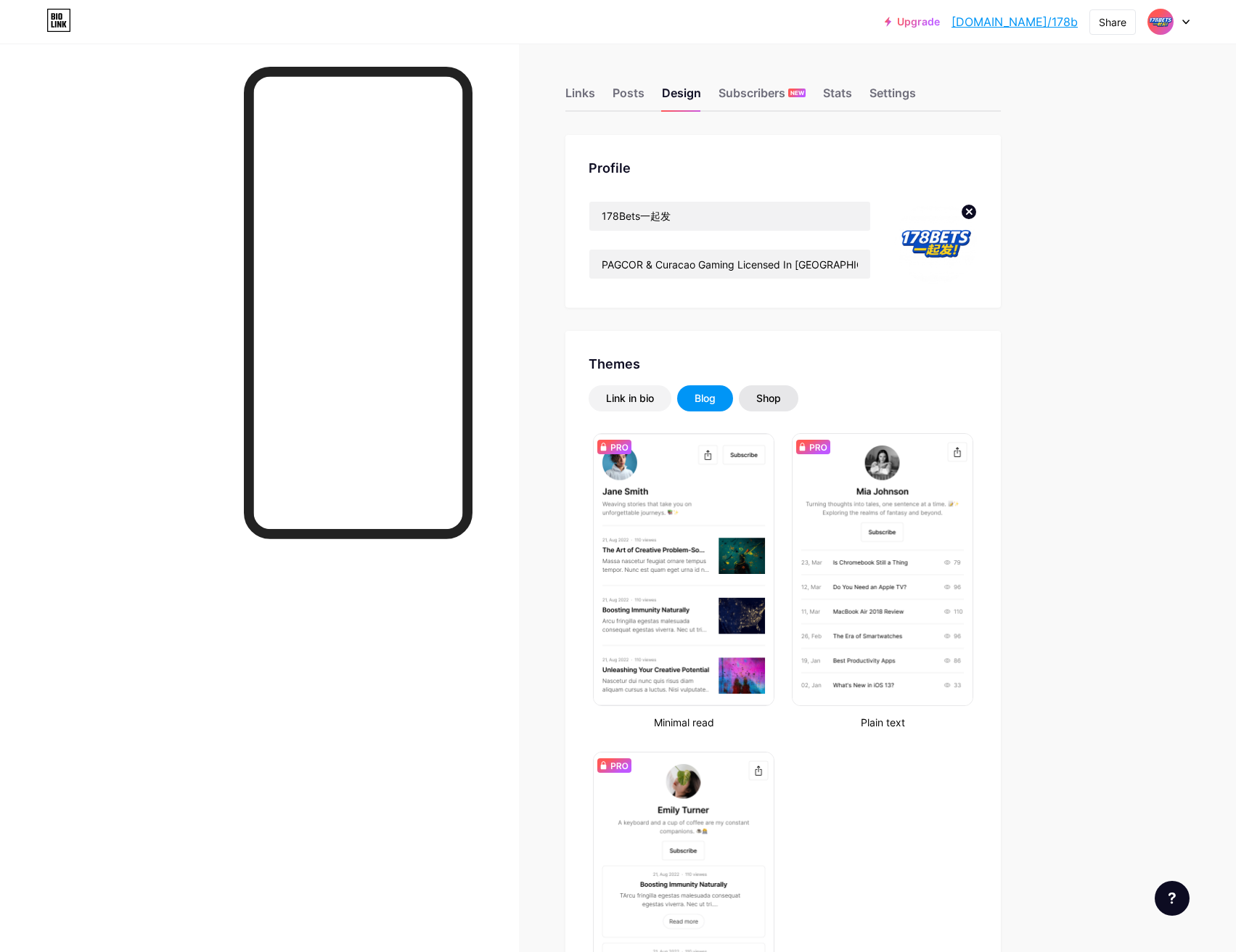
click at [781, 392] on div "Shop" at bounding box center [768, 398] width 25 height 14
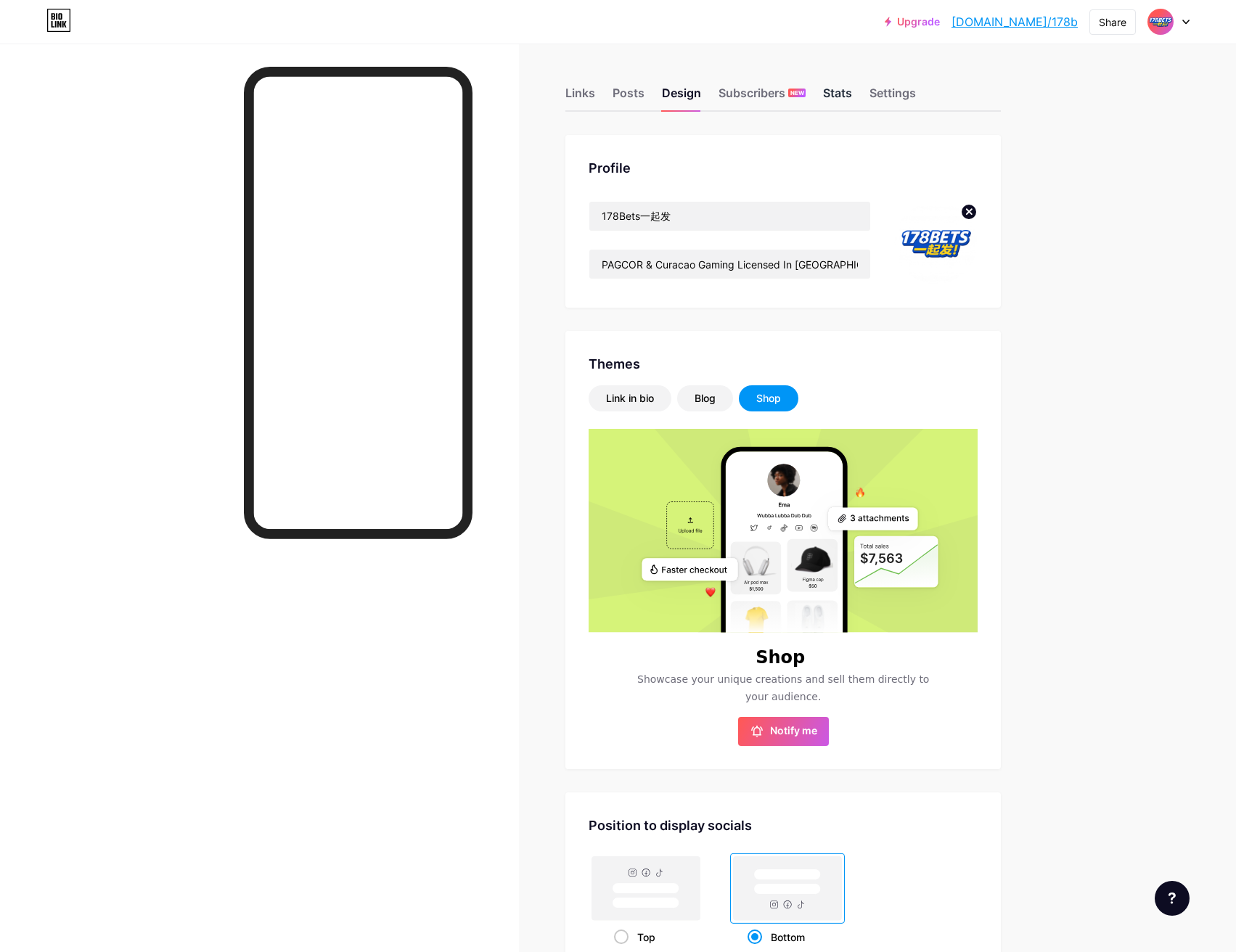
click at [851, 90] on div "Stats" at bounding box center [837, 97] width 29 height 26
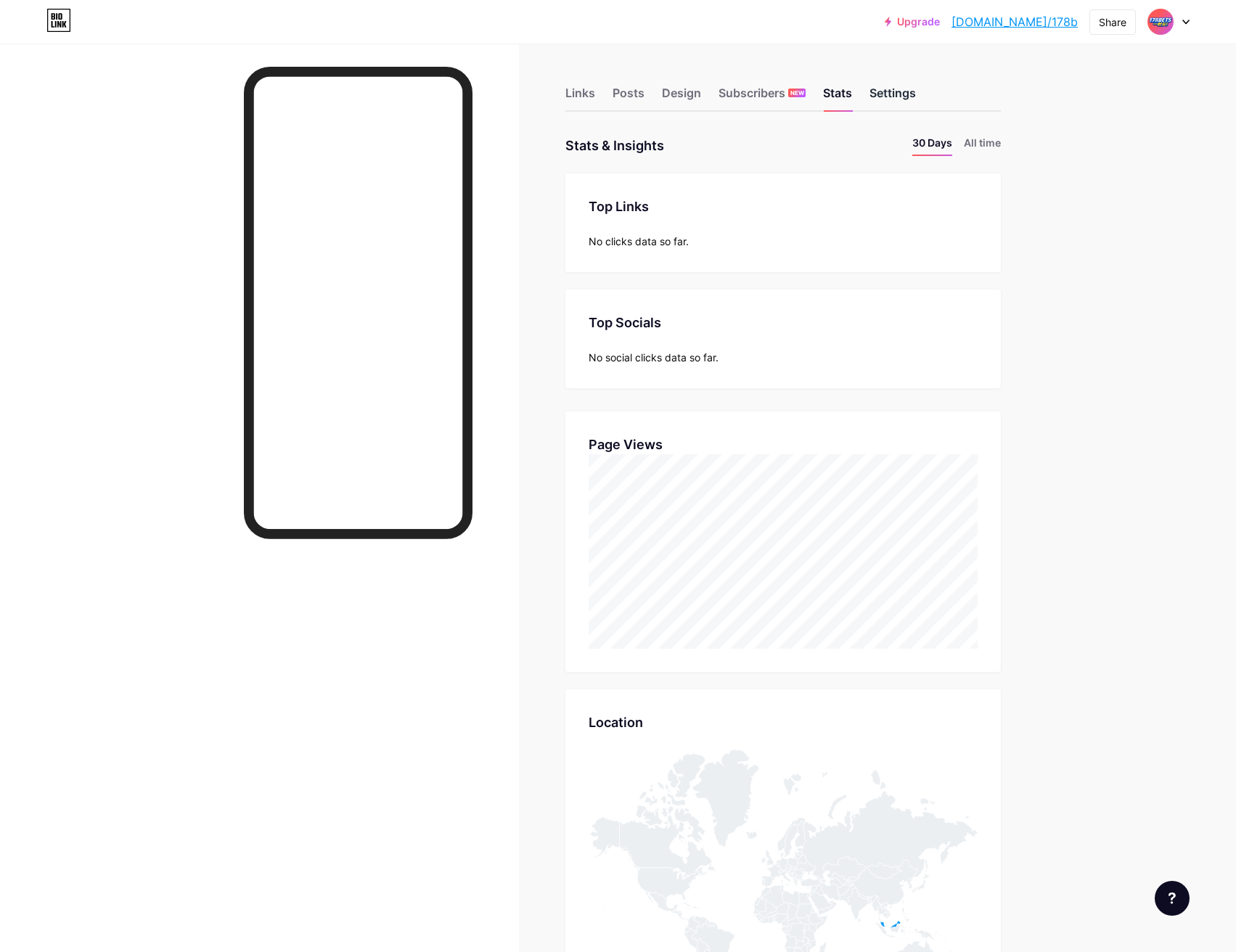
scroll to position [952, 1236]
click at [909, 94] on div "Settings" at bounding box center [892, 97] width 47 height 26
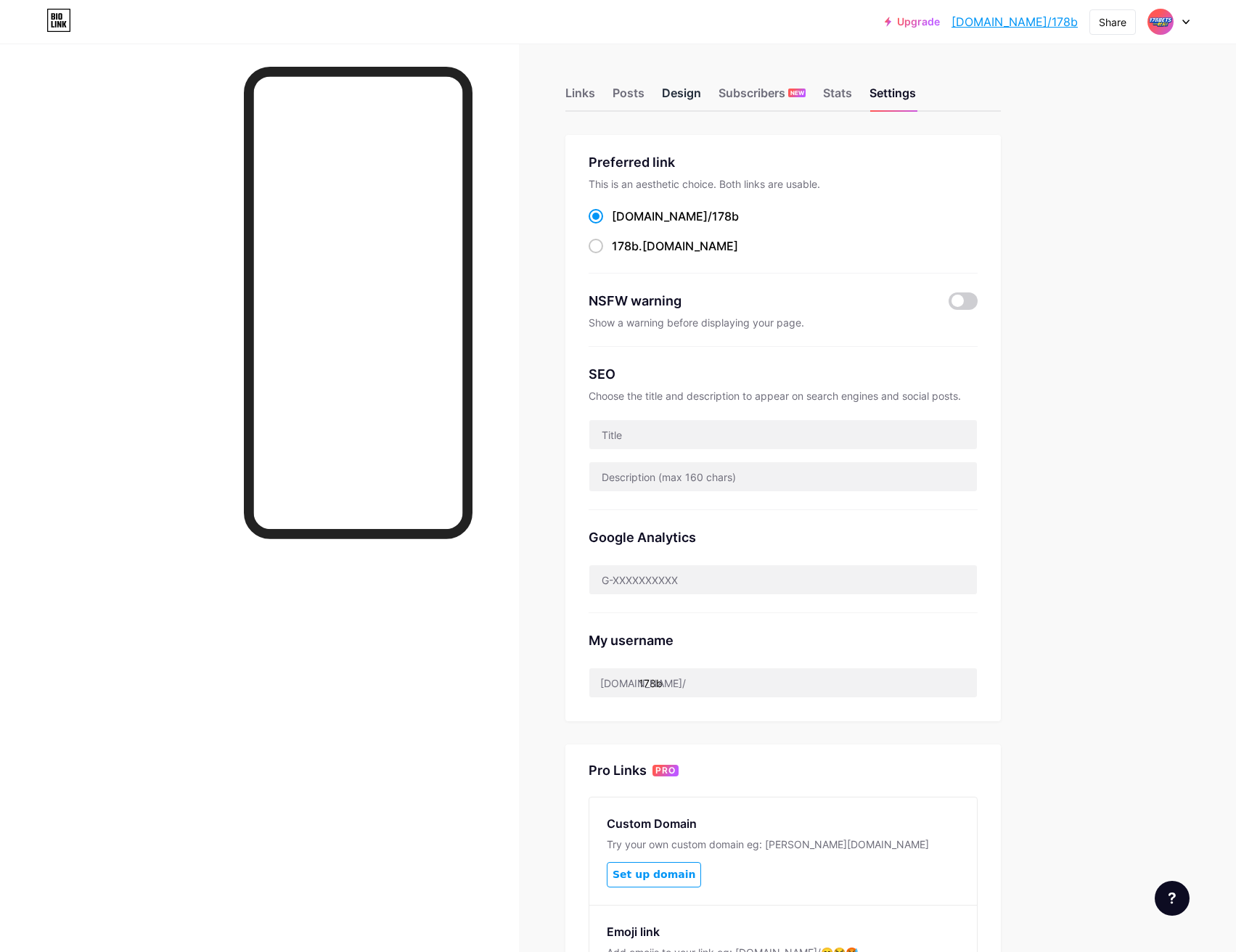
click at [675, 93] on div "Design" at bounding box center [681, 97] width 39 height 26
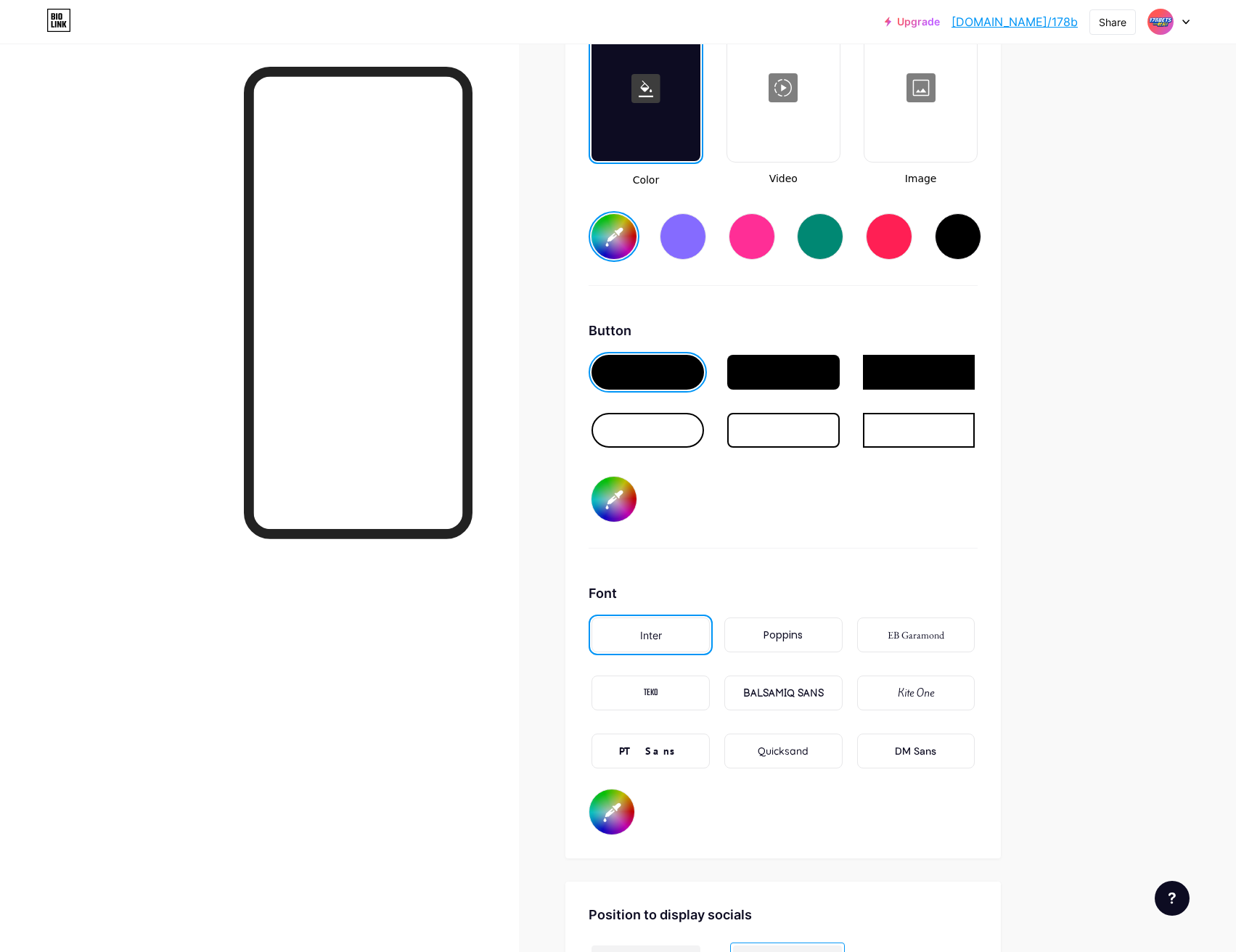
scroll to position [2177, 0]
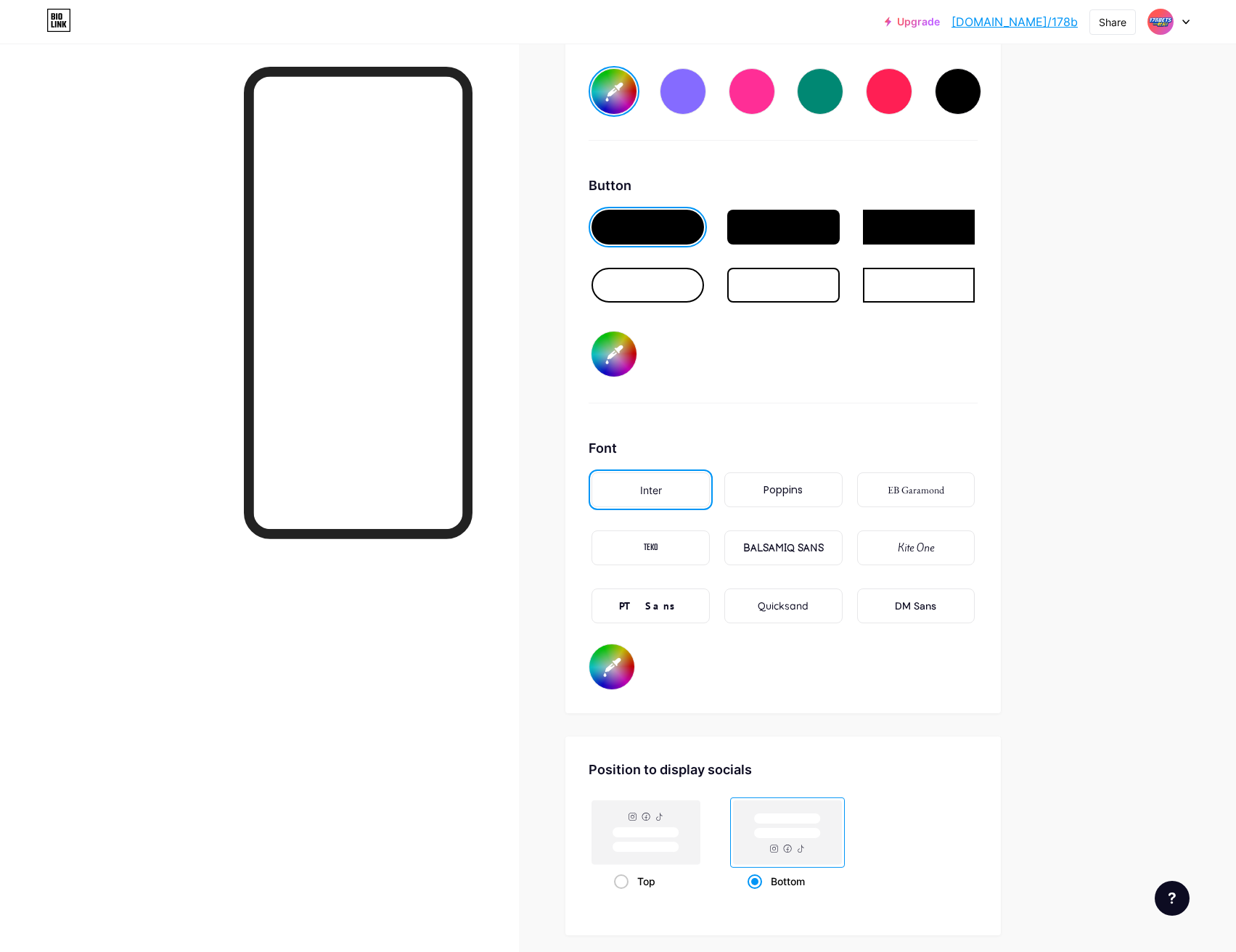
click at [616, 354] on input "#ffee00" at bounding box center [614, 354] width 45 height 45
click at [1115, 22] on div "Share" at bounding box center [1112, 21] width 28 height 15
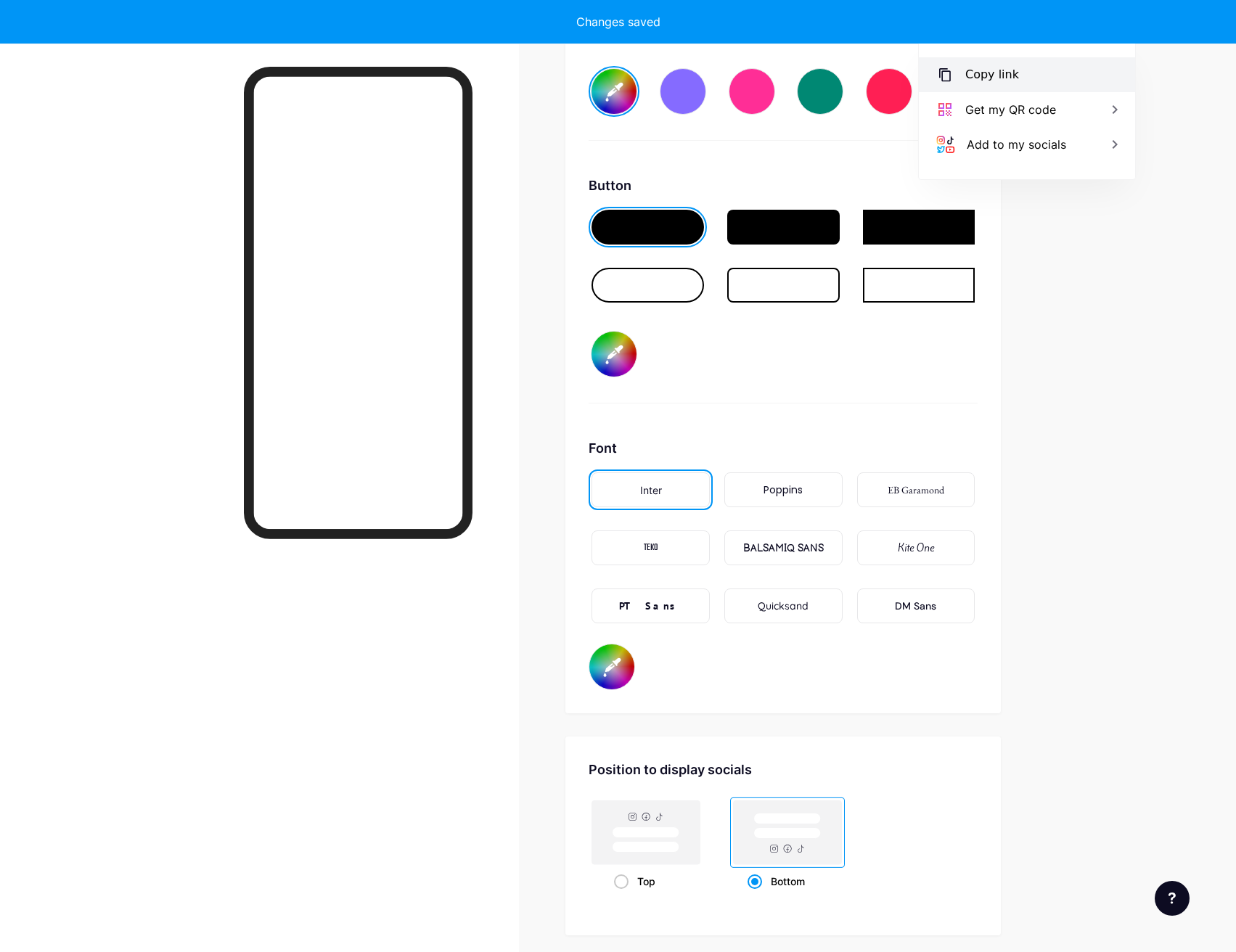
click at [1020, 70] on div "Copy link" at bounding box center [1027, 75] width 216 height 35
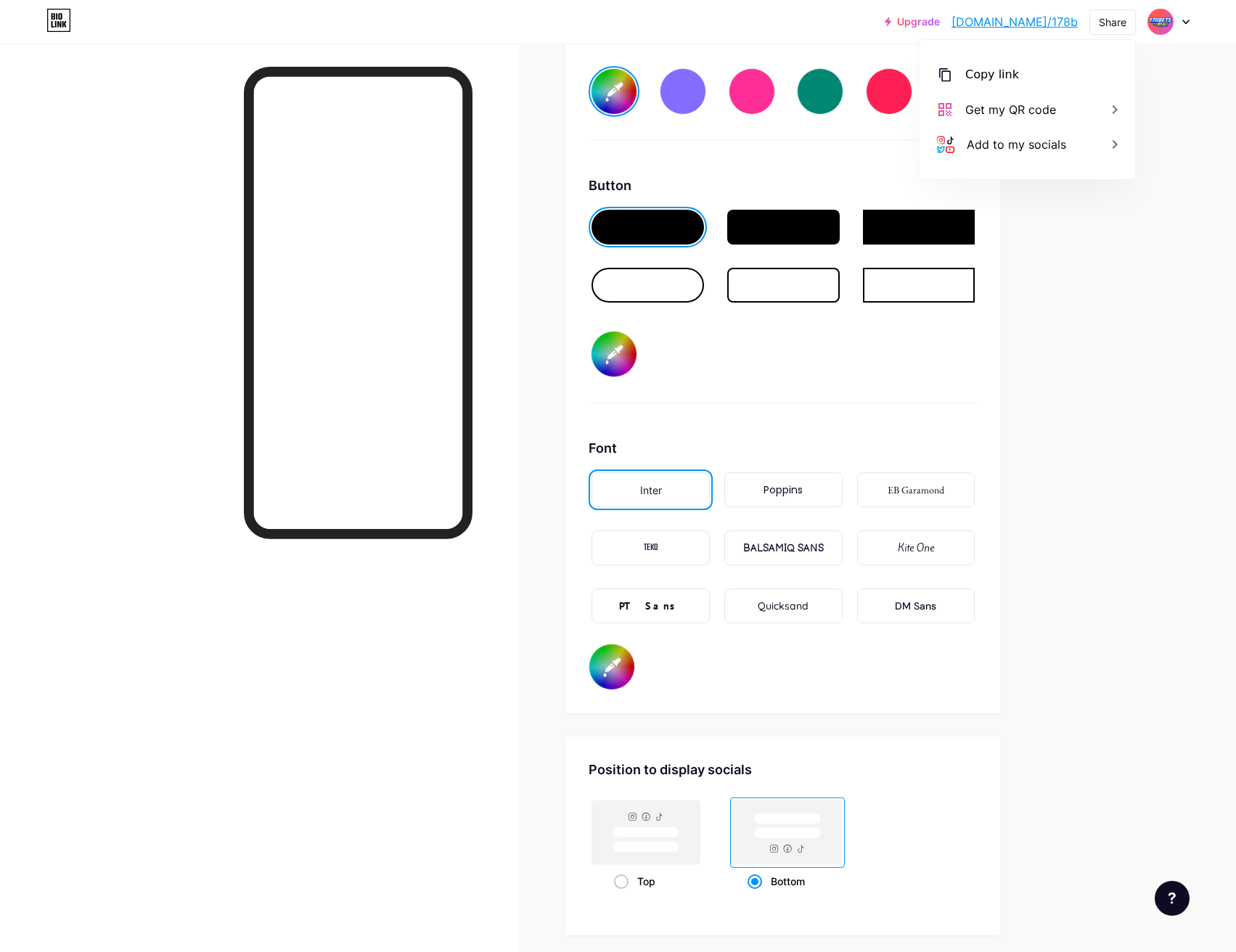
drag, startPoint x: 1126, startPoint y: 295, endPoint x: 743, endPoint y: 174, distance: 401.7
click at [143, 219] on div at bounding box center [259, 519] width 519 height 952
